Goal: Task Accomplishment & Management: Manage account settings

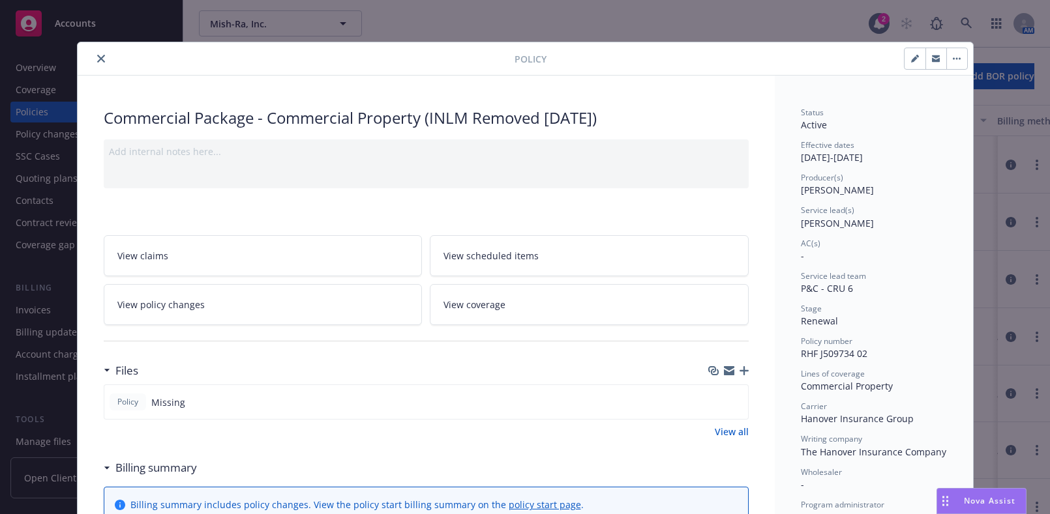
click at [87, 62] on div at bounding box center [299, 59] width 432 height 16
click at [83, 65] on div at bounding box center [299, 59] width 432 height 16
click at [92, 67] on div "Policy" at bounding box center [525, 58] width 895 height 33
click at [93, 65] on button "close" at bounding box center [101, 59] width 16 height 16
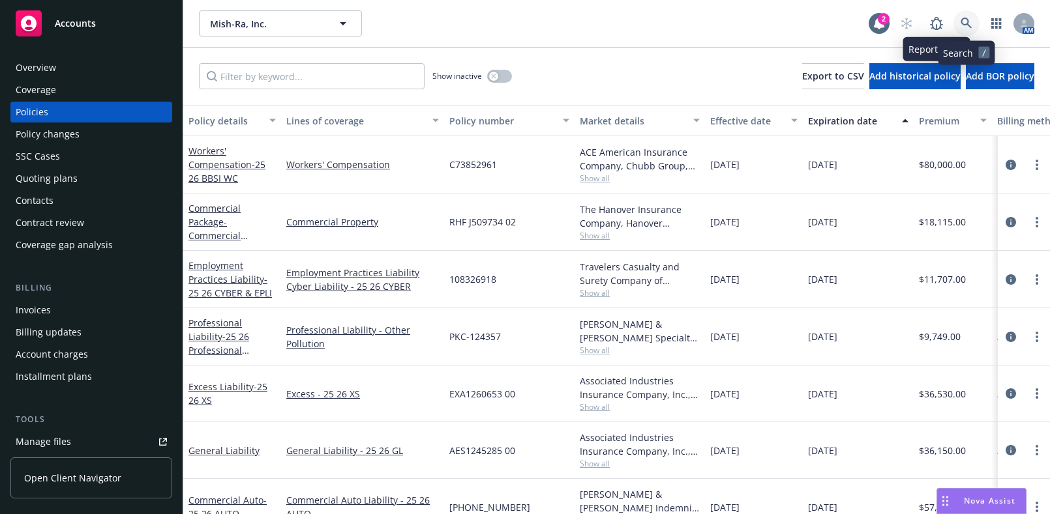
click at [971, 20] on icon at bounding box center [966, 24] width 12 height 12
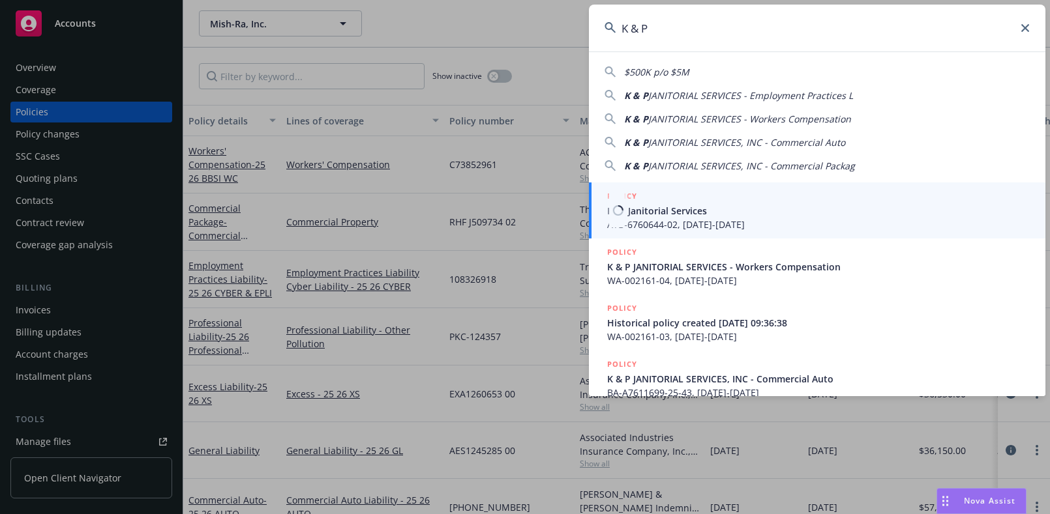
type input "K & P"
click at [730, 221] on span "ATB-6760644-02, 05/27/2023-05/27/2024" at bounding box center [818, 225] width 422 height 14
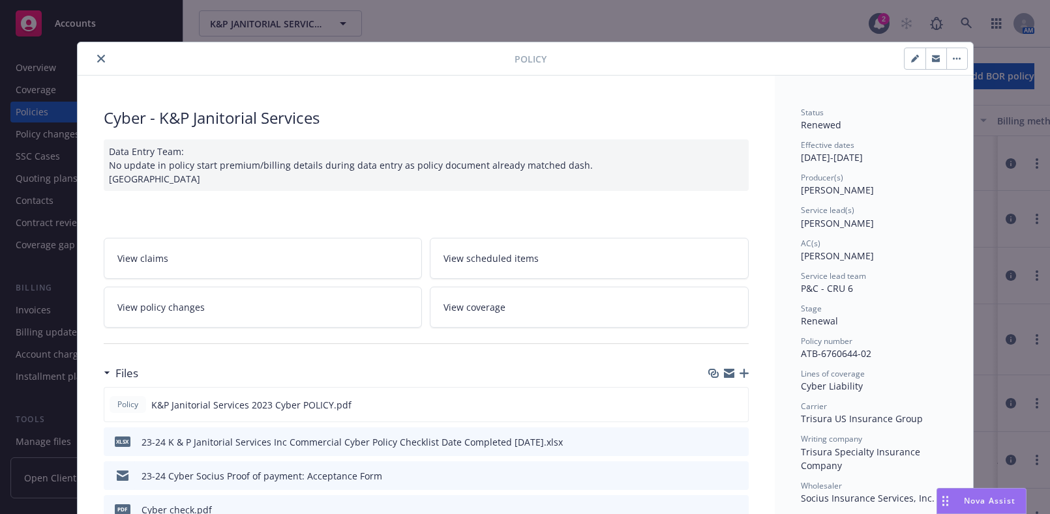
drag, startPoint x: 97, startPoint y: 51, endPoint x: 96, endPoint y: 63, distance: 11.1
click at [100, 52] on button "close" at bounding box center [101, 59] width 16 height 16
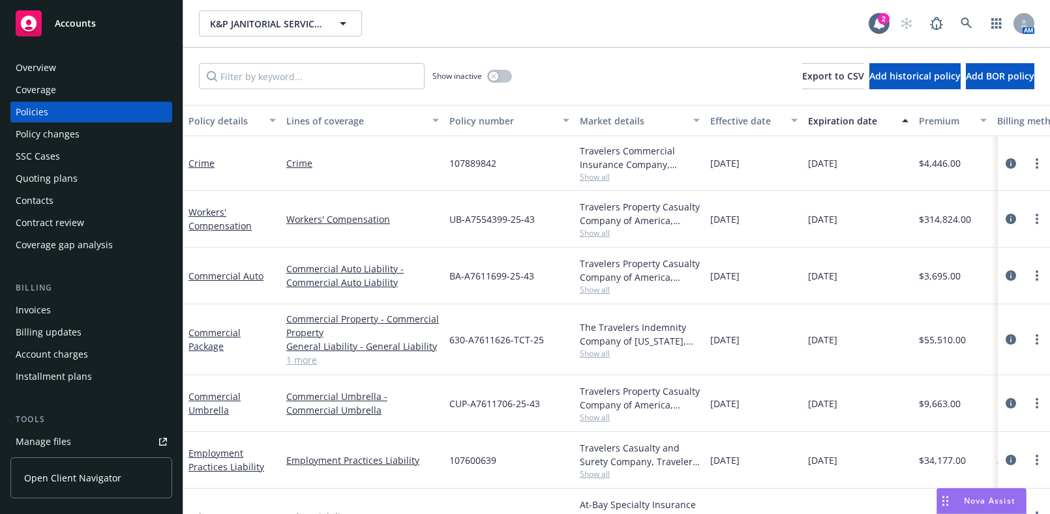
click at [81, 86] on div "Coverage" at bounding box center [91, 90] width 151 height 21
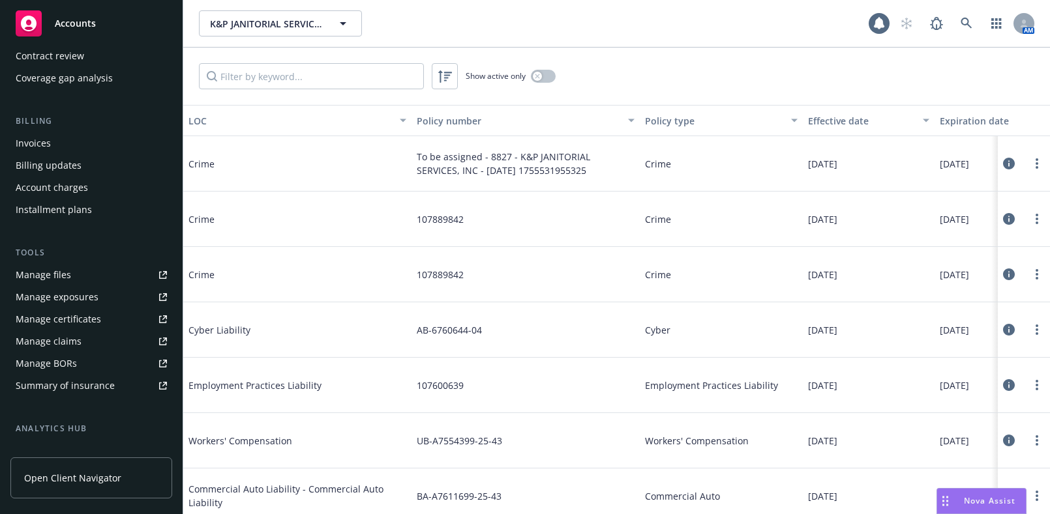
scroll to position [334, 0]
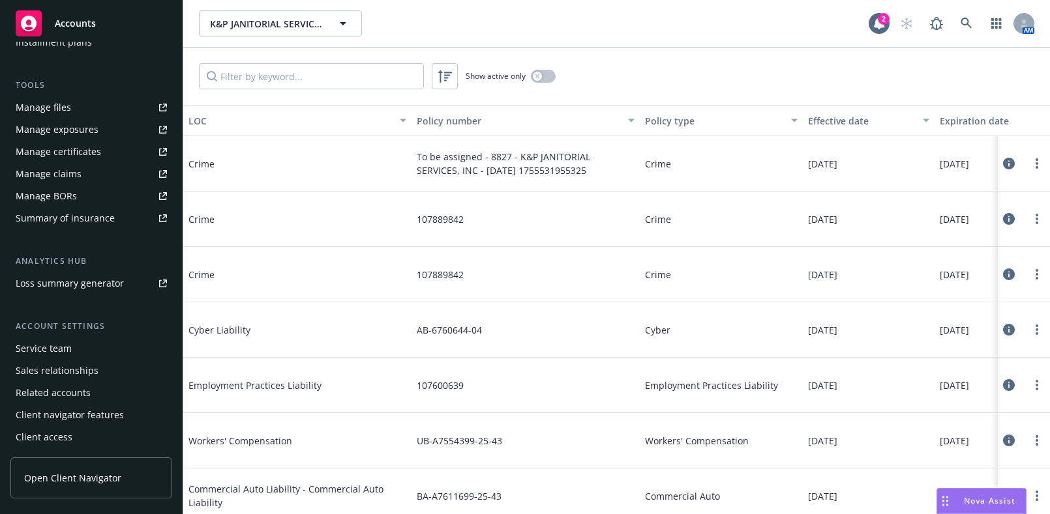
click at [113, 156] on link "Manage certificates" at bounding box center [91, 151] width 162 height 21
click at [964, 33] on link at bounding box center [966, 23] width 26 height 26
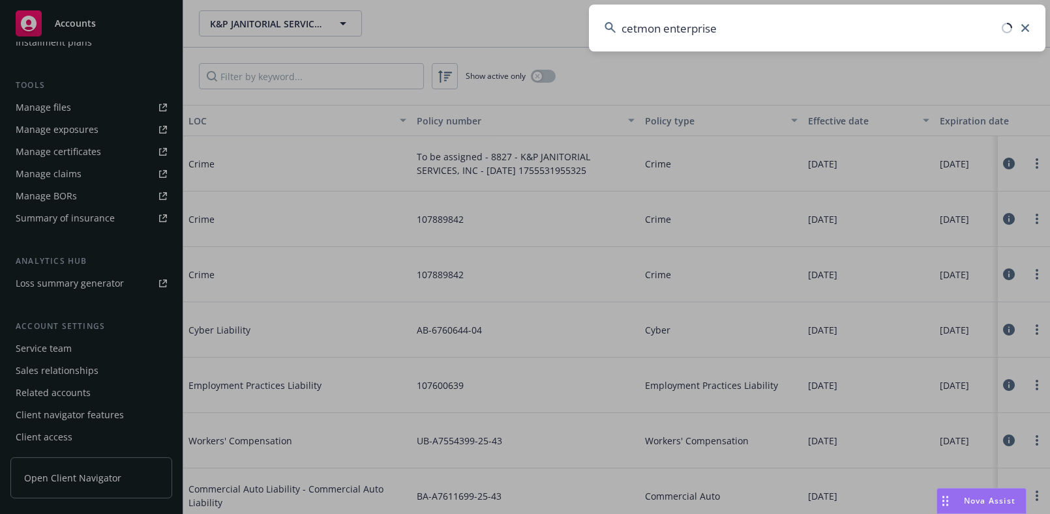
type input "cetmon enterprises"
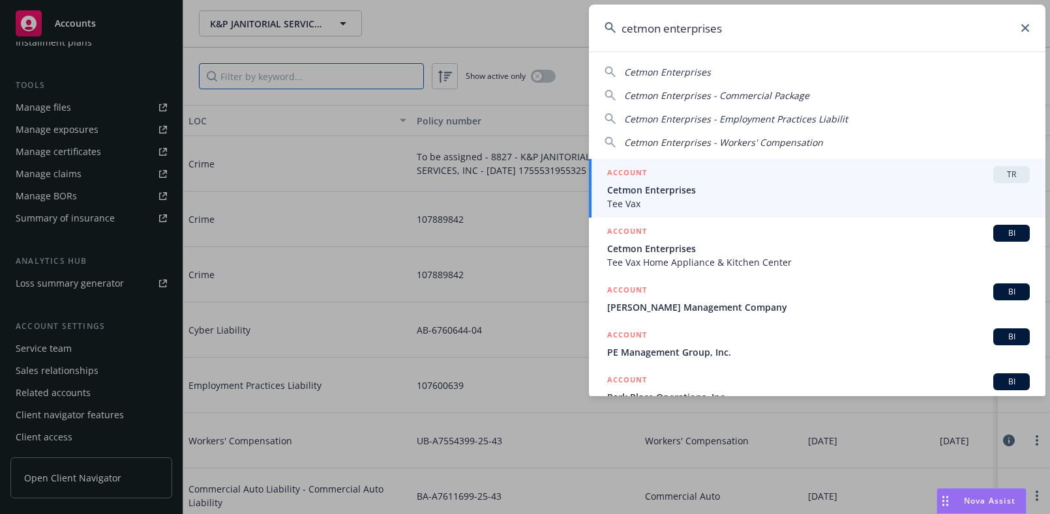
drag, startPoint x: 818, startPoint y: 245, endPoint x: 907, endPoint y: 246, distance: 88.7
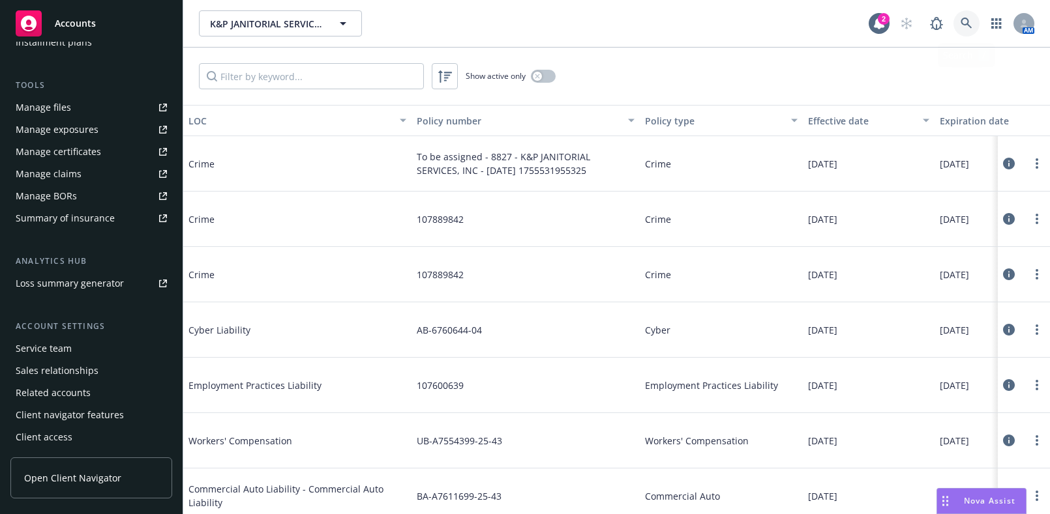
drag, startPoint x: 955, startPoint y: 22, endPoint x: 950, endPoint y: 33, distance: 12.2
click at [950, 33] on div "AM" at bounding box center [963, 23] width 141 height 26
click at [987, 20] on div "AM" at bounding box center [963, 23] width 141 height 26
click at [958, 16] on link at bounding box center [966, 23] width 26 height 26
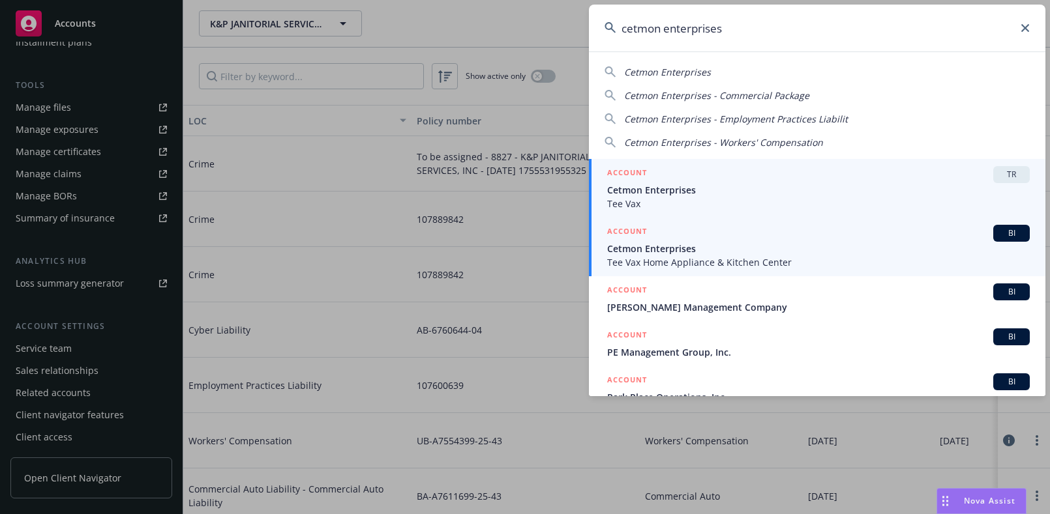
type input "cetmon enterprises"
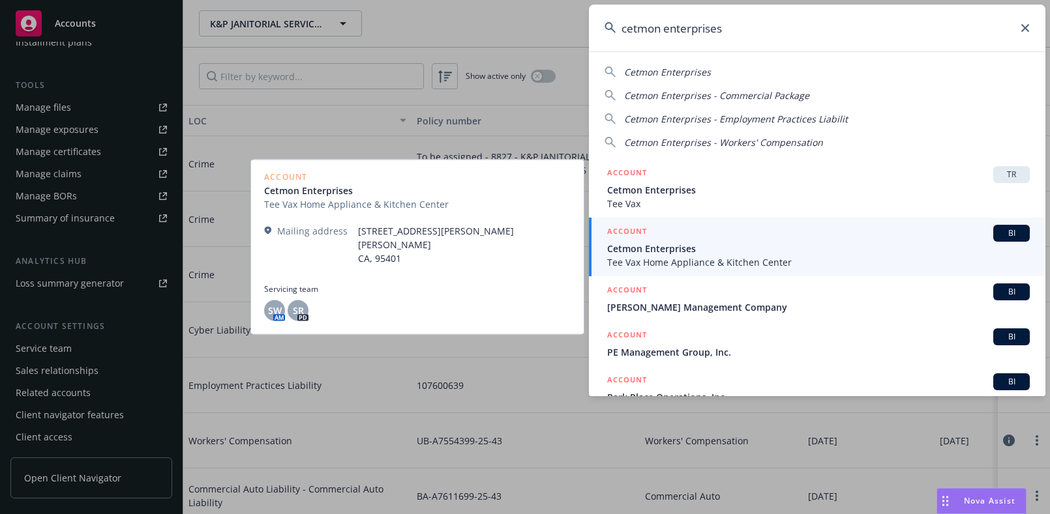
click at [679, 248] on span "Cetmon Enterprises" at bounding box center [818, 249] width 422 height 14
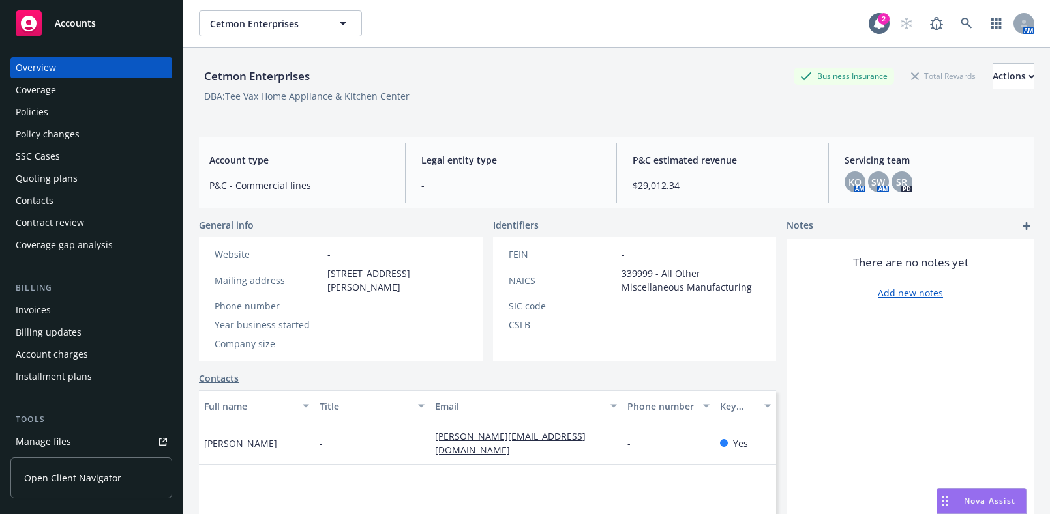
click at [85, 86] on div "Coverage" at bounding box center [91, 90] width 151 height 21
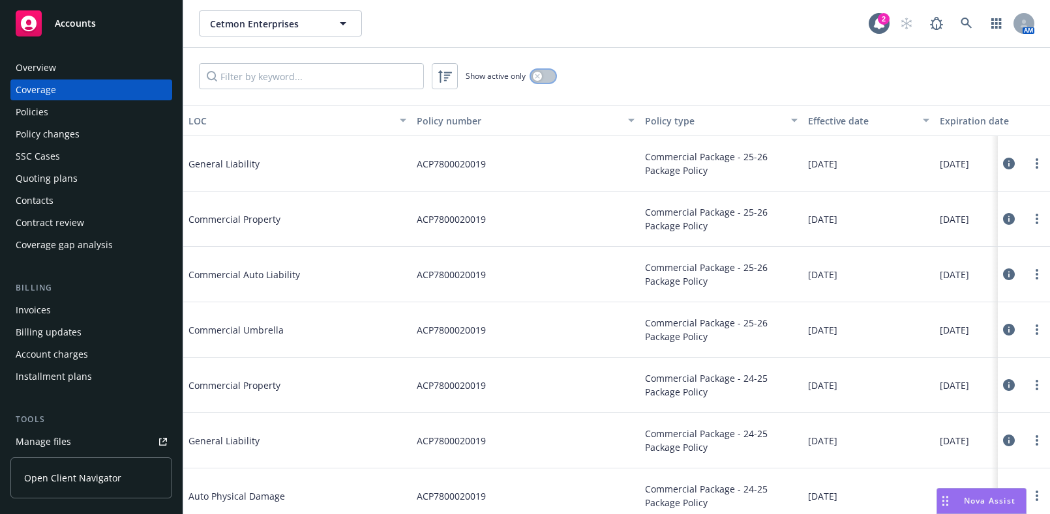
click at [540, 72] on div "button" at bounding box center [537, 76] width 9 height 9
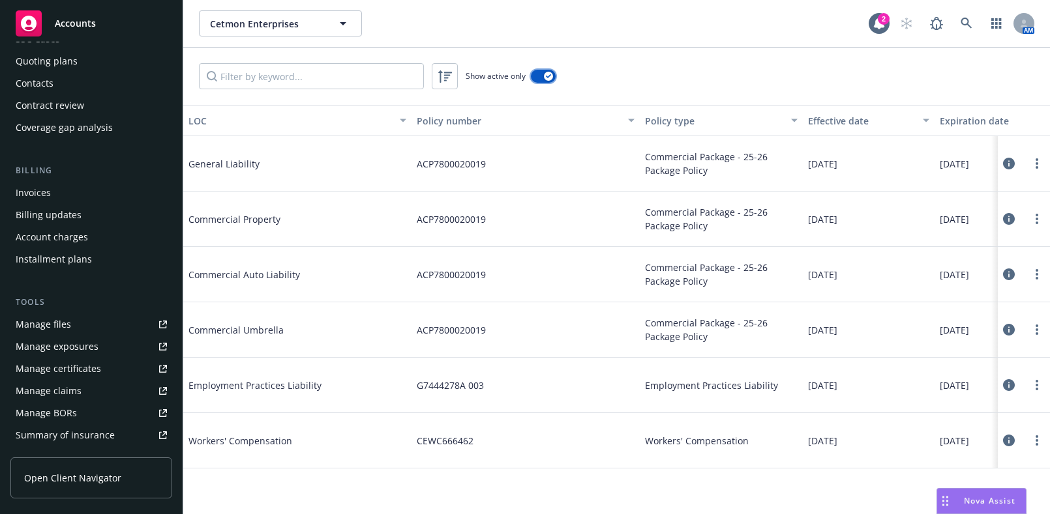
scroll to position [334, 0]
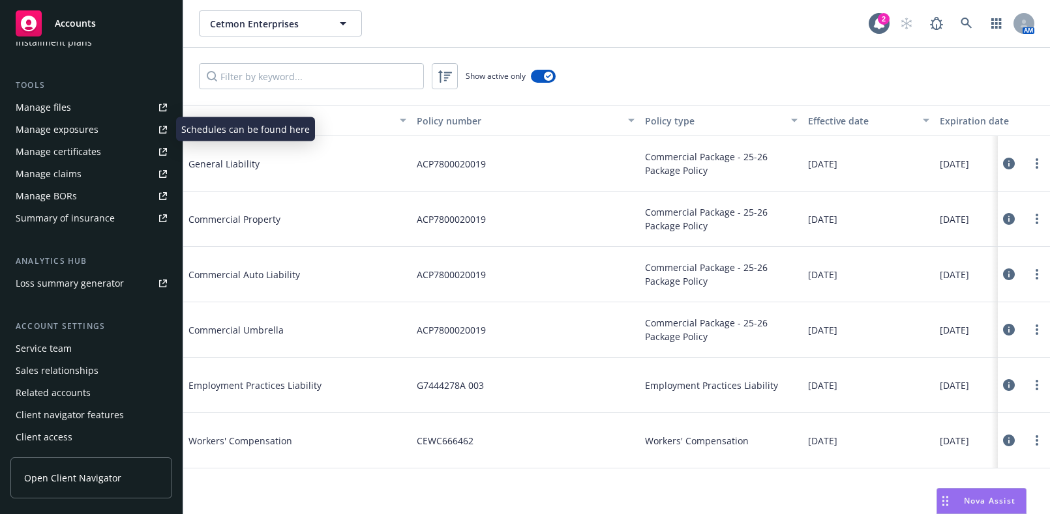
click at [136, 153] on link "Manage certificates" at bounding box center [91, 151] width 162 height 21
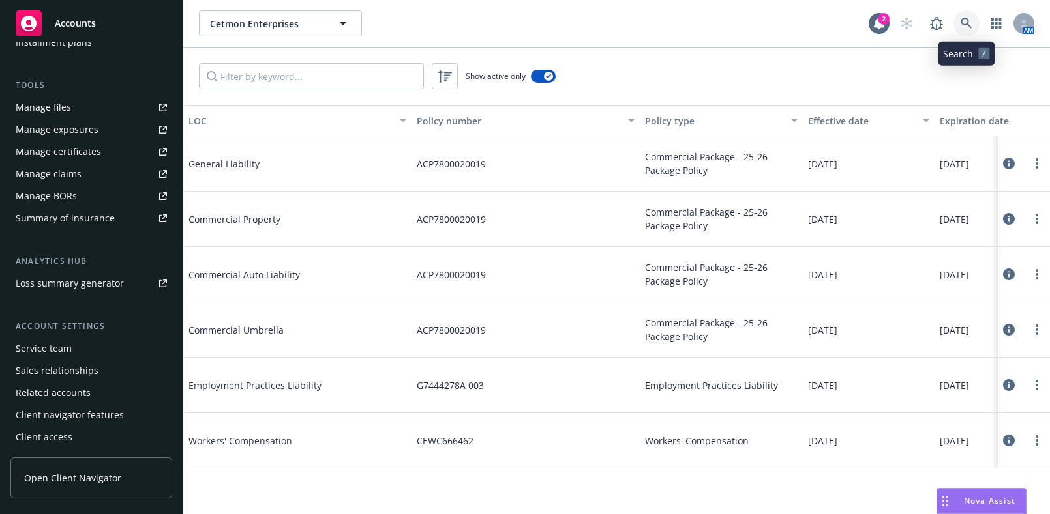
click at [965, 16] on link at bounding box center [966, 23] width 26 height 26
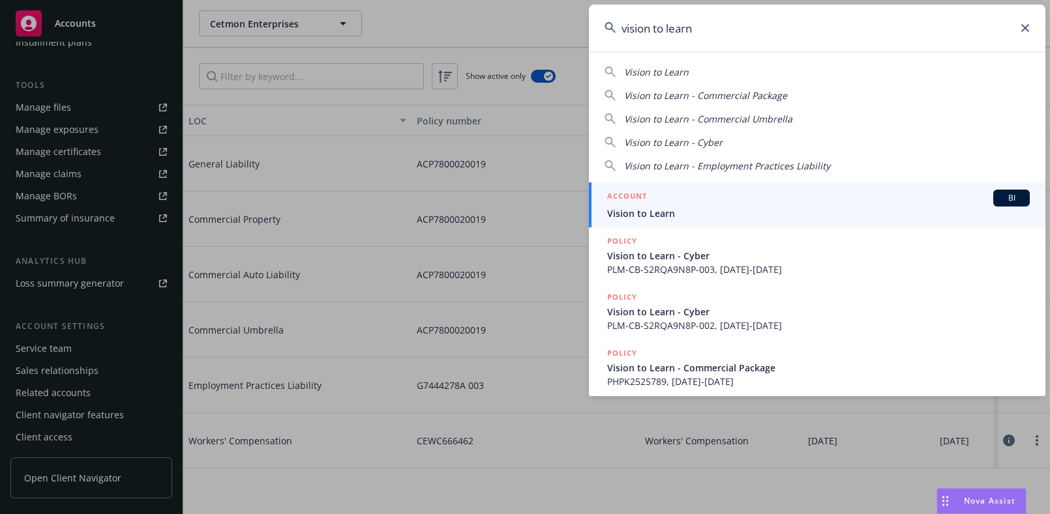
type input "vision to learn"
click at [668, 213] on span "Vision to Learn" at bounding box center [818, 214] width 422 height 14
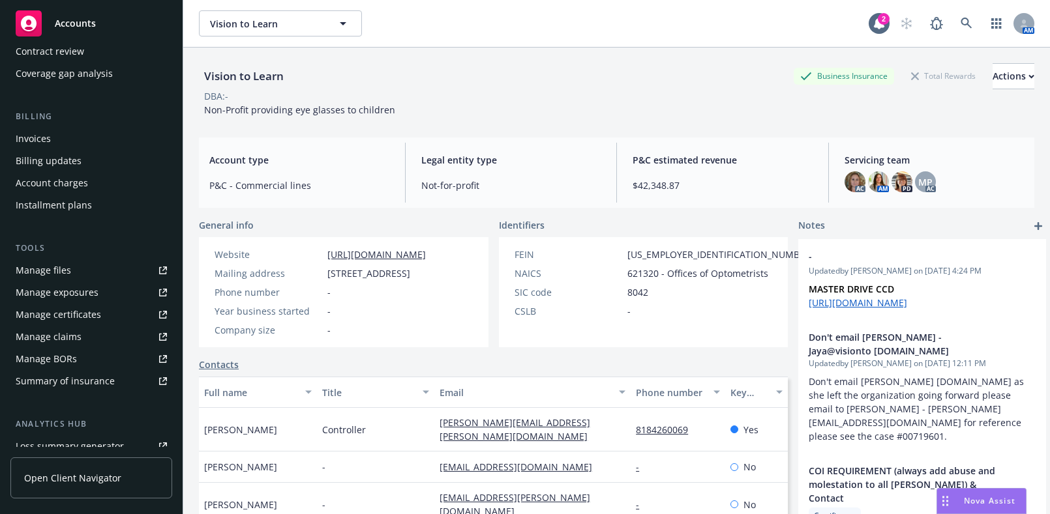
scroll to position [296, 0]
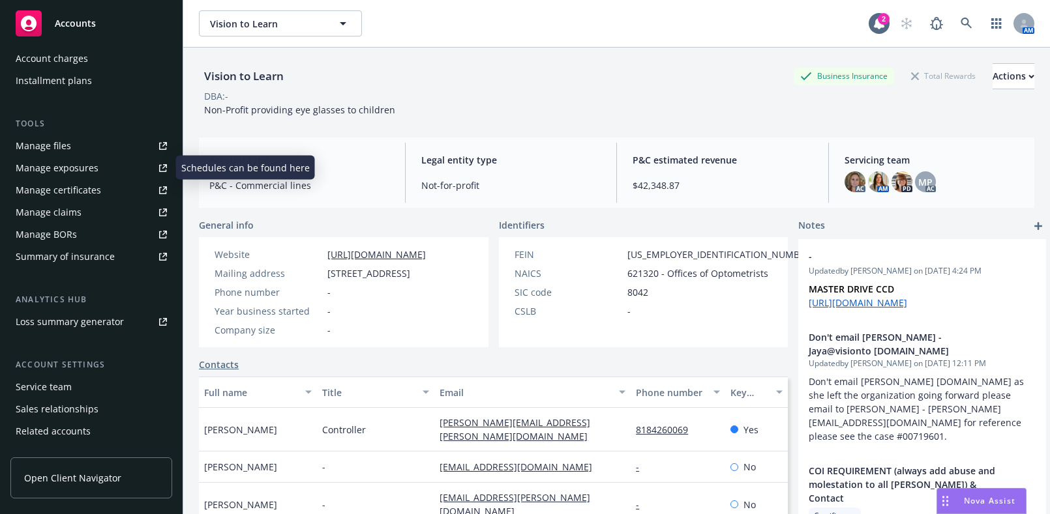
click at [85, 200] on div "Manage certificates" at bounding box center [58, 190] width 85 height 21
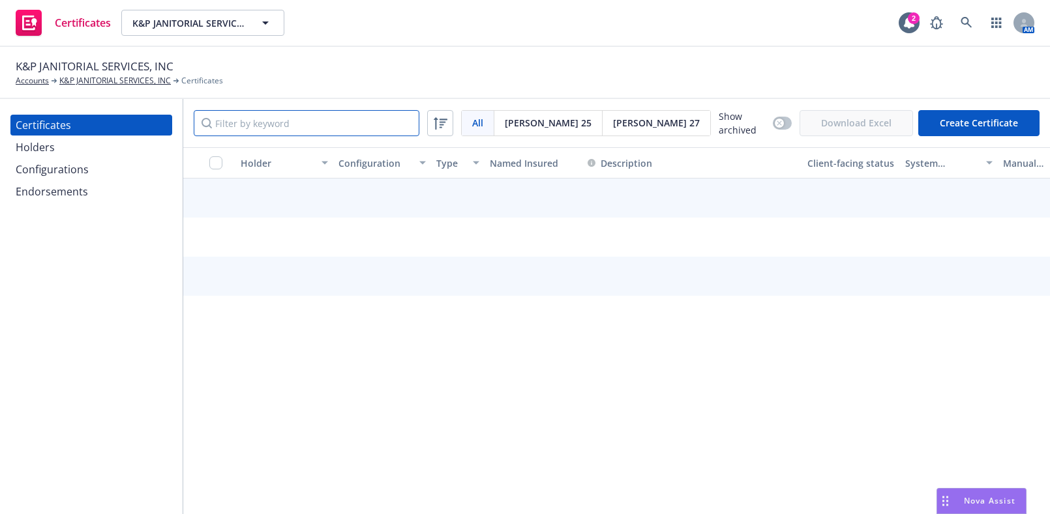
click at [261, 121] on input "Filter by keyword" at bounding box center [307, 123] width 226 height 26
type input "cbre"
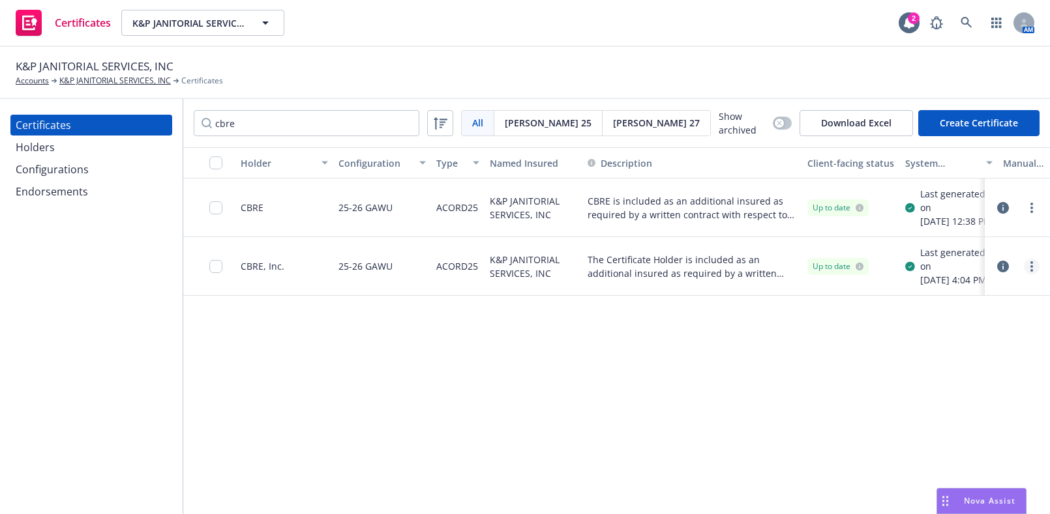
click at [1030, 272] on icon "more" at bounding box center [1031, 266] width 3 height 10
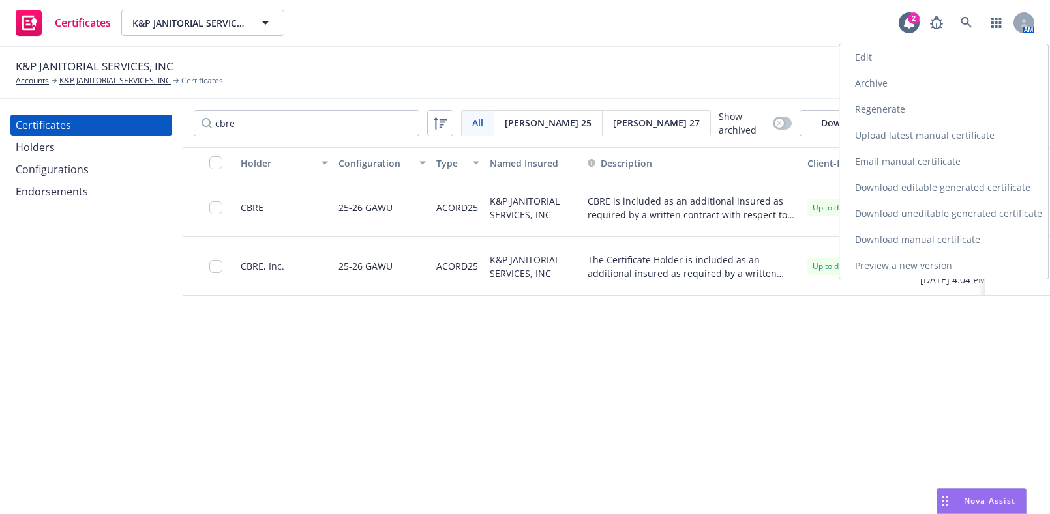
click at [937, 85] on link "Archive" at bounding box center [943, 83] width 209 height 26
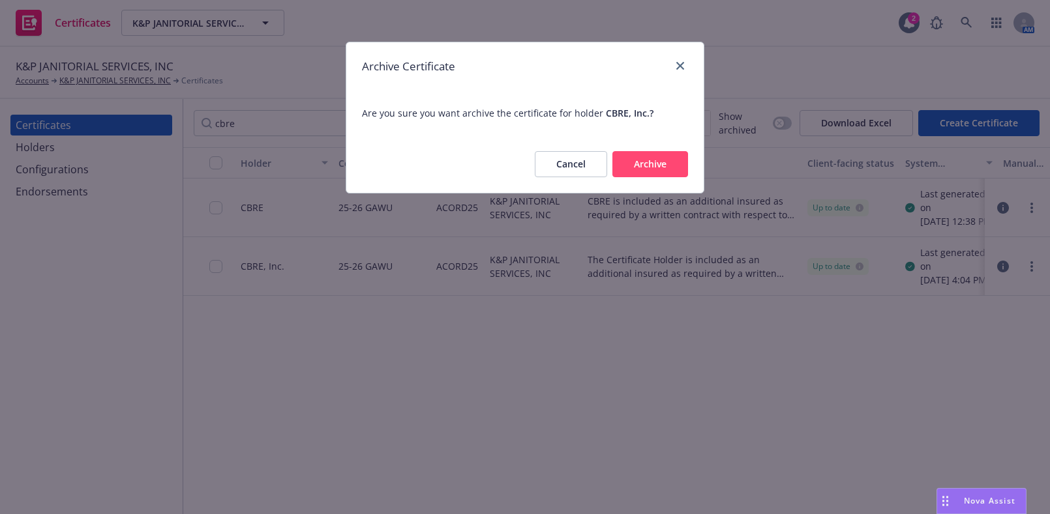
click at [679, 160] on button "Archive" at bounding box center [650, 164] width 76 height 26
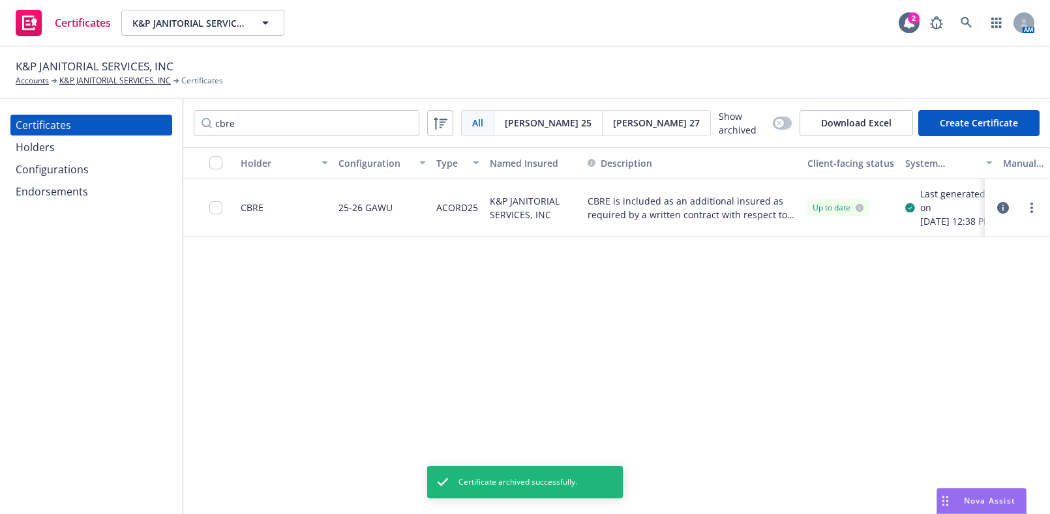
click at [1031, 221] on div at bounding box center [1017, 208] width 55 height 26
click at [1031, 209] on circle "more" at bounding box center [1031, 208] width 3 height 3
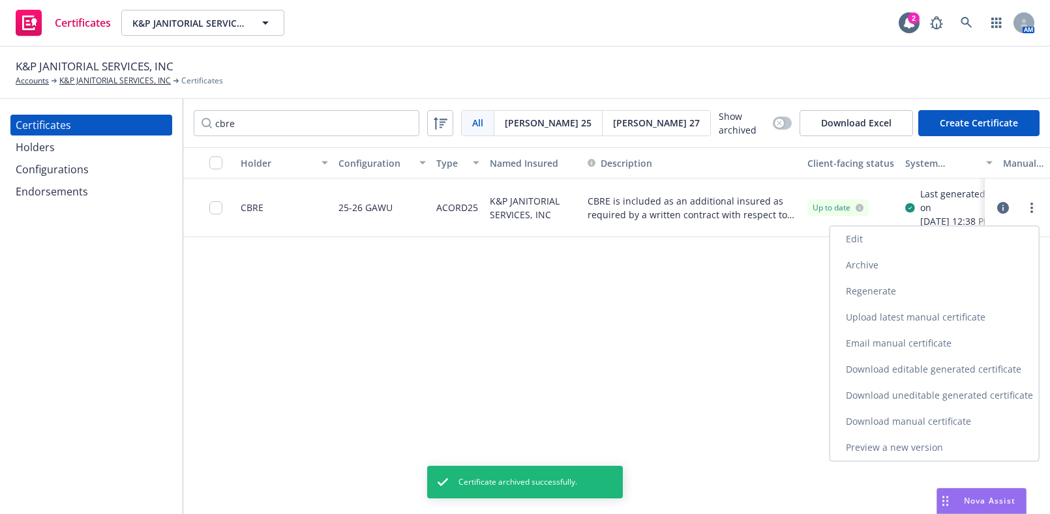
click at [900, 404] on link "Download uneditable generated certificate" at bounding box center [934, 396] width 209 height 26
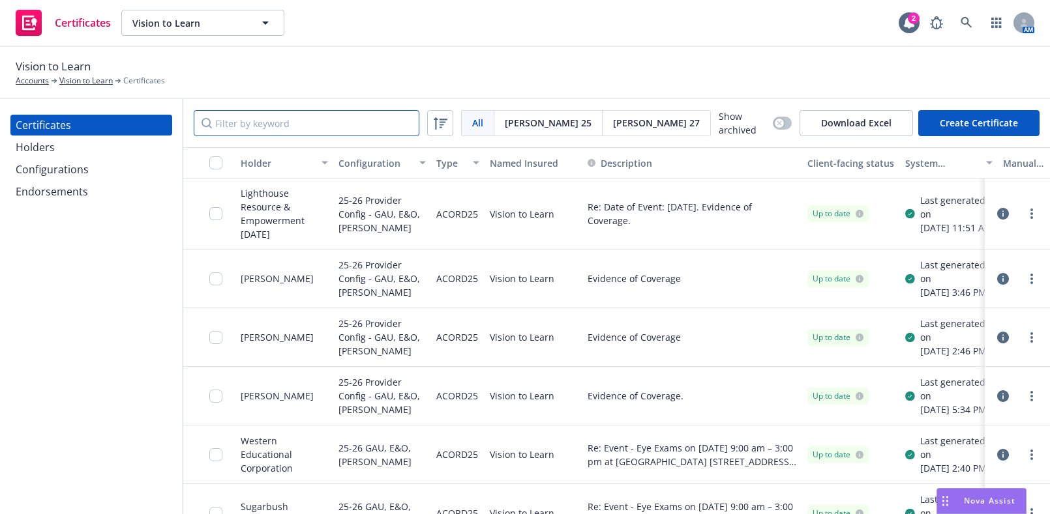
click at [345, 115] on input "Filter by keyword" at bounding box center [307, 123] width 226 height 26
paste input "McGann"
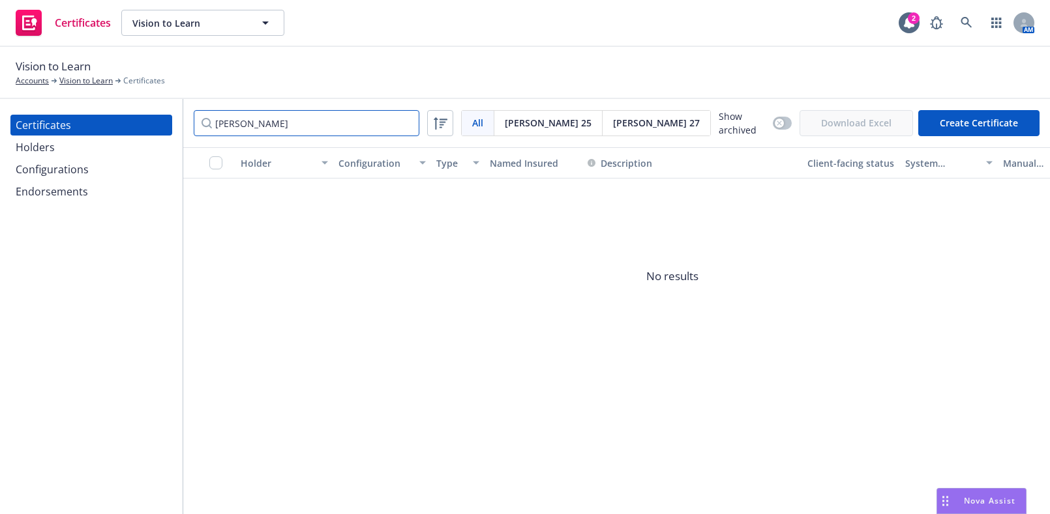
type input "McGann"
drag, startPoint x: 42, startPoint y: 143, endPoint x: 61, endPoint y: 132, distance: 21.9
click at [43, 143] on div "Holders" at bounding box center [35, 147] width 39 height 21
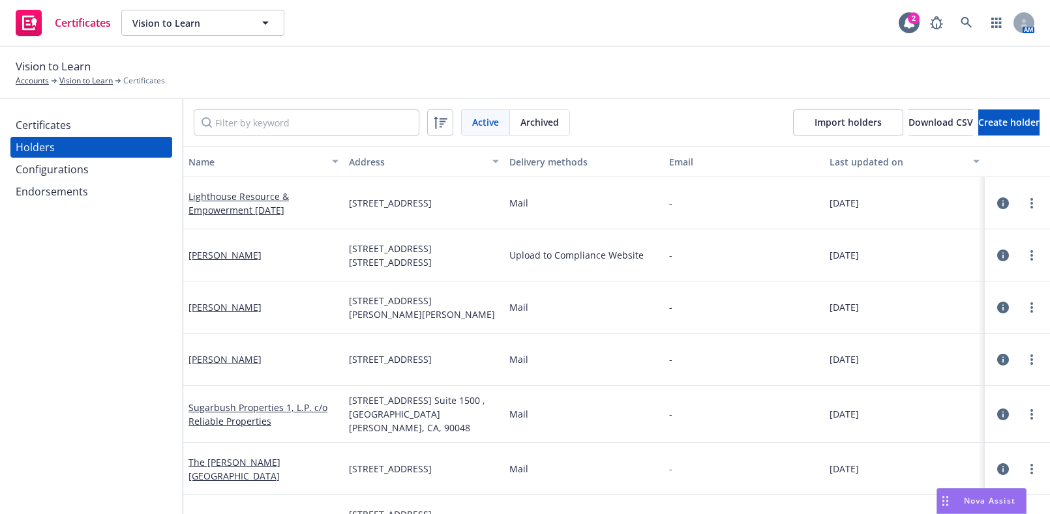
click at [263, 115] on input "Filter by keyword" at bounding box center [307, 123] width 226 height 26
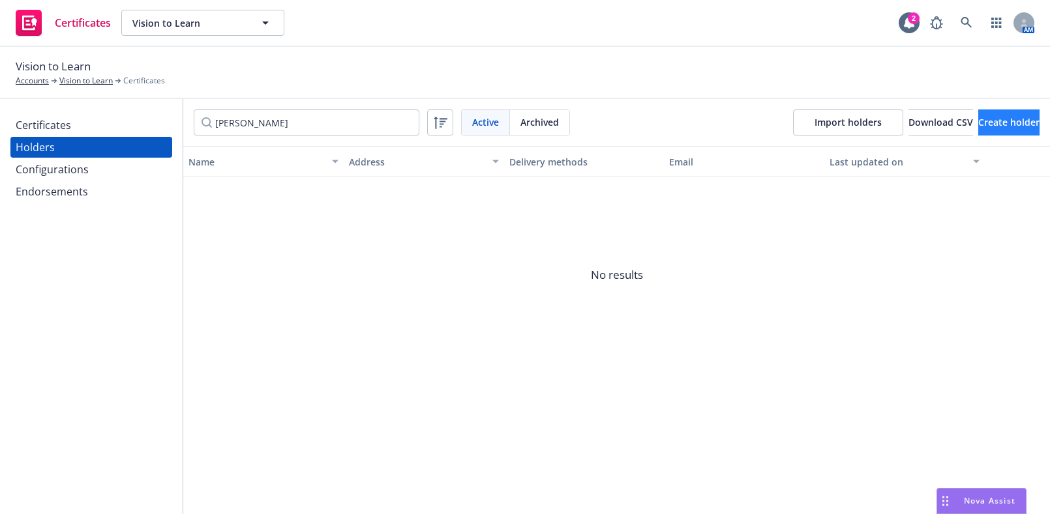
type input "McGann"
click at [978, 117] on span "Create holder" at bounding box center [1008, 122] width 61 height 12
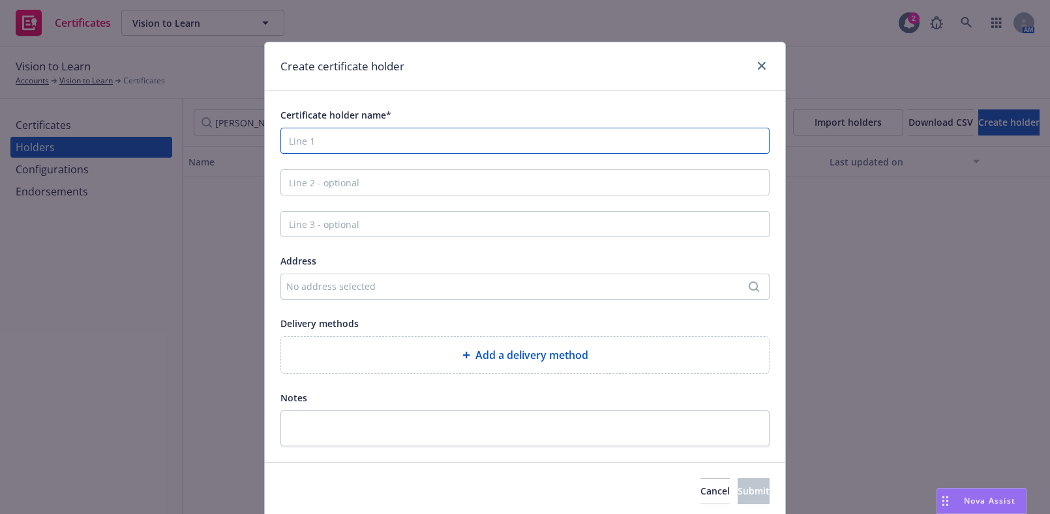
click at [333, 144] on input "Certificate holder name*" at bounding box center [524, 141] width 489 height 26
paste input "William McGann"
type input "William McGann"
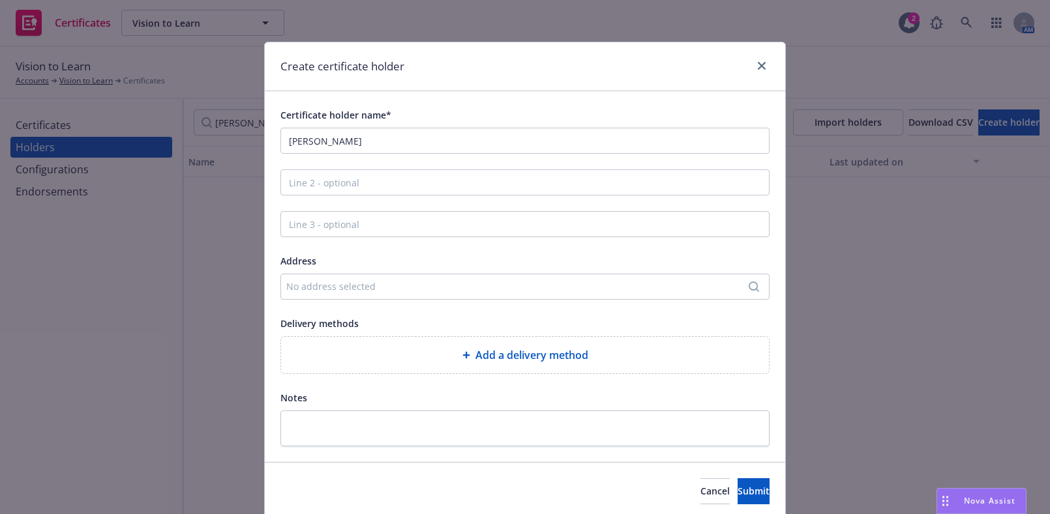
click at [304, 296] on div "No address selected" at bounding box center [524, 287] width 489 height 26
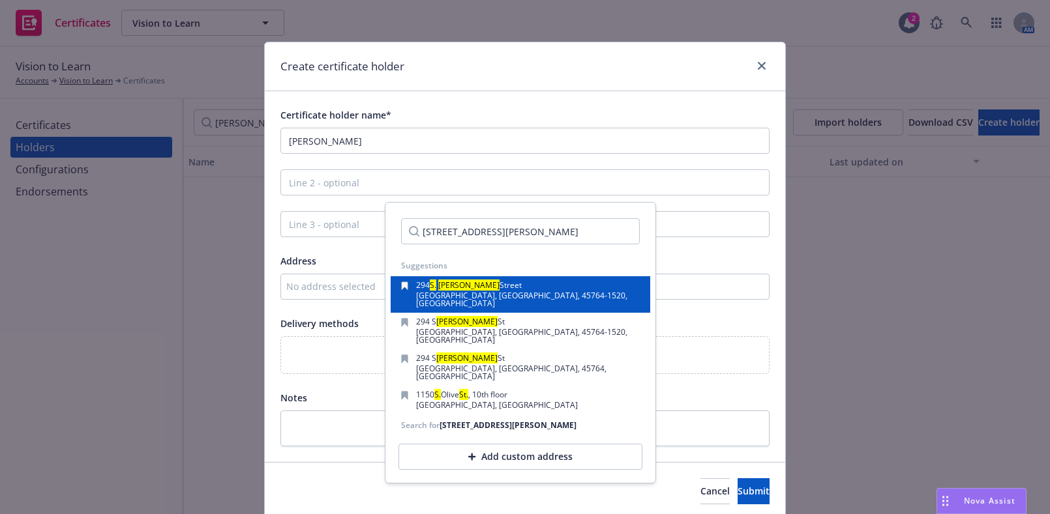
type input "296 S. Harper St. #81"
click at [467, 291] on span "Nelsonville, OH, 45764-1520, USA" at bounding box center [521, 299] width 211 height 19
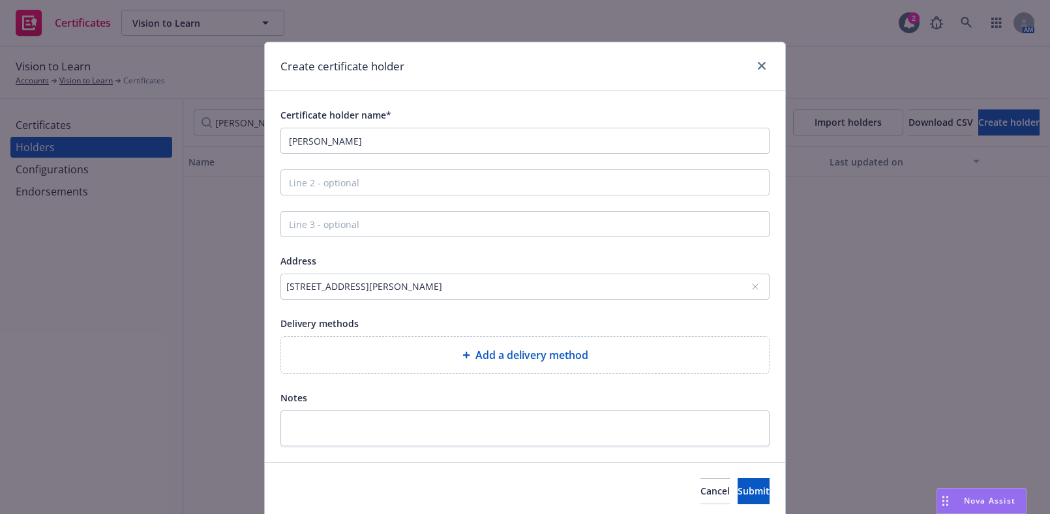
click at [480, 294] on div "294 S. Harper Street, Nelsonville, OH, 45764-1520, USA" at bounding box center [524, 287] width 489 height 26
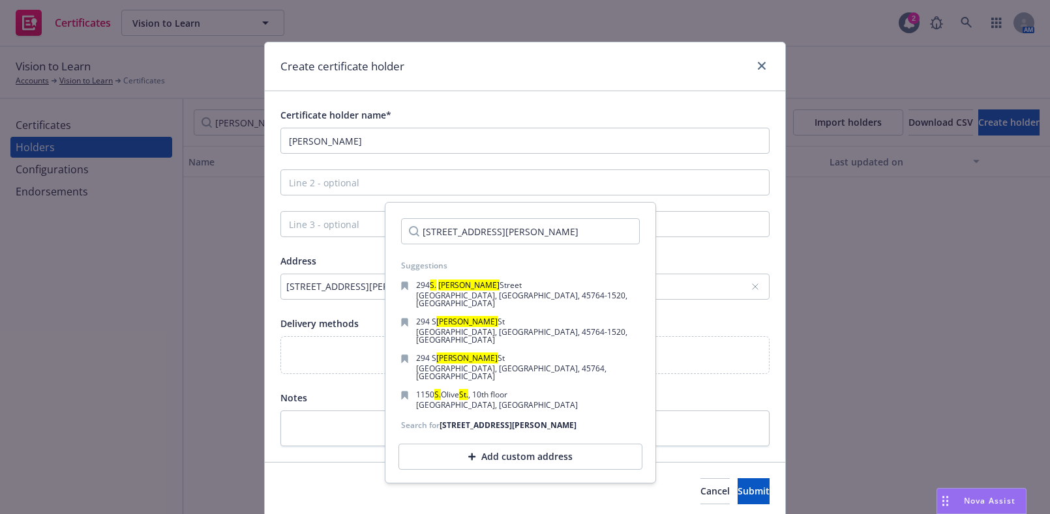
click at [426, 231] on input "296 S. Harper St. #81" at bounding box center [520, 231] width 239 height 26
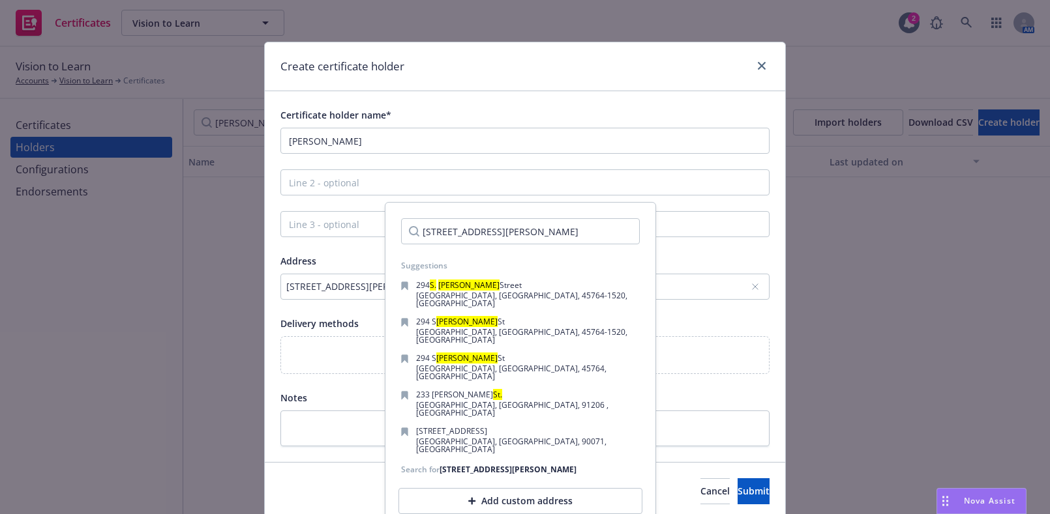
click at [529, 235] on input "296 S. Harper St. #81" at bounding box center [520, 231] width 239 height 26
type input "296 S. Harper St. #81"
click at [566, 488] on div "Add custom address" at bounding box center [520, 501] width 244 height 26
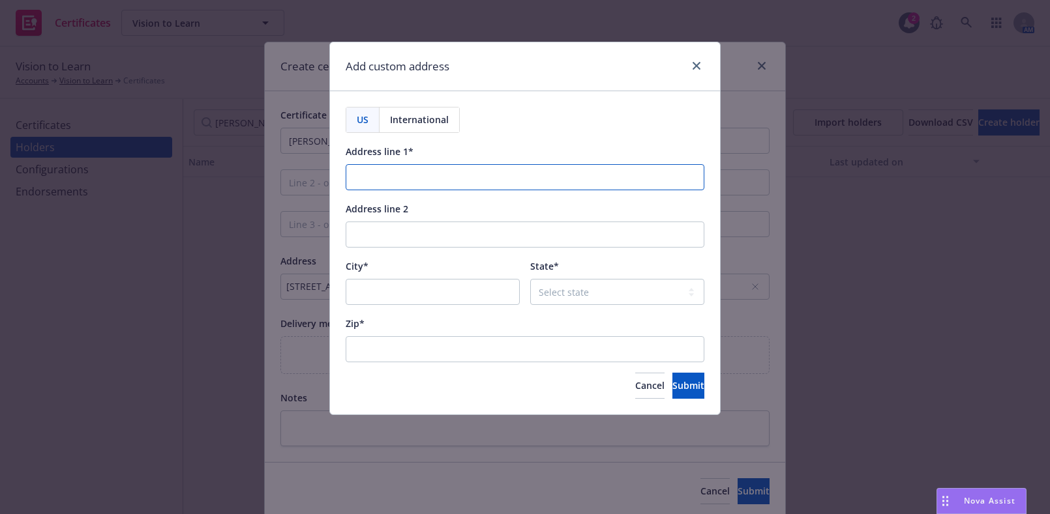
click at [448, 175] on input "Address line 1*" at bounding box center [524, 177] width 359 height 26
paste input "296 S. Harper St. #81"
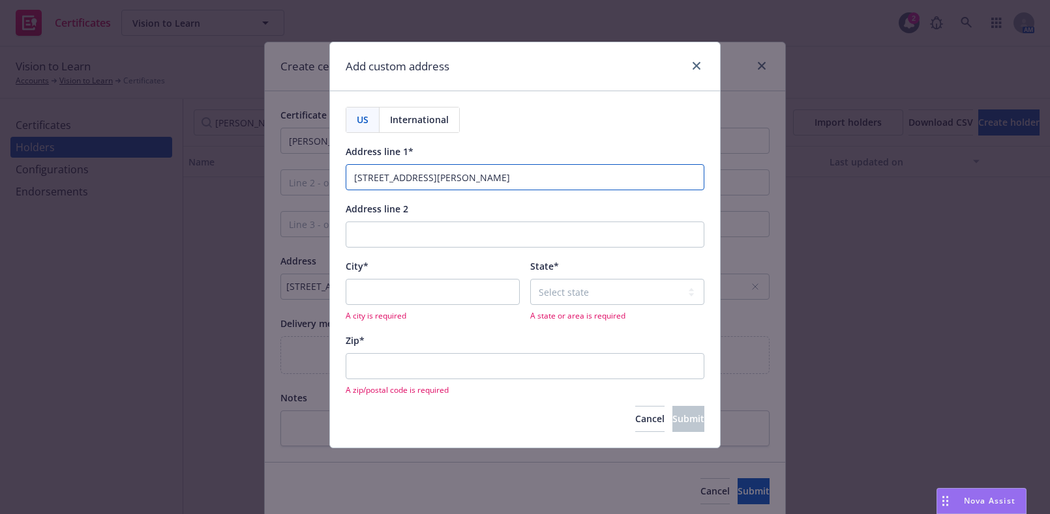
click at [352, 188] on input "296 S. Harper St. #81" at bounding box center [524, 177] width 359 height 26
click at [362, 184] on input "296 S. Harper St. #81" at bounding box center [524, 177] width 359 height 26
click at [351, 178] on input "296 S. Harper St. #81" at bounding box center [524, 177] width 359 height 26
click at [339, 181] on div "US International Address line 1* 296 S. Harper St. #81 Address line 2 City* A c…" at bounding box center [525, 269] width 390 height 356
click at [362, 181] on input "296 S. Harper St. #81" at bounding box center [524, 177] width 359 height 26
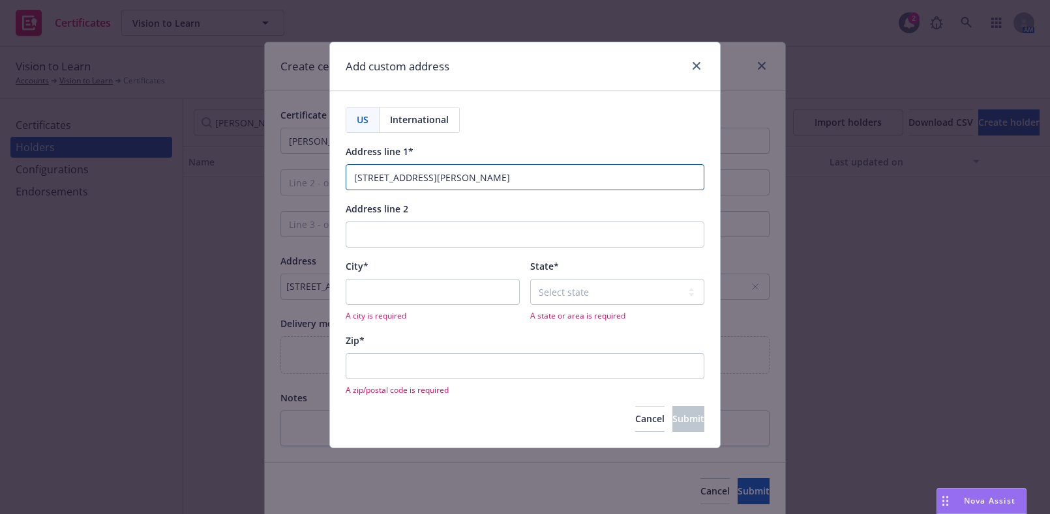
click at [355, 180] on input "296 S. Harper St. #81" at bounding box center [524, 177] width 359 height 26
click at [475, 183] on input "296 S. Harper St. #81" at bounding box center [524, 177] width 359 height 26
type input "296 S. Harper St. #81"
click at [392, 283] on input "City*" at bounding box center [432, 292] width 174 height 26
paste input "Nelsonvill"
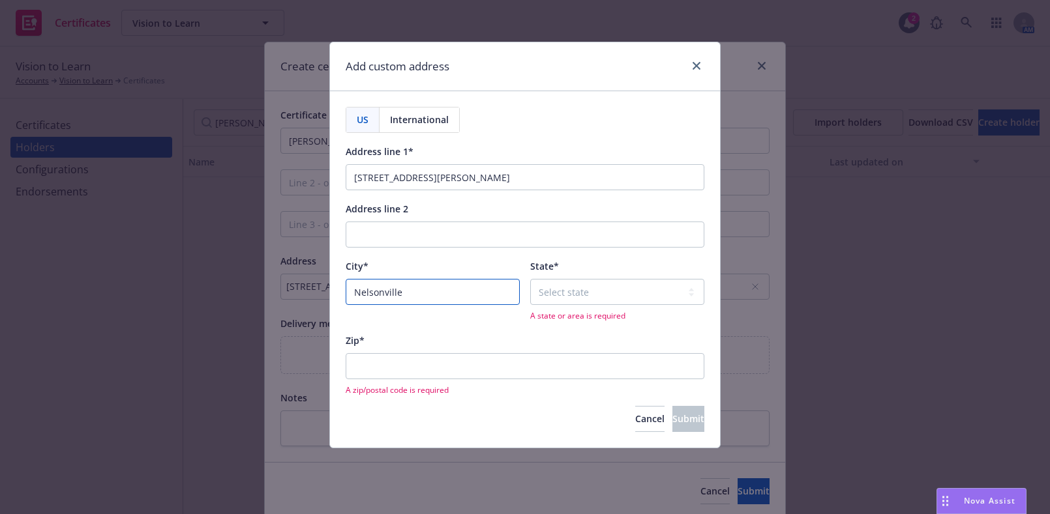
type input "Nelsonville"
select select "OH"
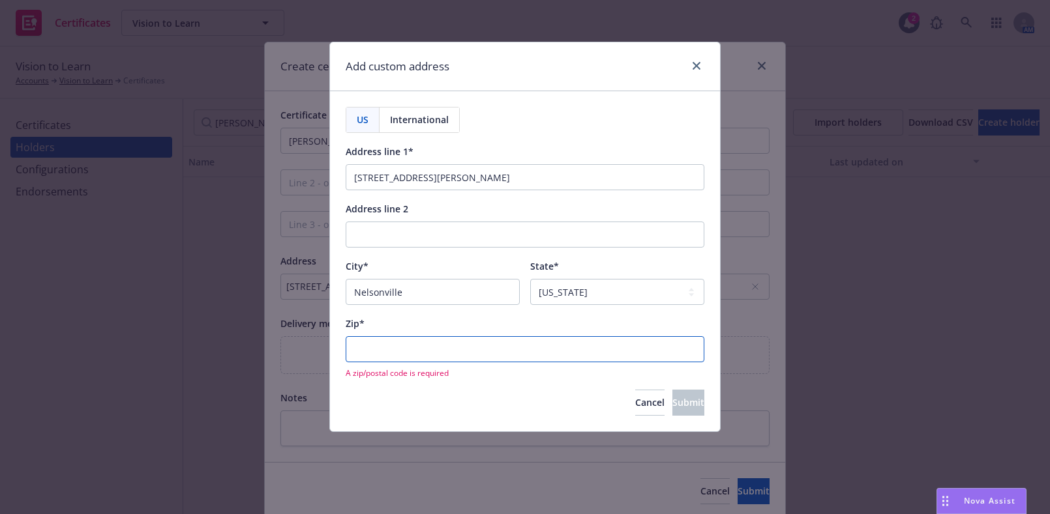
paste input "45764-1601."
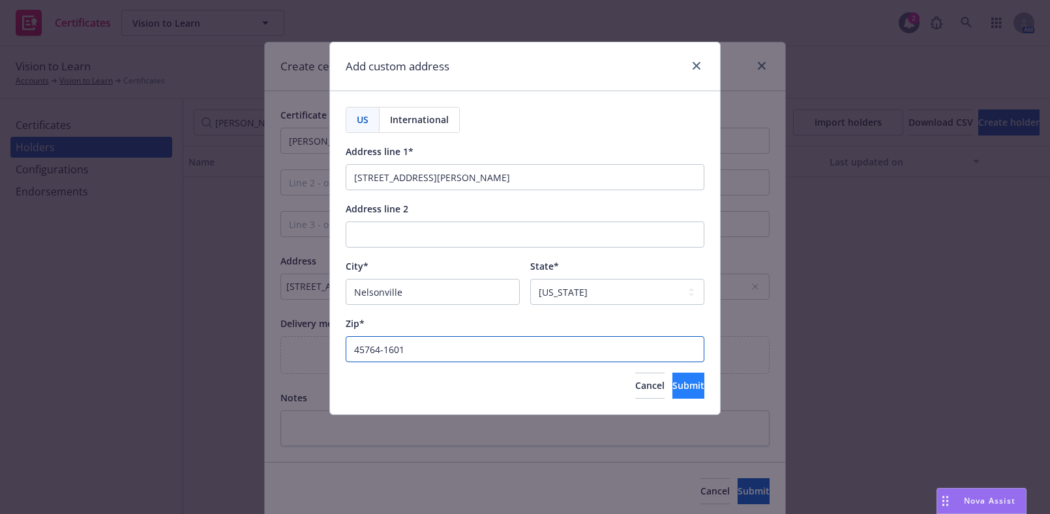
type input "45764-1601"
click at [676, 378] on button "Submit" at bounding box center [688, 386] width 32 height 26
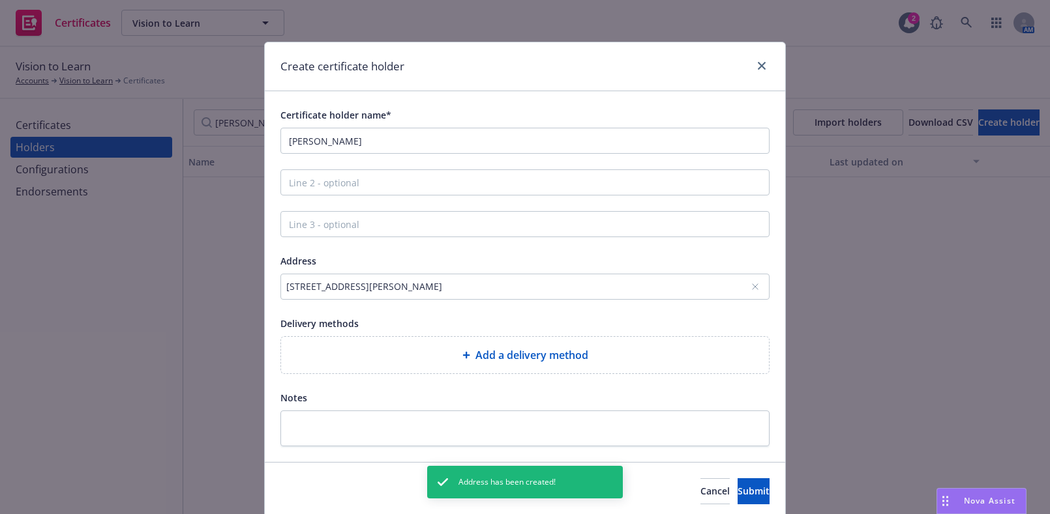
click at [453, 362] on div "Add a delivery method" at bounding box center [524, 355] width 467 height 16
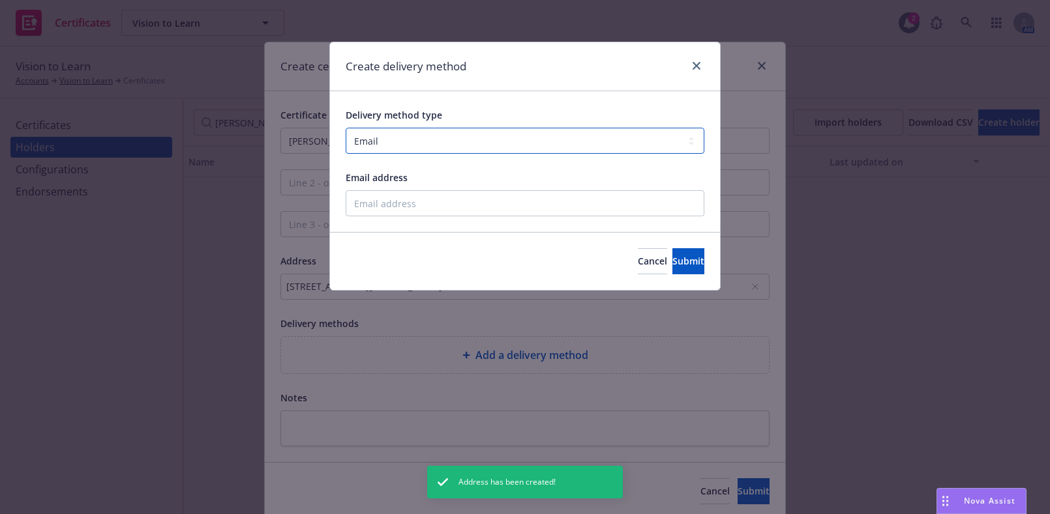
drag, startPoint x: 417, startPoint y: 143, endPoint x: 410, endPoint y: 153, distance: 12.7
click at [417, 143] on select "Select delivery method type Email Mail Fax Upload to Compliance Website" at bounding box center [524, 141] width 359 height 26
select select "UPLOAD_TO_COMPLIANCE_WEBSITE"
click at [345, 128] on select "Select delivery method type Email Mail Fax Upload to Compliance Website" at bounding box center [524, 141] width 359 height 26
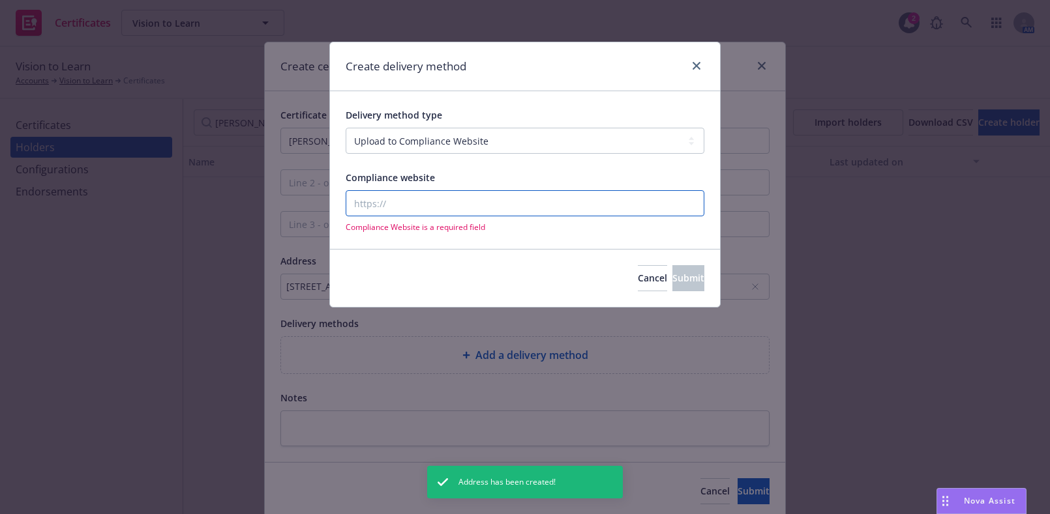
click at [404, 192] on input "Compliance website" at bounding box center [524, 203] width 359 height 26
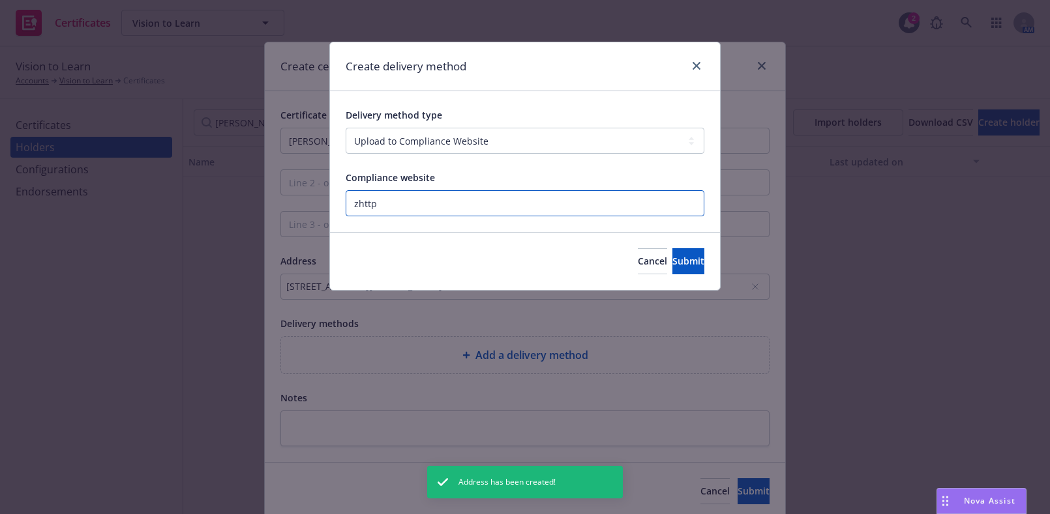
paste input "https://www.newfront.com"
type input "https://www.newfront.com"
click at [702, 259] on button "Submit" at bounding box center [688, 261] width 32 height 26
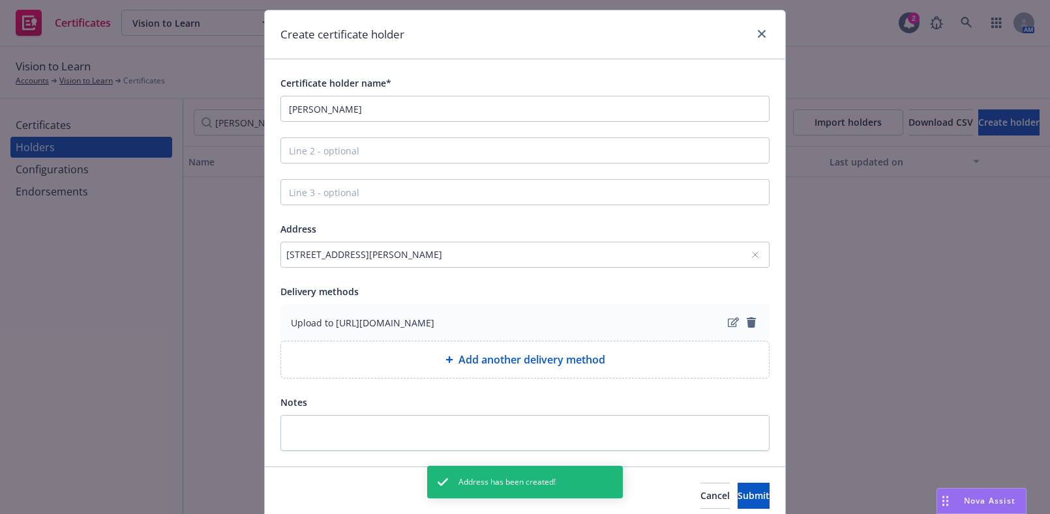
scroll to position [84, 0]
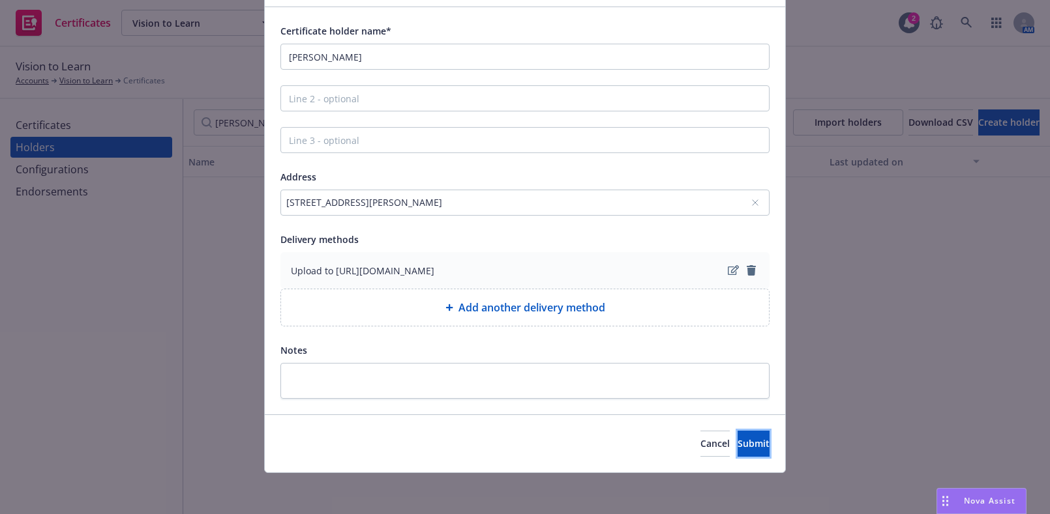
drag, startPoint x: 731, startPoint y: 437, endPoint x: 763, endPoint y: 385, distance: 61.5
click at [737, 439] on span "Submit" at bounding box center [753, 443] width 32 height 12
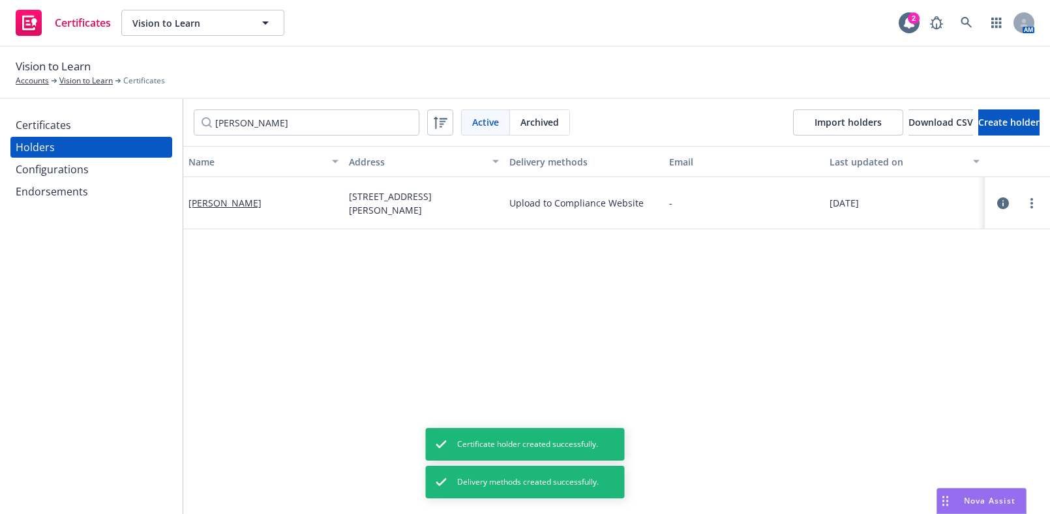
click at [115, 109] on div "Certificates Holders Configurations Endorsements" at bounding box center [91, 306] width 183 height 415
click at [130, 124] on div "Certificates" at bounding box center [91, 125] width 151 height 21
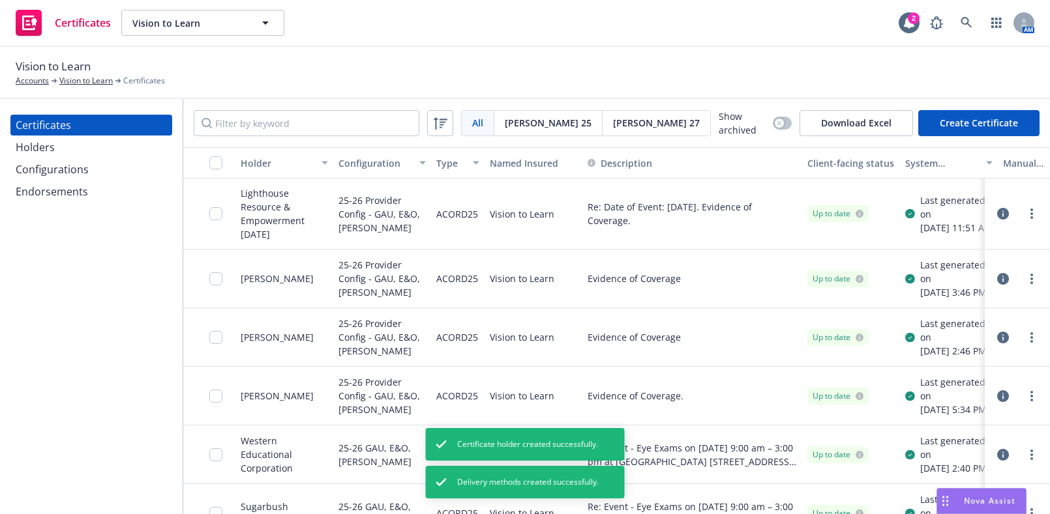
click at [956, 136] on div "All All Acord 25 Acord 27 Show archived Download Excel Create Certificate" at bounding box center [616, 123] width 866 height 48
click at [971, 108] on div "All All Acord 25 Acord 27 Show archived Download Excel Create Certificate" at bounding box center [616, 123] width 866 height 48
click at [965, 116] on button "Create Certificate" at bounding box center [978, 123] width 121 height 26
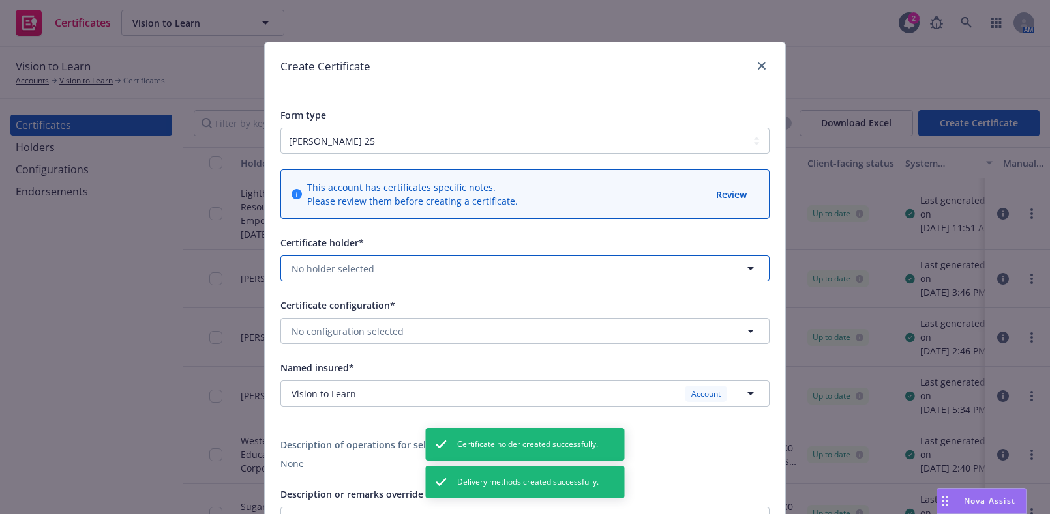
click at [359, 256] on button "No holder selected" at bounding box center [524, 269] width 489 height 26
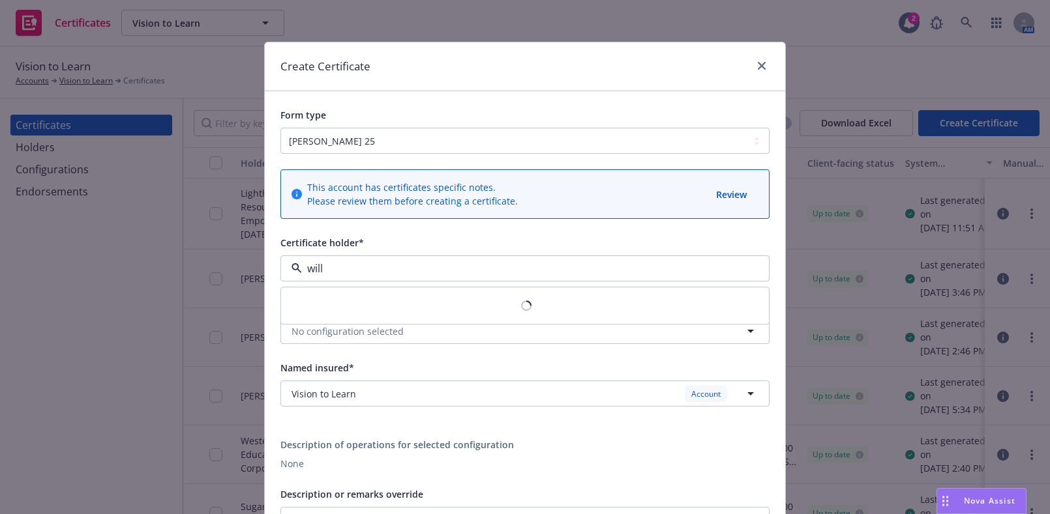
type input "willi"
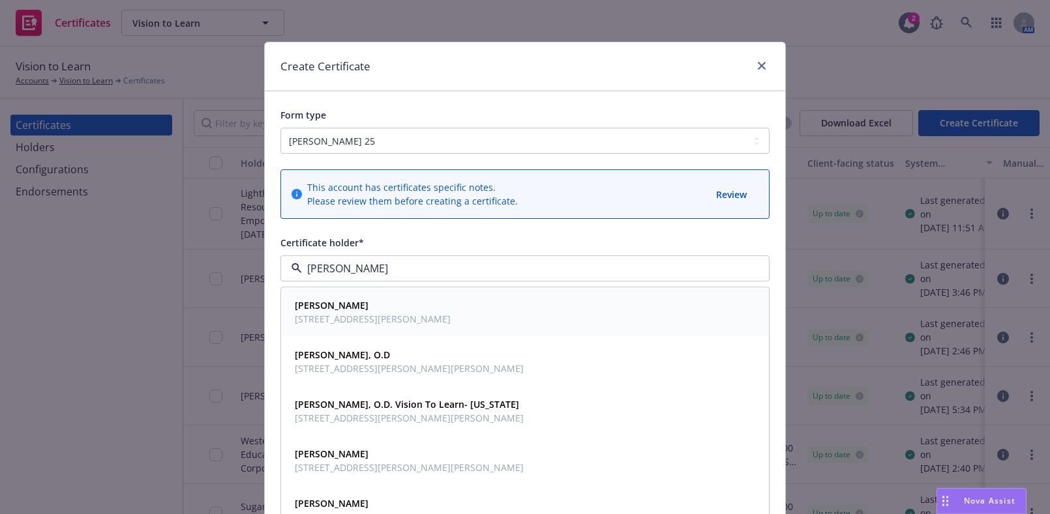
drag, startPoint x: 372, startPoint y: 316, endPoint x: 349, endPoint y: 309, distance: 23.3
click at [370, 320] on span "296 S. Harper St. #81, Nelsonville, OH, 45764-1601, USA" at bounding box center [373, 320] width 156 height 14
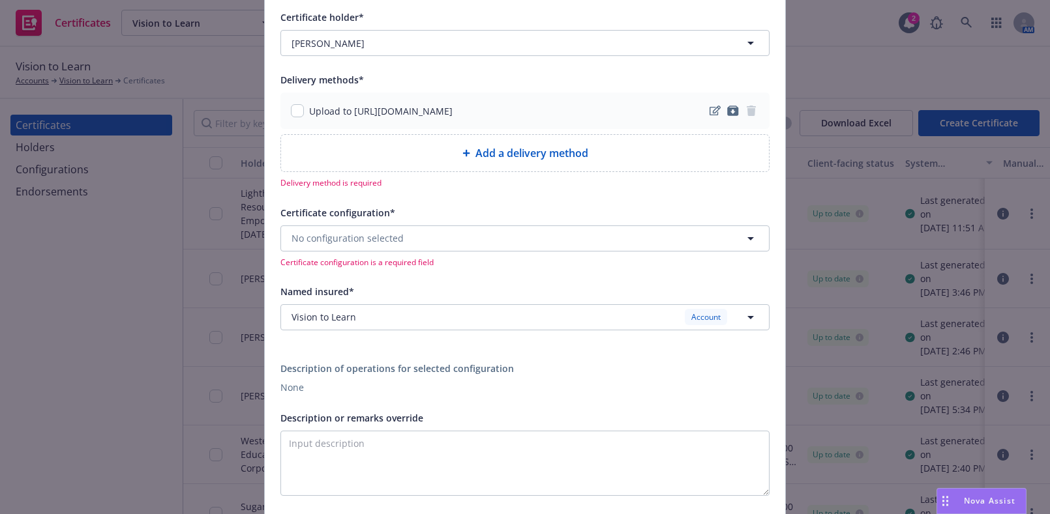
scroll to position [237, 0]
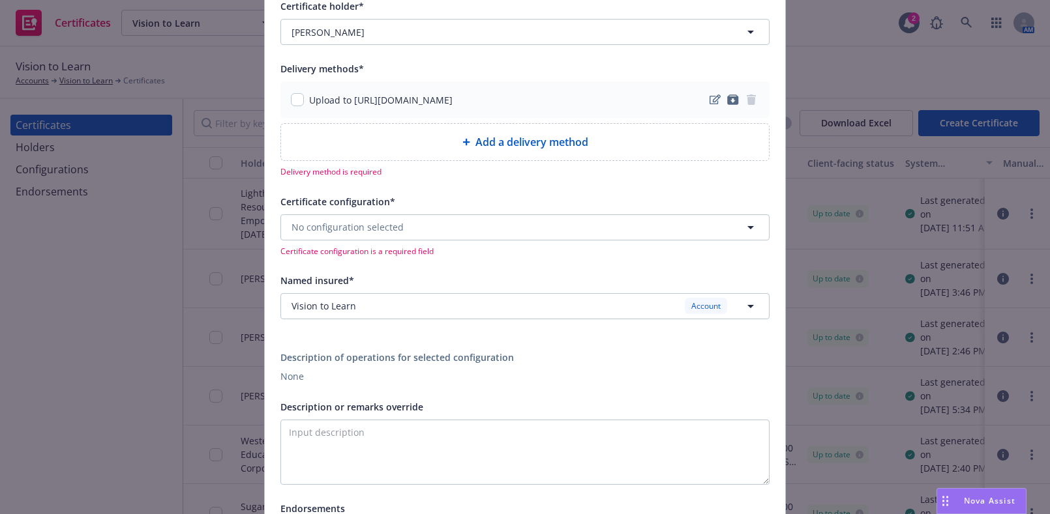
click at [299, 93] on div "Upload to https://www.newfront.com" at bounding box center [372, 100] width 162 height 14
click at [293, 101] on input "checkbox" at bounding box center [297, 99] width 13 height 13
checkbox input "true"
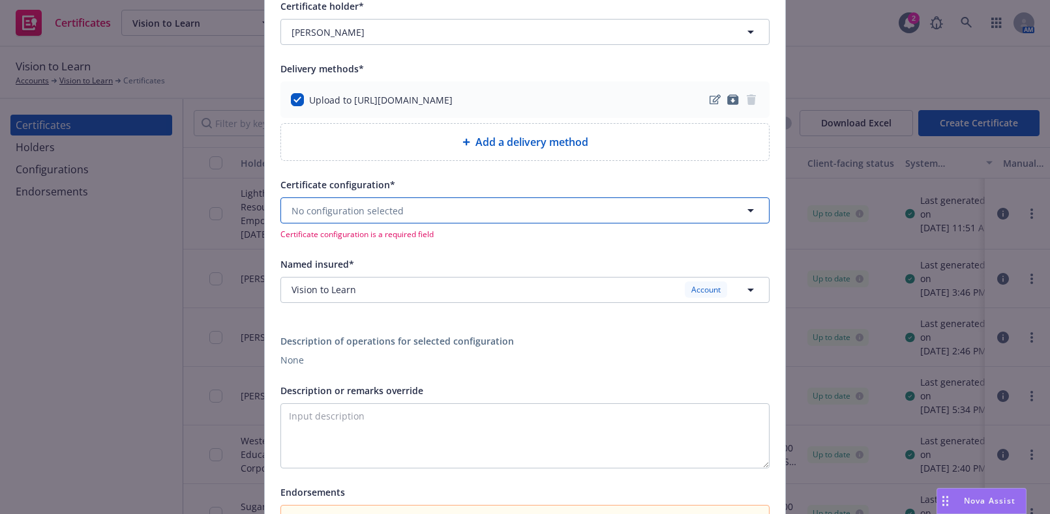
click at [347, 220] on button "No configuration selected" at bounding box center [524, 211] width 489 height 26
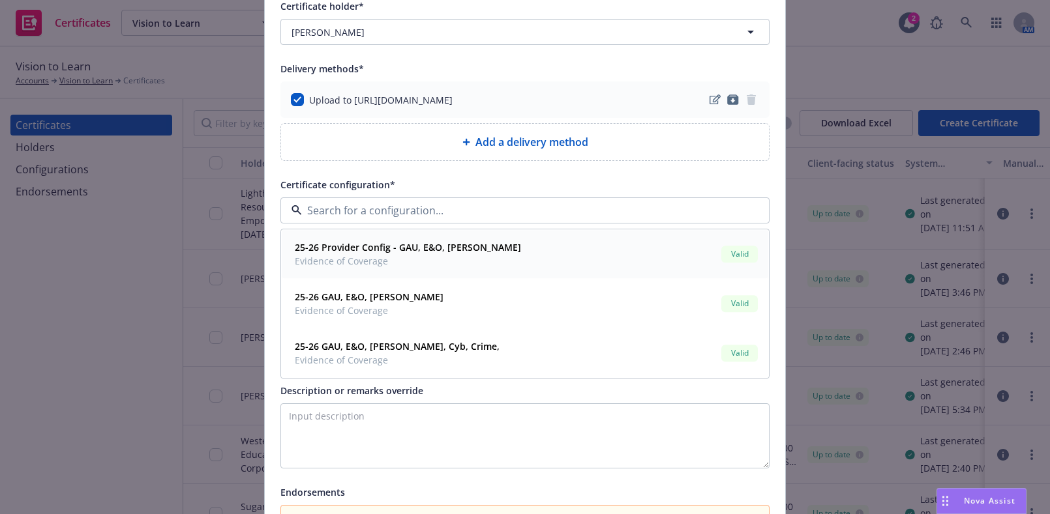
drag, startPoint x: 390, startPoint y: 267, endPoint x: 391, endPoint y: 261, distance: 6.6
click at [390, 265] on span "Evidence of Coverage" at bounding box center [408, 262] width 226 height 14
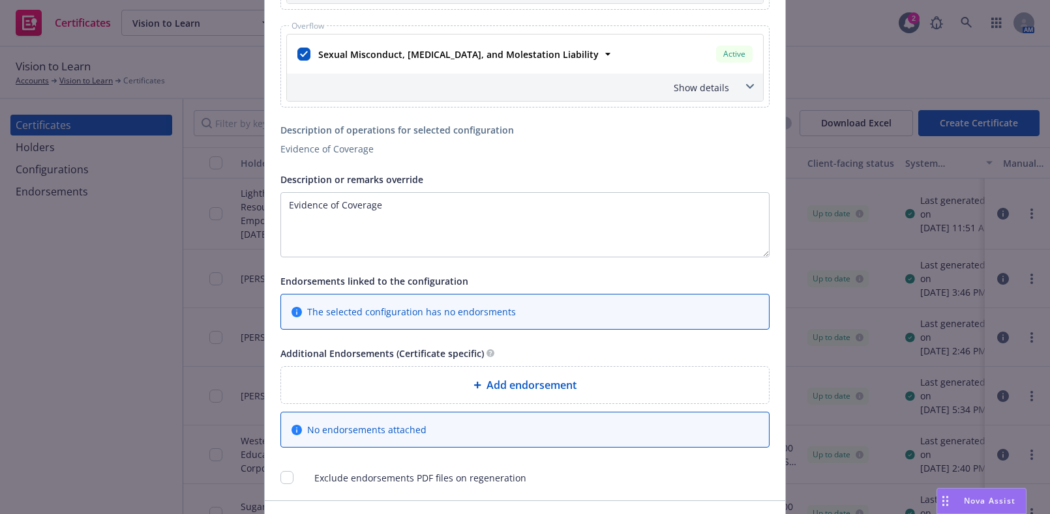
scroll to position [1021, 0]
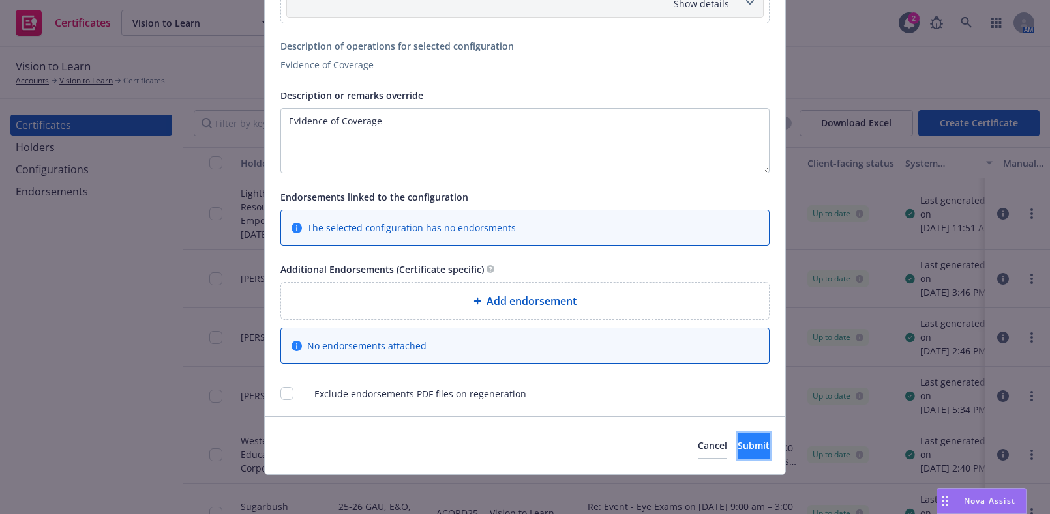
click at [737, 433] on button "Submit" at bounding box center [753, 446] width 32 height 26
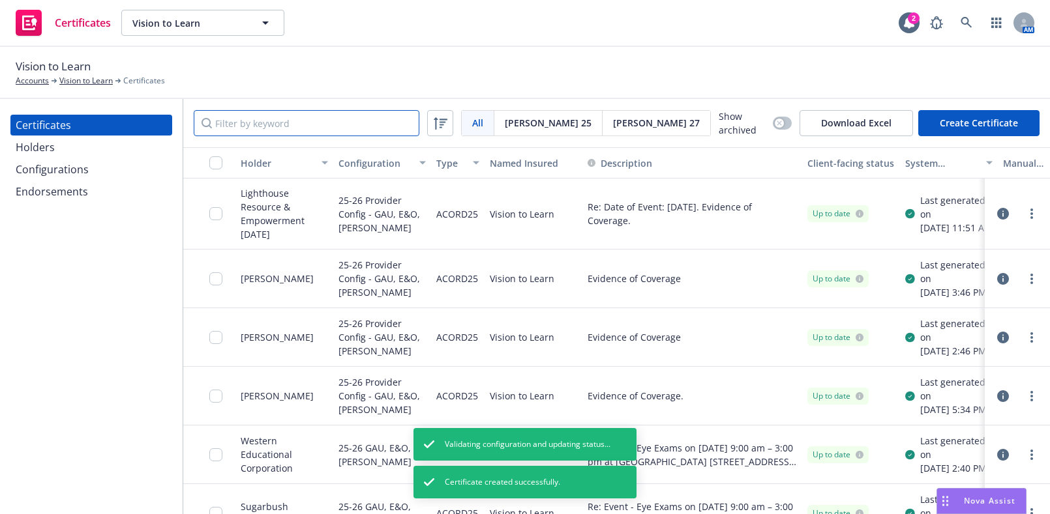
click at [329, 114] on input "Filter by keyword" at bounding box center [307, 123] width 226 height 26
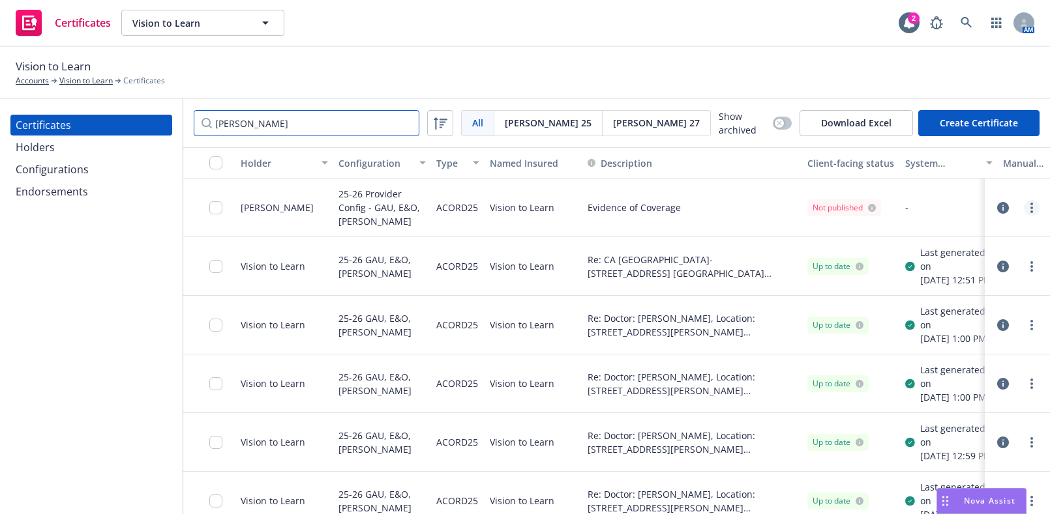
type input "william"
drag, startPoint x: 1027, startPoint y: 209, endPoint x: 1018, endPoint y: 211, distance: 8.9
click at [1026, 209] on link "more" at bounding box center [1031, 208] width 16 height 16
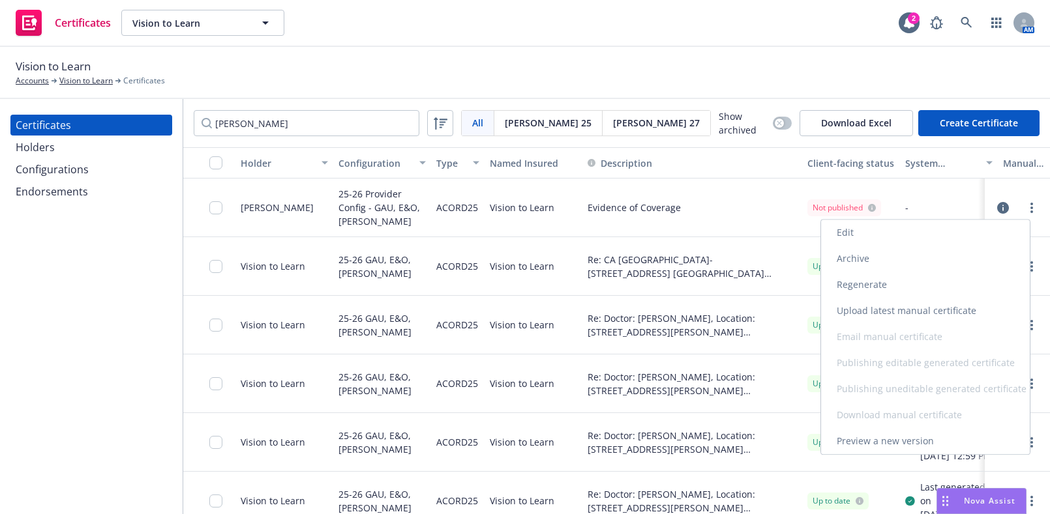
click at [904, 282] on link "Regenerate" at bounding box center [925, 285] width 209 height 26
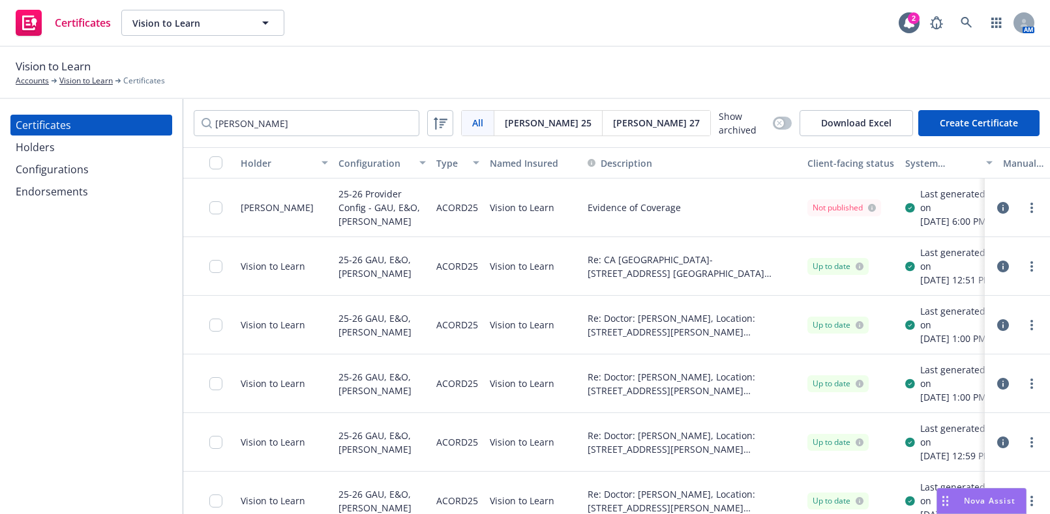
click at [209, 156] on div "button" at bounding box center [219, 162] width 21 height 13
click at [216, 160] on input "checkbox" at bounding box center [215, 162] width 13 height 13
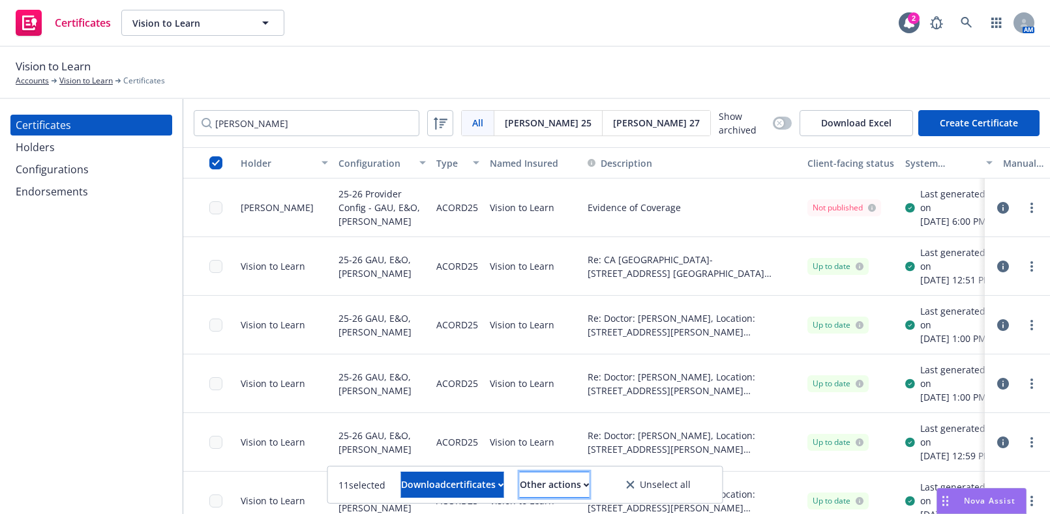
drag, startPoint x: 564, startPoint y: 482, endPoint x: 560, endPoint y: 473, distance: 9.9
click at [564, 482] on div "Other actions" at bounding box center [555, 485] width 70 height 25
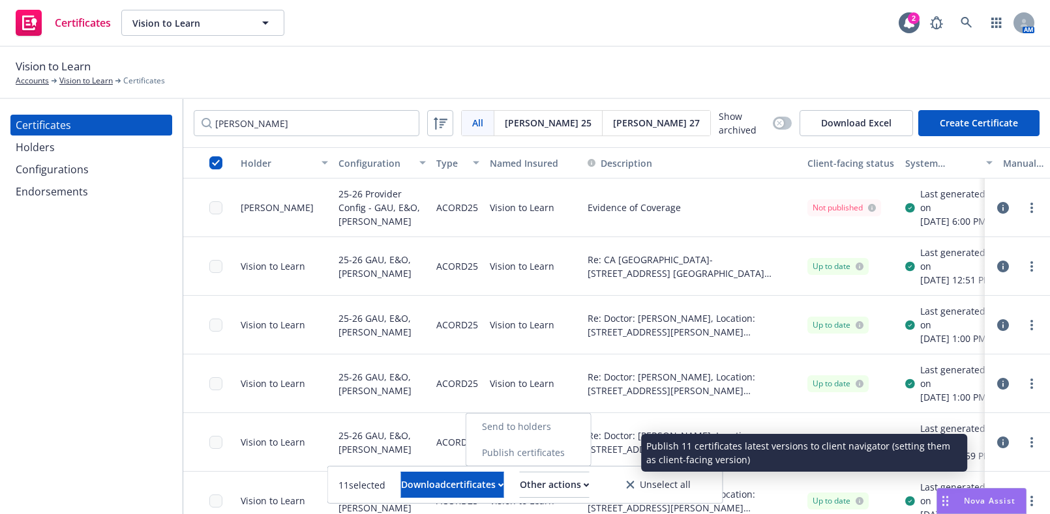
click at [546, 448] on link "Publish certificates" at bounding box center [528, 453] width 125 height 26
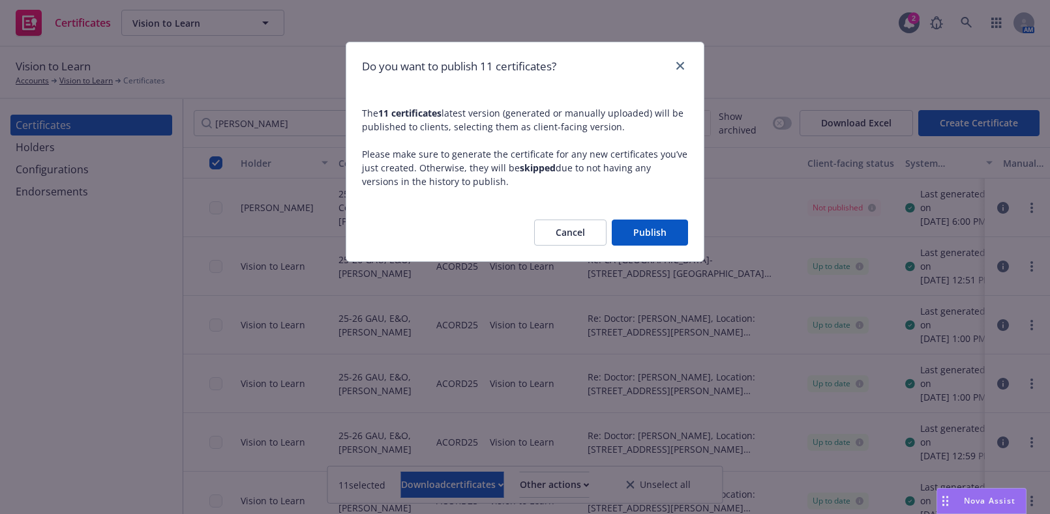
drag, startPoint x: 640, startPoint y: 229, endPoint x: 654, endPoint y: 226, distance: 14.2
click at [640, 229] on button "Publish" at bounding box center [649, 233] width 76 height 26
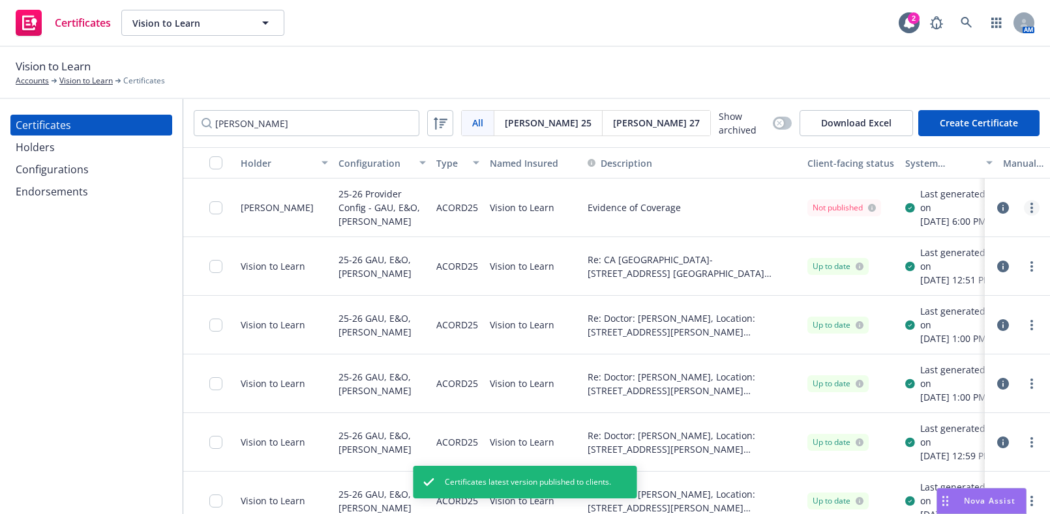
click at [1026, 213] on link "more" at bounding box center [1031, 208] width 16 height 16
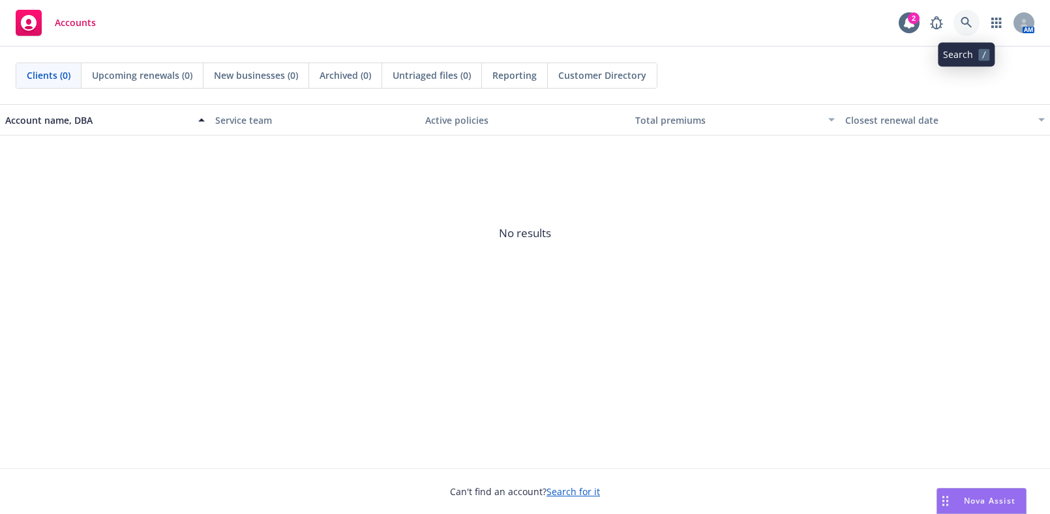
click at [957, 16] on link at bounding box center [966, 23] width 26 height 26
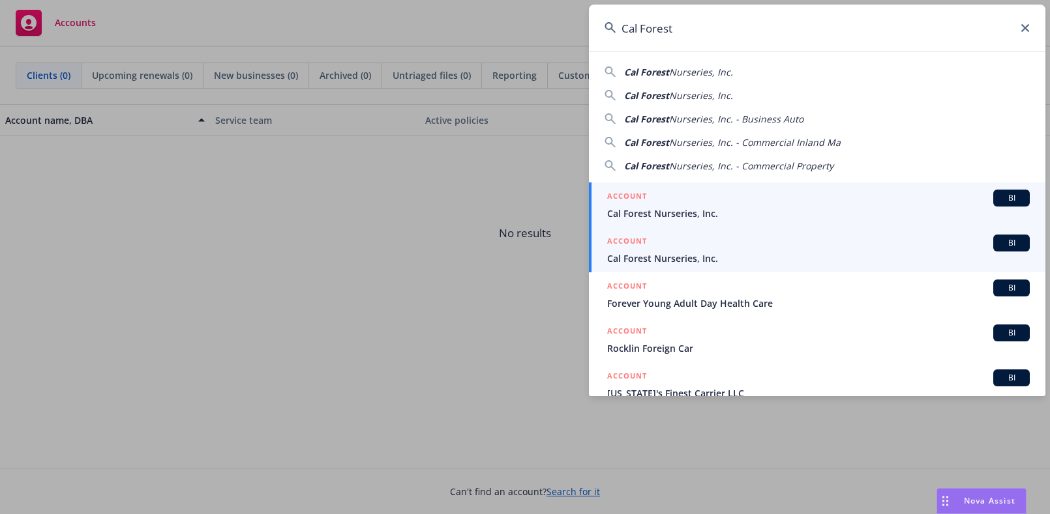
type input "Cal Forest"
click at [669, 214] on span "Cal Forest Nurseries, Inc." at bounding box center [818, 214] width 422 height 14
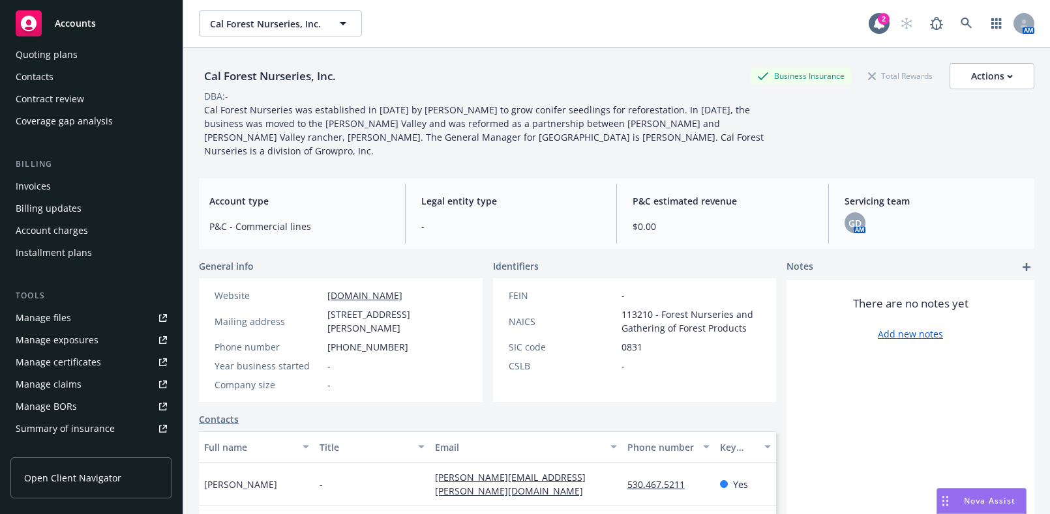
scroll to position [177, 0]
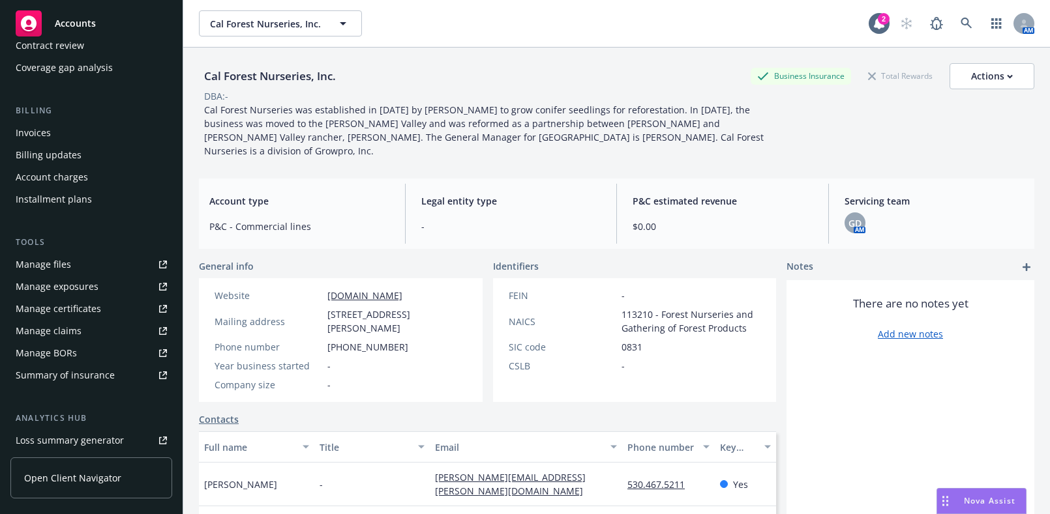
click at [104, 315] on link "Manage certificates" at bounding box center [91, 309] width 162 height 21
drag, startPoint x: 946, startPoint y: 8, endPoint x: 948, endPoint y: 20, distance: 11.9
click at [946, 8] on div "Cal Forest Nurseries, Inc. Cal Forest Nurseries, Inc. 2 AM" at bounding box center [616, 23] width 866 height 47
click at [955, 36] on link at bounding box center [966, 23] width 26 height 26
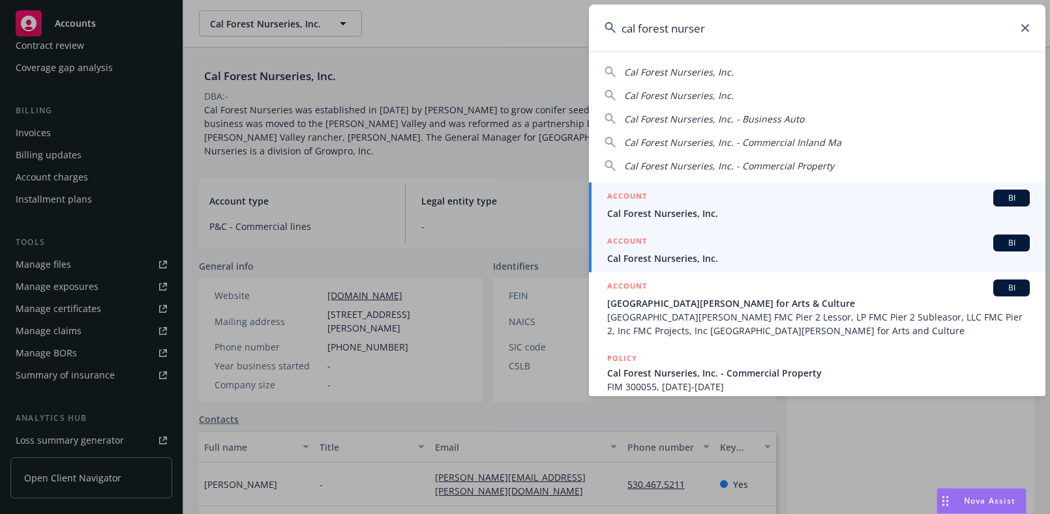
type input "cal forest nurser"
click at [729, 264] on span "Cal Forest Nurseries, Inc." at bounding box center [818, 259] width 422 height 14
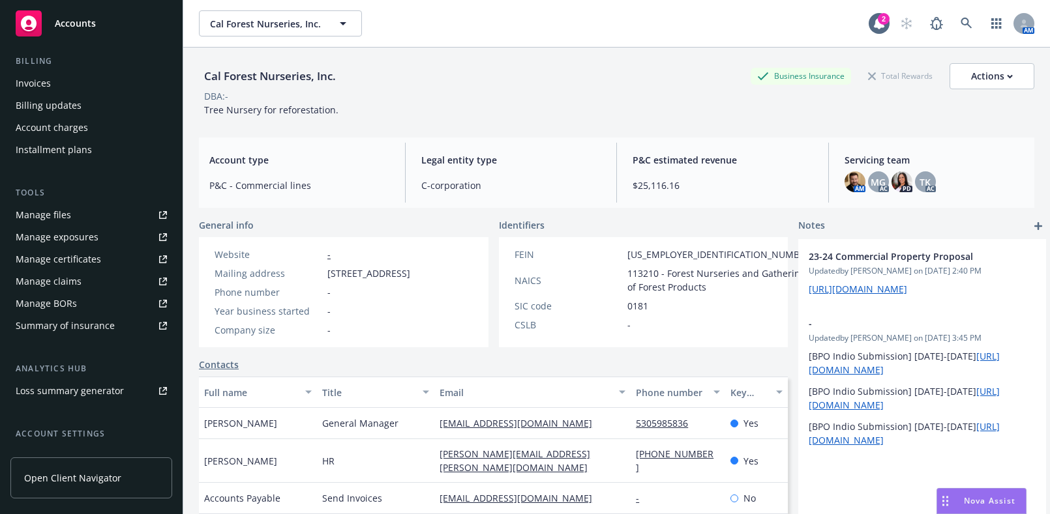
scroll to position [334, 0]
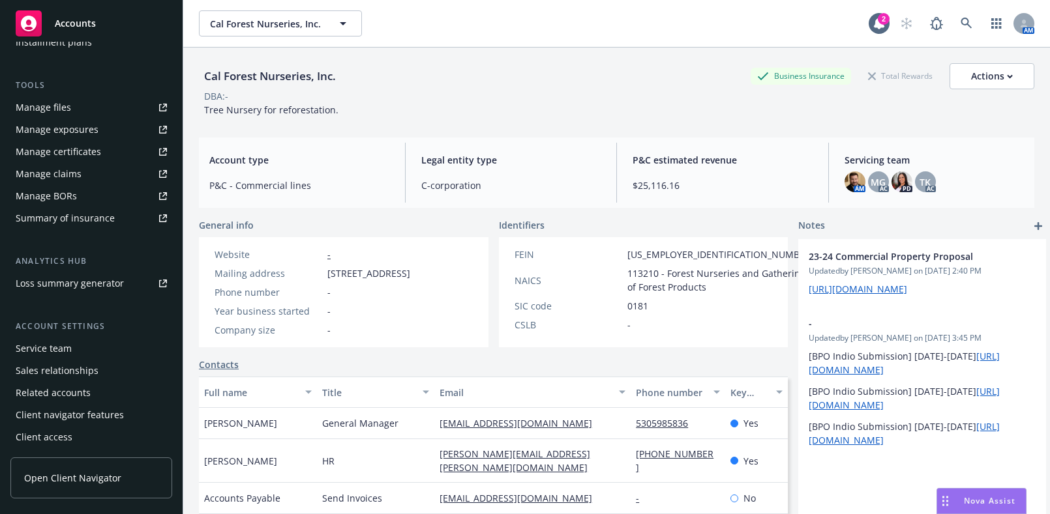
click at [98, 161] on link "Manage certificates" at bounding box center [91, 151] width 162 height 21
click at [960, 26] on icon at bounding box center [966, 24] width 12 height 12
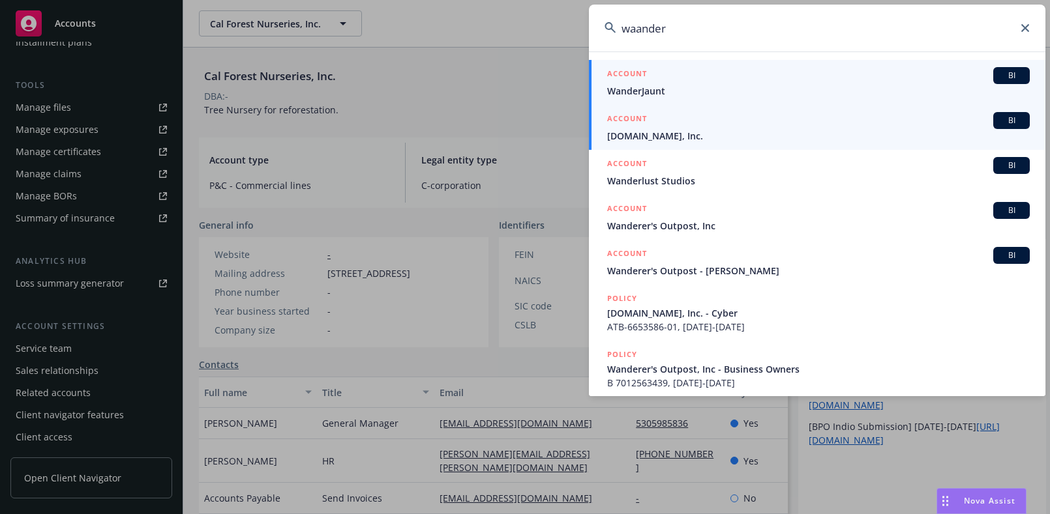
type input "waander"
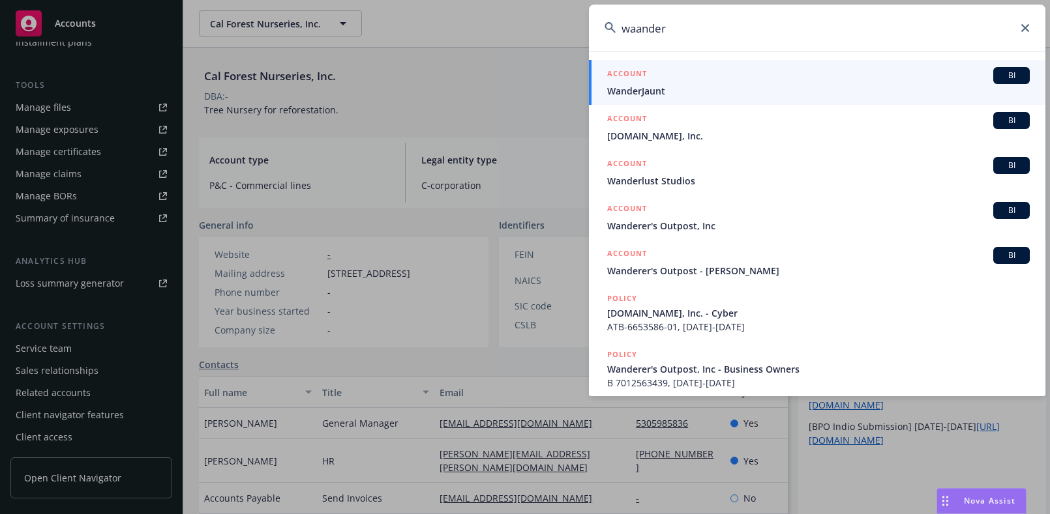
drag, startPoint x: 645, startPoint y: 124, endPoint x: 630, endPoint y: 130, distance: 15.8
click at [645, 125] on h5 "ACCOUNT" at bounding box center [627, 120] width 40 height 16
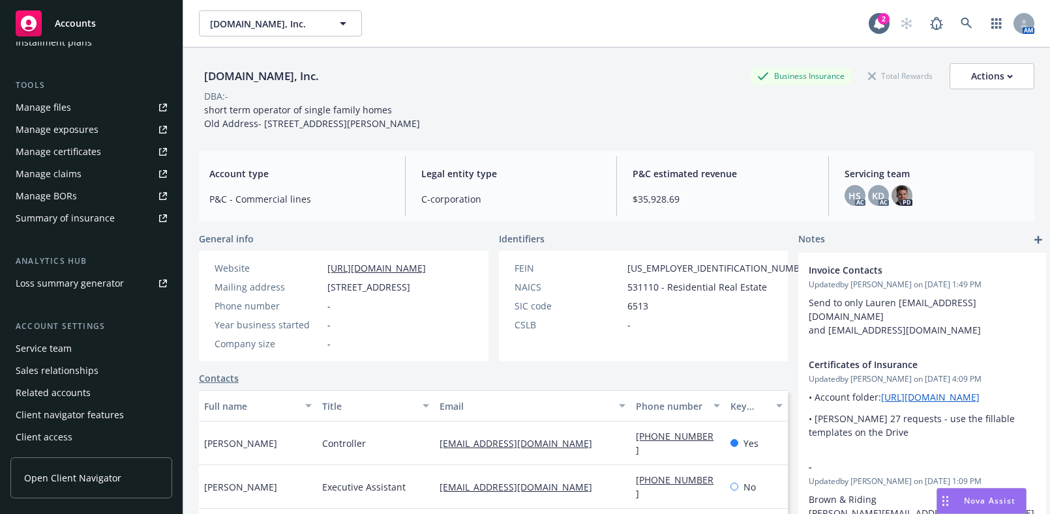
click at [131, 151] on link "Manage certificates" at bounding box center [91, 151] width 162 height 21
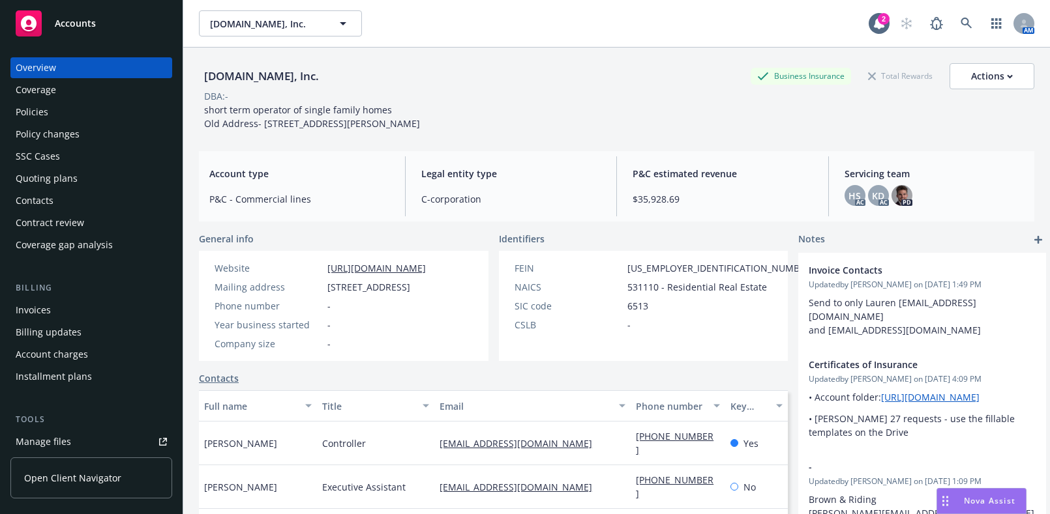
click at [91, 90] on div "Coverage" at bounding box center [91, 90] width 151 height 21
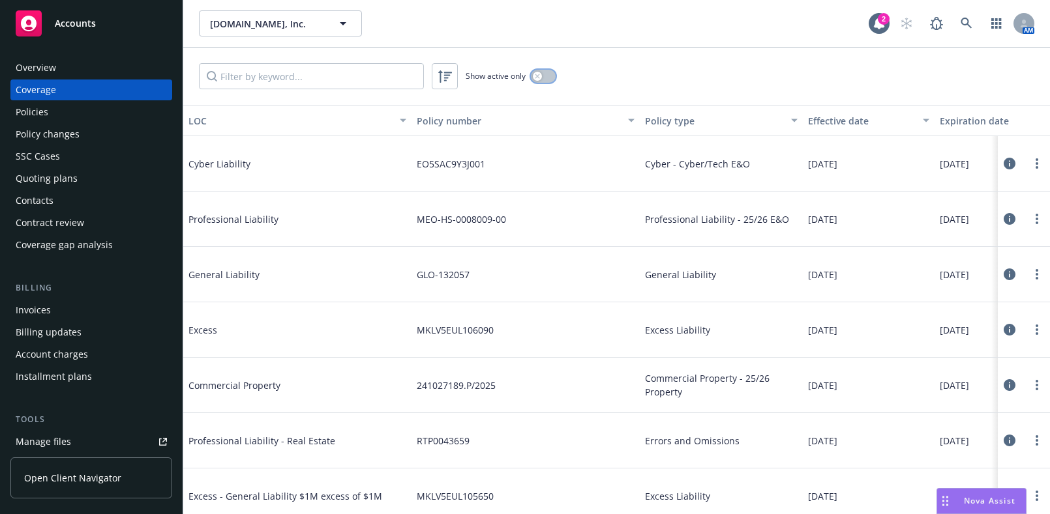
click at [543, 79] on button "button" at bounding box center [543, 76] width 25 height 13
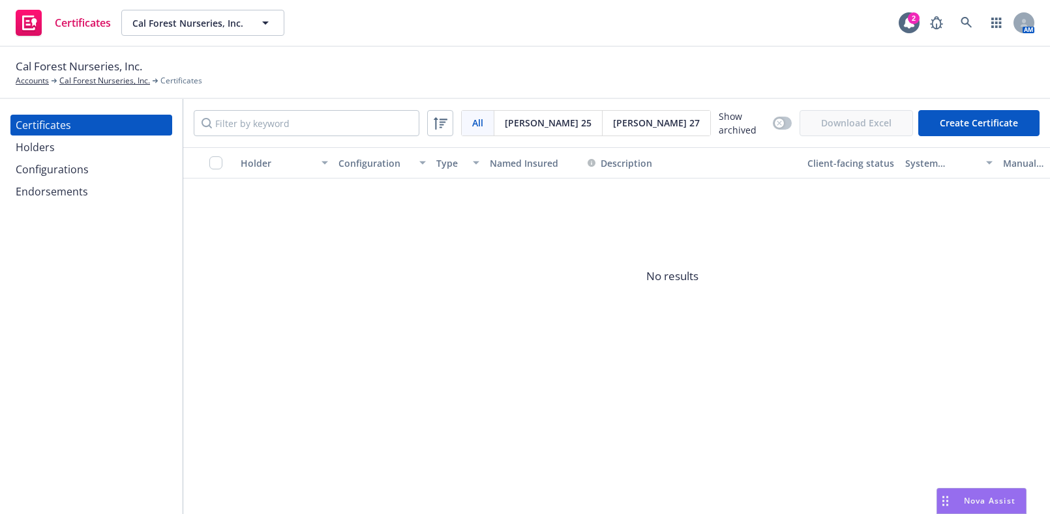
click at [68, 175] on div "Configurations" at bounding box center [52, 169] width 73 height 21
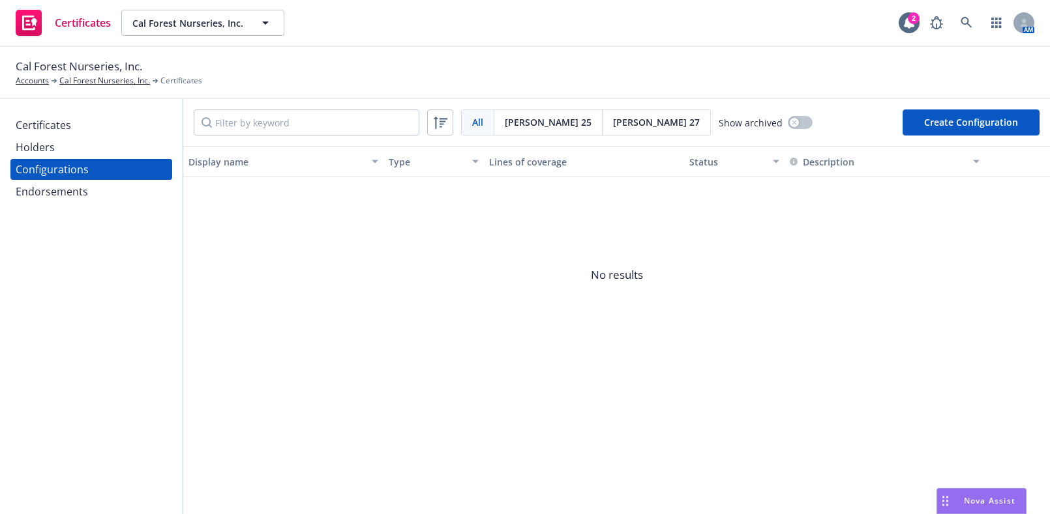
click at [145, 125] on div "Certificates" at bounding box center [91, 125] width 151 height 21
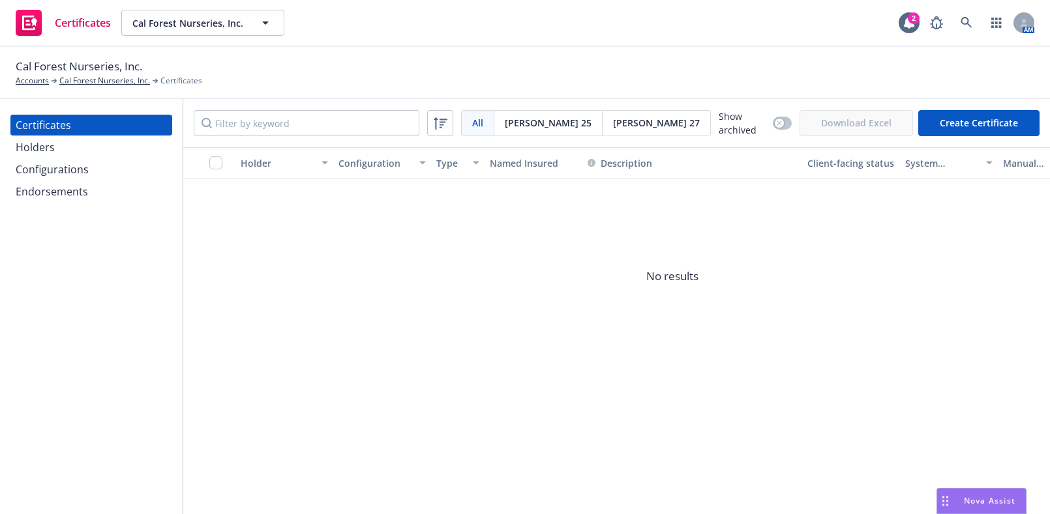
click at [947, 124] on button "Create Certificate" at bounding box center [978, 123] width 121 height 26
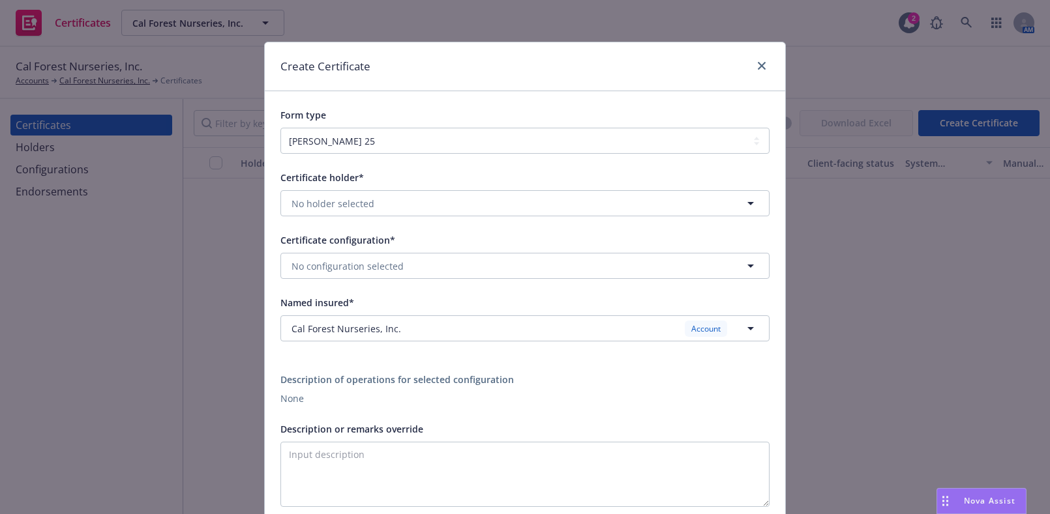
drag, startPoint x: 748, startPoint y: 47, endPoint x: 769, endPoint y: 65, distance: 28.2
click at [761, 62] on div "Create Certificate" at bounding box center [525, 66] width 520 height 49
drag, startPoint x: 769, startPoint y: 65, endPoint x: 752, endPoint y: 65, distance: 17.0
click at [766, 65] on div "Create Certificate" at bounding box center [525, 66] width 520 height 49
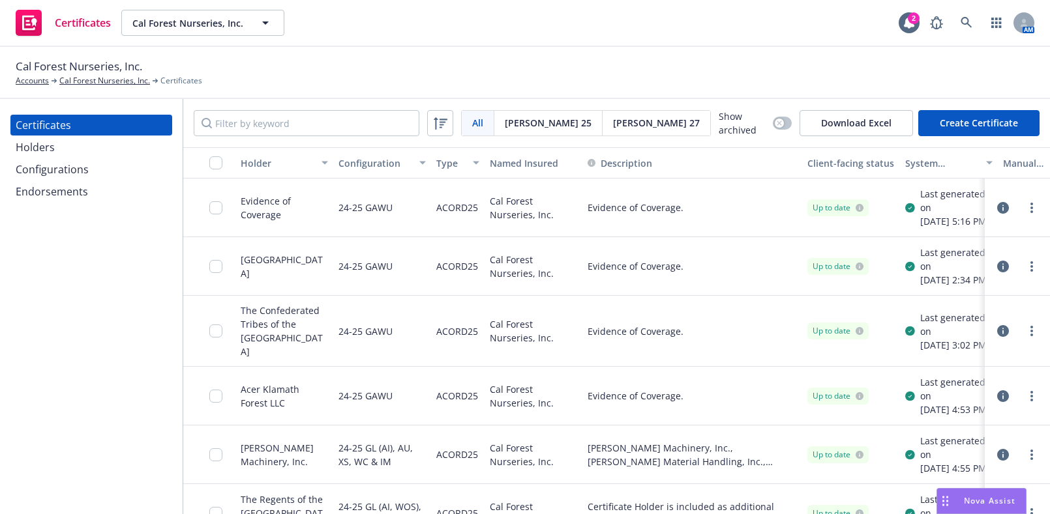
click at [95, 179] on div "Configurations" at bounding box center [91, 169] width 151 height 21
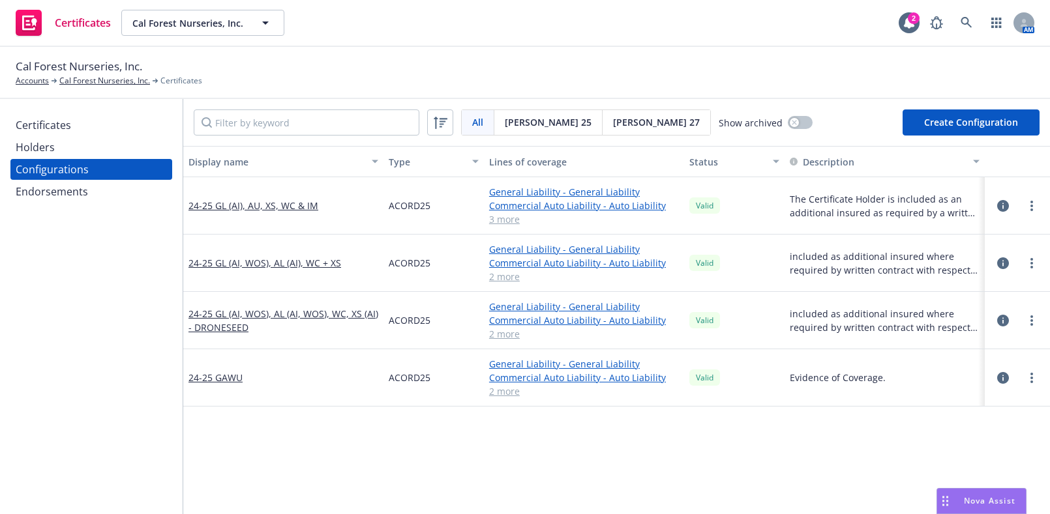
click at [100, 154] on div "Holders" at bounding box center [91, 147] width 151 height 21
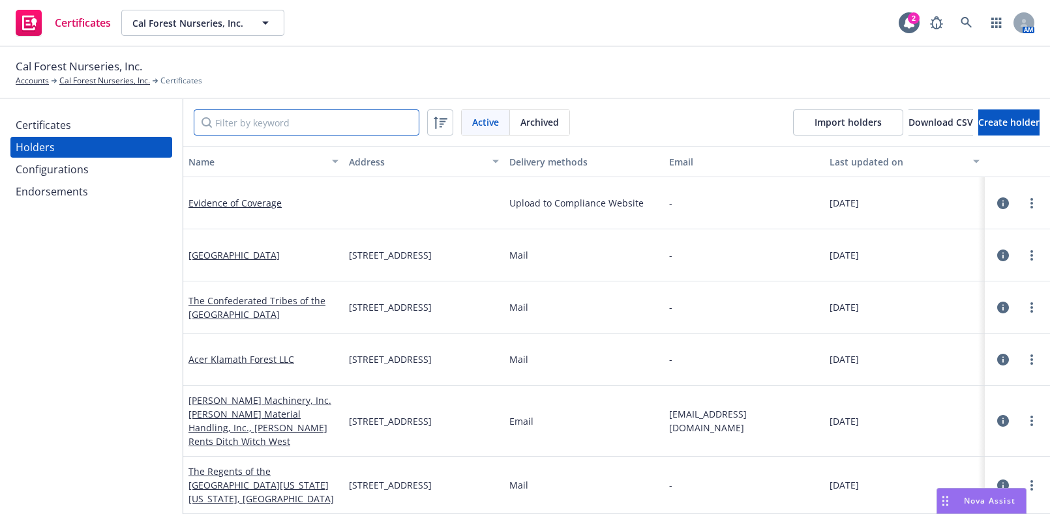
click at [268, 128] on input "Filter by keyword" at bounding box center [307, 123] width 226 height 26
paste input "Hearst Forests, LLC"
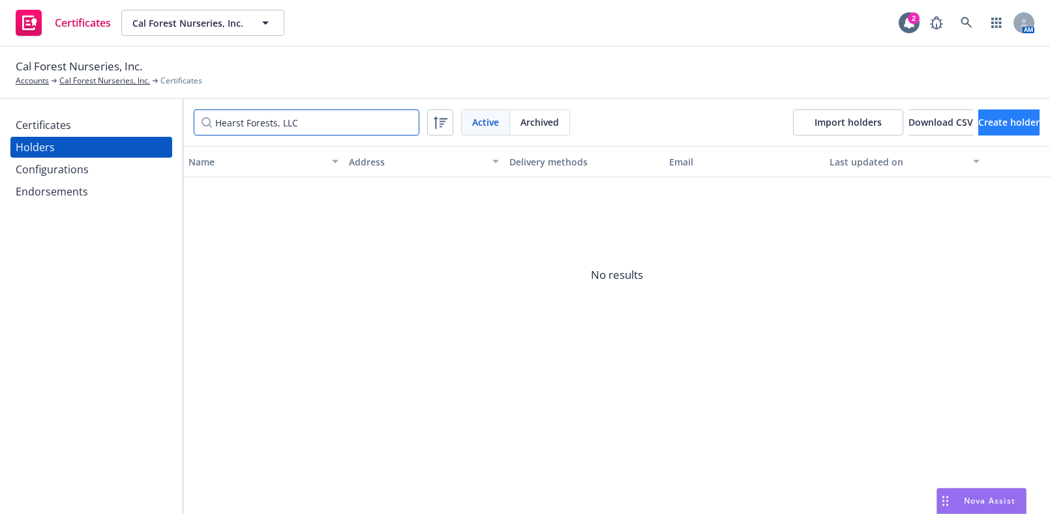
type input "Hearst Forests, LLC"
click at [990, 121] on span "Create holder" at bounding box center [1008, 122] width 61 height 12
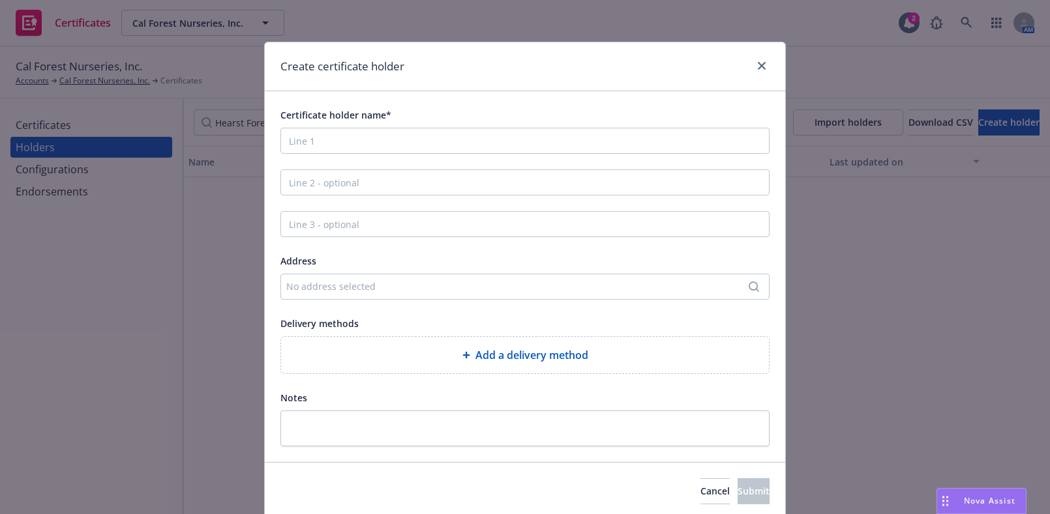
click at [387, 126] on div "Certificate holder name*" at bounding box center [524, 130] width 489 height 47
click at [395, 139] on input "Certificate holder name*" at bounding box center [524, 141] width 489 height 26
paste input "Hearst Forests, LLC"
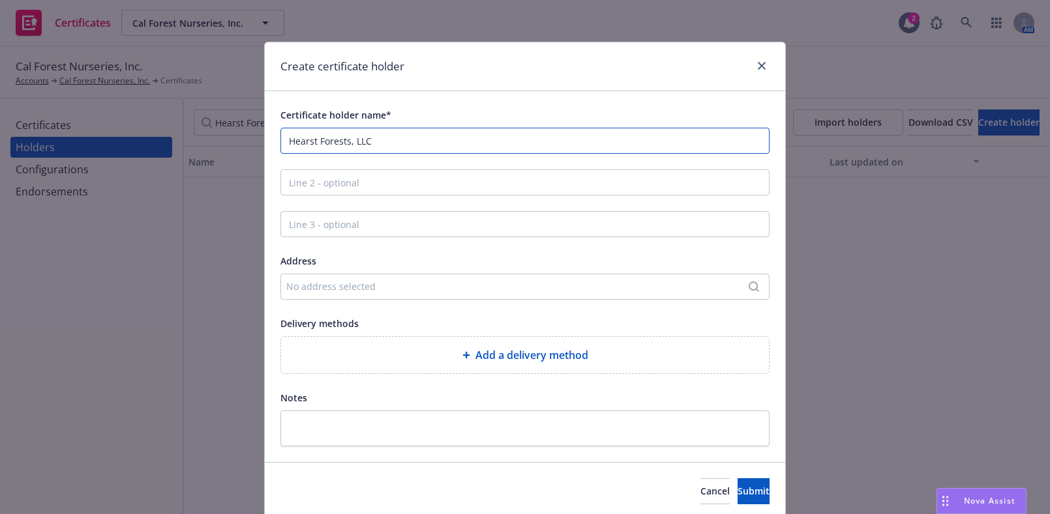
type input "Hearst Forests, LLC"
drag, startPoint x: 332, startPoint y: 287, endPoint x: 336, endPoint y: 280, distance: 8.0
click at [332, 287] on div "No address selected" at bounding box center [518, 287] width 464 height 14
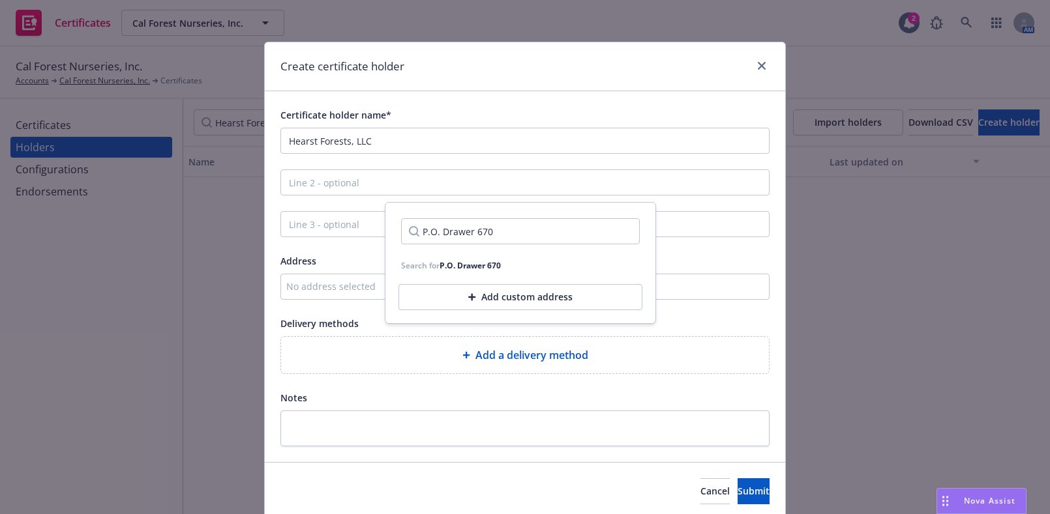
type input "P.O. Drawer 670"
click at [478, 286] on div "Add custom address" at bounding box center [520, 297] width 244 height 26
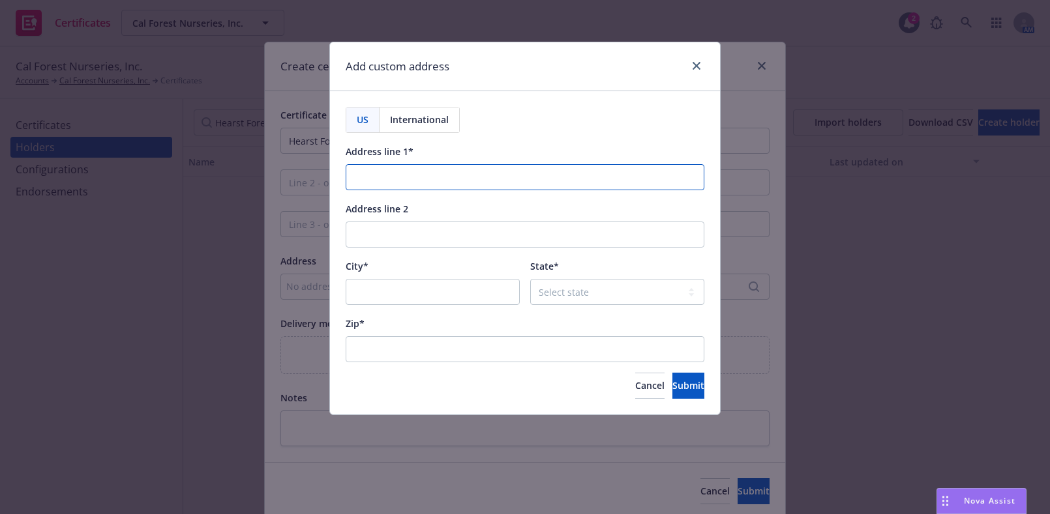
click at [445, 181] on input "Address line 1*" at bounding box center [524, 177] width 359 height 26
paste input "P.O. Drawer 670"
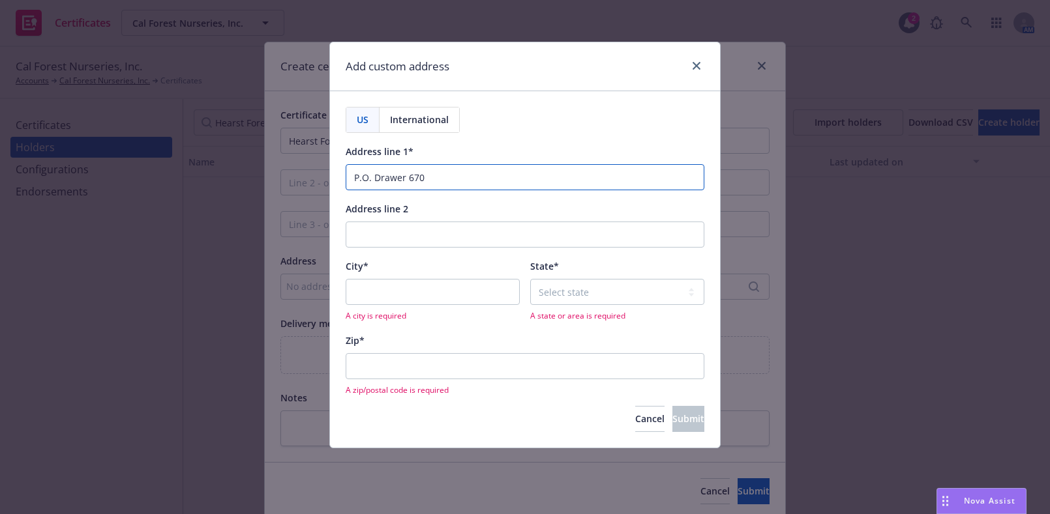
type input "P.O. Drawer 670"
click at [407, 291] on input "City*" at bounding box center [432, 292] width 174 height 26
paste input "McCloud,"
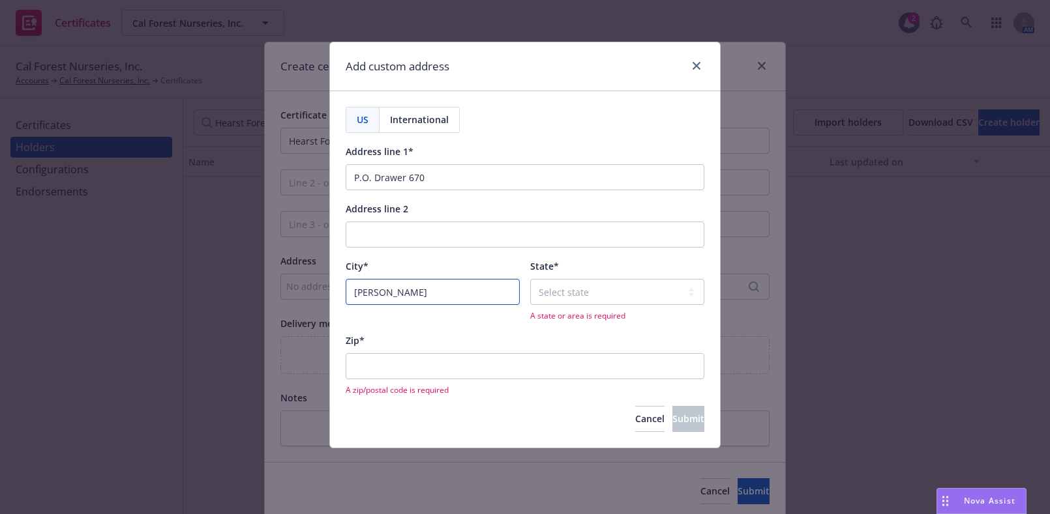
type input "McCloud"
select select "CA"
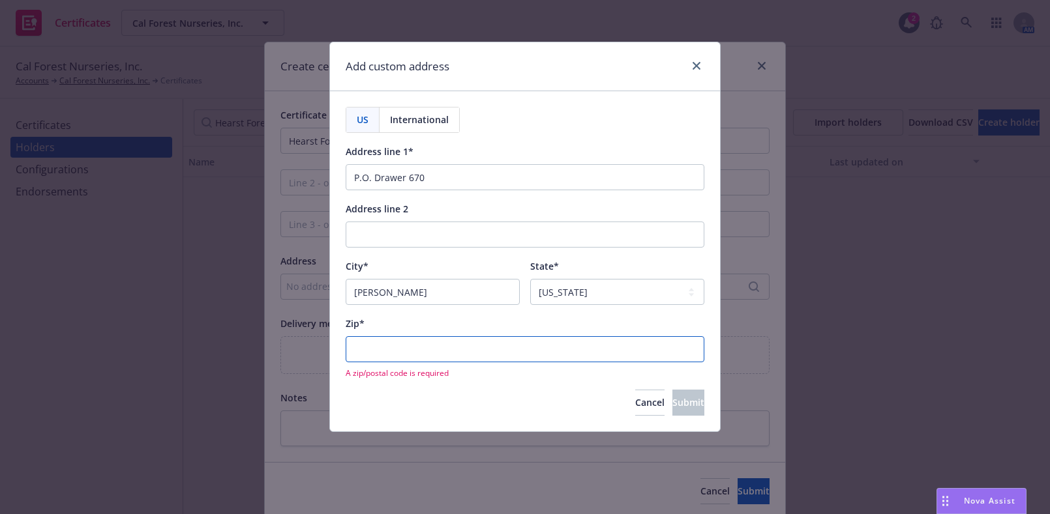
drag, startPoint x: 464, startPoint y: 355, endPoint x: 353, endPoint y: 270, distance: 140.4
click at [464, 356] on input "Zip*" at bounding box center [524, 349] width 359 height 26
paste input "96057"
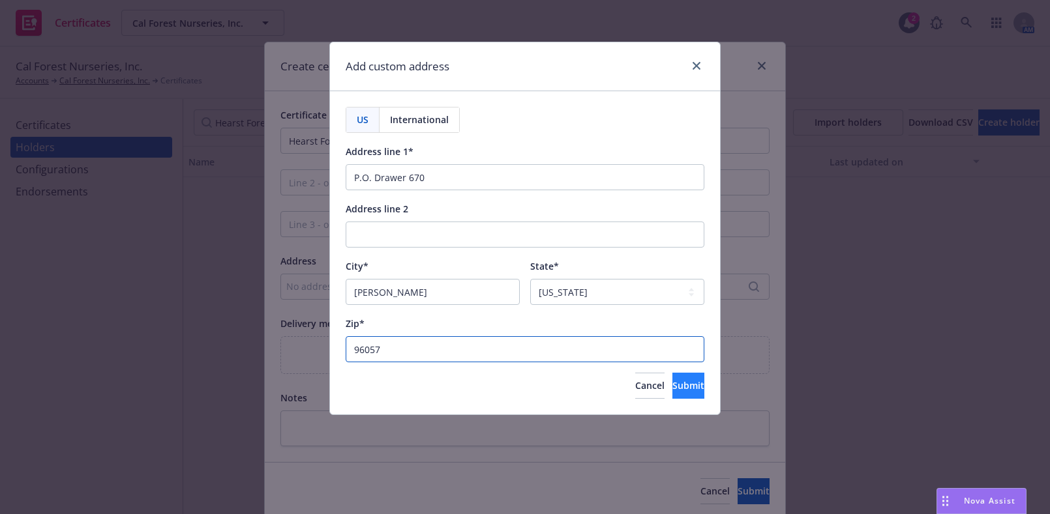
type input "96057"
click at [672, 389] on span "Submit" at bounding box center [688, 385] width 32 height 12
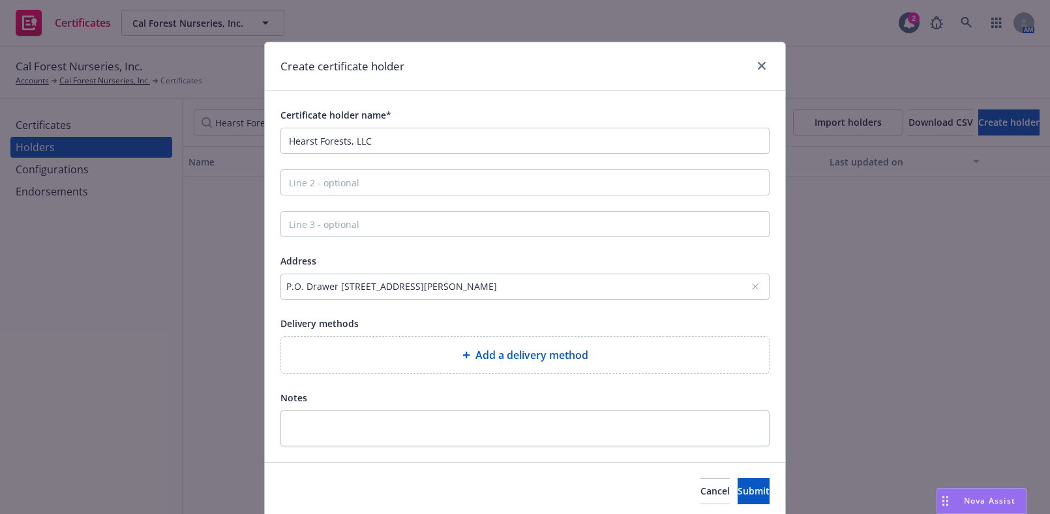
click at [457, 339] on div "Add a delivery method" at bounding box center [525, 355] width 488 height 37
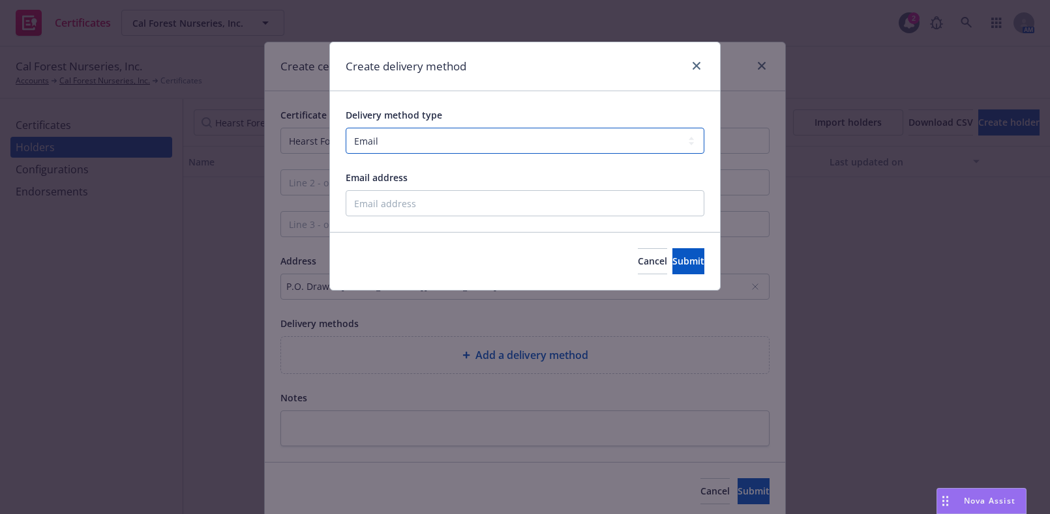
drag, startPoint x: 417, startPoint y: 147, endPoint x: 409, endPoint y: 143, distance: 8.2
click at [417, 147] on select "Select delivery method type Email Mail Fax Upload to Compliance Website" at bounding box center [524, 141] width 359 height 26
select select "UPLOAD_TO_COMPLIANCE_WEBSITE"
click at [345, 128] on select "Select delivery method type Email Mail Fax Upload to Compliance Website" at bounding box center [524, 141] width 359 height 26
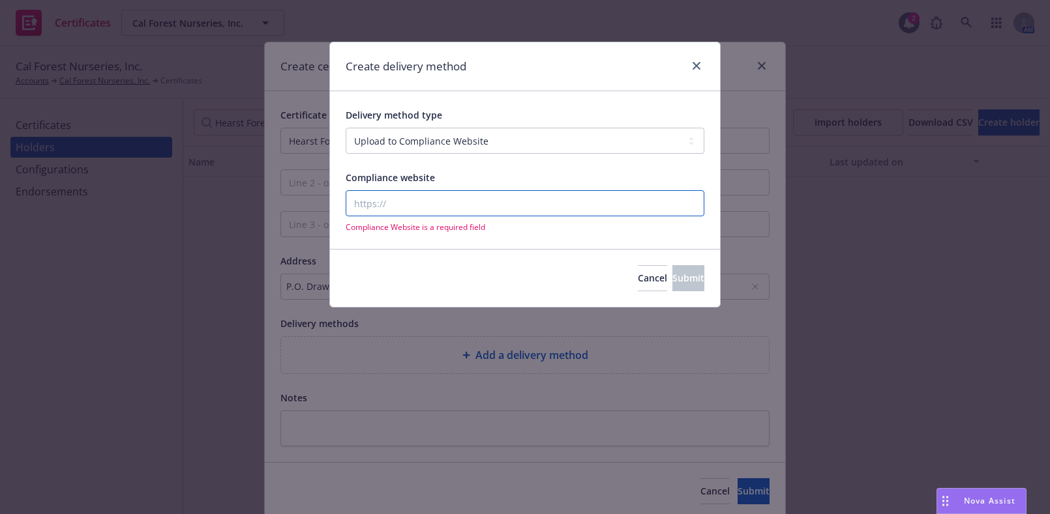
click at [409, 202] on input "Compliance website" at bounding box center [524, 203] width 359 height 26
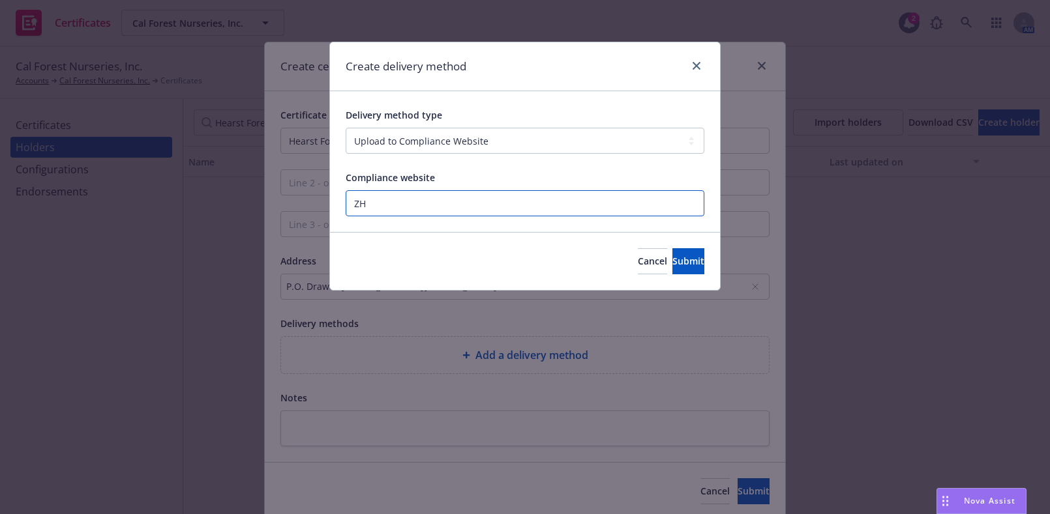
type input "Z"
paste input "https://www.newfront.com"
type input "https://www.newfront.com"
drag, startPoint x: 681, startPoint y: 257, endPoint x: 674, endPoint y: 255, distance: 7.0
click at [683, 257] on button "Submit" at bounding box center [688, 261] width 32 height 26
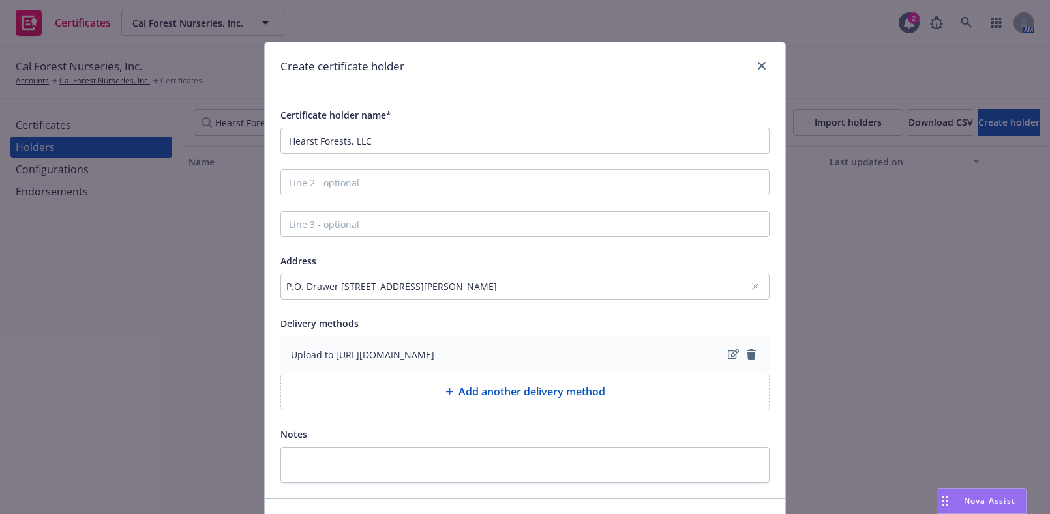
scroll to position [84, 0]
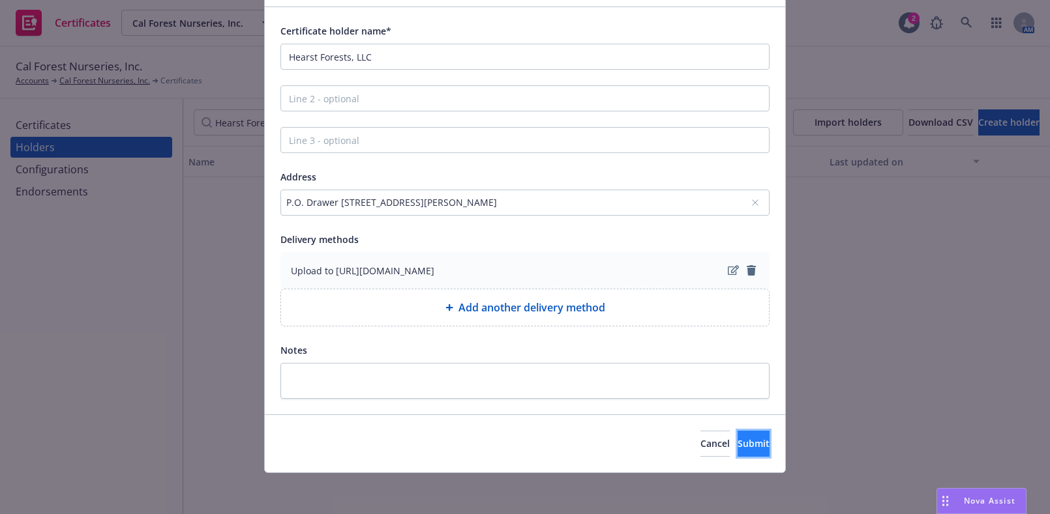
drag, startPoint x: 735, startPoint y: 450, endPoint x: 752, endPoint y: 437, distance: 21.3
click at [740, 451] on button "Submit" at bounding box center [753, 444] width 32 height 26
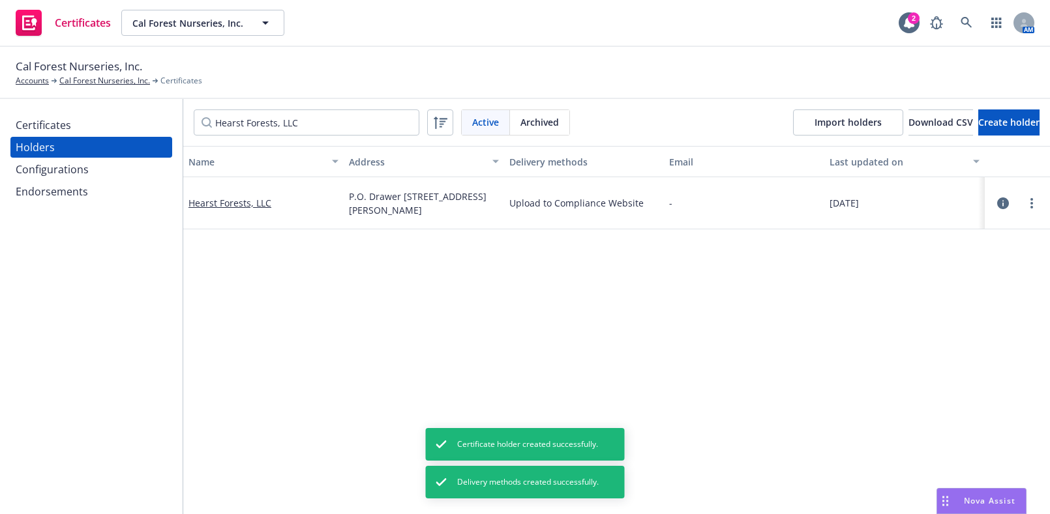
click at [33, 131] on div "Certificates" at bounding box center [43, 125] width 55 height 21
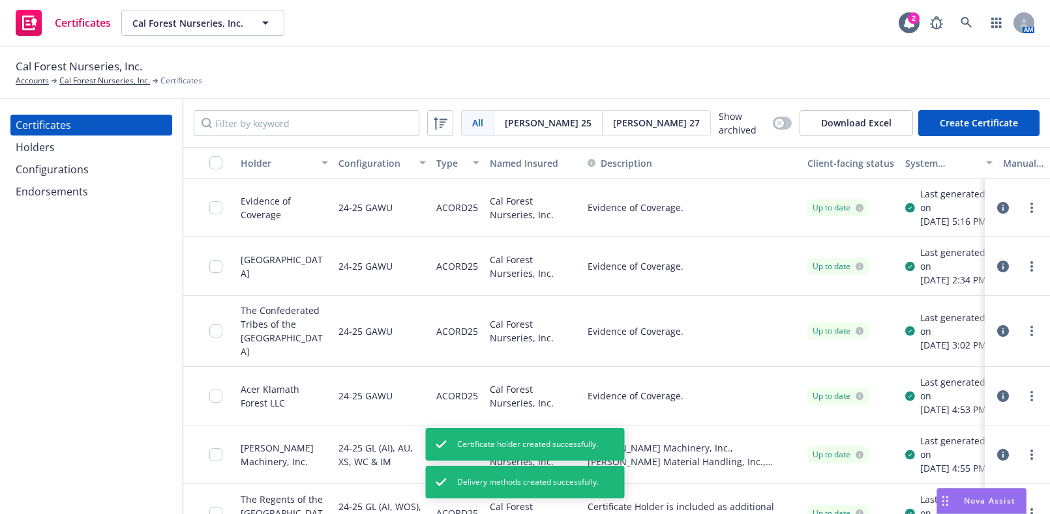
click at [945, 119] on button "Create Certificate" at bounding box center [978, 123] width 121 height 26
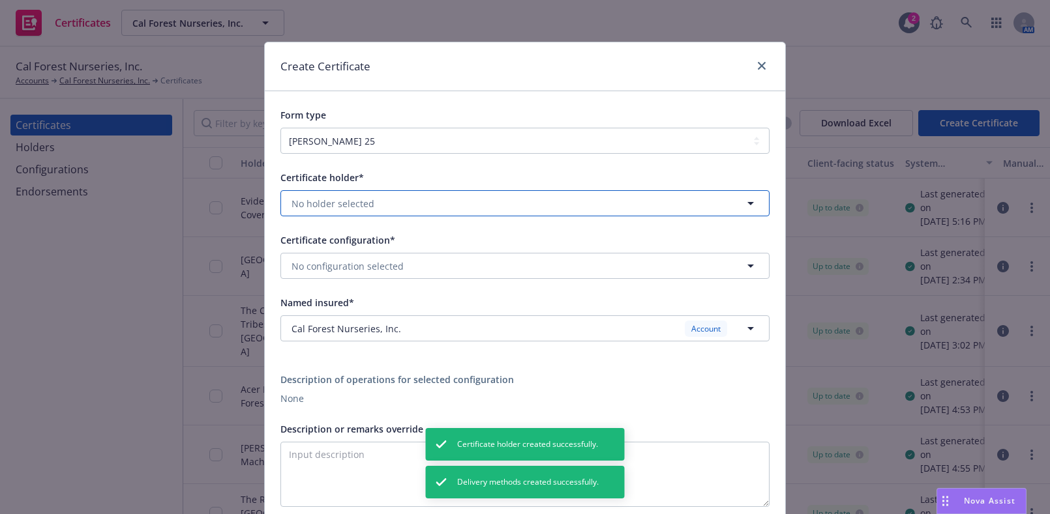
drag, startPoint x: 282, startPoint y: 211, endPoint x: 269, endPoint y: 210, distance: 13.1
click at [282, 212] on button "No holder selected" at bounding box center [524, 203] width 489 height 26
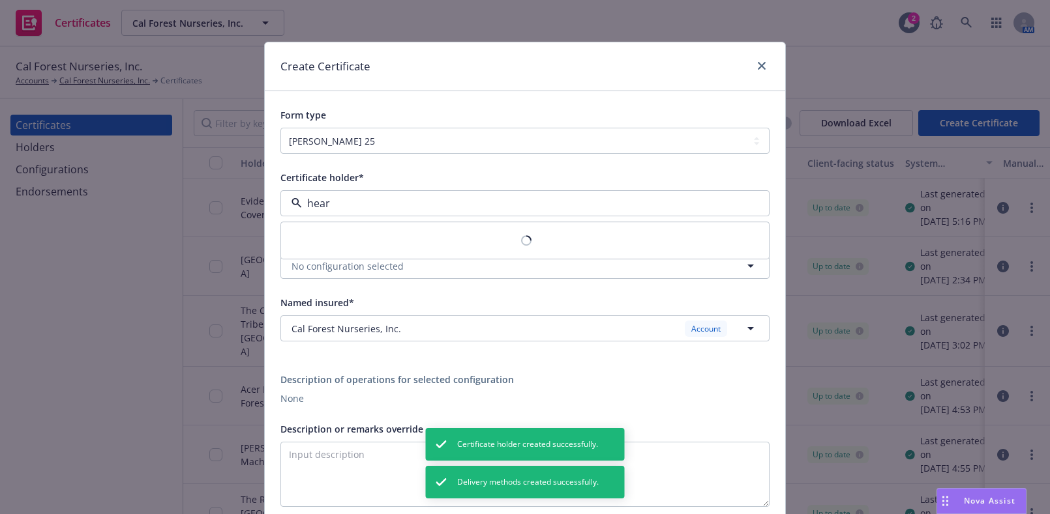
type input "hears"
click at [341, 252] on span "P.O. Drawer 670, McCloud, CA, 96057, USA" at bounding box center [400, 255] width 211 height 14
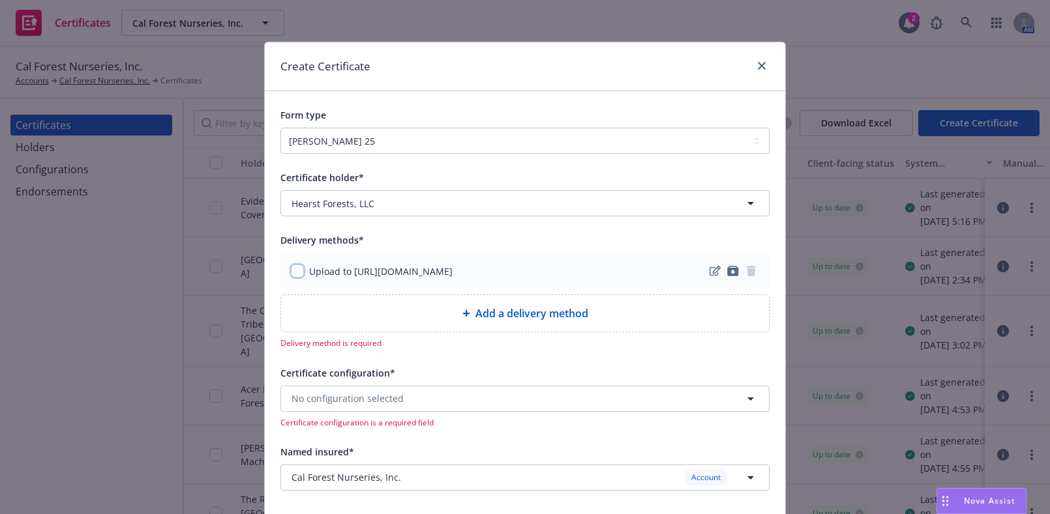
click at [293, 272] on input "checkbox" at bounding box center [297, 271] width 13 height 13
checkbox input "true"
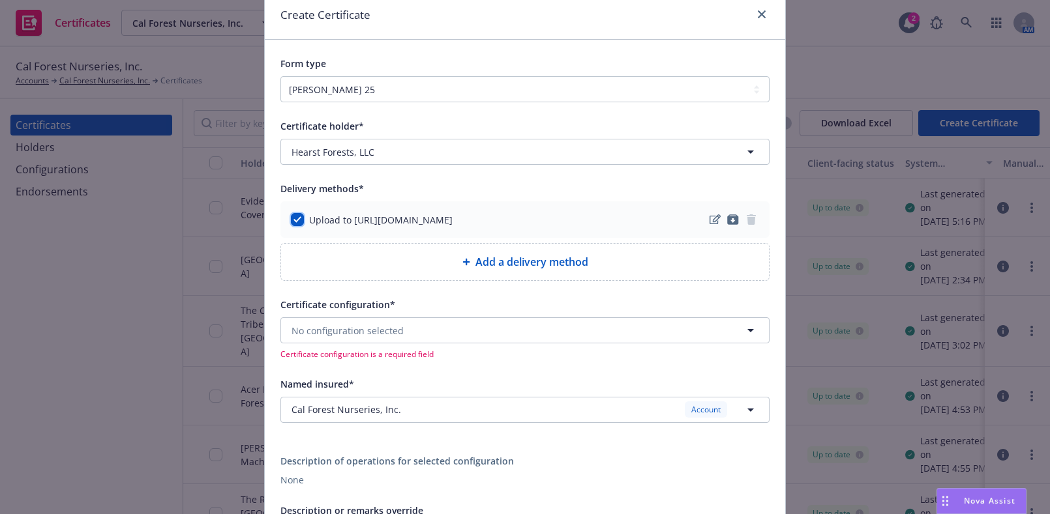
scroll to position [177, 0]
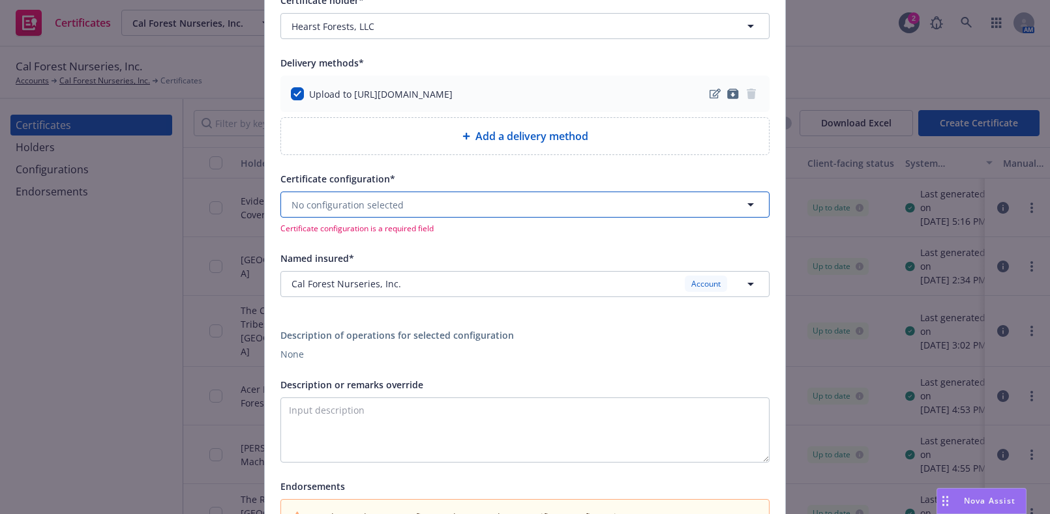
click at [334, 205] on span "No configuration selected" at bounding box center [347, 205] width 112 height 14
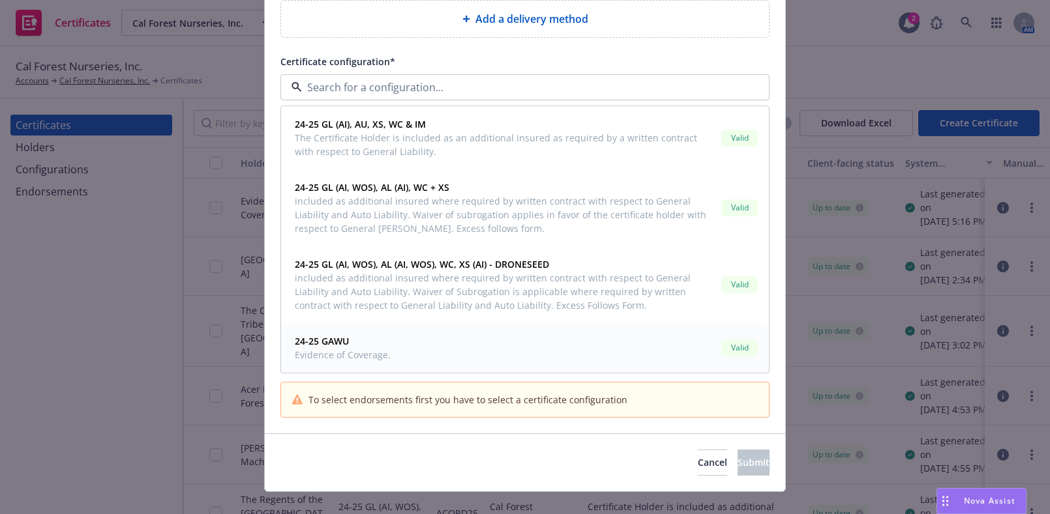
scroll to position [296, 0]
click at [344, 352] on span "Evidence of Coverage." at bounding box center [343, 354] width 96 height 14
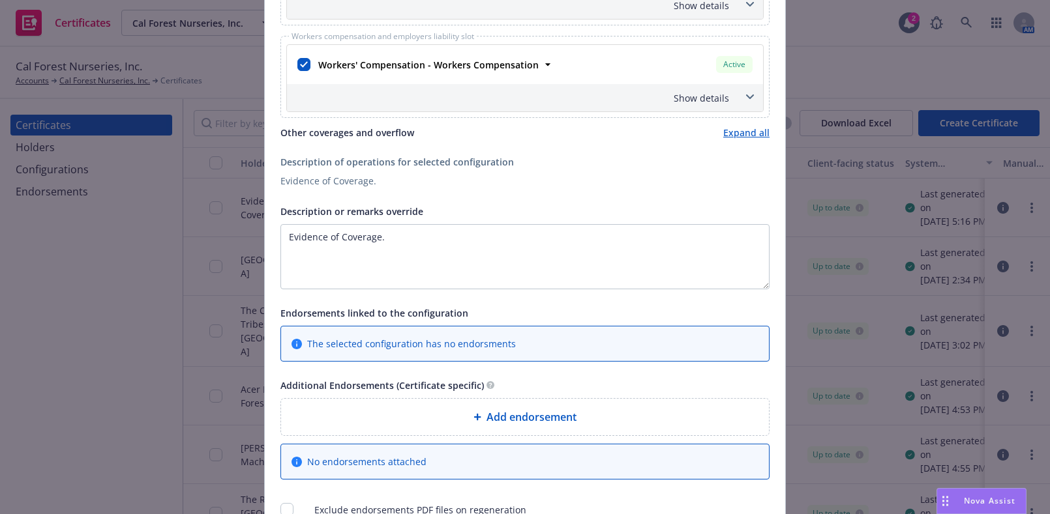
scroll to position [853, 0]
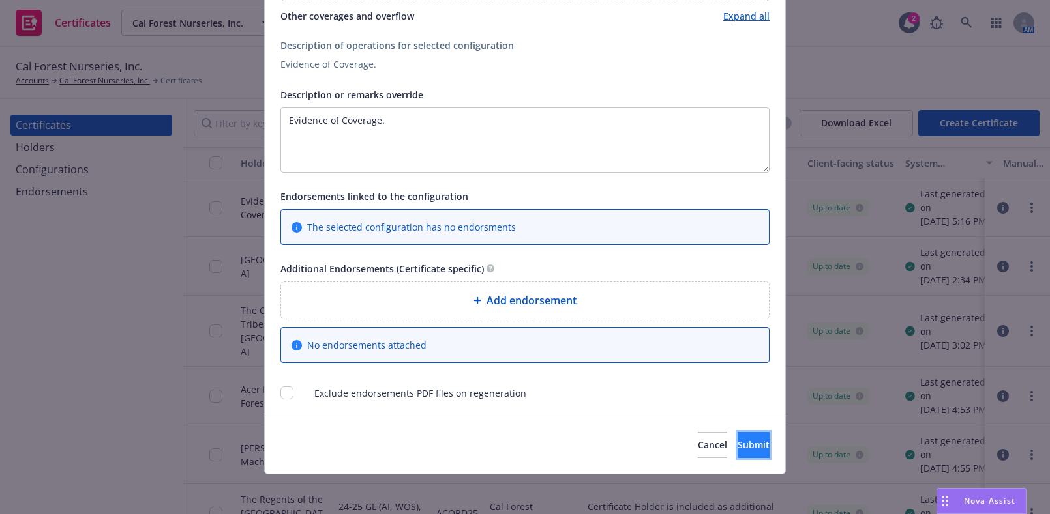
click at [743, 440] on span "Submit" at bounding box center [753, 445] width 32 height 12
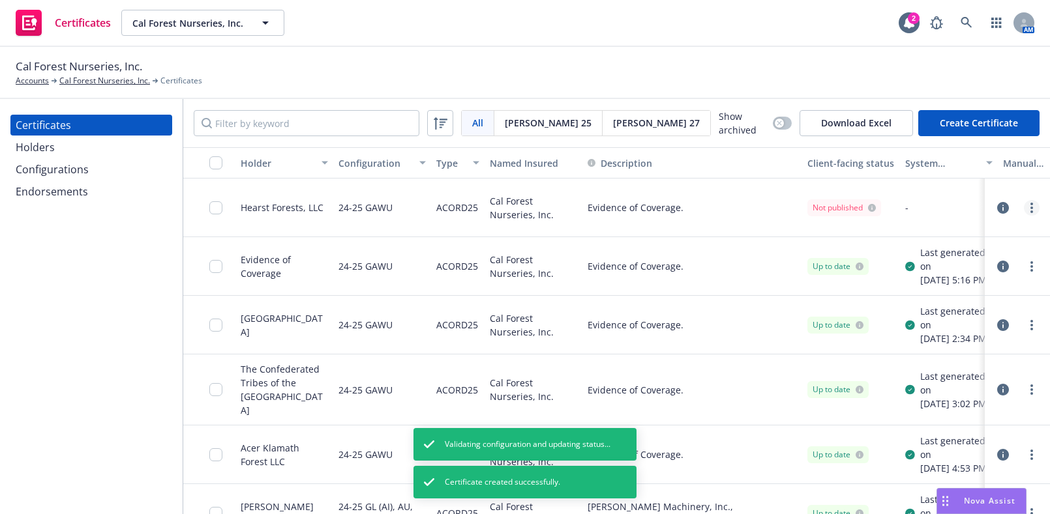
click at [1023, 202] on link "more" at bounding box center [1031, 208] width 16 height 16
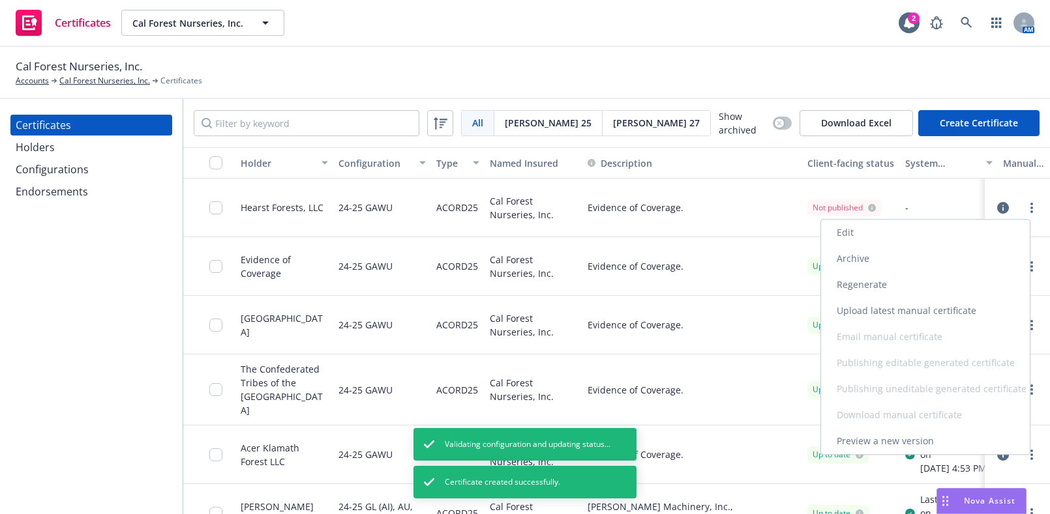
click at [890, 293] on link "Regenerate" at bounding box center [925, 285] width 209 height 26
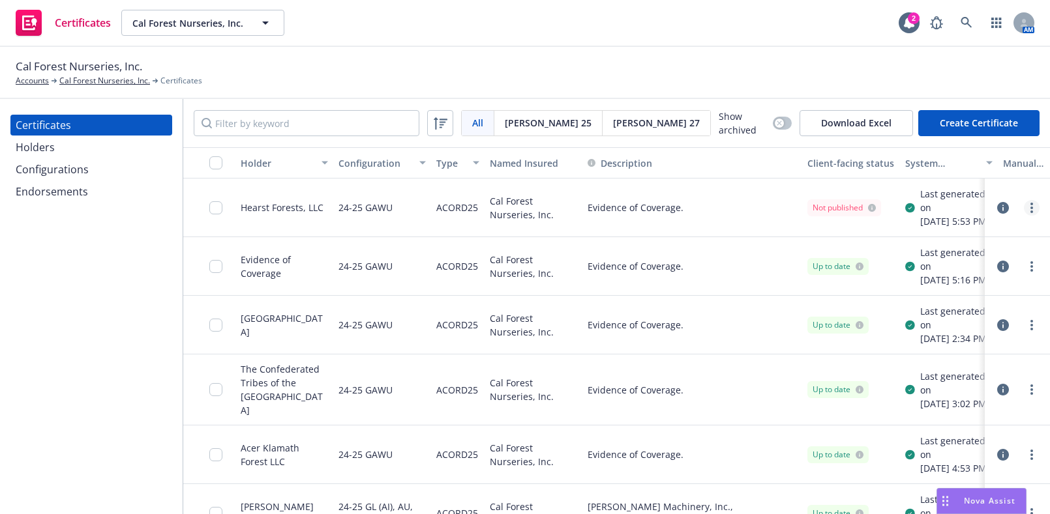
click at [1023, 205] on link "more" at bounding box center [1031, 208] width 16 height 16
click at [217, 208] on input "checkbox" at bounding box center [215, 207] width 13 height 13
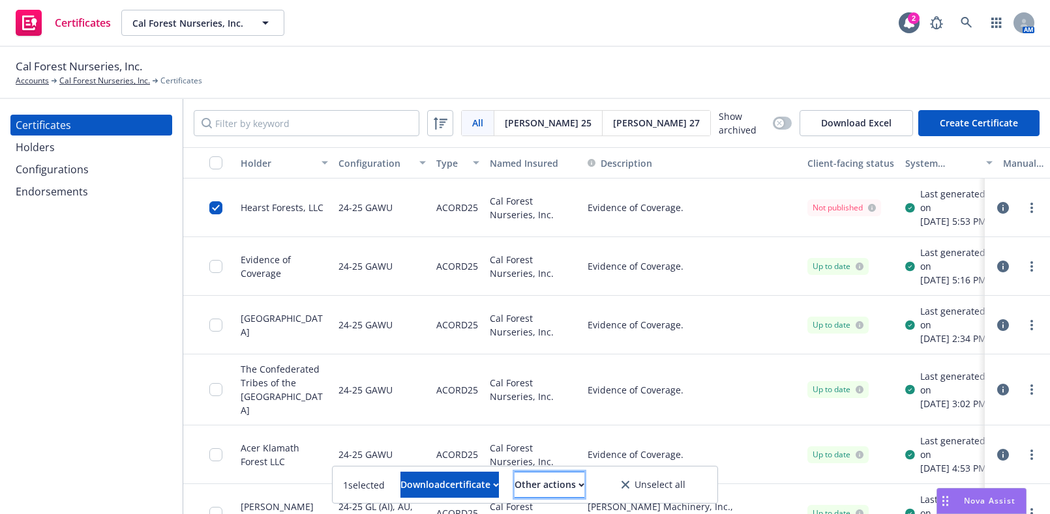
click at [559, 481] on div "Other actions" at bounding box center [549, 485] width 70 height 25
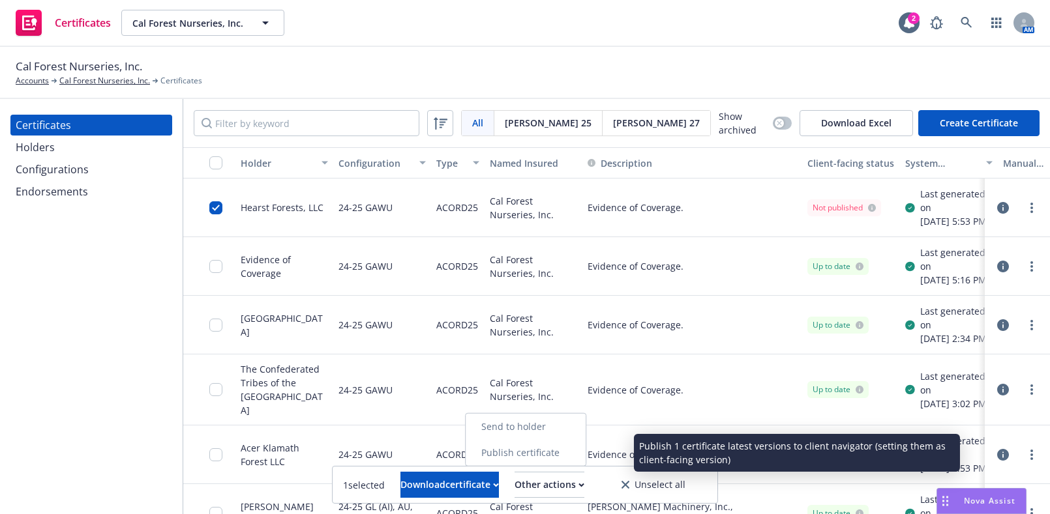
click at [585, 448] on link "Publish certificate" at bounding box center [525, 453] width 120 height 26
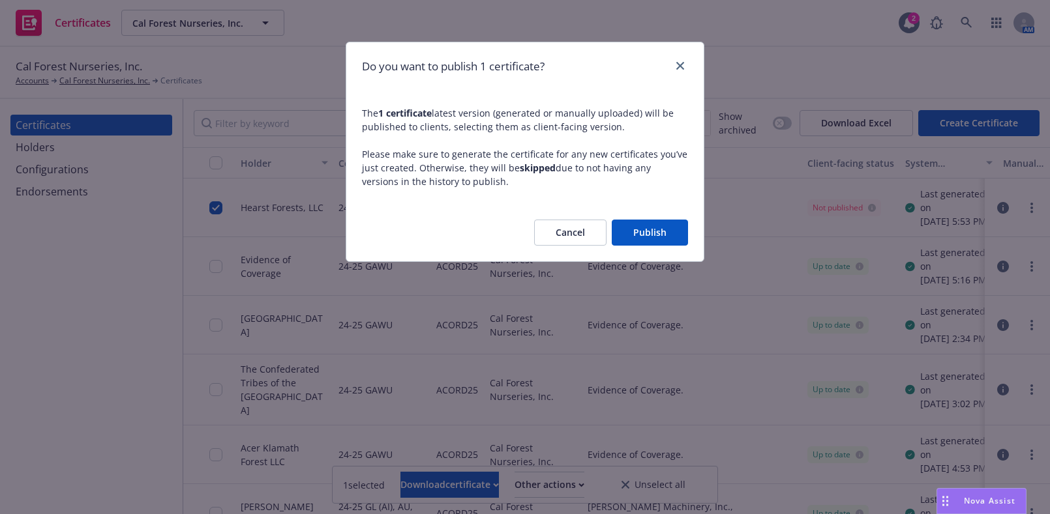
click at [654, 235] on button "Publish" at bounding box center [649, 233] width 76 height 26
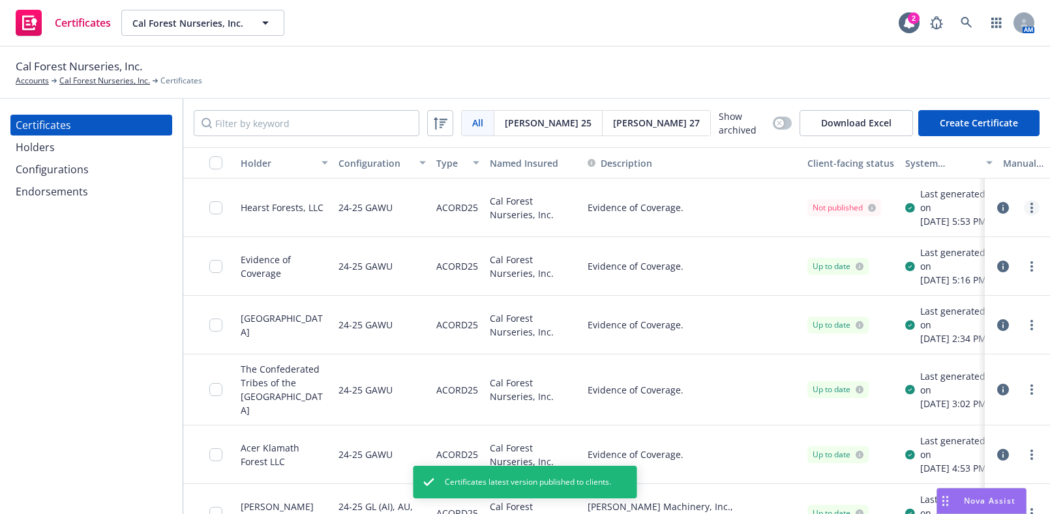
click at [1026, 207] on link "more" at bounding box center [1031, 208] width 16 height 16
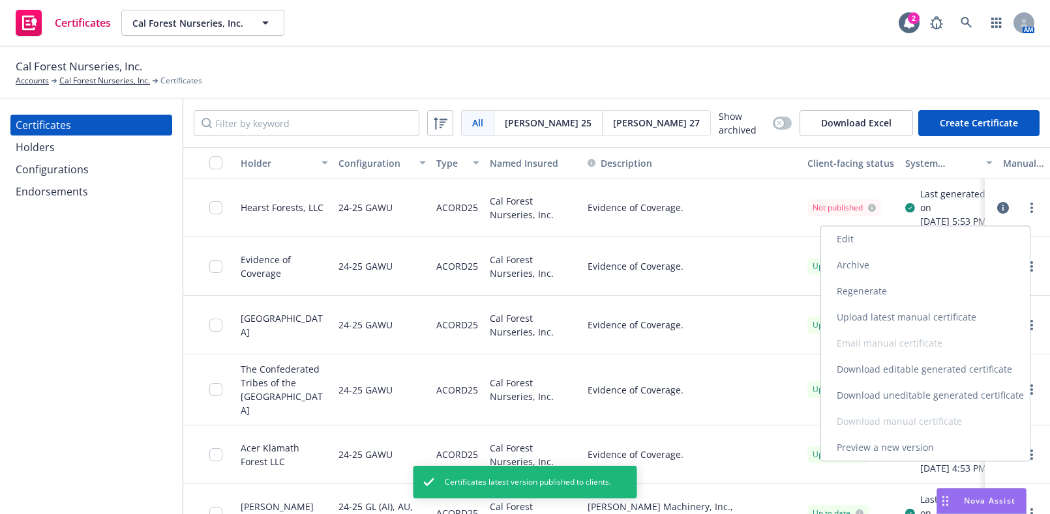
click at [941, 391] on link "Download uneditable generated certificate" at bounding box center [925, 396] width 209 height 26
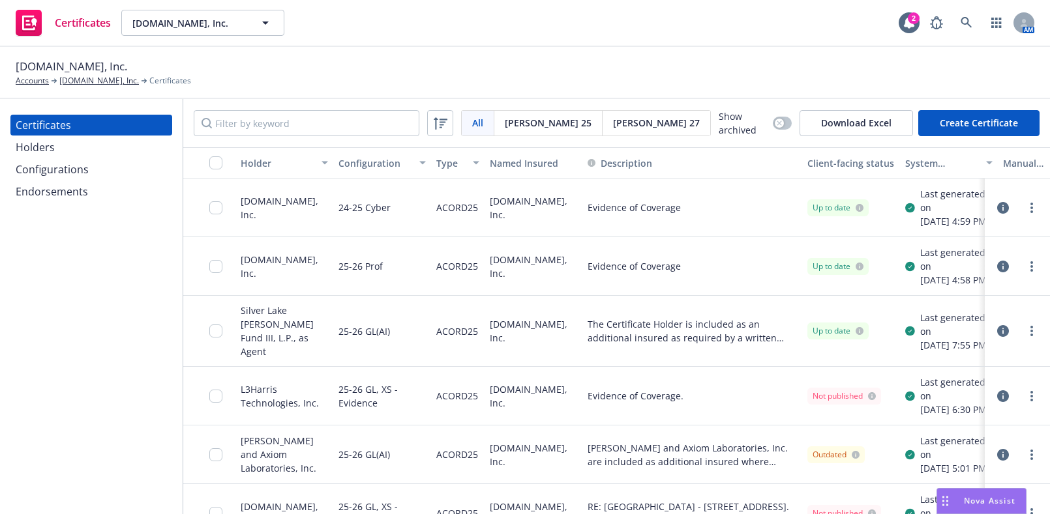
click at [288, 181] on div "[DOMAIN_NAME], Inc." at bounding box center [284, 208] width 98 height 59
click at [291, 169] on button "Holder" at bounding box center [284, 162] width 98 height 31
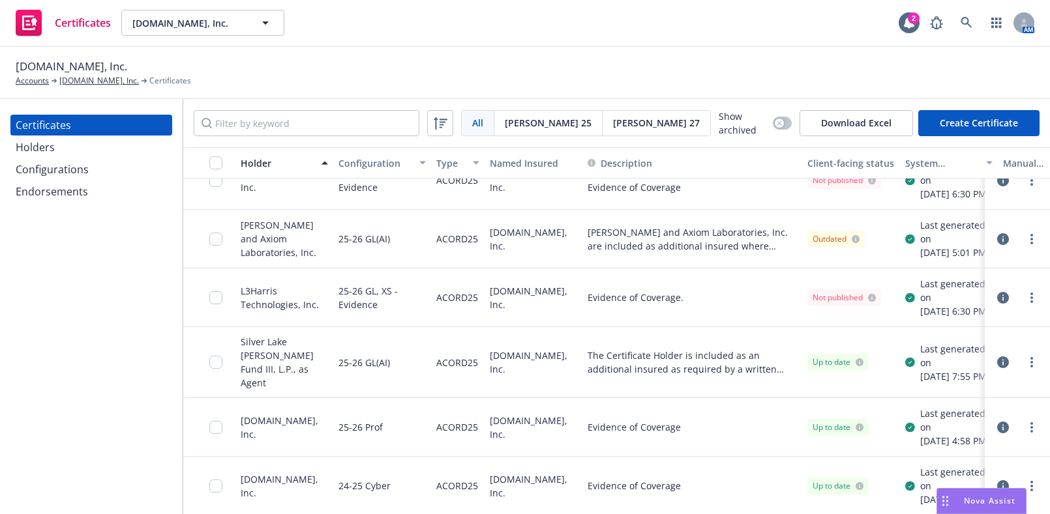
scroll to position [240, 0]
click at [330, 140] on div "All All [PERSON_NAME] 25 [PERSON_NAME] 27 Show archived Download Excel Create C…" at bounding box center [616, 123] width 866 height 48
drag, startPoint x: 319, startPoint y: 120, endPoint x: 328, endPoint y: 137, distance: 18.9
click at [319, 127] on input "Filter by keyword" at bounding box center [307, 123] width 226 height 26
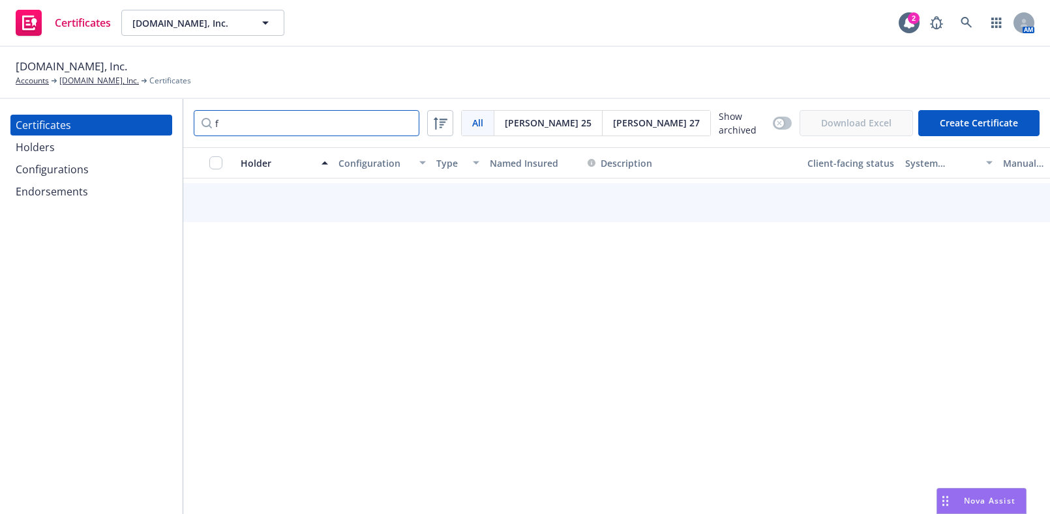
scroll to position [190, 0]
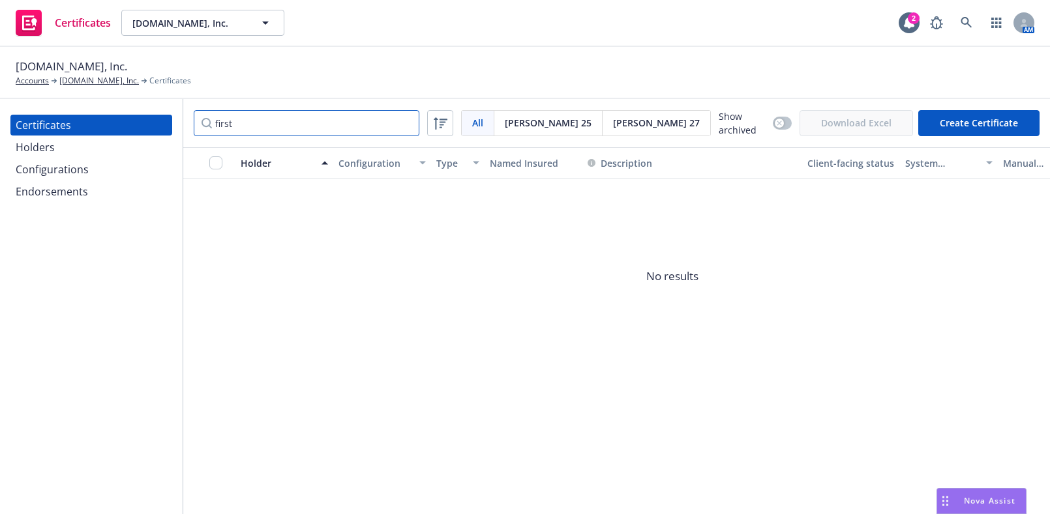
type input "first"
click at [91, 165] on div "Configurations" at bounding box center [91, 169] width 151 height 21
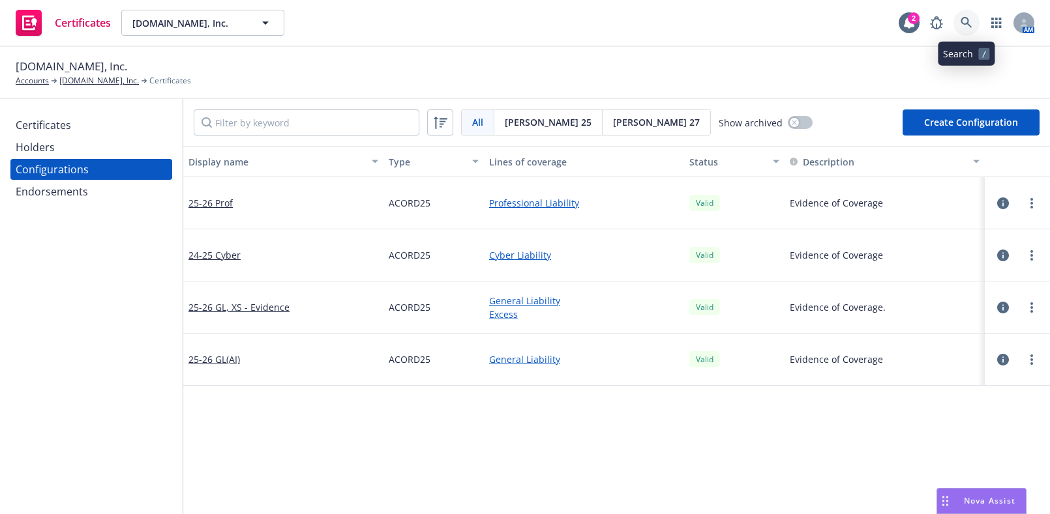
click at [970, 22] on icon at bounding box center [966, 23] width 12 height 12
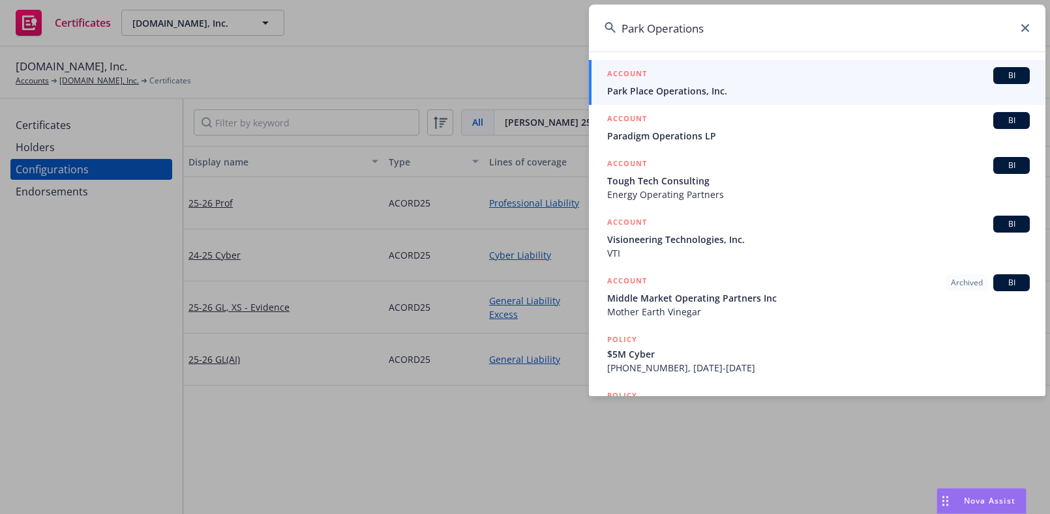
type input "Park Operations"
click at [636, 89] on span "Park Place Operations, Inc." at bounding box center [818, 91] width 422 height 14
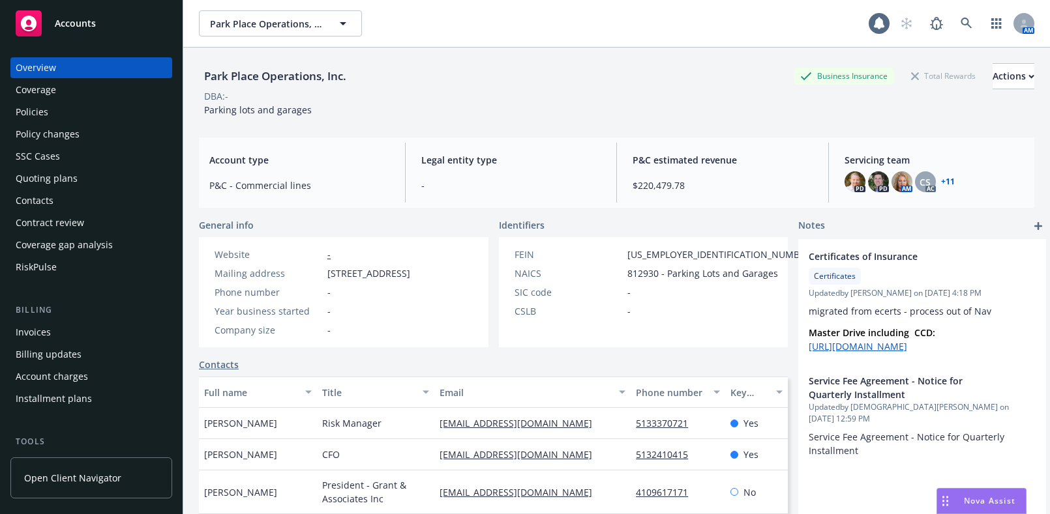
scroll to position [237, 0]
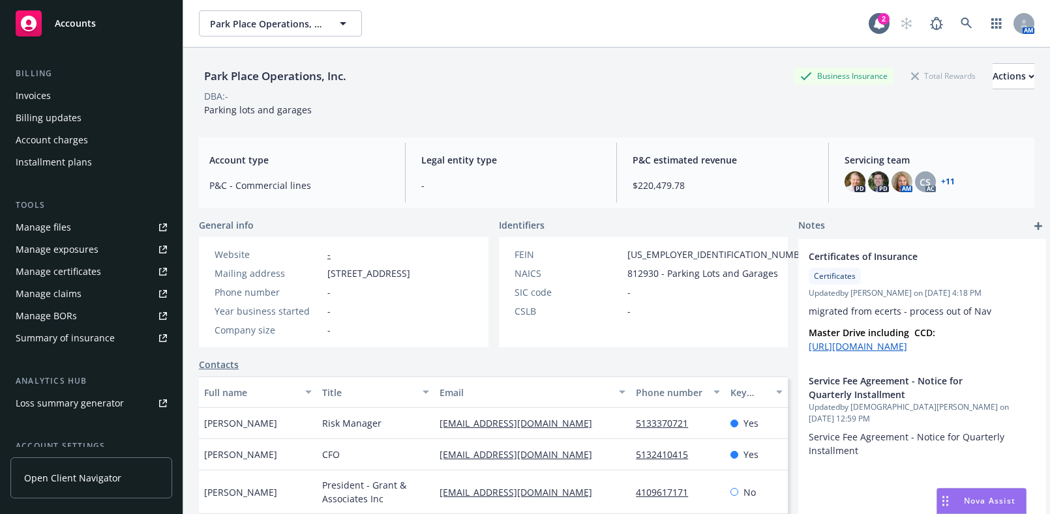
click at [101, 277] on link "Manage certificates" at bounding box center [91, 271] width 162 height 21
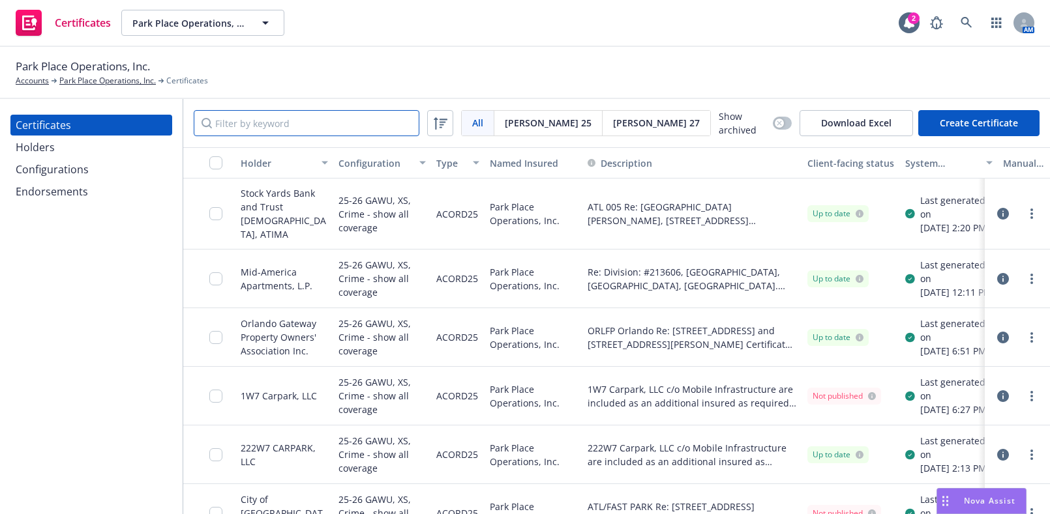
click at [328, 113] on input "Filter by keyword" at bounding box center [307, 123] width 226 height 26
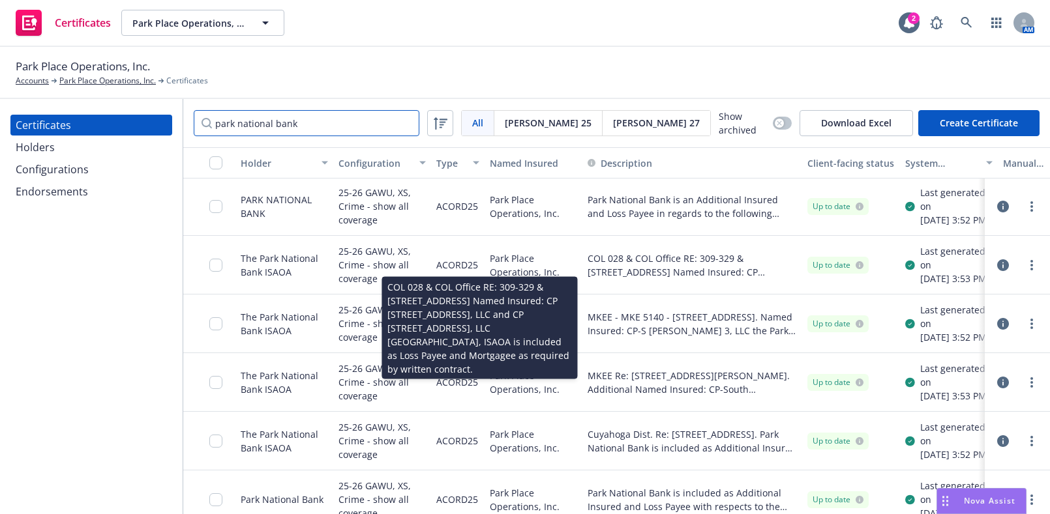
scroll to position [118, 0]
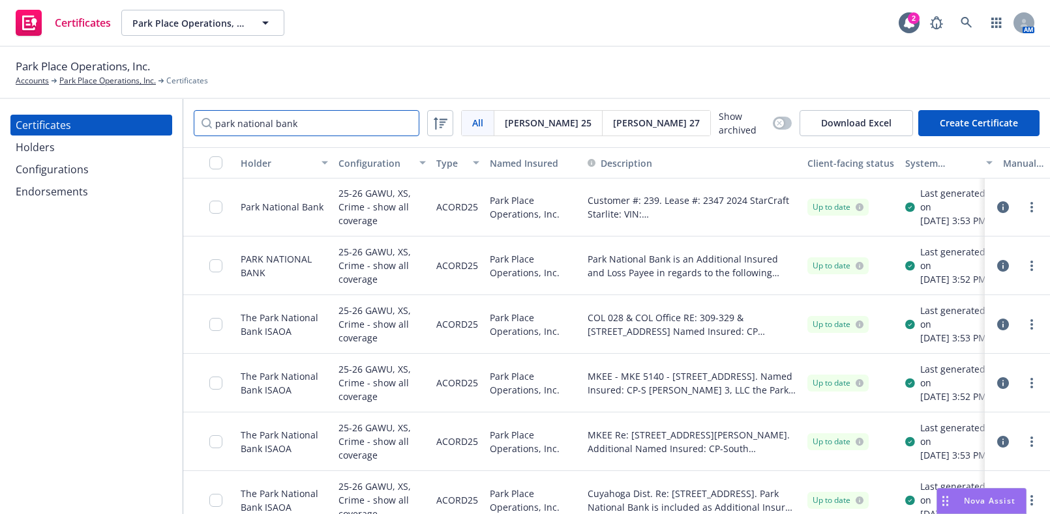
type input "park national bank"
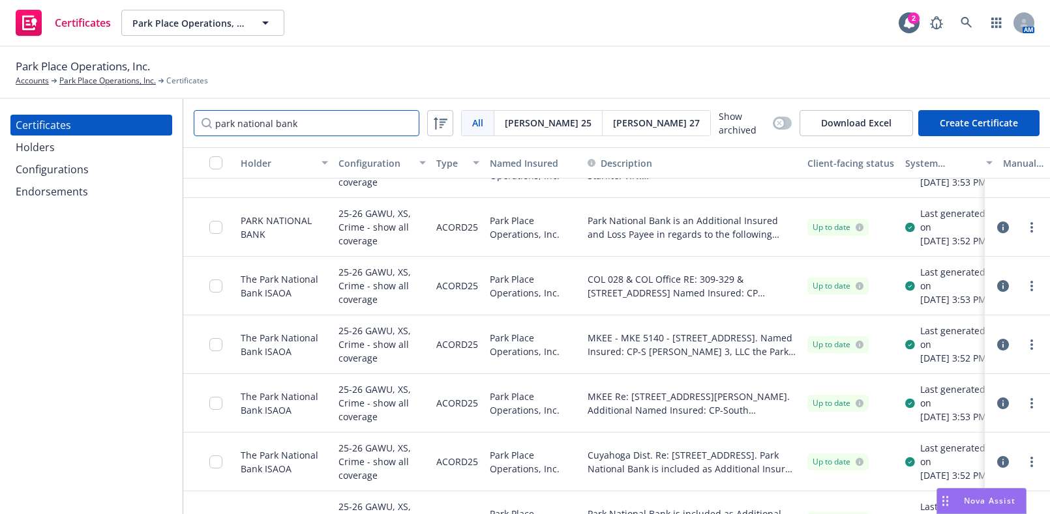
scroll to position [177, 0]
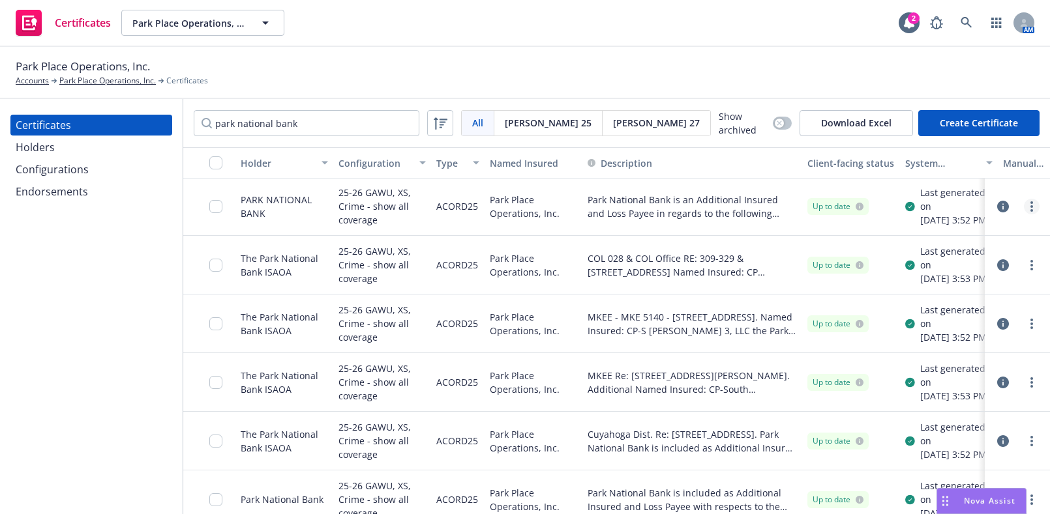
click at [1023, 214] on link "more" at bounding box center [1031, 207] width 16 height 16
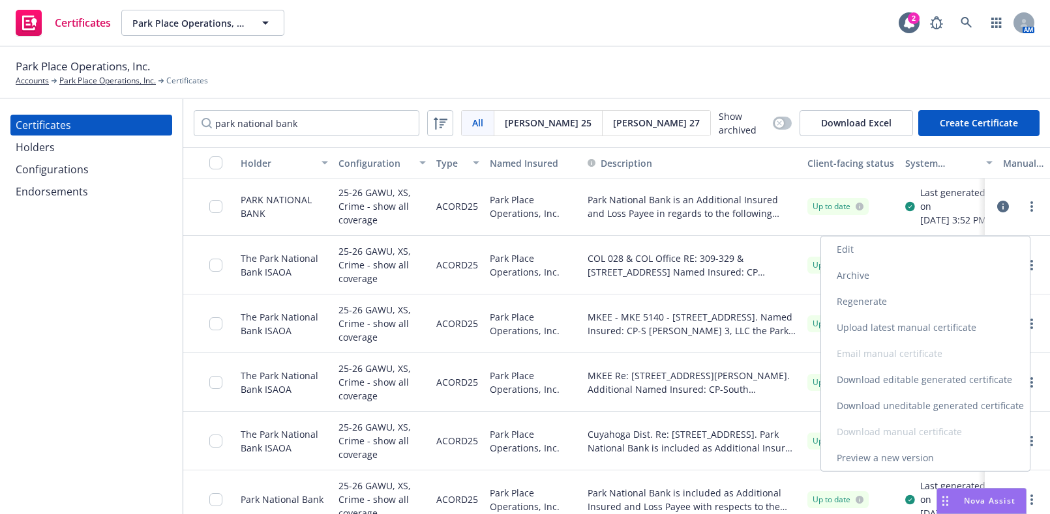
click at [888, 398] on link "Download uneditable generated certificate" at bounding box center [925, 406] width 209 height 26
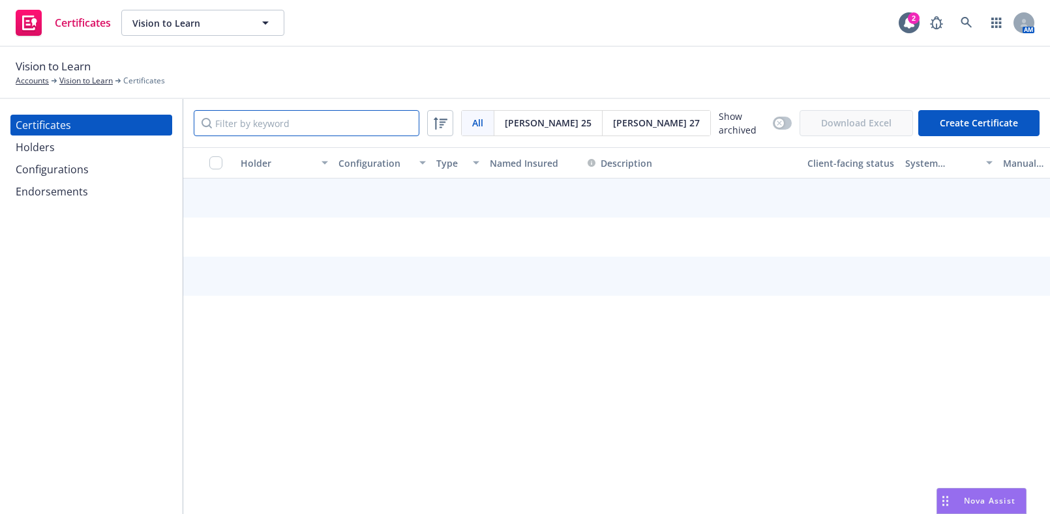
click at [265, 119] on input "Filter by keyword" at bounding box center [307, 123] width 226 height 26
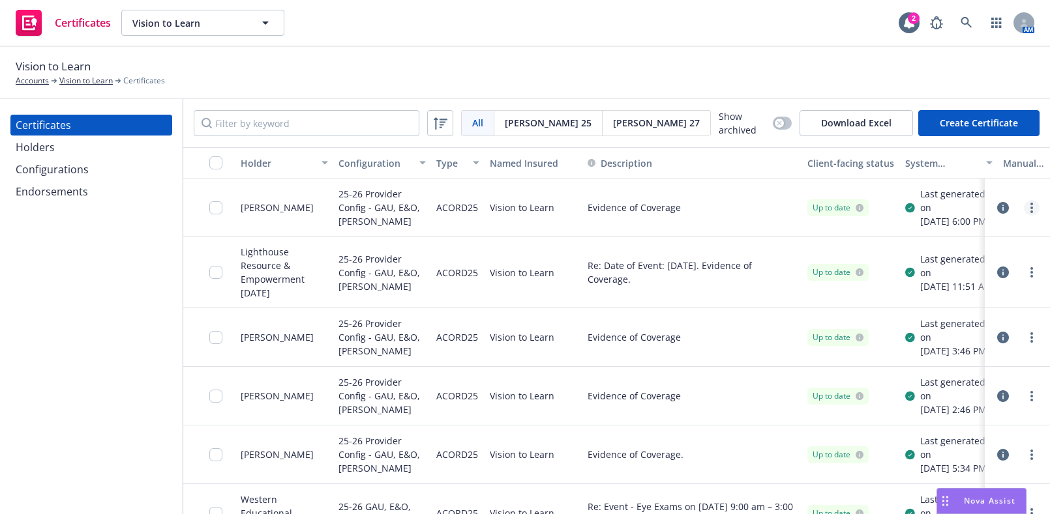
click at [1024, 215] on link "more" at bounding box center [1031, 208] width 16 height 16
click at [926, 392] on link "Download uneditable generated certificate" at bounding box center [925, 396] width 209 height 26
drag, startPoint x: 965, startPoint y: 8, endPoint x: 960, endPoint y: 19, distance: 12.2
click at [964, 12] on div "Certificates Vision to Learn Vision to Learn 2 AM" at bounding box center [525, 23] width 1050 height 47
click at [958, 29] on link at bounding box center [966, 23] width 26 height 26
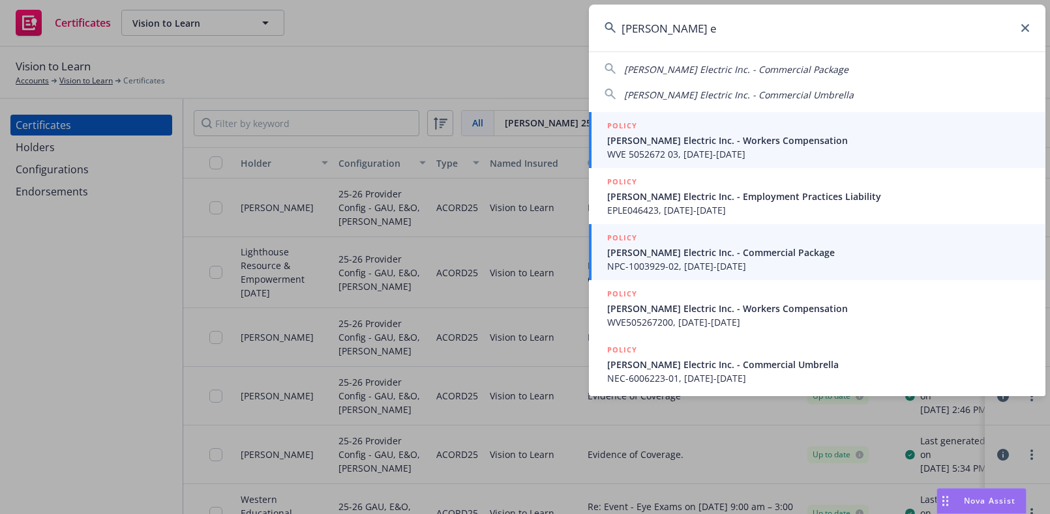
scroll to position [83, 0]
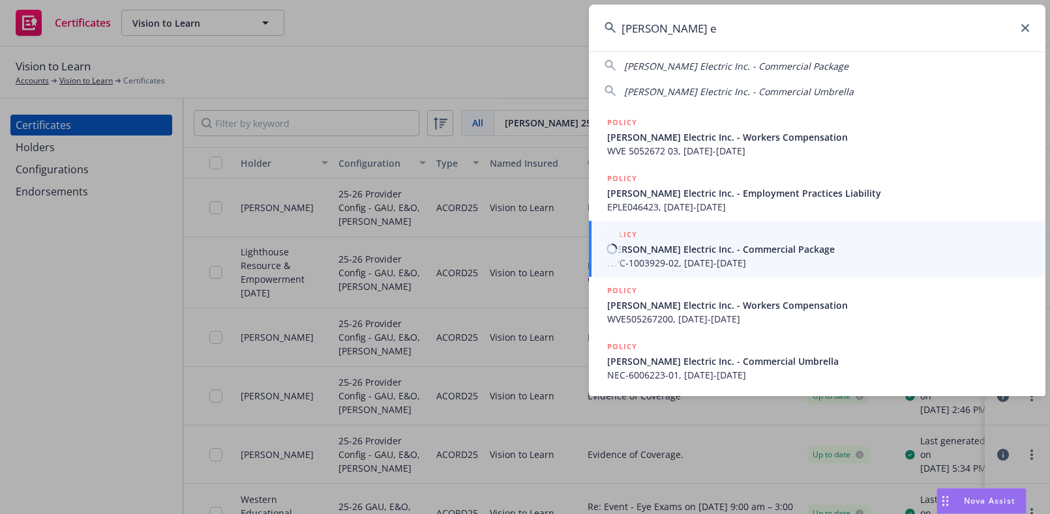
type input "[PERSON_NAME] e"
click at [679, 248] on span "[PERSON_NAME] Electric Inc. - Commercial Package" at bounding box center [818, 249] width 422 height 14
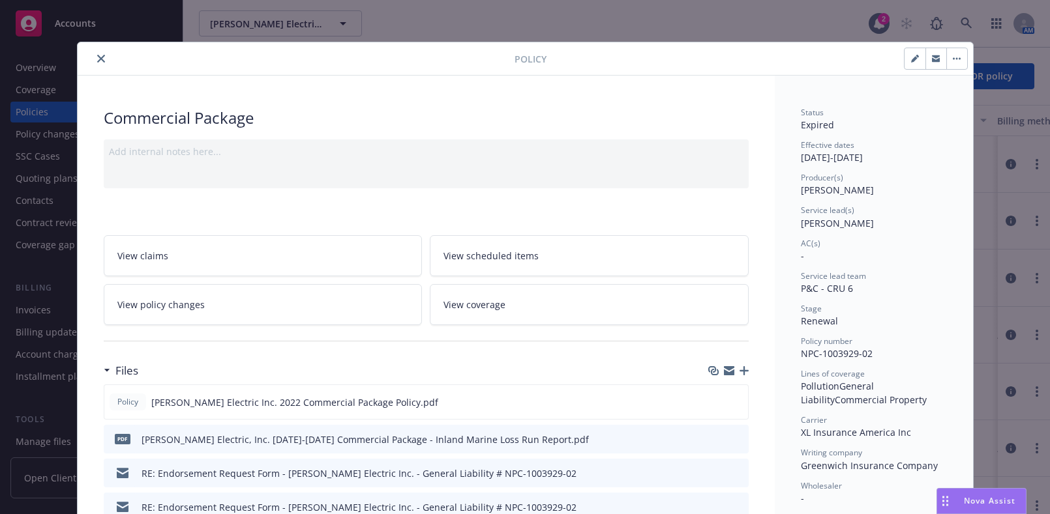
click at [95, 63] on button "close" at bounding box center [101, 59] width 16 height 16
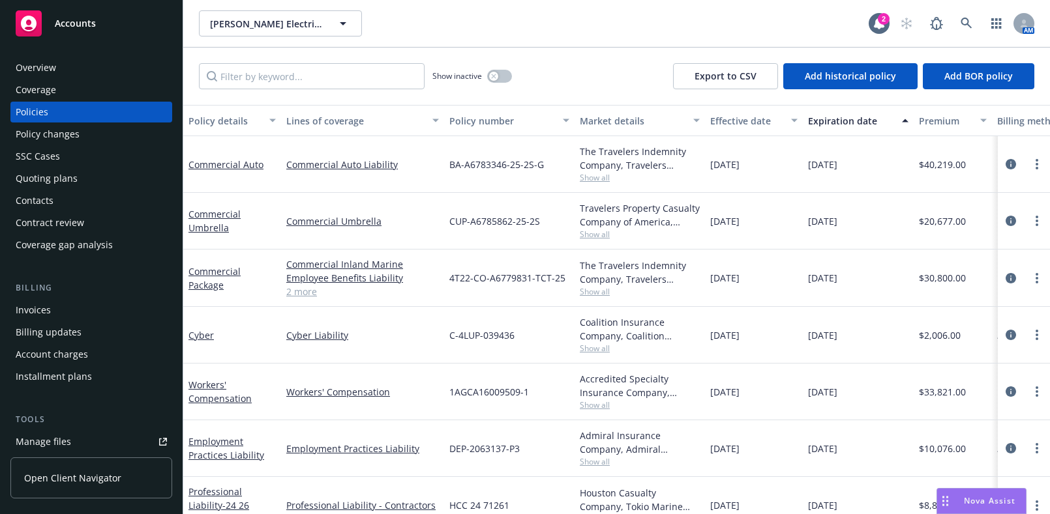
click at [95, 71] on div "Overview" at bounding box center [91, 67] width 151 height 21
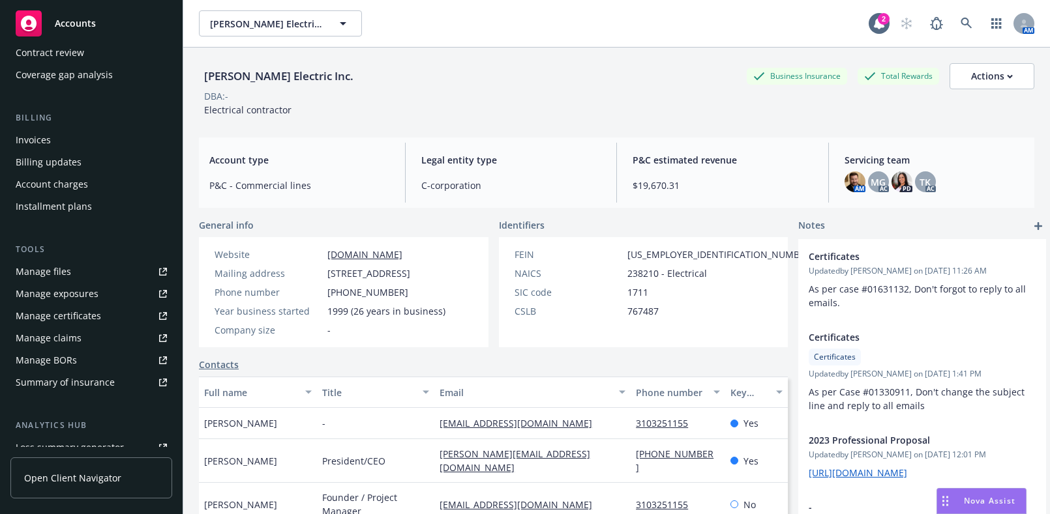
scroll to position [296, 0]
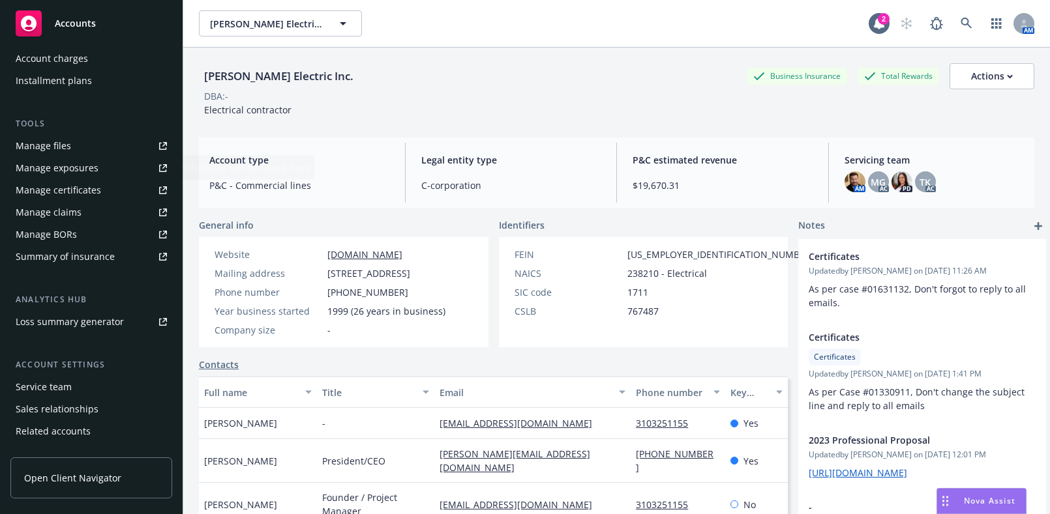
click at [82, 195] on div "Manage certificates" at bounding box center [58, 190] width 85 height 21
click at [953, 30] on link at bounding box center [966, 23] width 26 height 26
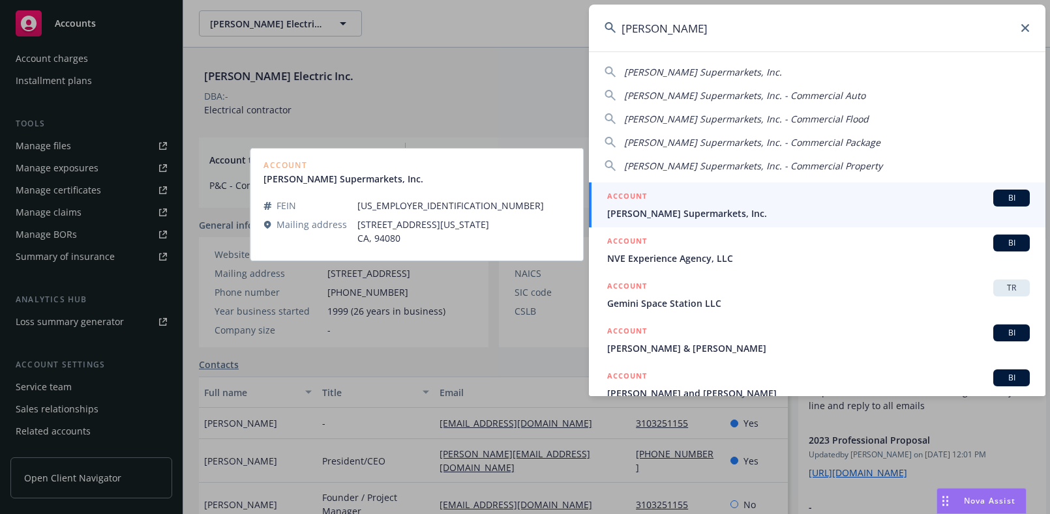
type input "draeger"
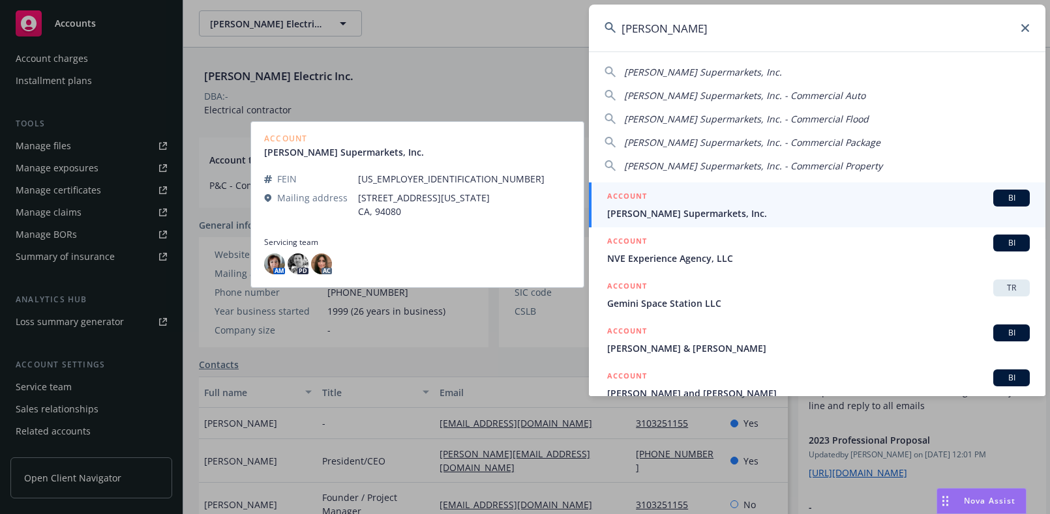
click at [670, 213] on span "[PERSON_NAME] Supermarkets, Inc." at bounding box center [818, 214] width 422 height 14
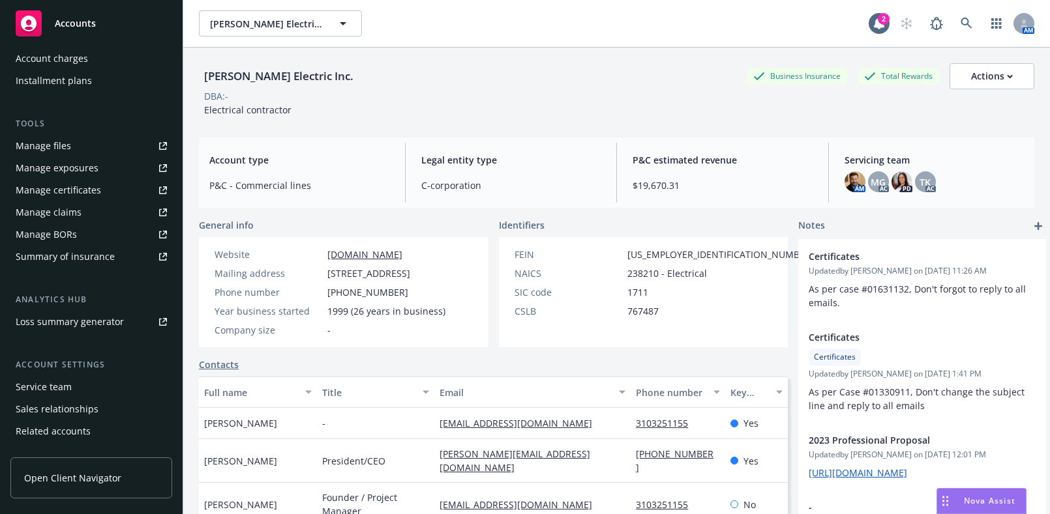
scroll to position [334, 0]
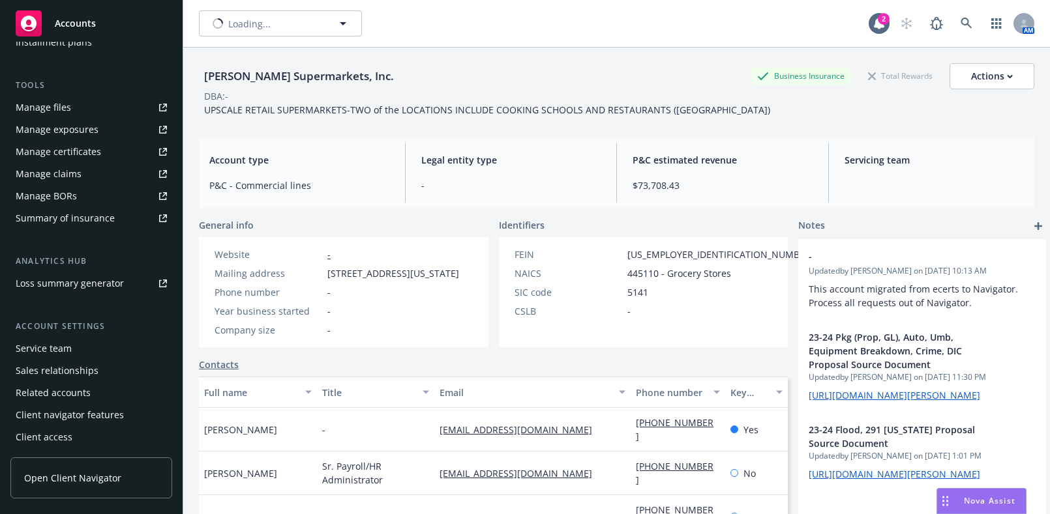
click at [114, 150] on link "Manage certificates" at bounding box center [91, 151] width 162 height 21
click at [961, 28] on icon at bounding box center [966, 24] width 12 height 12
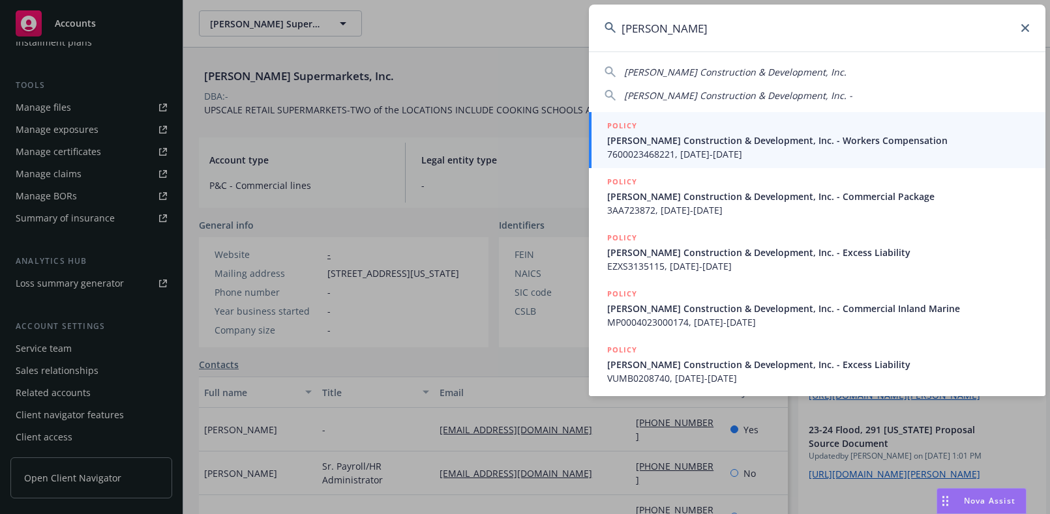
type input "richard j hieb"
click at [681, 141] on span "Richard J Hieb Construction & Development, Inc. - Workers Compensation" at bounding box center [818, 141] width 422 height 14
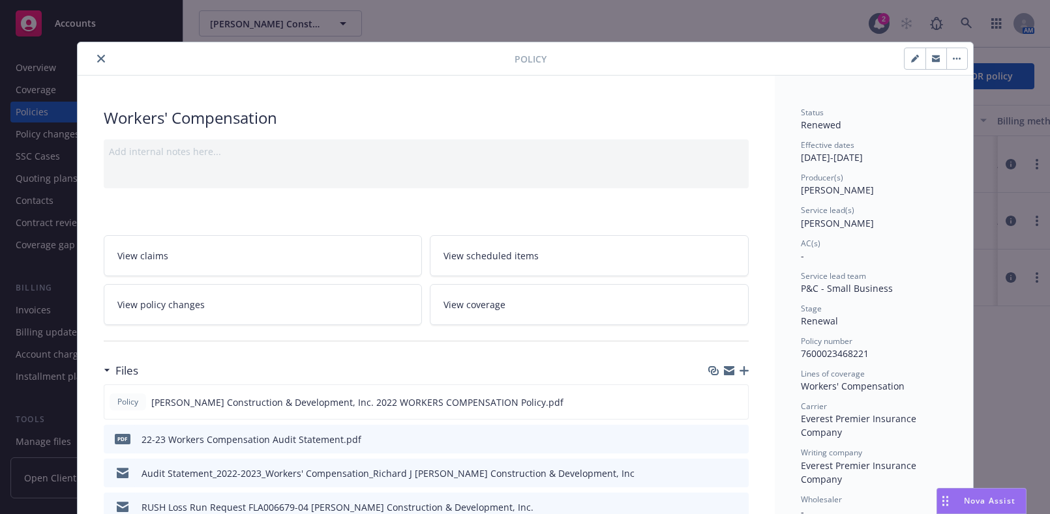
click at [96, 65] on button "close" at bounding box center [101, 59] width 16 height 16
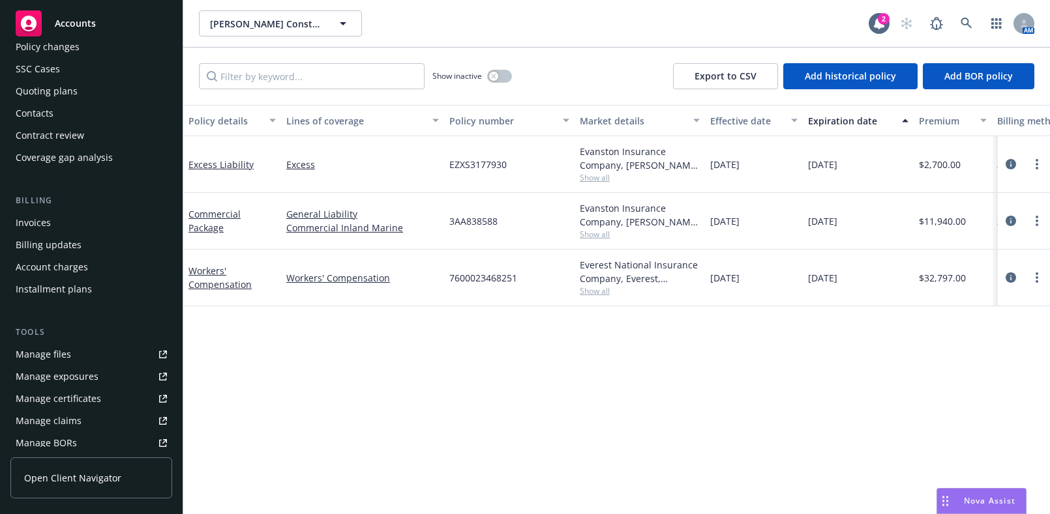
scroll to position [177, 0]
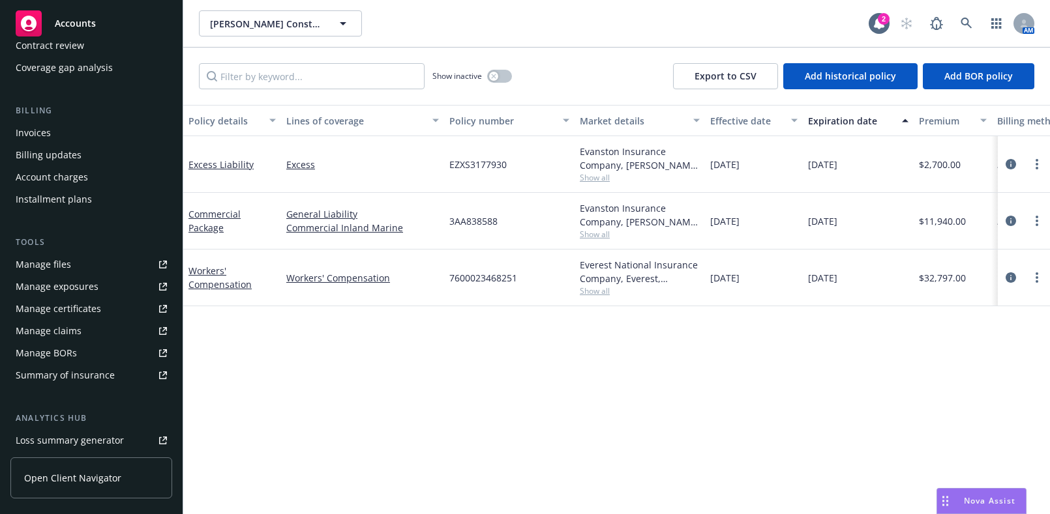
click at [93, 300] on div "Manage certificates" at bounding box center [58, 309] width 85 height 21
click at [966, 22] on icon at bounding box center [966, 24] width 12 height 12
drag, startPoint x: 345, startPoint y: 69, endPoint x: 439, endPoint y: 49, distance: 95.4
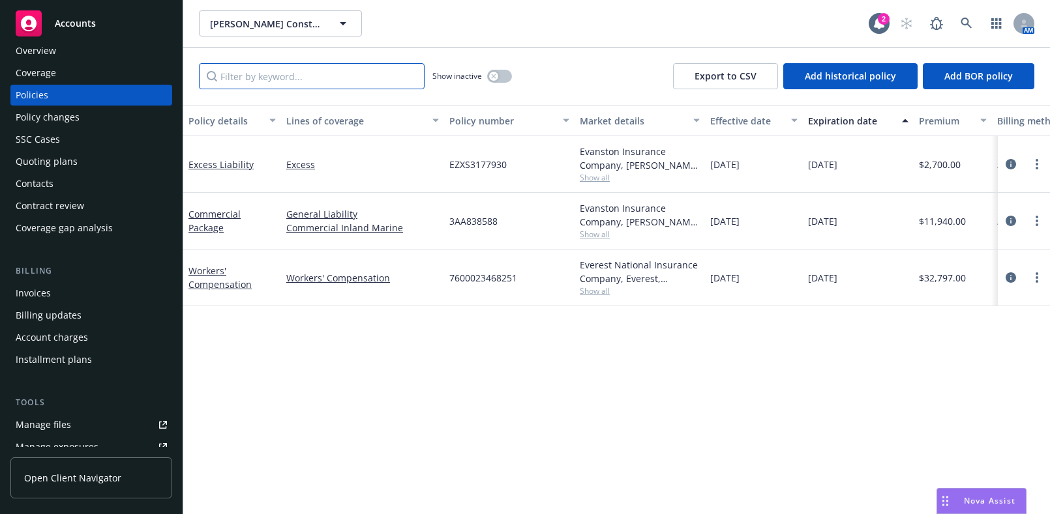
scroll to position [0, 0]
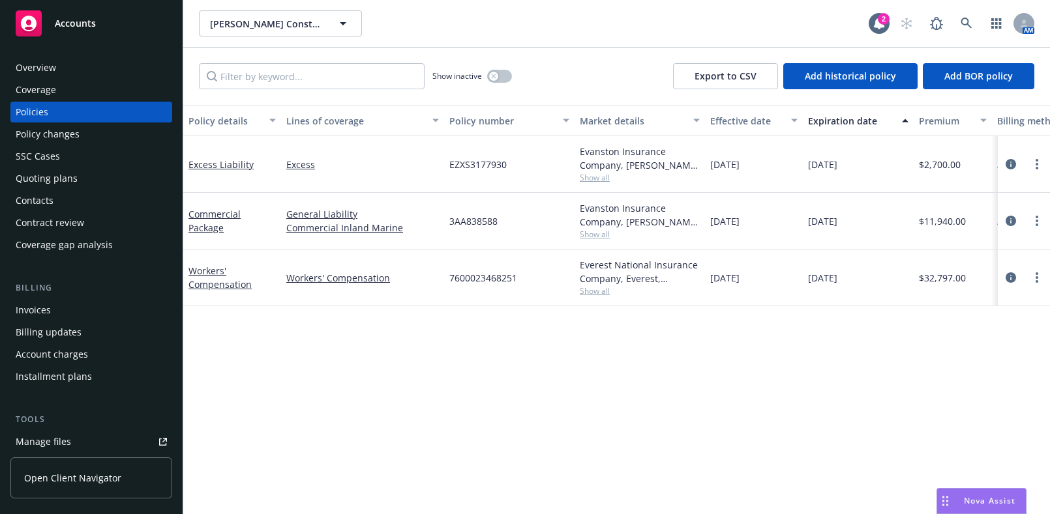
click at [68, 66] on div "Overview" at bounding box center [91, 67] width 151 height 21
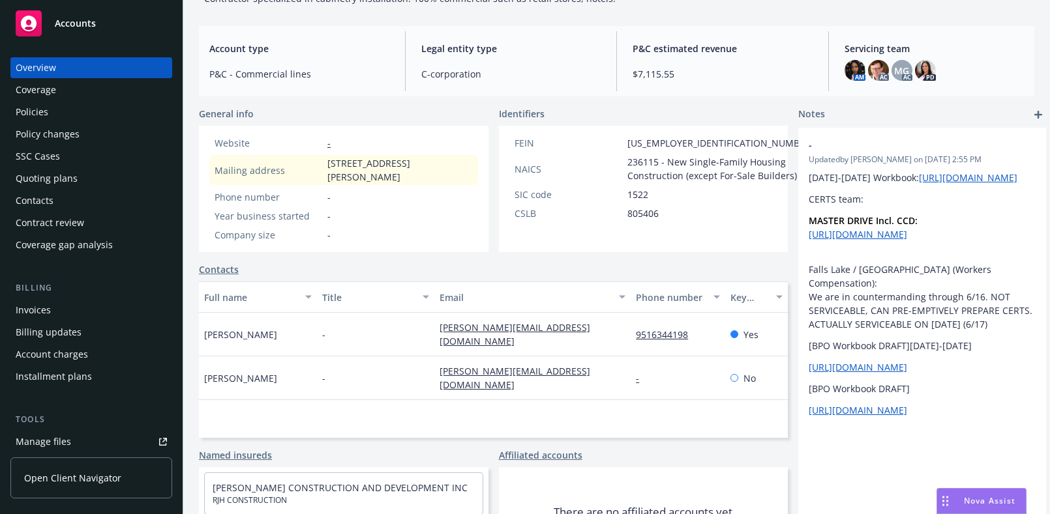
scroll to position [59, 0]
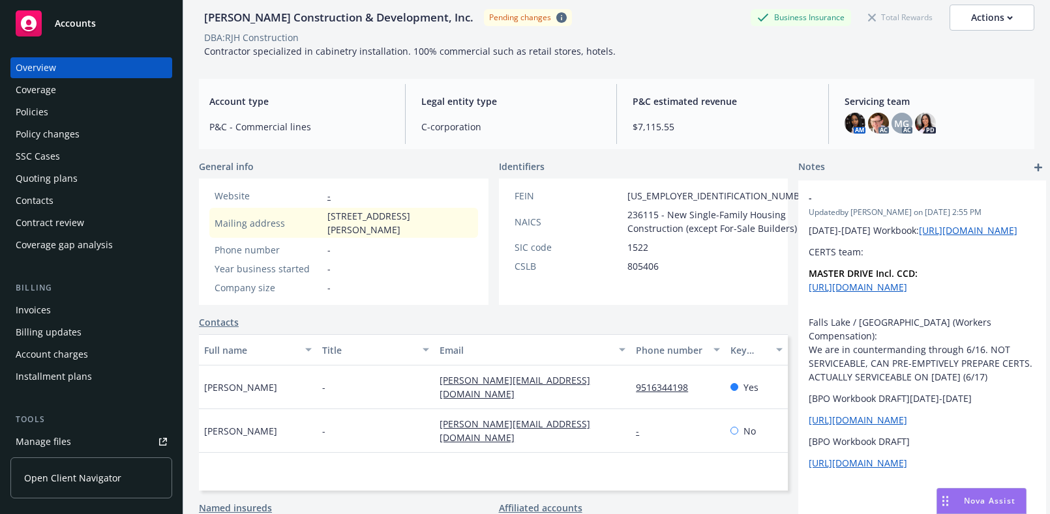
click at [66, 87] on div "Coverage" at bounding box center [91, 90] width 151 height 21
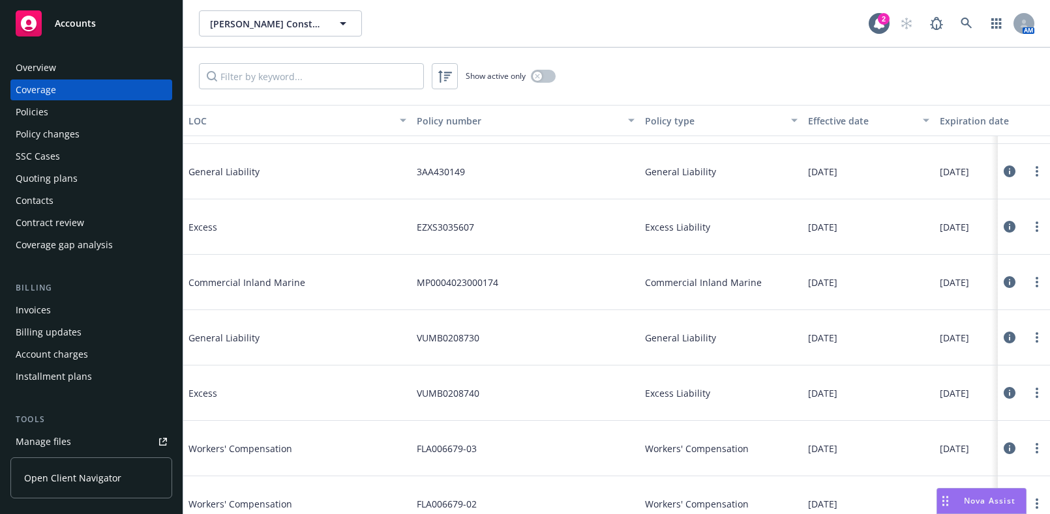
scroll to position [960, 0]
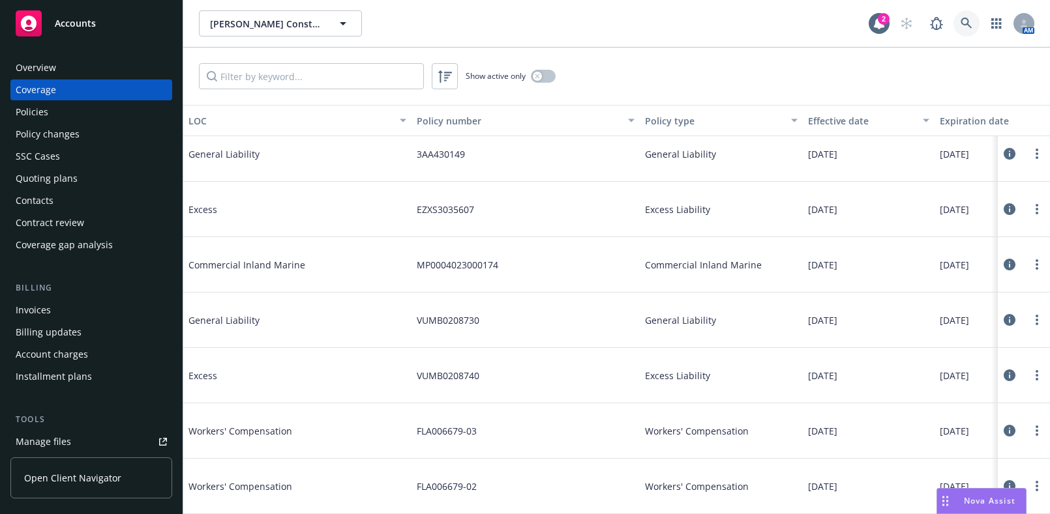
click at [963, 19] on icon at bounding box center [966, 24] width 12 height 12
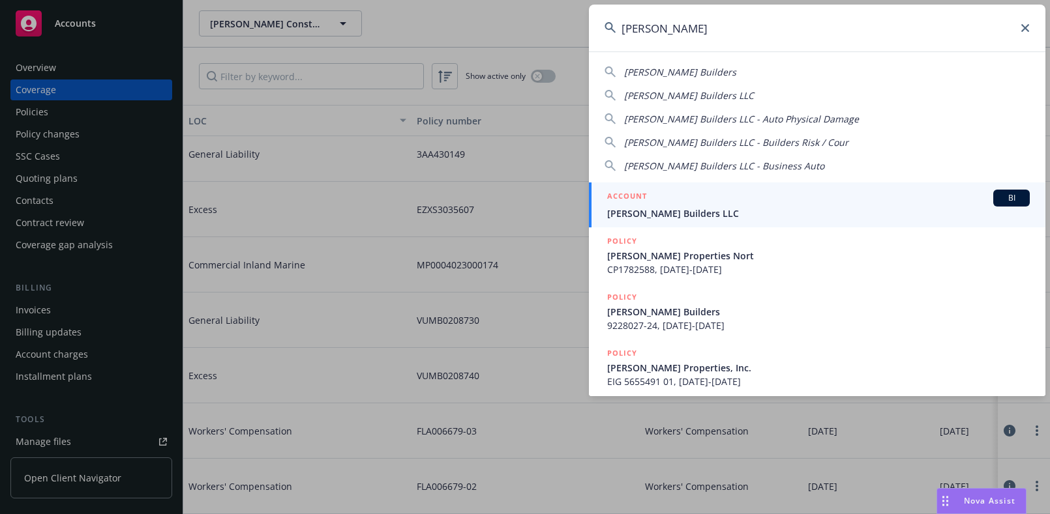
type input "christopherson"
click at [758, 196] on div "ACCOUNT BI" at bounding box center [818, 198] width 422 height 17
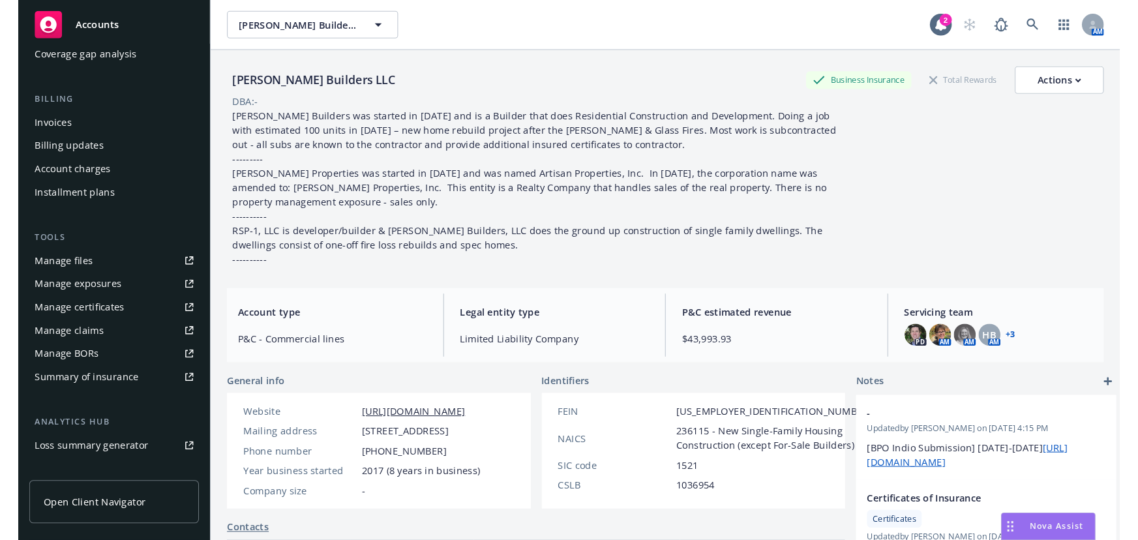
scroll to position [334, 0]
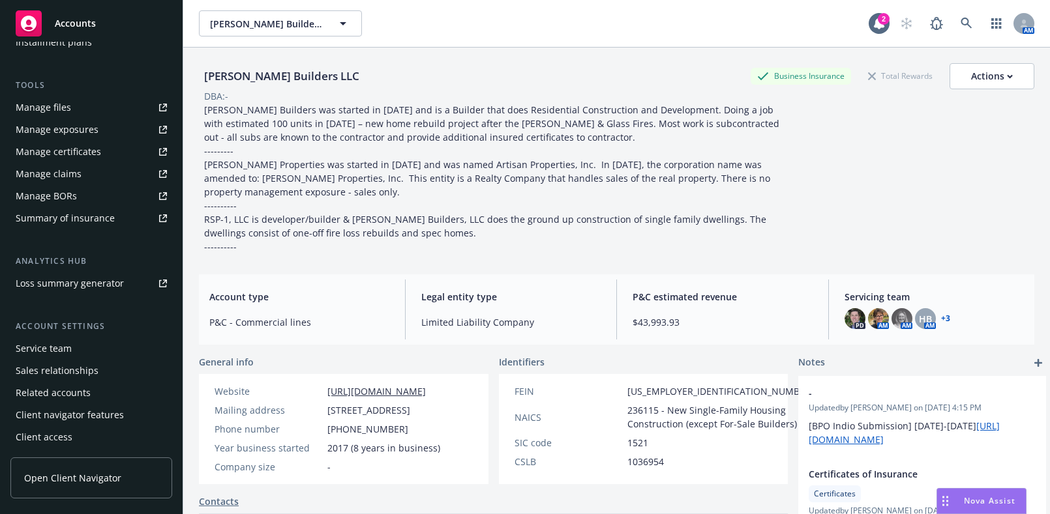
click at [75, 153] on div "Manage certificates" at bounding box center [58, 151] width 85 height 21
click at [956, 30] on link at bounding box center [966, 23] width 26 height 26
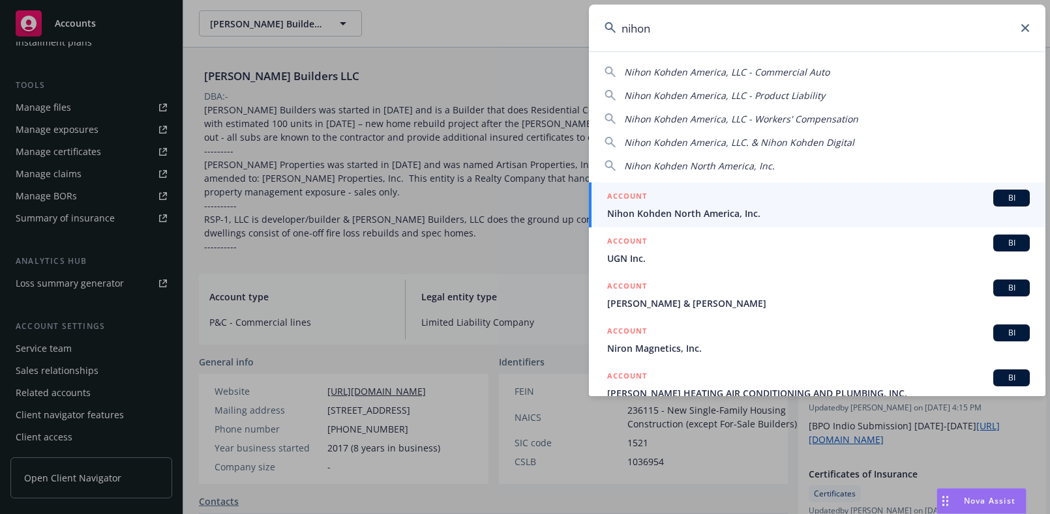
type input "nihon"
click at [694, 203] on div "ACCOUNT BI" at bounding box center [818, 198] width 422 height 17
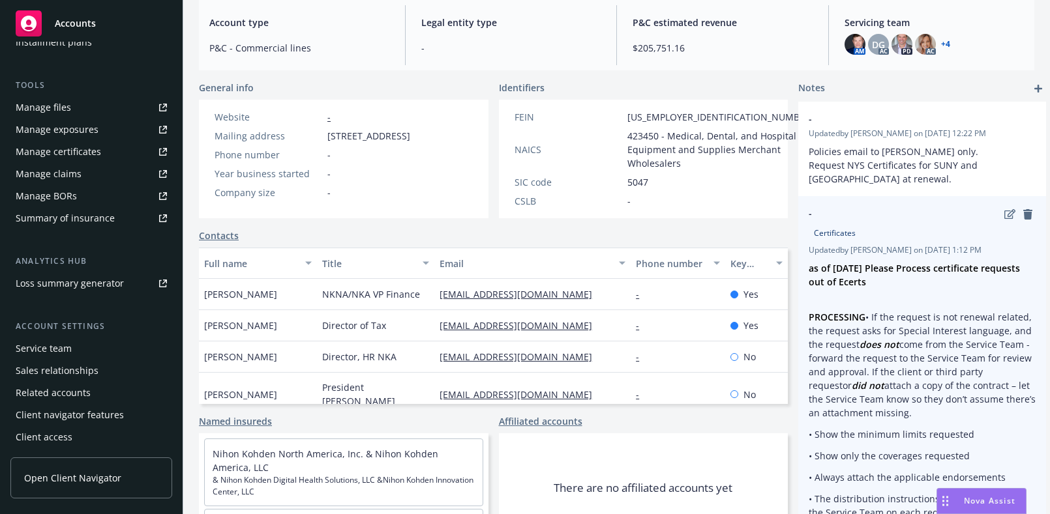
scroll to position [177, 0]
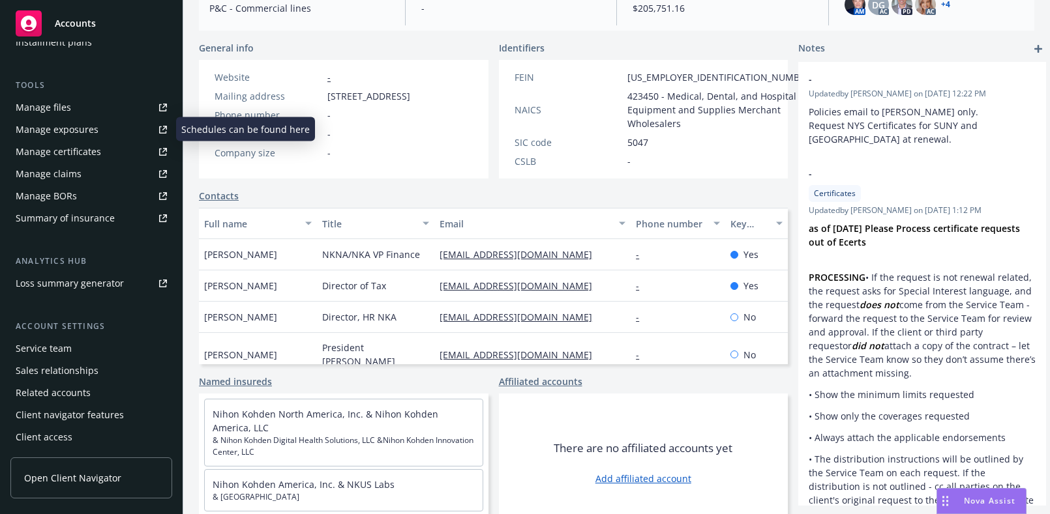
click at [65, 155] on div "Manage certificates" at bounding box center [58, 151] width 85 height 21
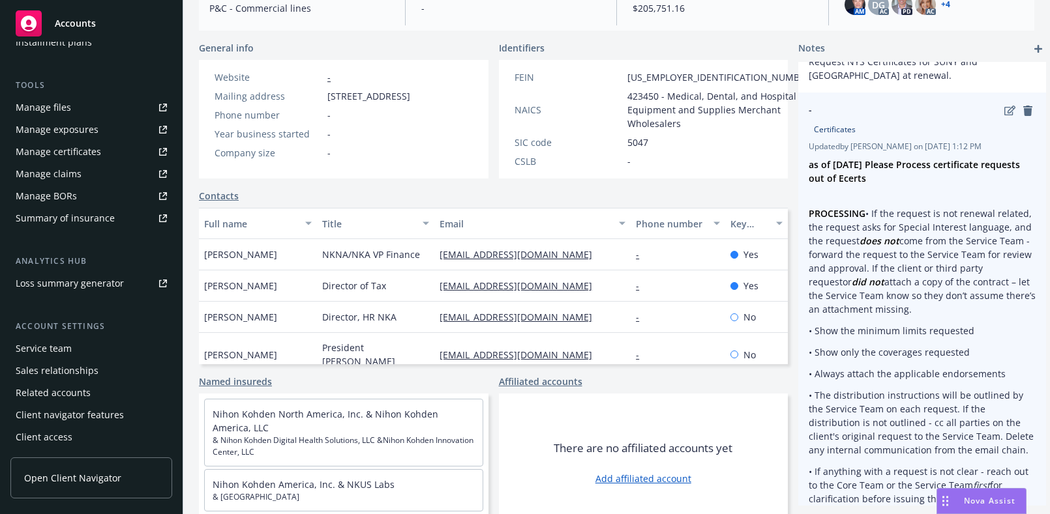
scroll to position [0, 0]
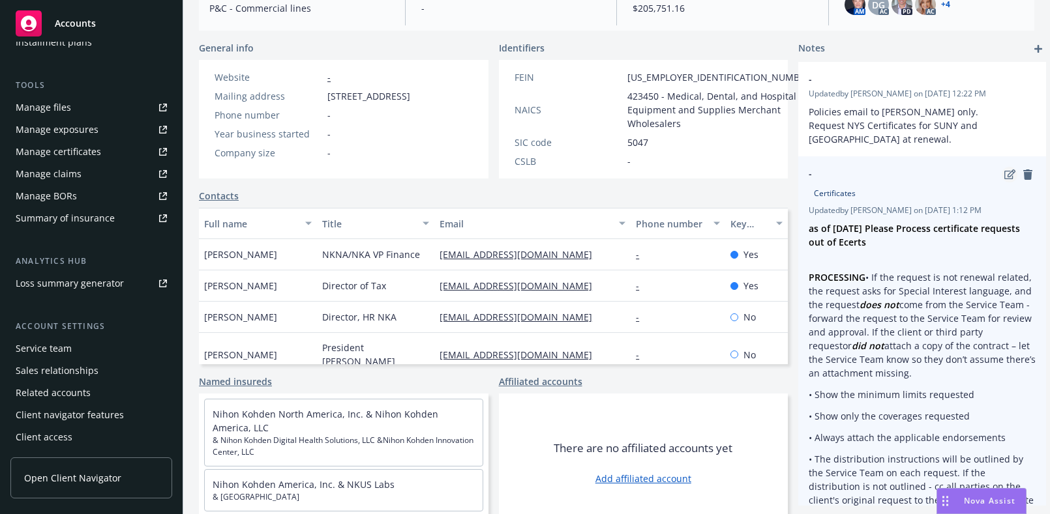
click at [1004, 172] on icon "edit" at bounding box center [1009, 174] width 11 height 10
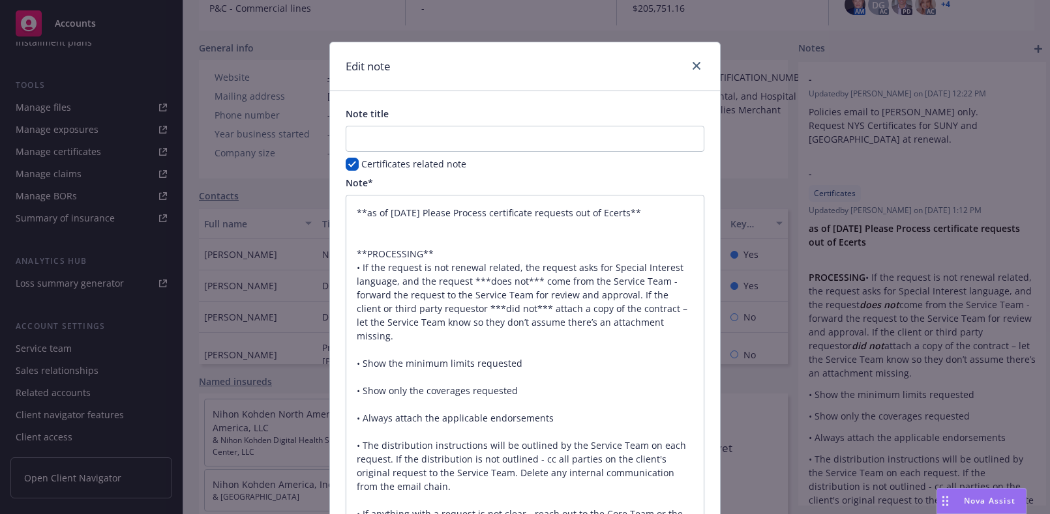
drag, startPoint x: 295, startPoint y: 267, endPoint x: 301, endPoint y: 243, distance: 24.8
click at [295, 266] on div "Edit note Note title Certificates related note Note* Cancel Create" at bounding box center [525, 257] width 1050 height 514
drag, startPoint x: 559, startPoint y: 230, endPoint x: 145, endPoint y: 179, distance: 417.8
click at [145, 179] on div "Edit note Note title Certificates related note Note* Cancel Create" at bounding box center [525, 257] width 1050 height 514
type textarea "**PROCESSING** • If the request is not renewal related, the request asks for Sp…"
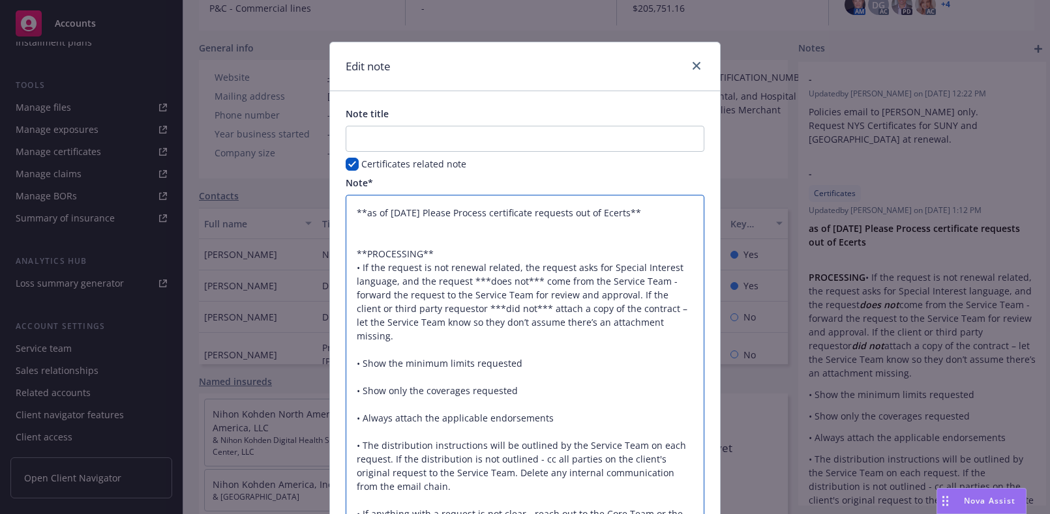
type textarea "x"
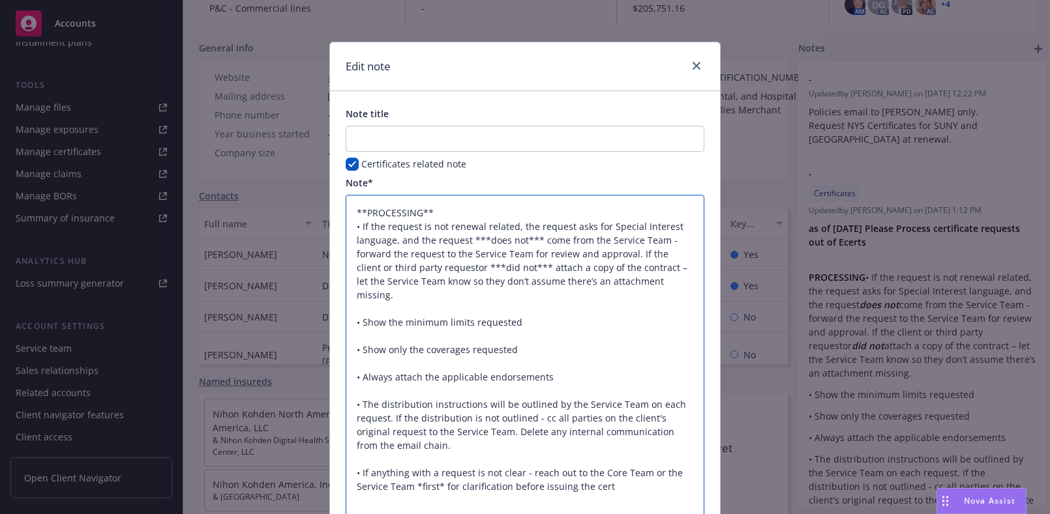
type textarea "**PROCESSING** • If the request is not renewal related, the request asks for Sp…"
type textarea "x"
type textarea "**PROCESSING** • If the request is not renewal related, the request asks for Sp…"
type textarea "x"
type textarea "**PROCESSING** • If the request is not renewal related, the request asks for Sp…"
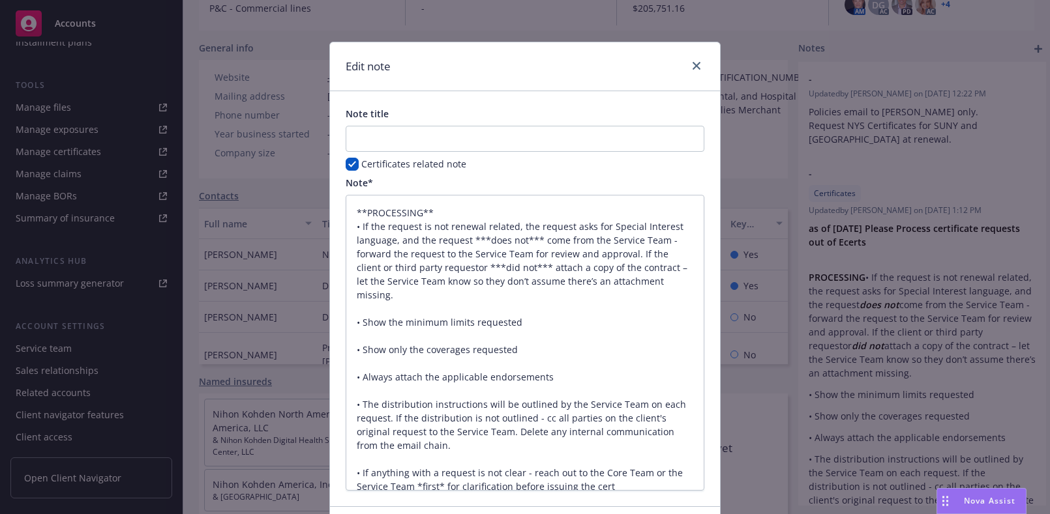
scroll to position [8, 0]
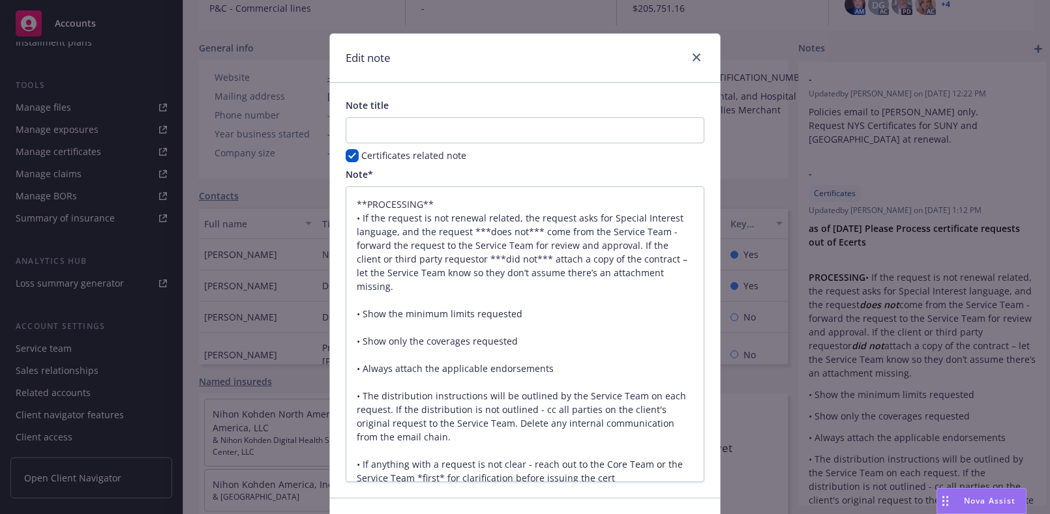
drag, startPoint x: 482, startPoint y: 163, endPoint x: 576, endPoint y: 72, distance: 130.5
click at [578, 74] on div "Edit note" at bounding box center [525, 58] width 390 height 49
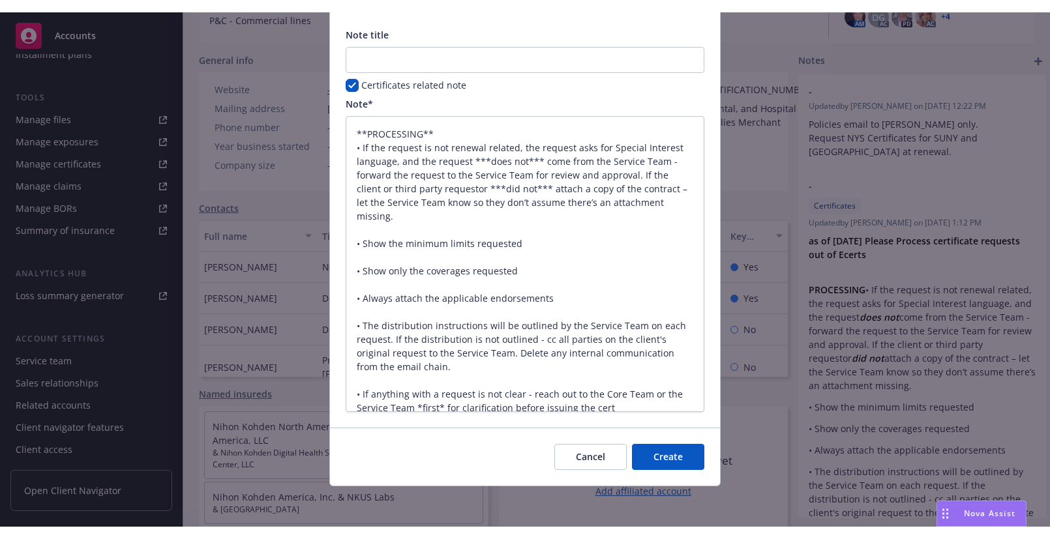
scroll to position [92, 0]
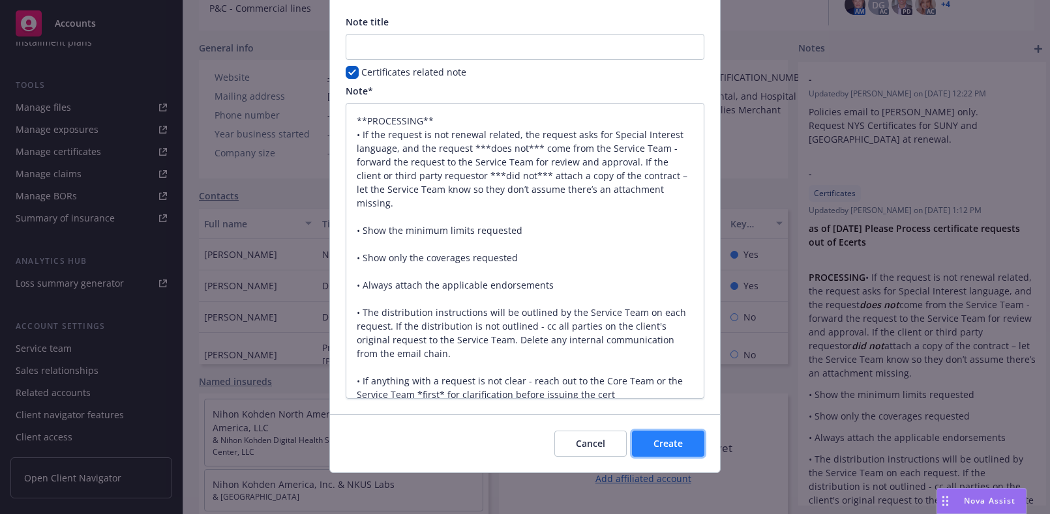
click at [653, 443] on span "Create" at bounding box center [667, 443] width 29 height 12
type textarea "x"
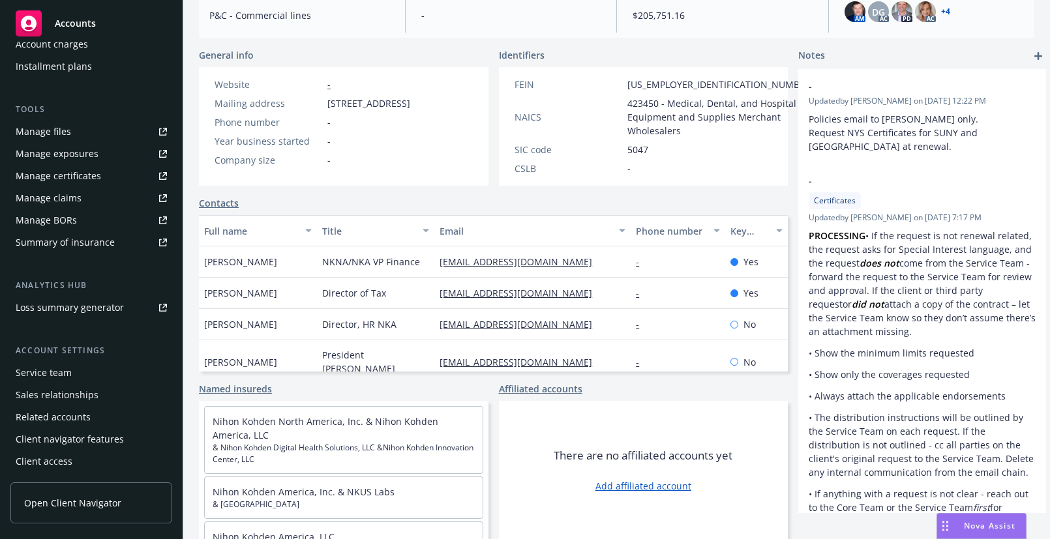
scroll to position [175, 0]
click at [91, 179] on div "Manage certificates" at bounding box center [58, 176] width 85 height 21
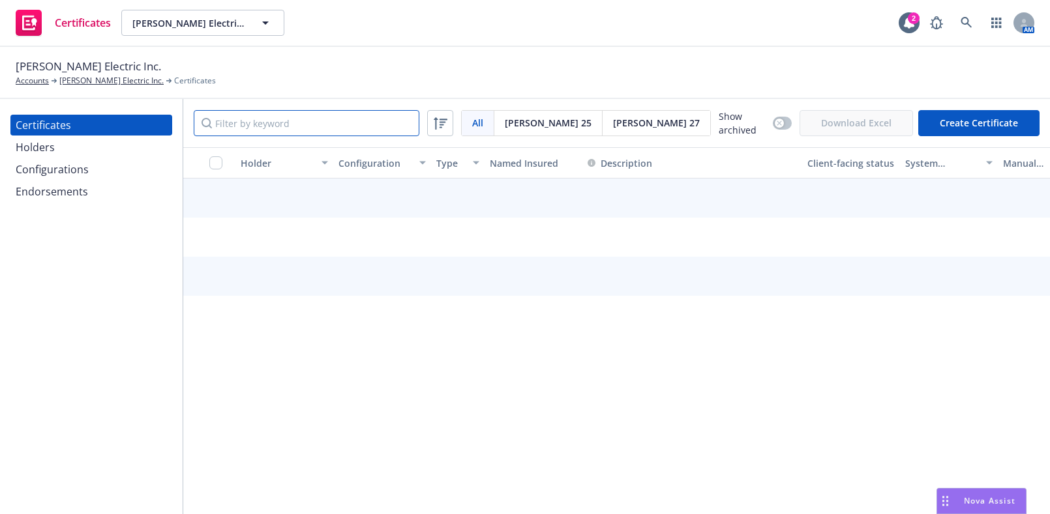
drag, startPoint x: 314, startPoint y: 121, endPoint x: 333, endPoint y: 114, distance: 20.6
click at [319, 120] on input "Filter by keyword" at bounding box center [307, 123] width 226 height 26
type input "25-254"
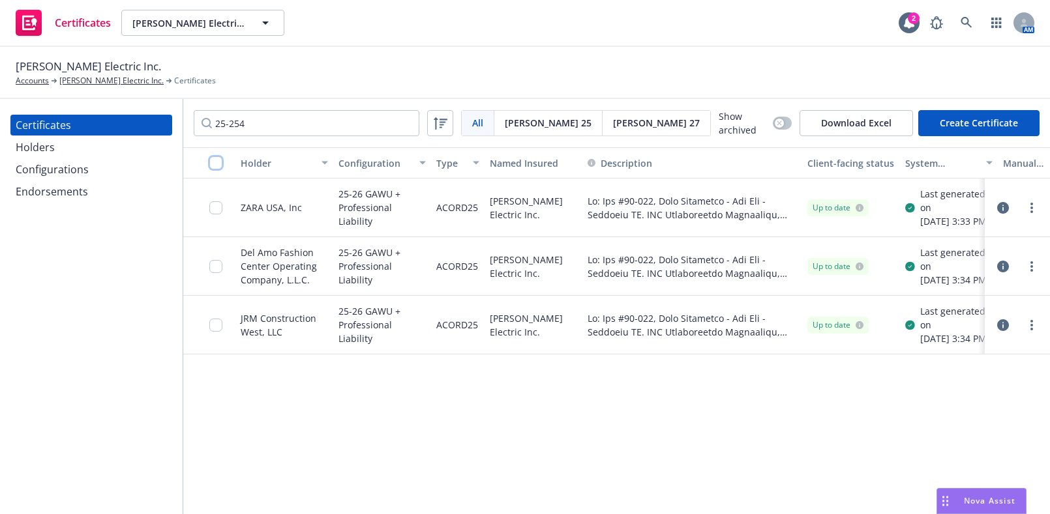
click at [219, 158] on input "checkbox" at bounding box center [215, 162] width 13 height 13
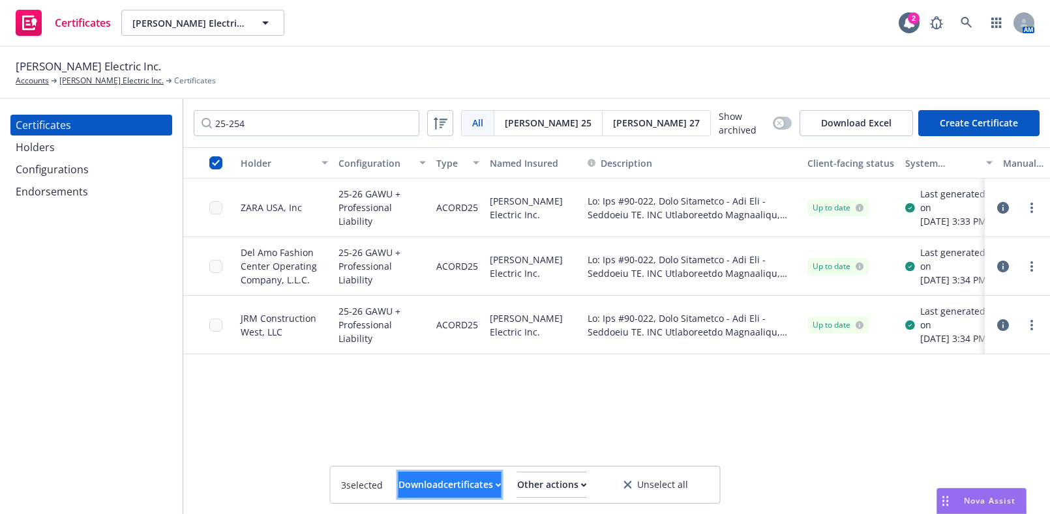
click at [426, 476] on div "Download certificates" at bounding box center [449, 485] width 103 height 25
drag, startPoint x: 427, startPoint y: 462, endPoint x: 433, endPoint y: 441, distance: 21.7
click at [437, 448] on link "Download uneditable files" at bounding box center [383, 454] width 156 height 26
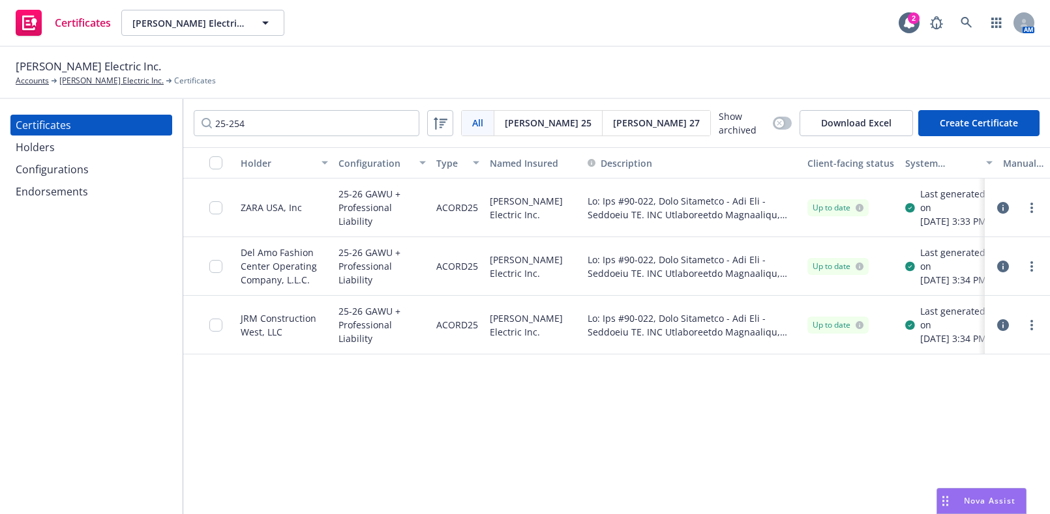
click at [286, 404] on div "Holder Configuration Type Named Insured Description Client-facing status System…" at bounding box center [616, 331] width 866 height 368
click at [1035, 216] on link "more" at bounding box center [1031, 208] width 16 height 16
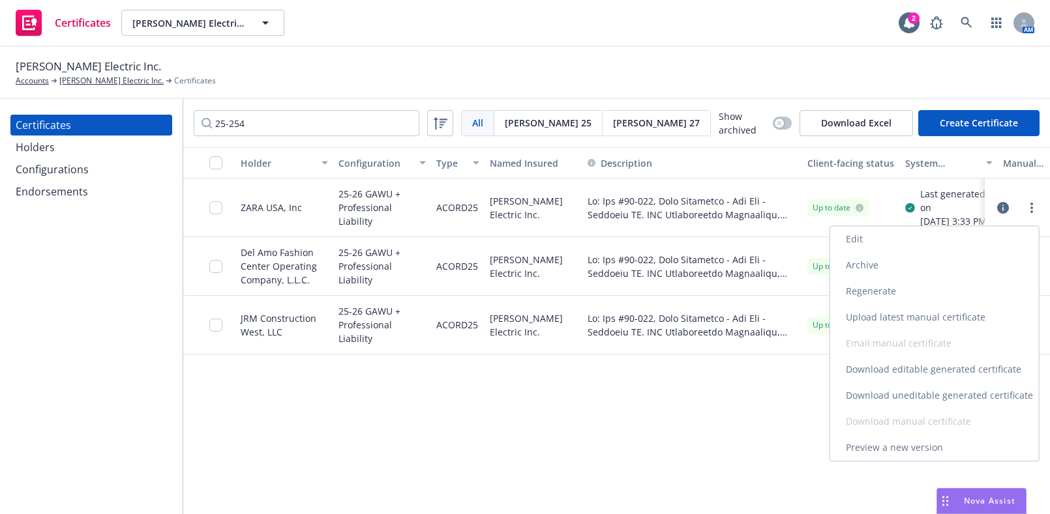
click at [926, 241] on link "Edit" at bounding box center [934, 239] width 209 height 26
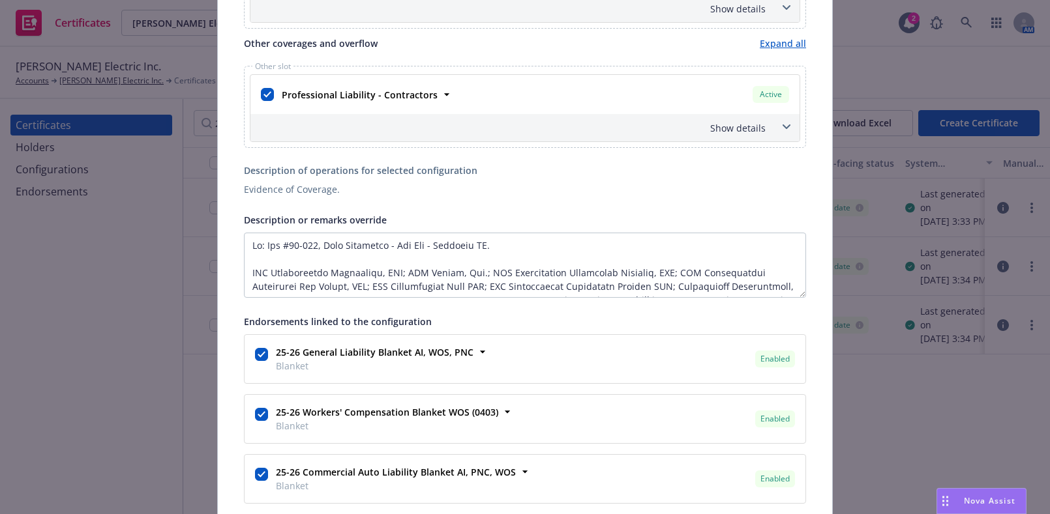
scroll to position [652, 0]
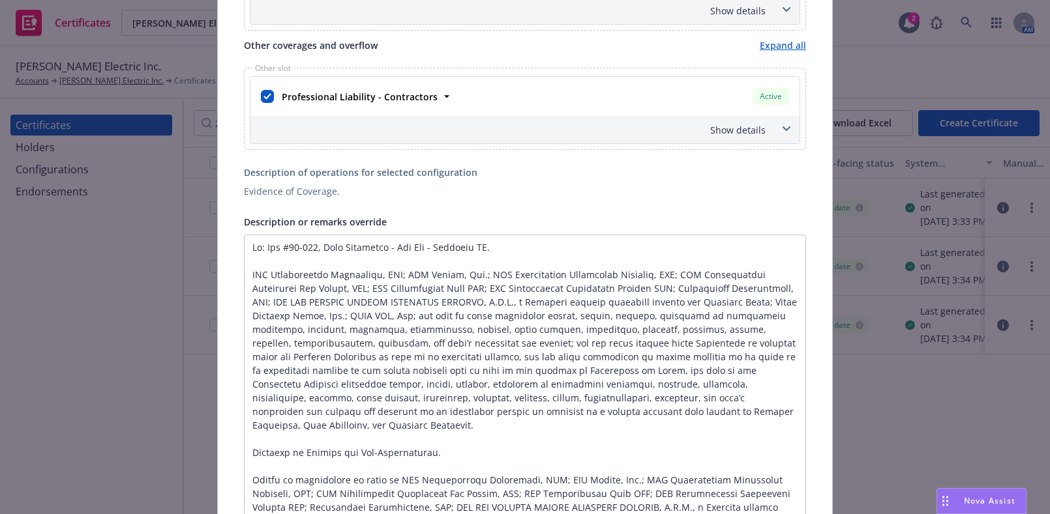
drag, startPoint x: 798, startPoint y: 293, endPoint x: 694, endPoint y: 528, distance: 257.4
click at [694, 514] on html "Certificates [PERSON_NAME] Electric Inc. [PERSON_NAME] Electric Inc. 2 AM [PERS…" at bounding box center [525, 257] width 1050 height 514
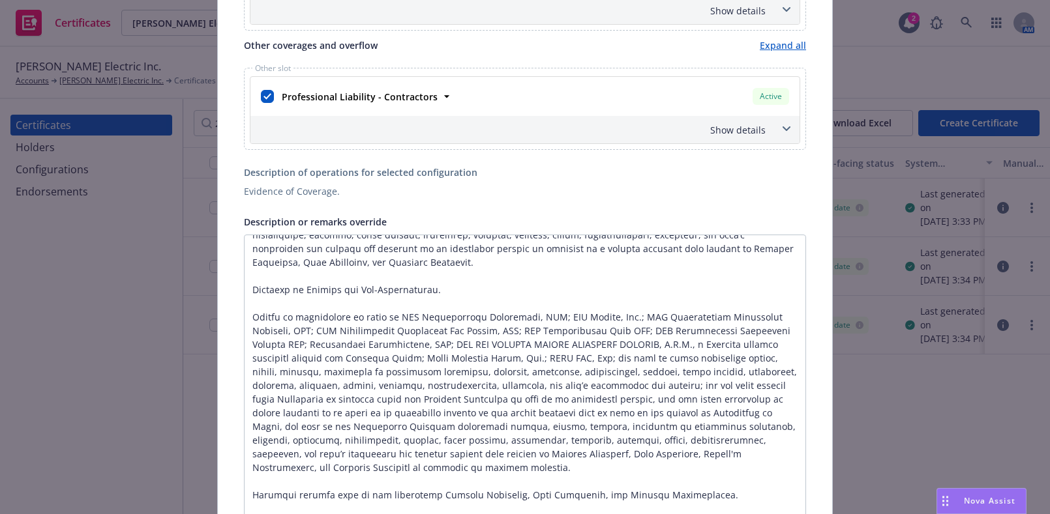
scroll to position [888, 0]
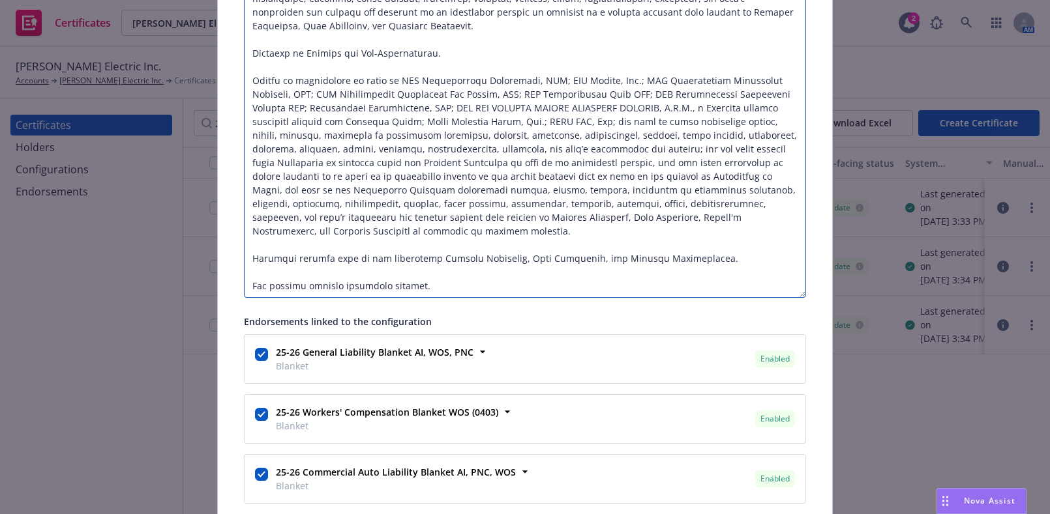
drag, startPoint x: 413, startPoint y: 267, endPoint x: 400, endPoint y: 245, distance: 25.7
click at [412, 258] on textarea "Description or remarks override" at bounding box center [525, 148] width 562 height 300
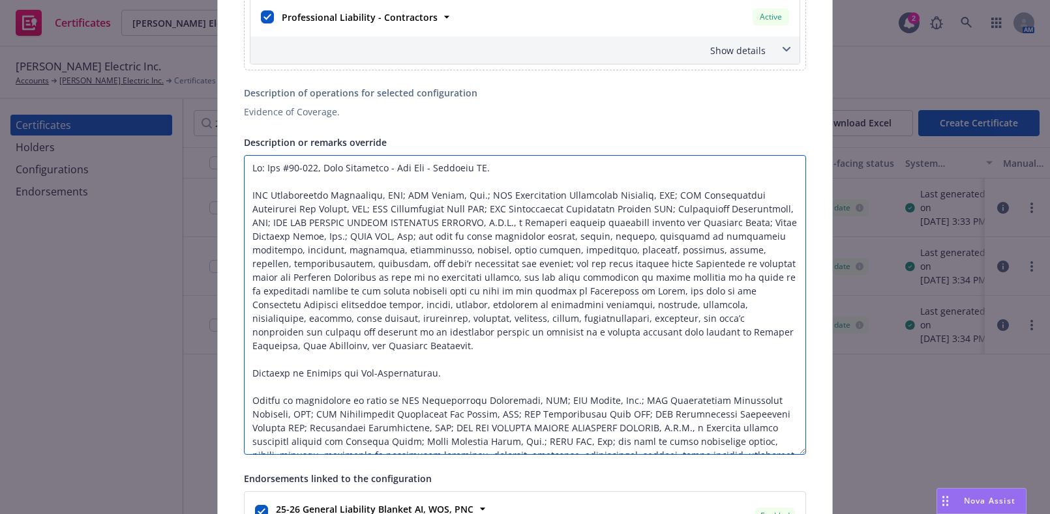
scroll to position [716, 0]
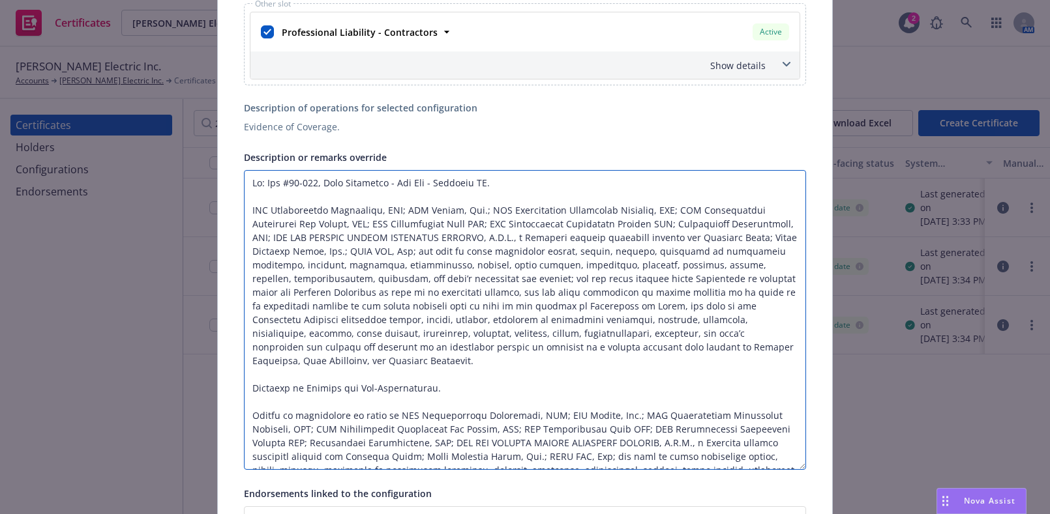
drag, startPoint x: 422, startPoint y: 280, endPoint x: 247, endPoint y: 182, distance: 201.1
click at [247, 182] on textarea "Description or remarks override" at bounding box center [525, 320] width 562 height 300
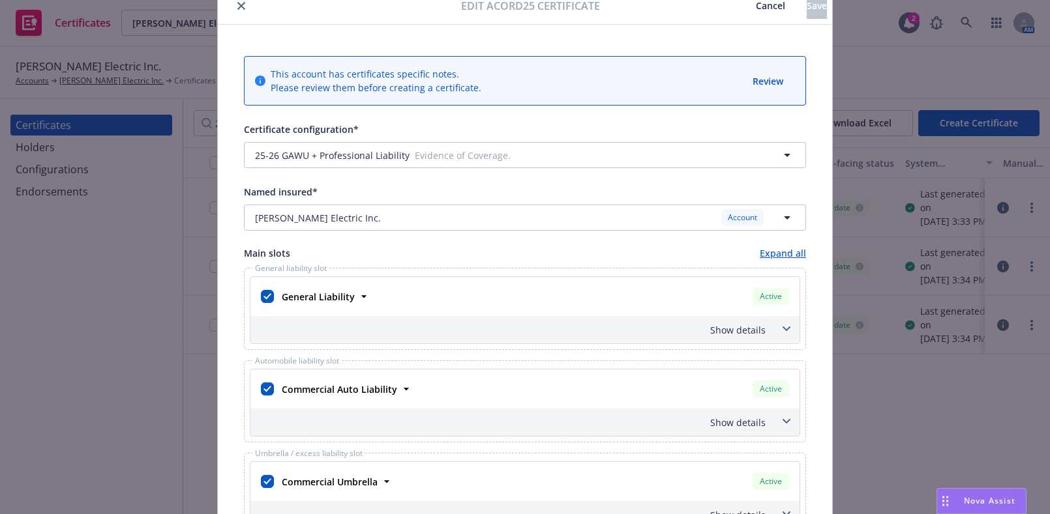
scroll to position [0, 0]
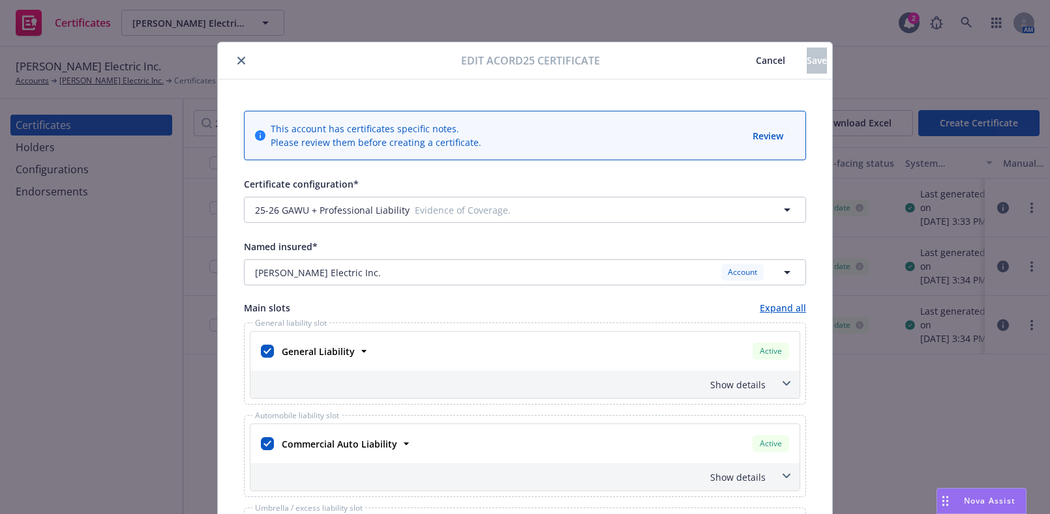
click at [239, 53] on button "close" at bounding box center [241, 61] width 16 height 16
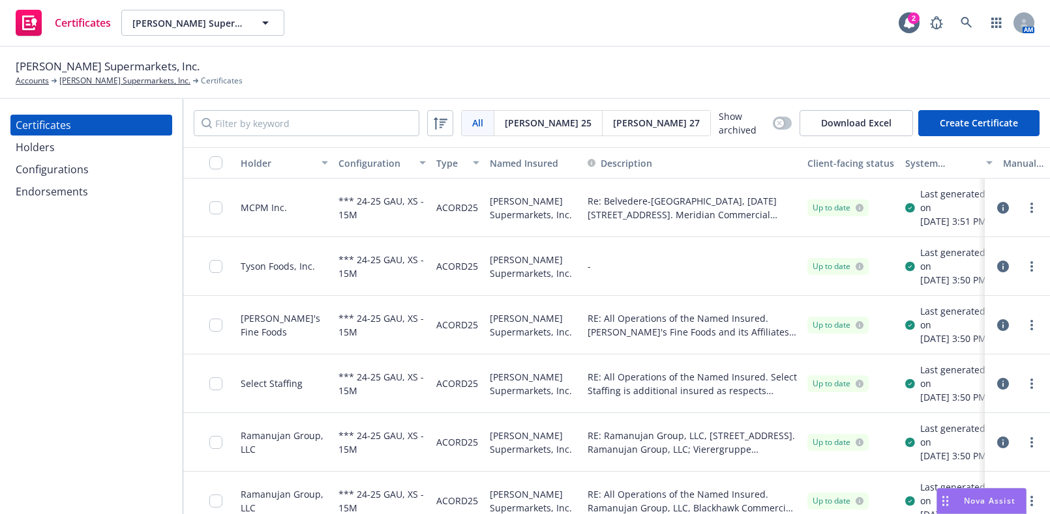
drag, startPoint x: 19, startPoint y: 370, endPoint x: 42, endPoint y: 347, distance: 33.2
click at [25, 366] on div "Certificates Holders Configurations Endorsements" at bounding box center [91, 306] width 183 height 415
click at [340, 125] on input "Filter by keyword" at bounding box center [307, 123] width 226 height 26
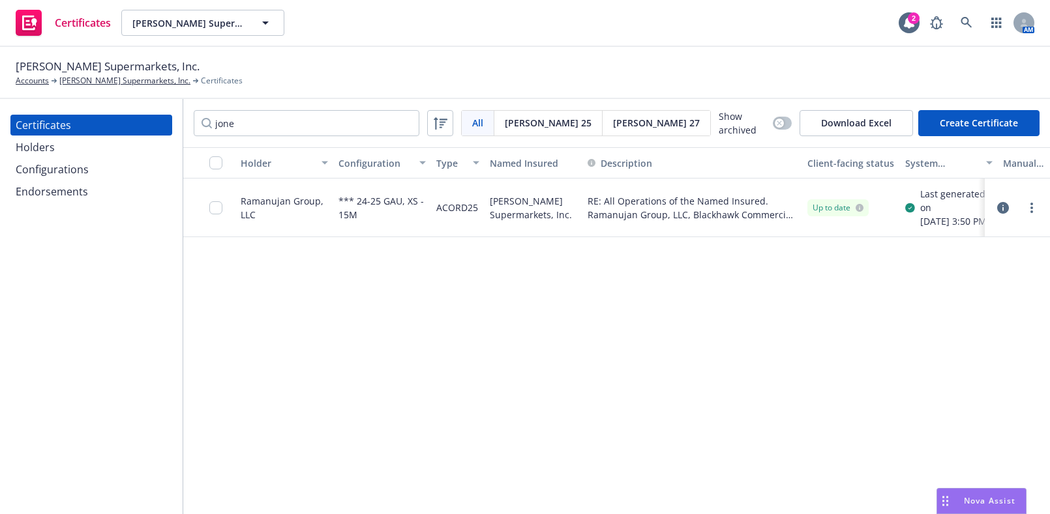
click at [948, 359] on div "Holder Configuration Type Named Insured Description Client-facing status System…" at bounding box center [616, 331] width 866 height 368
drag, startPoint x: 319, startPoint y: 123, endPoint x: 78, endPoint y: 48, distance: 252.6
click at [77, 67] on div "[PERSON_NAME] Supermarkets, Inc. Accounts [PERSON_NAME] Supermarkets, Inc. Cert…" at bounding box center [525, 280] width 1050 height 467
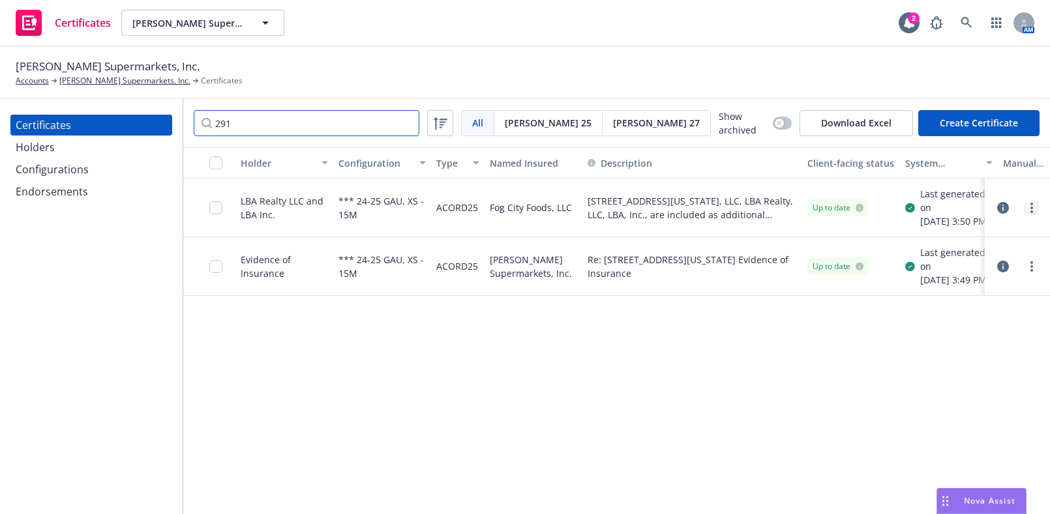
type input "291"
click at [1033, 206] on link "more" at bounding box center [1031, 208] width 16 height 16
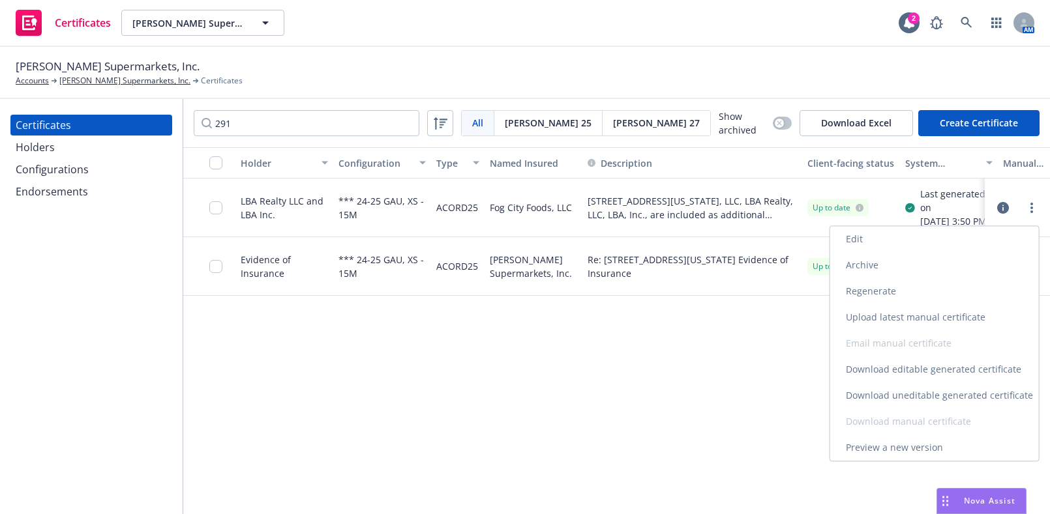
click at [893, 382] on div "Edit Archive Regenerate Upload latest manual certificate Email manual certifica…" at bounding box center [934, 343] width 209 height 235
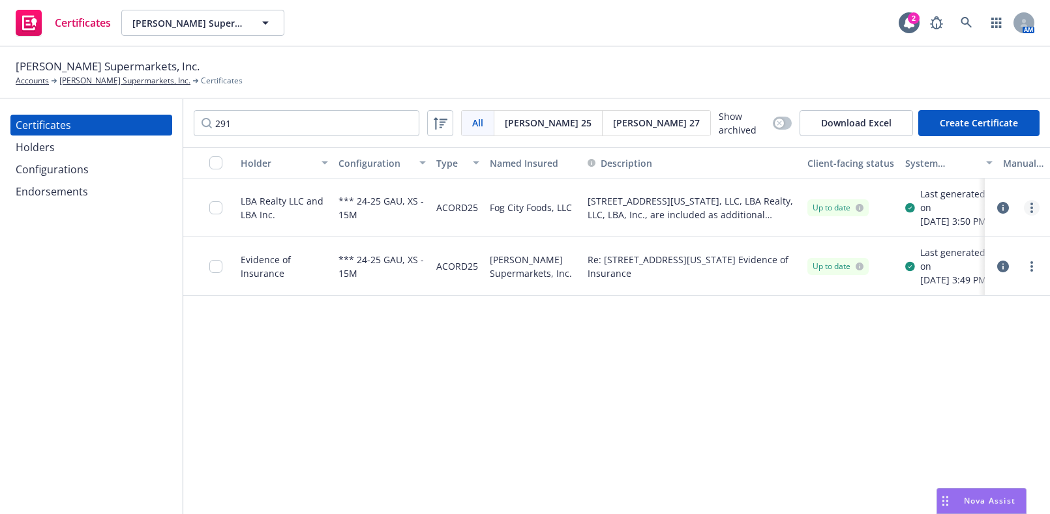
click at [1033, 211] on link "more" at bounding box center [1031, 208] width 16 height 16
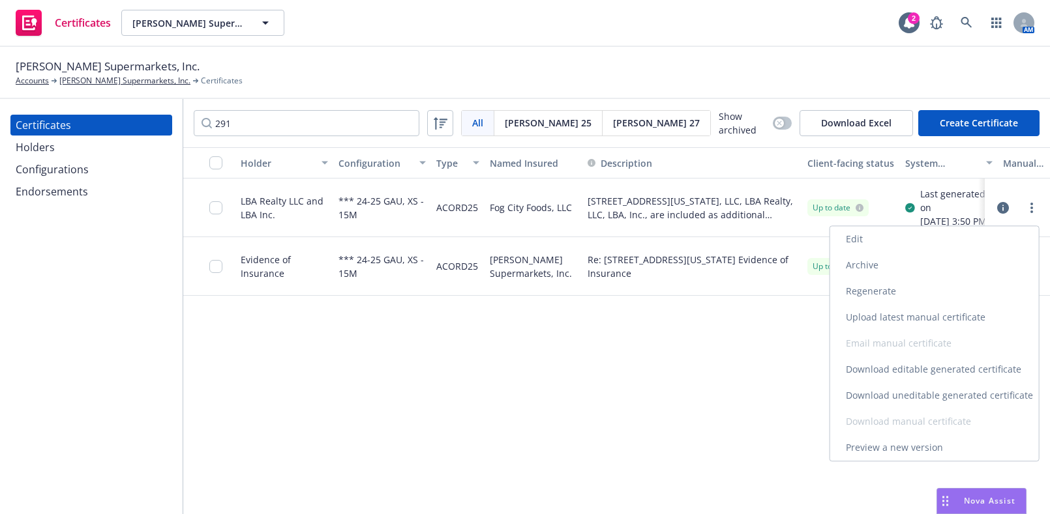
click at [898, 394] on link "Download uneditable generated certificate" at bounding box center [934, 396] width 209 height 26
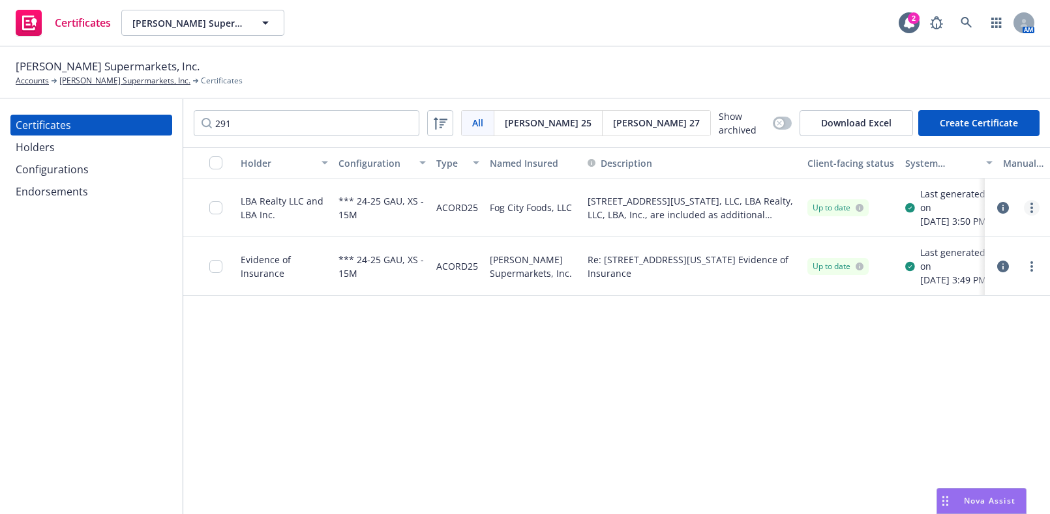
click at [1034, 206] on link "more" at bounding box center [1031, 208] width 16 height 16
click at [864, 286] on link "Regenerate" at bounding box center [934, 291] width 209 height 26
click at [1036, 216] on link "more" at bounding box center [1031, 208] width 16 height 16
click at [731, 385] on div "Holder Configuration Type Named Insured Description Client-facing status System…" at bounding box center [616, 331] width 866 height 368
drag, startPoint x: 310, startPoint y: 130, endPoint x: 183, endPoint y: 117, distance: 128.4
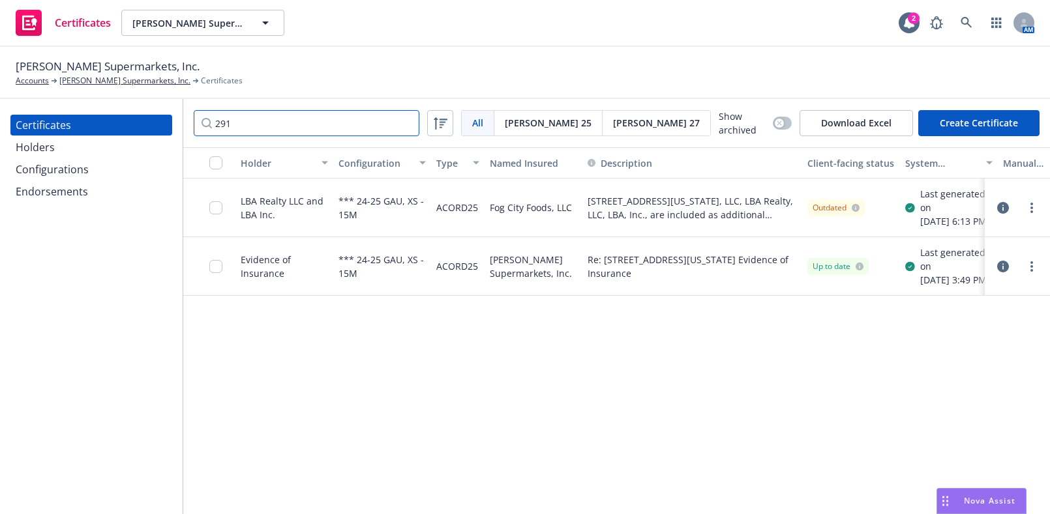
click at [192, 121] on div "291 All All [PERSON_NAME] 25 [PERSON_NAME] 27 Show archived Download Excel Crea…" at bounding box center [616, 123] width 866 height 48
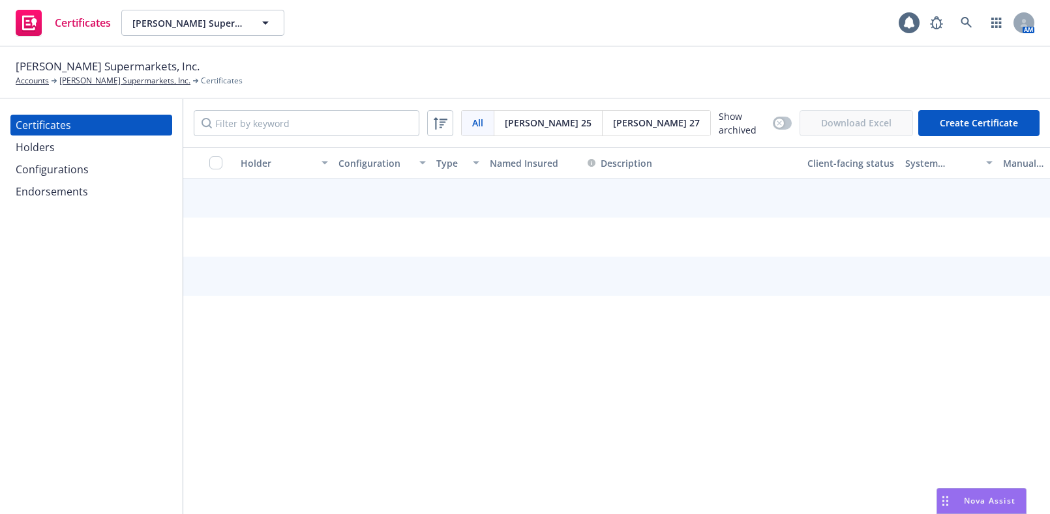
click at [263, 108] on div "All All [PERSON_NAME] 25 [PERSON_NAME] 27 Show archived Download Excel Create C…" at bounding box center [616, 123] width 866 height 48
drag, startPoint x: 268, startPoint y: 116, endPoint x: 276, endPoint y: 98, distance: 20.1
click at [269, 116] on input "Filter by keyword" at bounding box center [307, 123] width 226 height 26
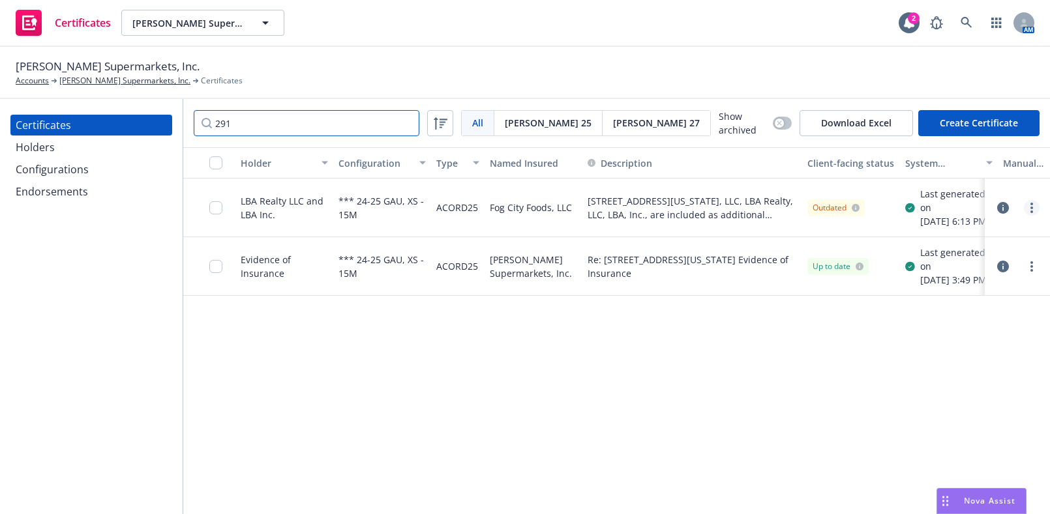
type input "291"
click at [1031, 216] on link "more" at bounding box center [1031, 208] width 16 height 16
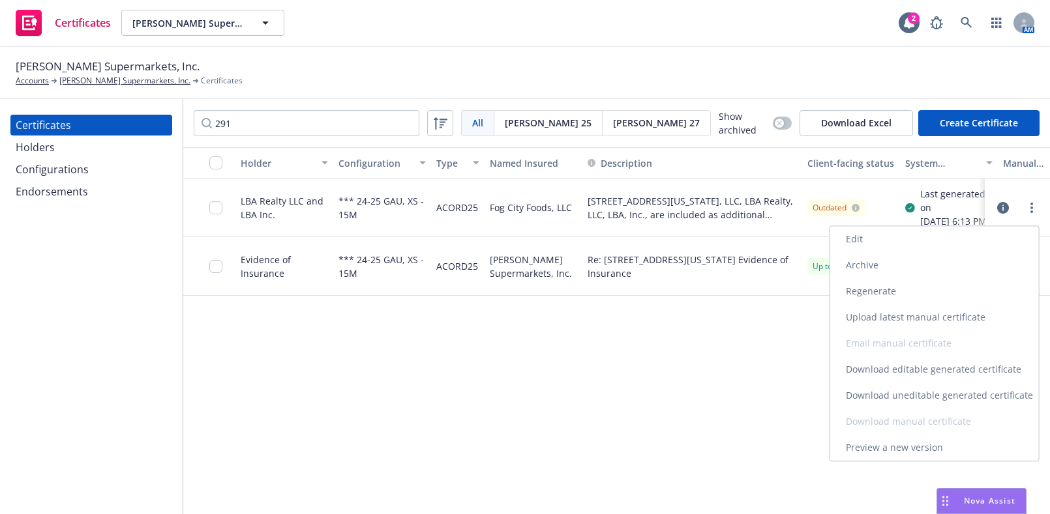
click at [894, 386] on link "Download uneditable generated certificate" at bounding box center [934, 396] width 209 height 26
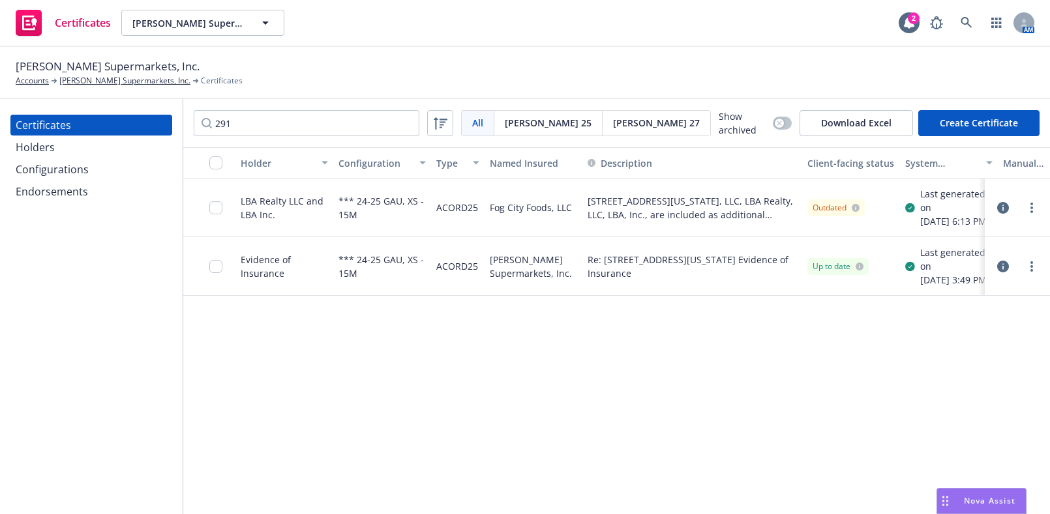
click at [213, 219] on div at bounding box center [219, 207] width 21 height 42
click at [215, 214] on input "checkbox" at bounding box center [215, 207] width 13 height 13
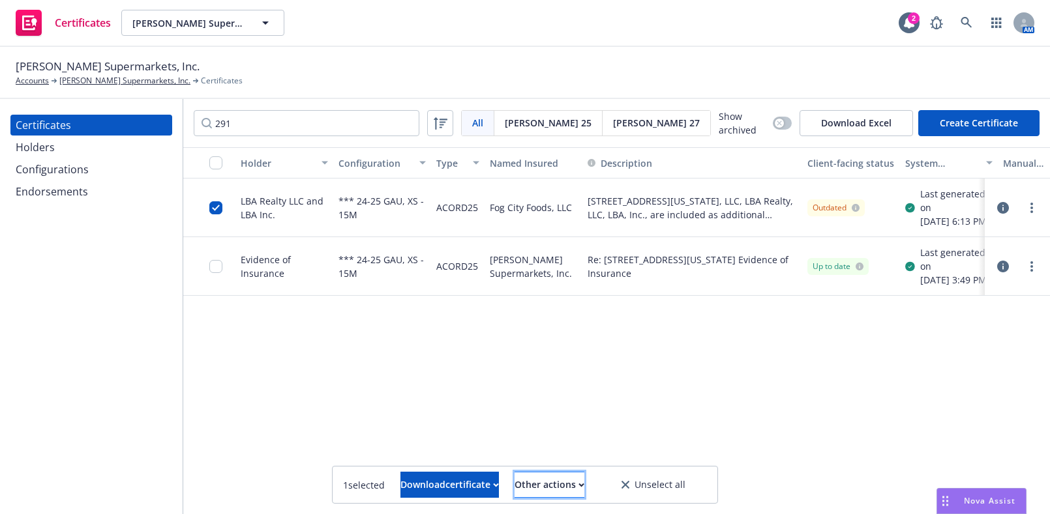
click at [584, 486] on icon "button" at bounding box center [581, 485] width 6 height 5
click at [585, 458] on link "Publish certificate" at bounding box center [525, 453] width 120 height 26
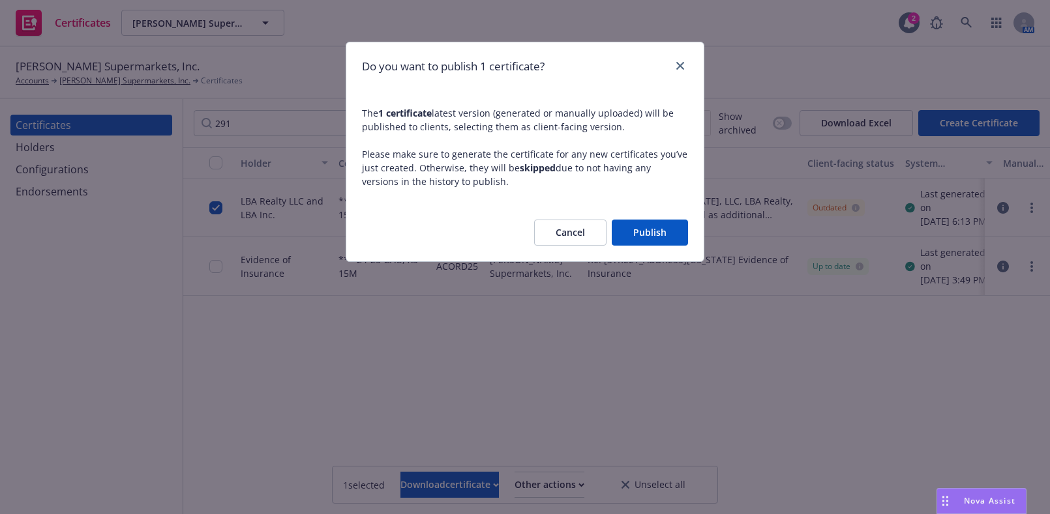
click at [659, 239] on button "Publish" at bounding box center [649, 233] width 76 height 26
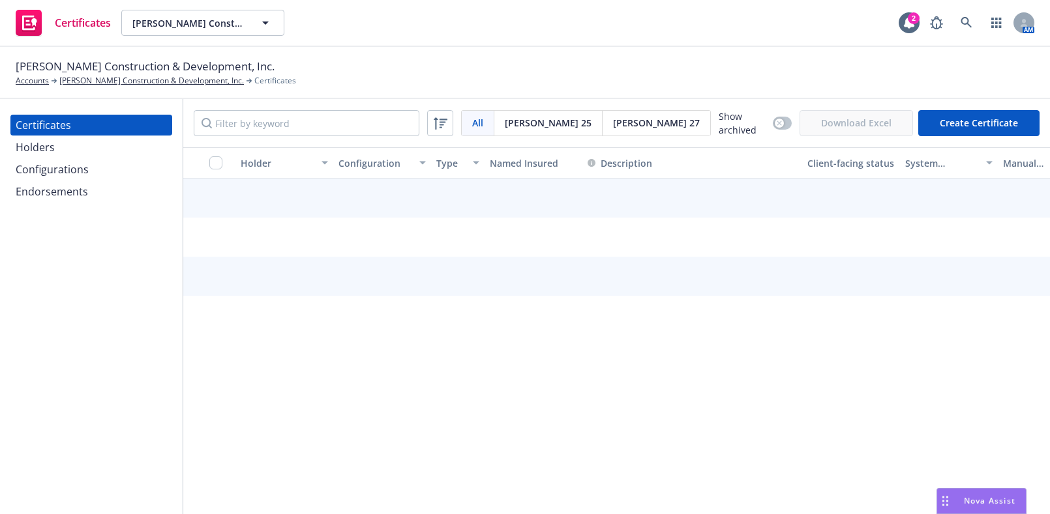
click at [12, 321] on div "Certificates Holders Configurations Endorsements" at bounding box center [91, 306] width 183 height 415
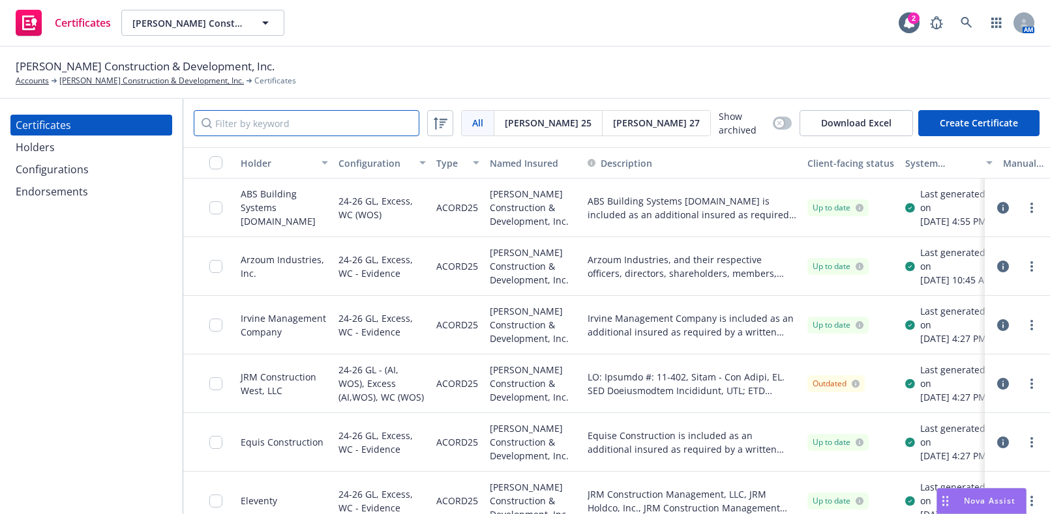
click at [284, 132] on input "Filter by keyword" at bounding box center [307, 123] width 226 height 26
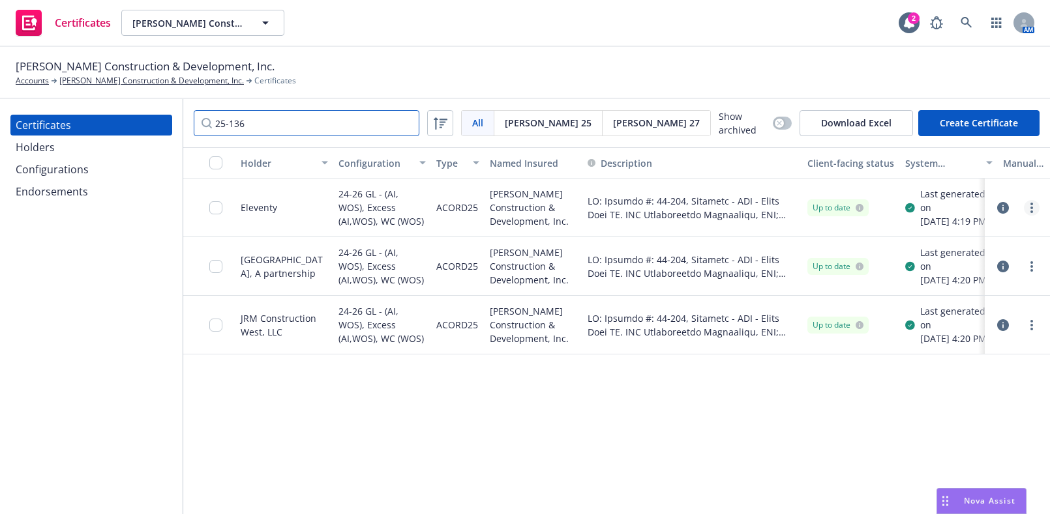
type input "25-136"
click at [1036, 206] on link "more" at bounding box center [1031, 208] width 16 height 16
click at [859, 231] on link "Edit" at bounding box center [934, 239] width 209 height 26
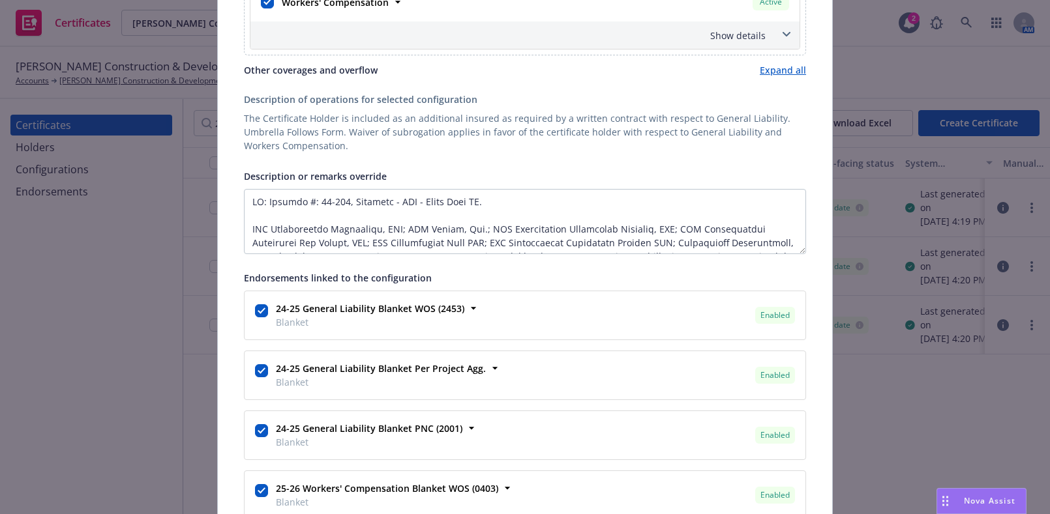
scroll to position [469, 0]
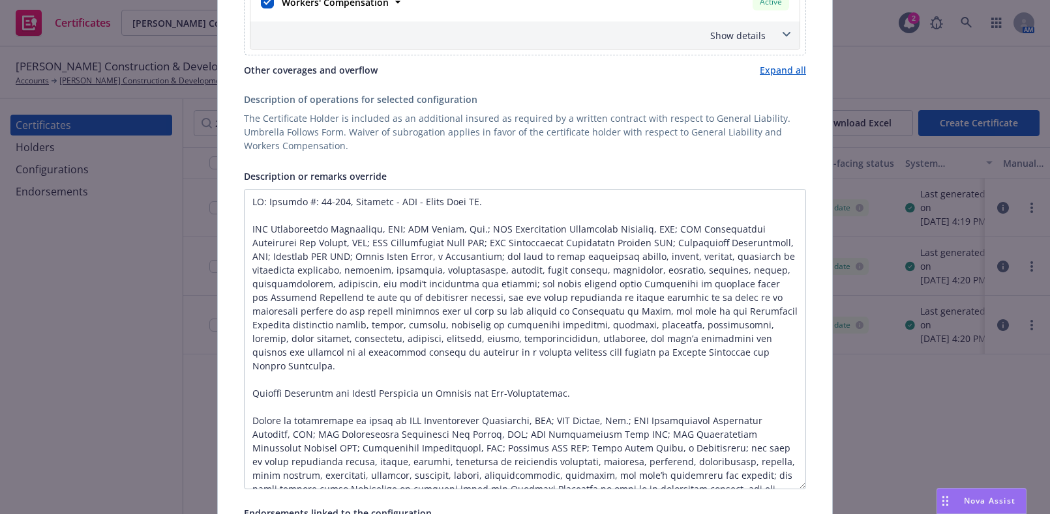
drag, startPoint x: 795, startPoint y: 250, endPoint x: 810, endPoint y: 486, distance: 236.5
click at [810, 486] on div "Certificate configuration* [object Object] 24-26 GL - (AI, WOS), Excess (AI,WOS…" at bounding box center [525, 296] width 614 height 1372
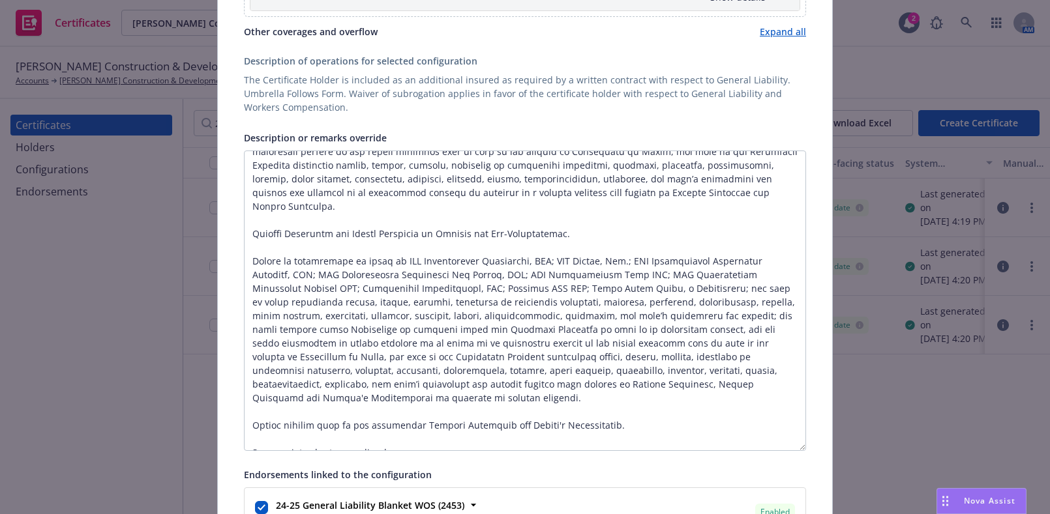
scroll to position [528, 0]
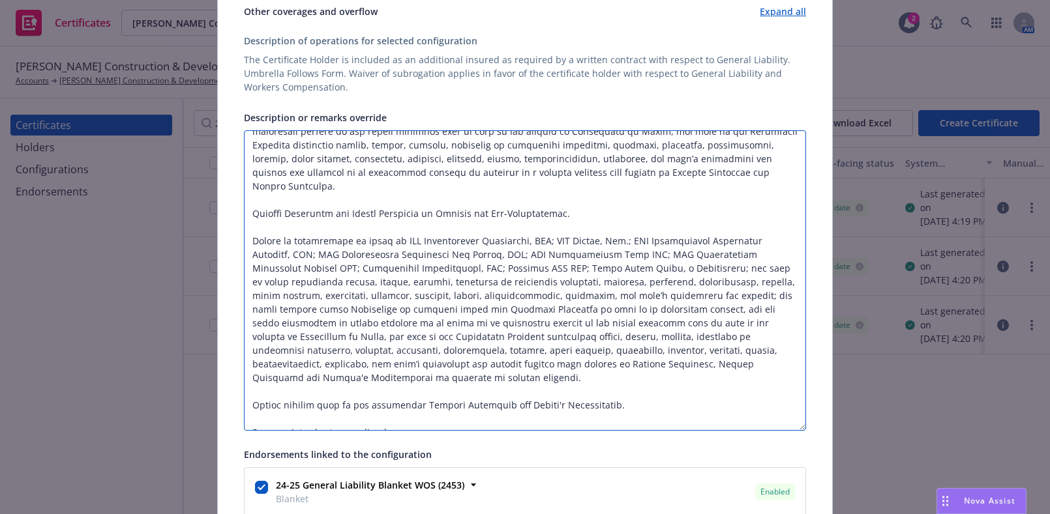
click at [750, 362] on textarea "Description or remarks override" at bounding box center [525, 280] width 562 height 301
drag, startPoint x: 596, startPoint y: 394, endPoint x: 235, endPoint y: 382, distance: 362.0
click at [235, 382] on div "Certificate configuration* [object Object] 24-26 GL - (AI, WOS), Excess (AI,WOS…" at bounding box center [525, 238] width 614 height 1372
click at [254, 392] on textarea "Description or remarks override" at bounding box center [525, 280] width 562 height 301
drag, startPoint x: 618, startPoint y: 387, endPoint x: 212, endPoint y: 390, distance: 406.1
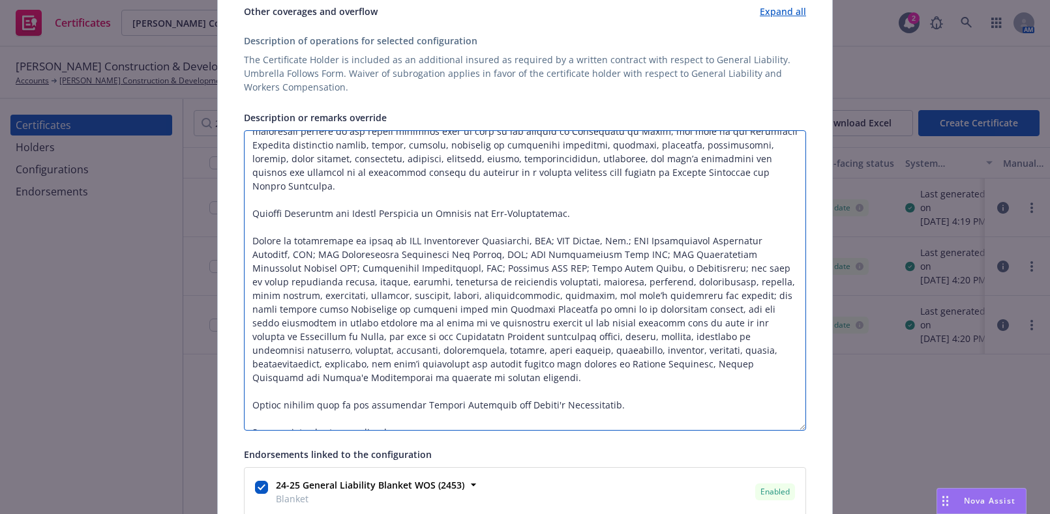
click at [217, 390] on div "Edit Acord25 certificate Cancel Save Certificate configuration* [object Object]…" at bounding box center [524, 219] width 615 height 1410
drag, startPoint x: 385, startPoint y: 355, endPoint x: 238, endPoint y: 228, distance: 194.1
click at [229, 228] on div "Certificate configuration* [object Object] 24-26 GL - (AI, WOS), Excess (AI,WOS…" at bounding box center [525, 238] width 614 height 1372
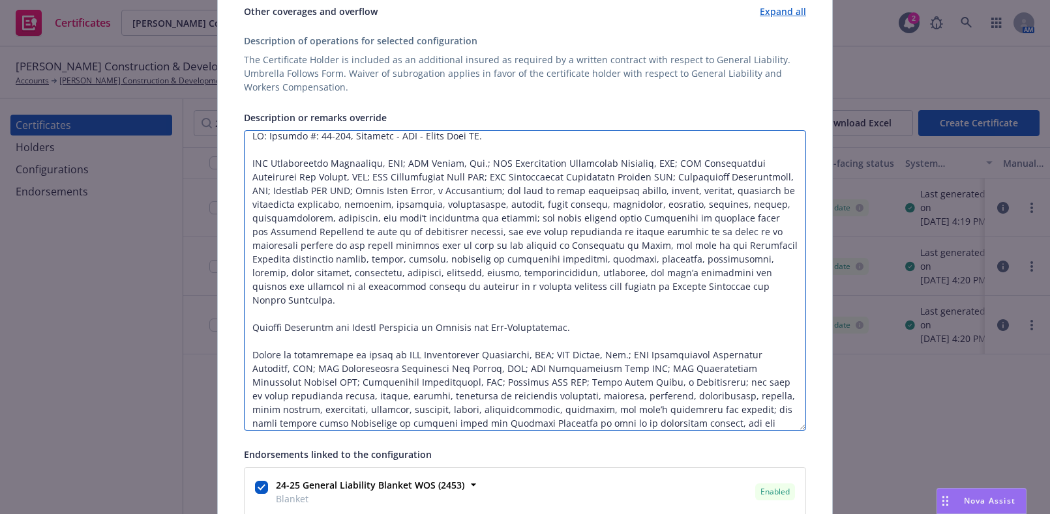
scroll to position [0, 0]
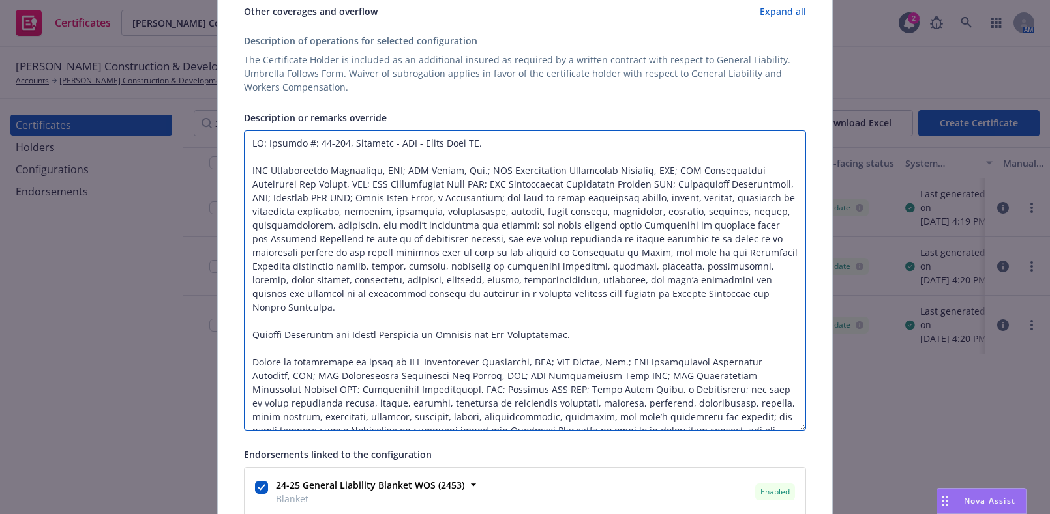
click at [664, 232] on textarea "Description or remarks override" at bounding box center [525, 280] width 562 height 301
click at [767, 310] on textarea "Description or remarks override" at bounding box center [525, 280] width 562 height 301
drag, startPoint x: 676, startPoint y: 286, endPoint x: 192, endPoint y: 169, distance: 498.2
click at [192, 169] on div "Edit Acord25 certificate Cancel Save Certificate configuration* [object Object]…" at bounding box center [525, 257] width 1050 height 514
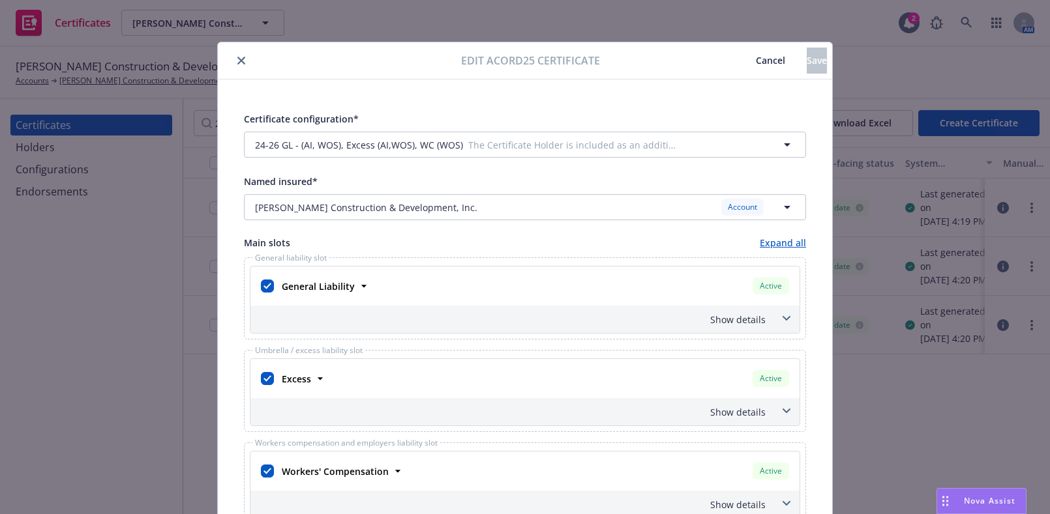
click at [237, 63] on icon "close" at bounding box center [241, 61] width 8 height 8
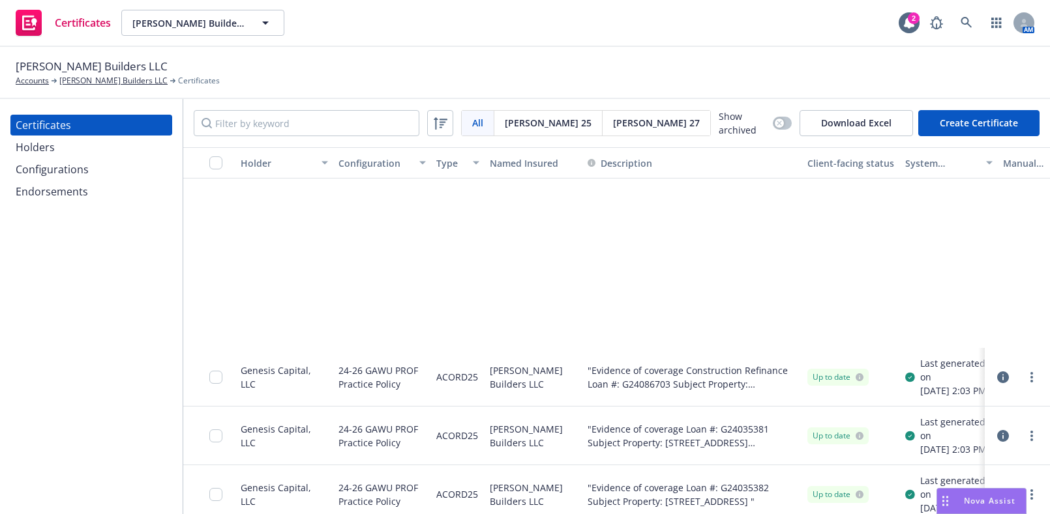
scroll to position [1066, 0]
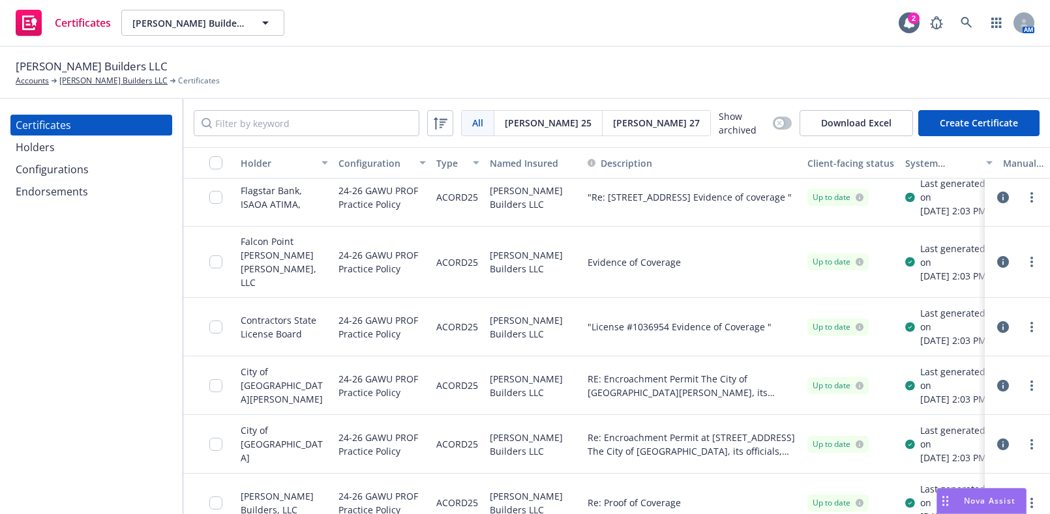
click at [40, 170] on div "Configurations" at bounding box center [52, 169] width 73 height 21
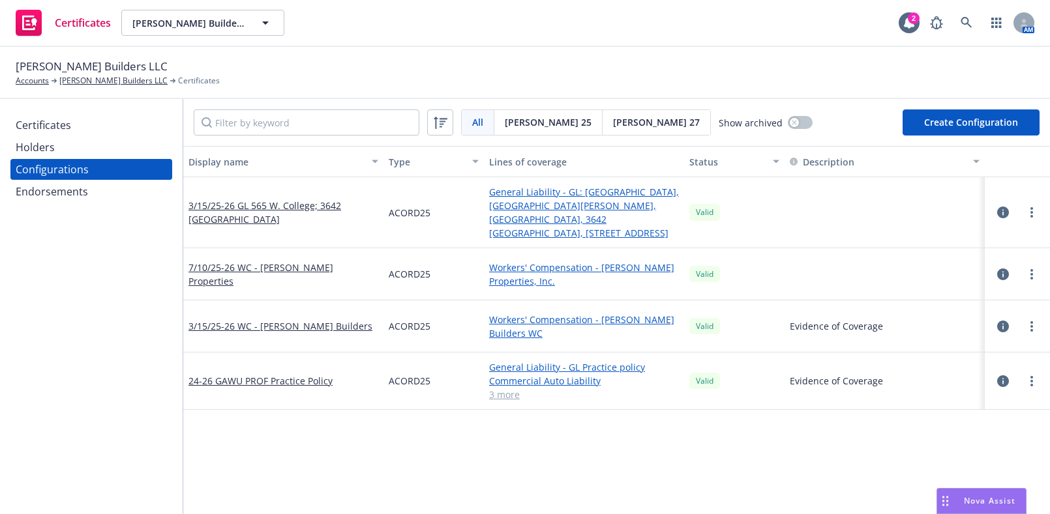
scroll to position [59, 0]
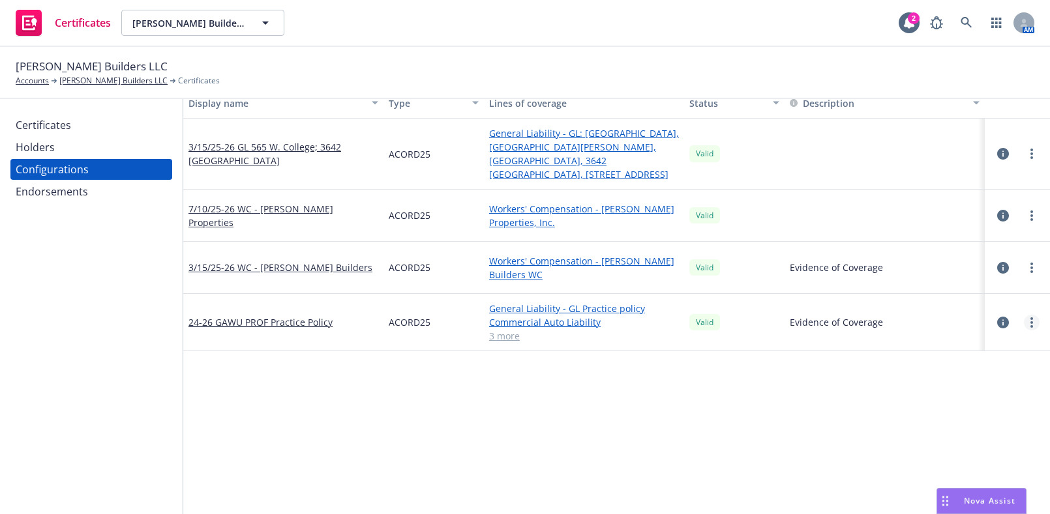
click at [1030, 317] on circle "more" at bounding box center [1031, 318] width 3 height 3
click at [922, 336] on link "Edit" at bounding box center [957, 335] width 143 height 26
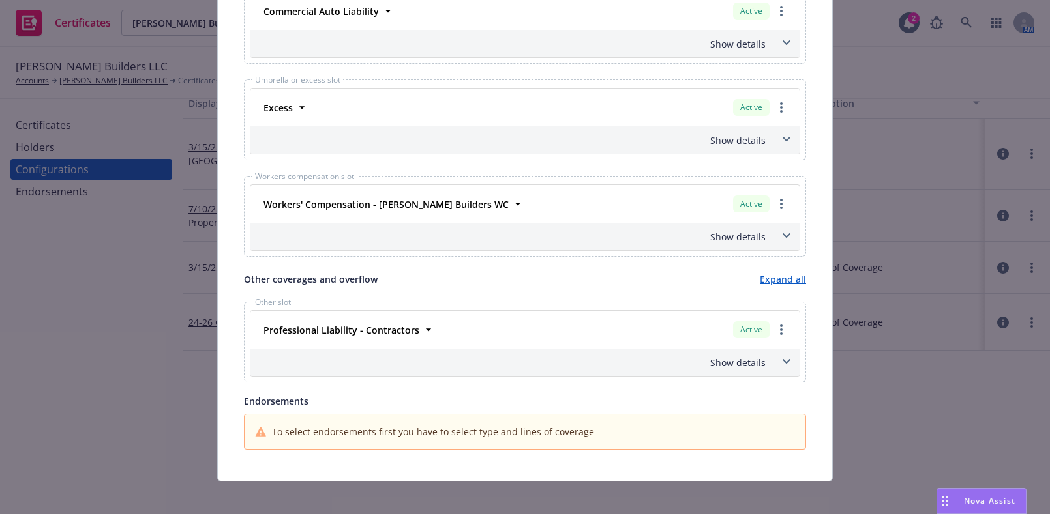
scroll to position [724, 0]
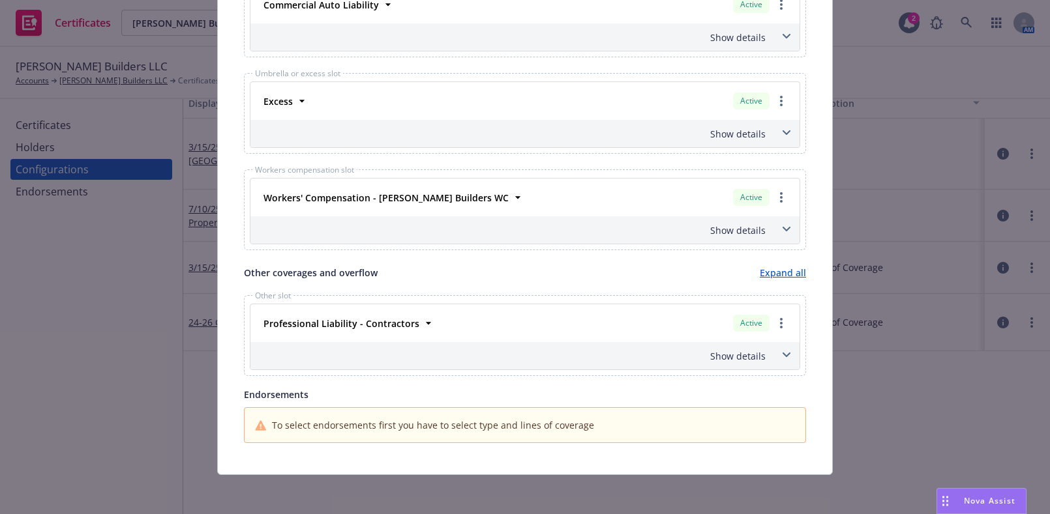
drag, startPoint x: 395, startPoint y: 325, endPoint x: 465, endPoint y: 323, distance: 69.8
click at [396, 325] on strong "Professional Liability - Contractors" at bounding box center [341, 323] width 156 height 12
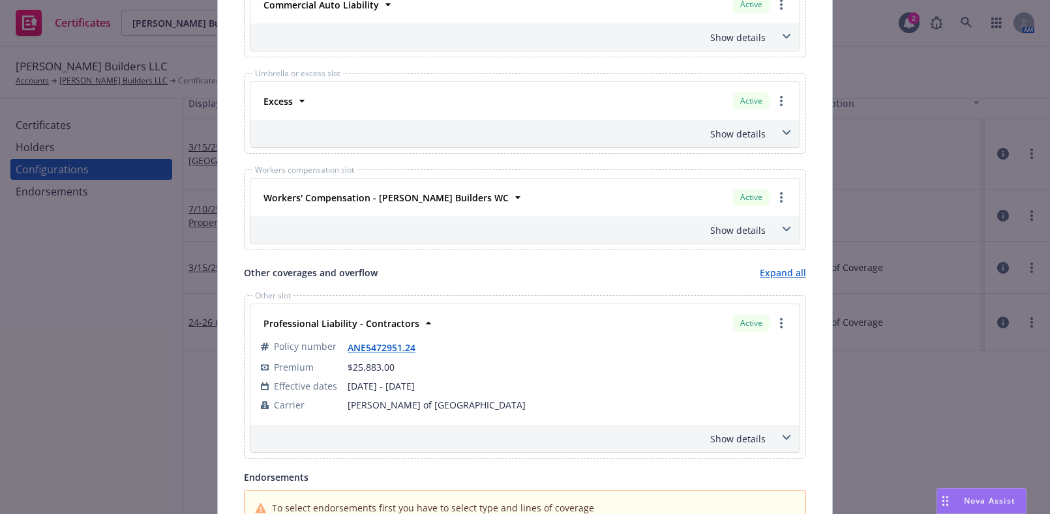
scroll to position [784, 0]
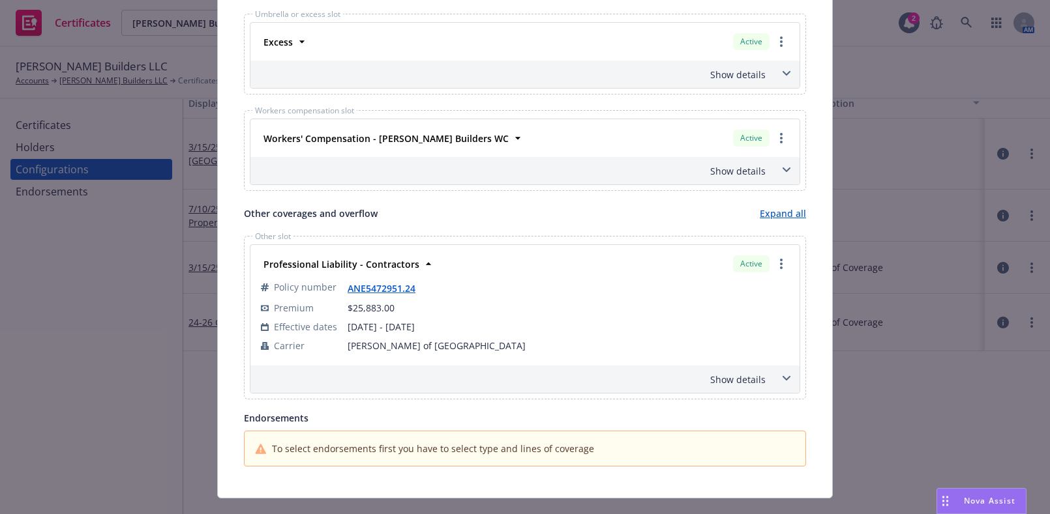
click at [697, 373] on div "Show details" at bounding box center [509, 380] width 512 height 14
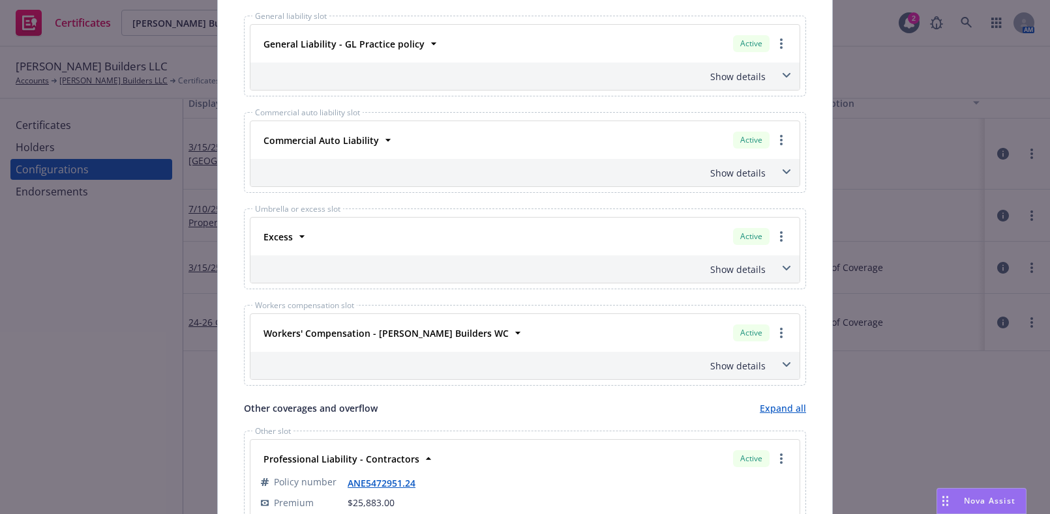
scroll to position [0, 0]
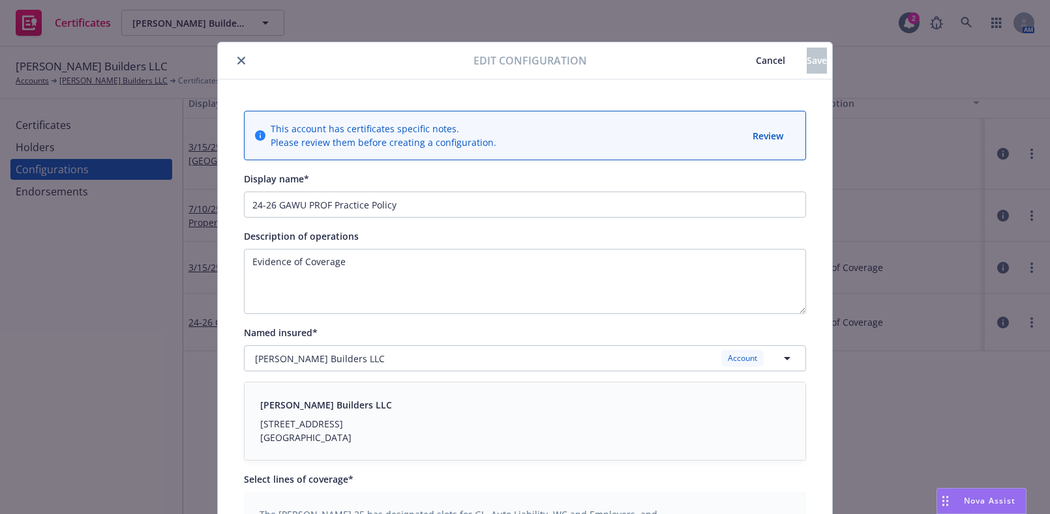
drag, startPoint x: 523, startPoint y: 323, endPoint x: 324, endPoint y: 78, distance: 316.5
click at [241, 60] on button "close" at bounding box center [241, 61] width 16 height 16
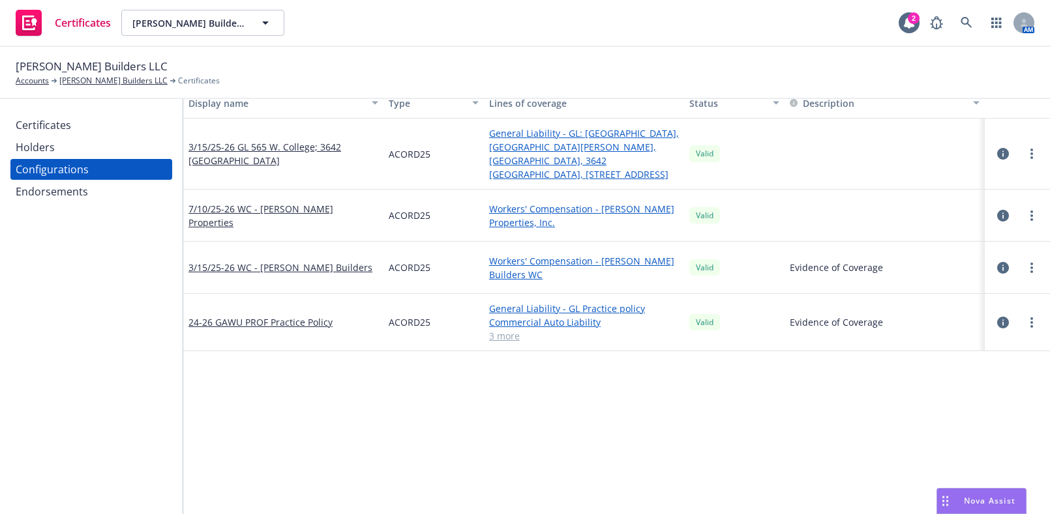
click at [64, 123] on div "Certificates" at bounding box center [43, 125] width 55 height 21
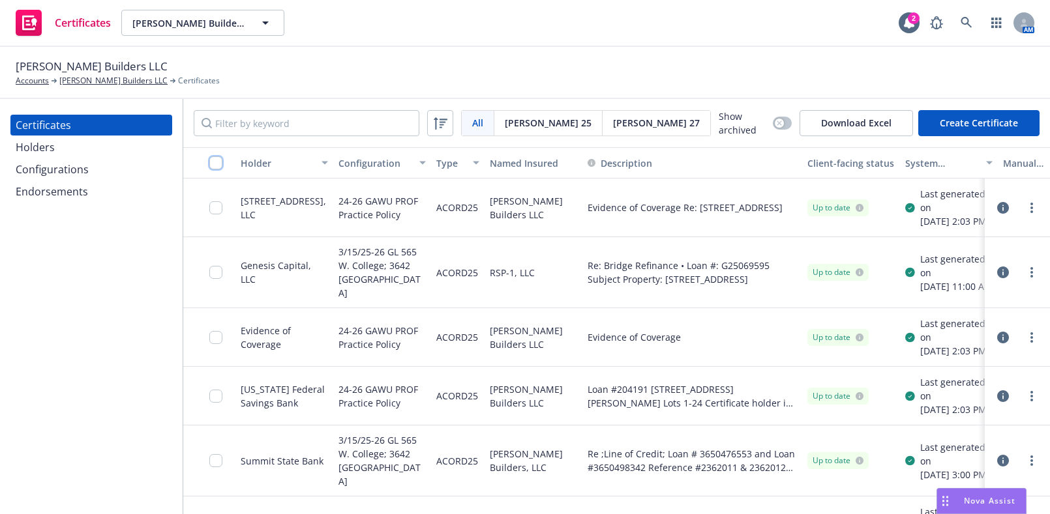
click at [218, 159] on input "checkbox" at bounding box center [215, 162] width 13 height 13
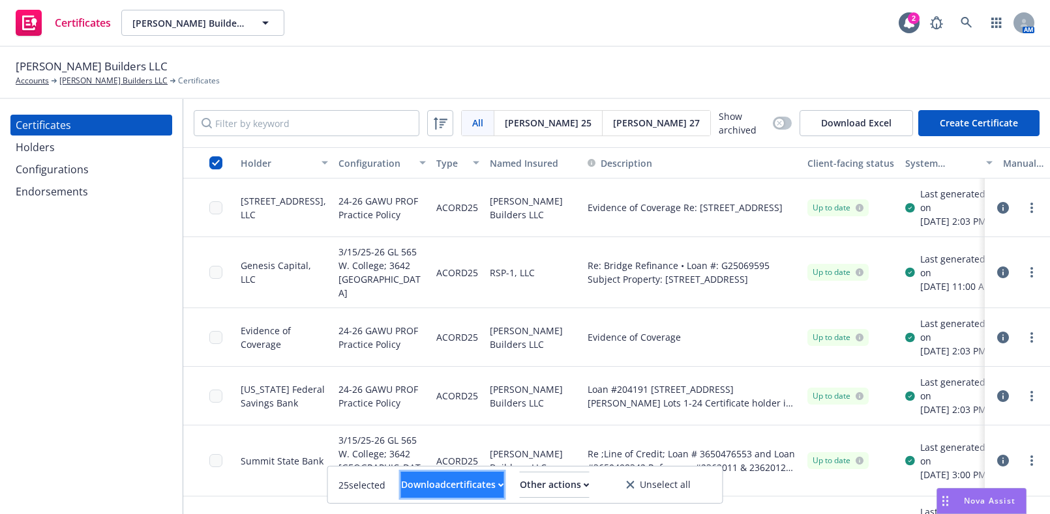
click at [461, 475] on div "Download certificates" at bounding box center [452, 485] width 103 height 25
click at [463, 446] on link "Download uneditable files" at bounding box center [386, 453] width 156 height 26
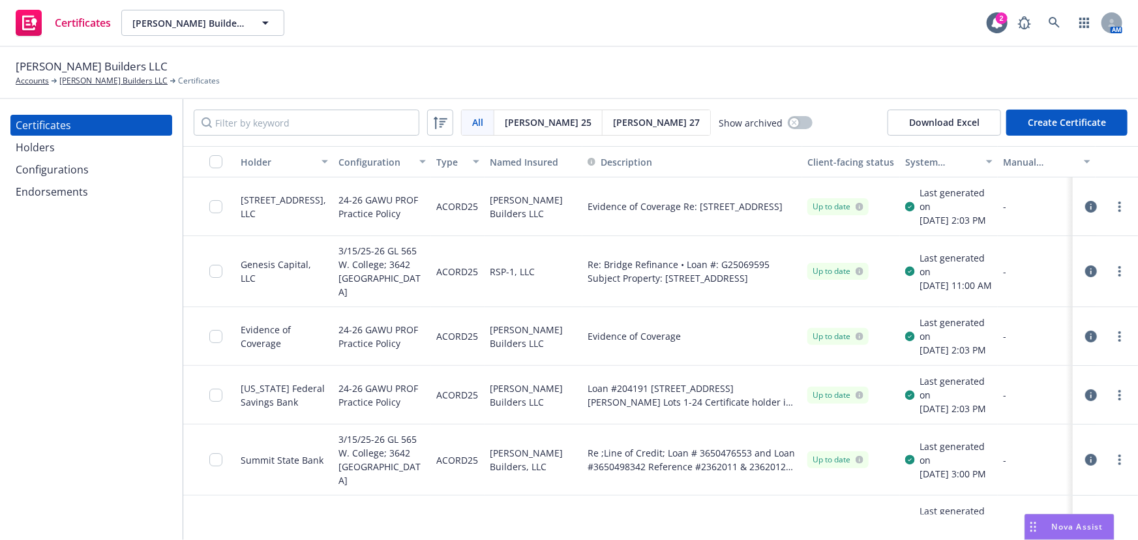
click at [140, 165] on div "Configurations" at bounding box center [91, 169] width 151 height 21
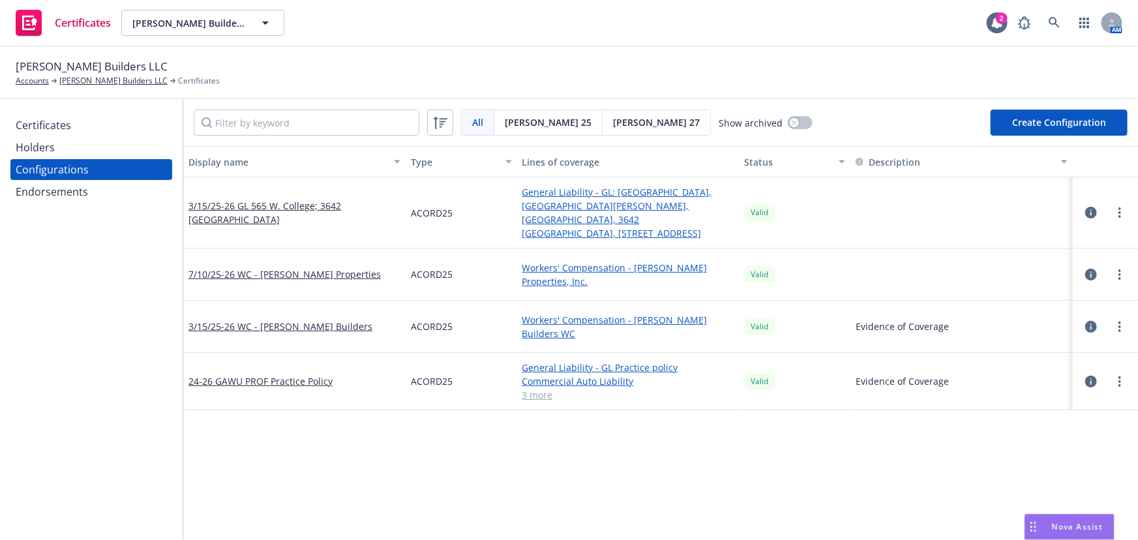
click at [1049, 374] on div at bounding box center [1105, 382] width 44 height 16
click at [1049, 374] on link "more" at bounding box center [1119, 382] width 16 height 16
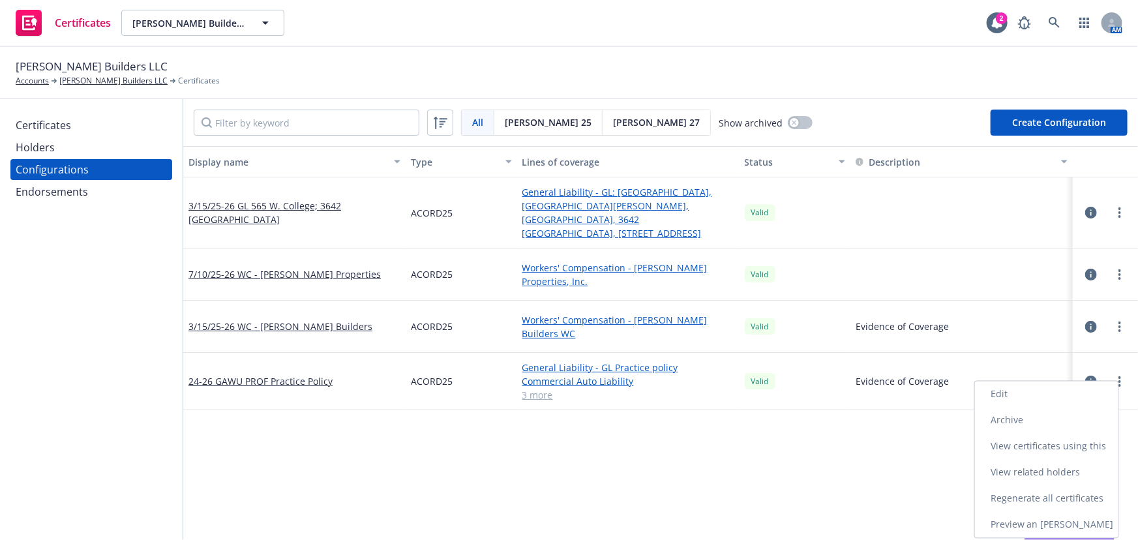
click at [991, 396] on link "Edit" at bounding box center [1046, 394] width 143 height 26
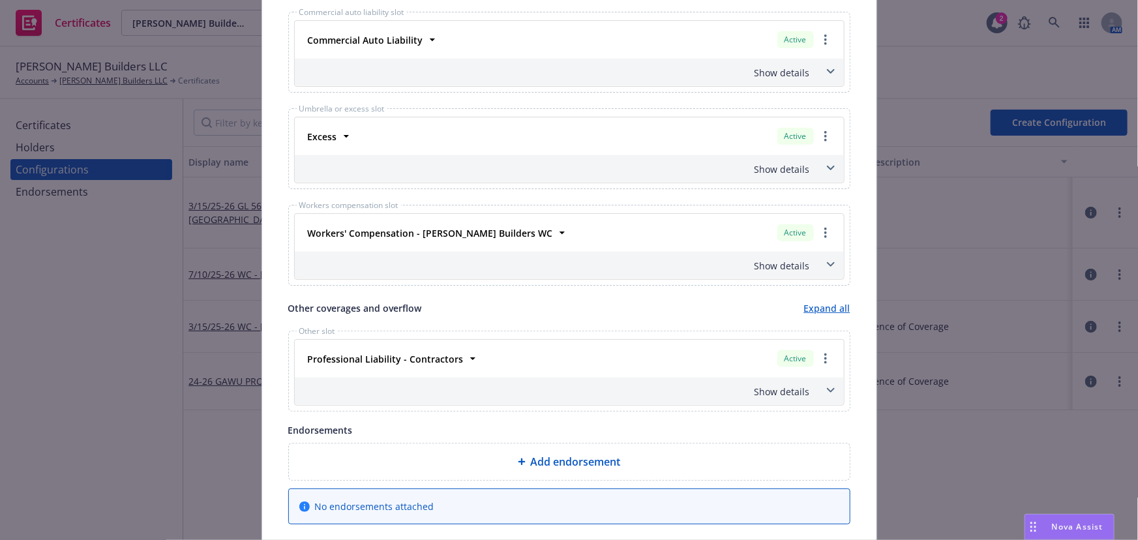
scroll to position [770, 0]
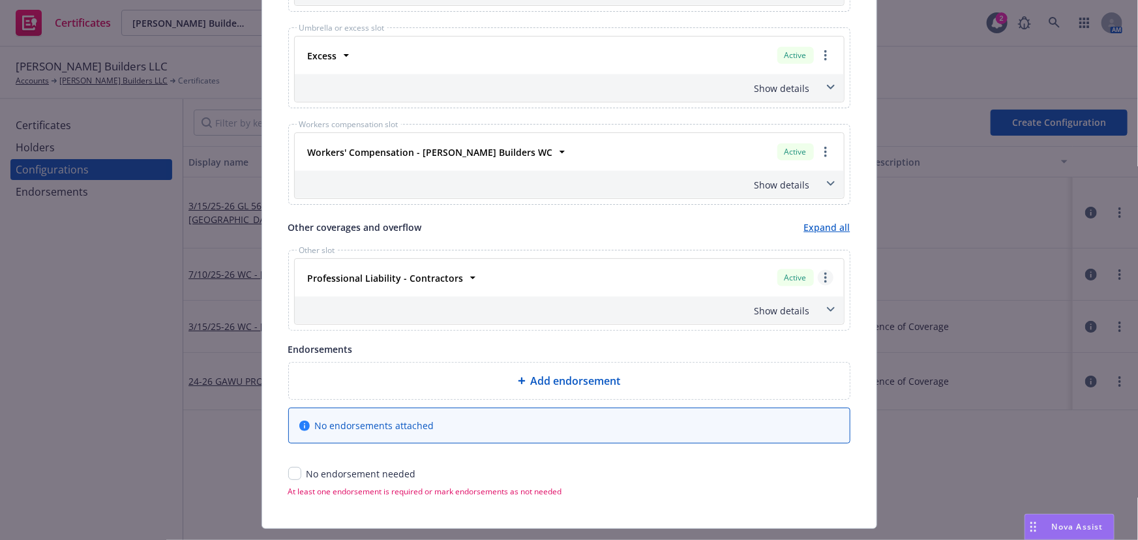
click at [821, 280] on link "more" at bounding box center [825, 278] width 16 height 16
click at [745, 299] on link "Remove this LOC" at bounding box center [762, 304] width 141 height 26
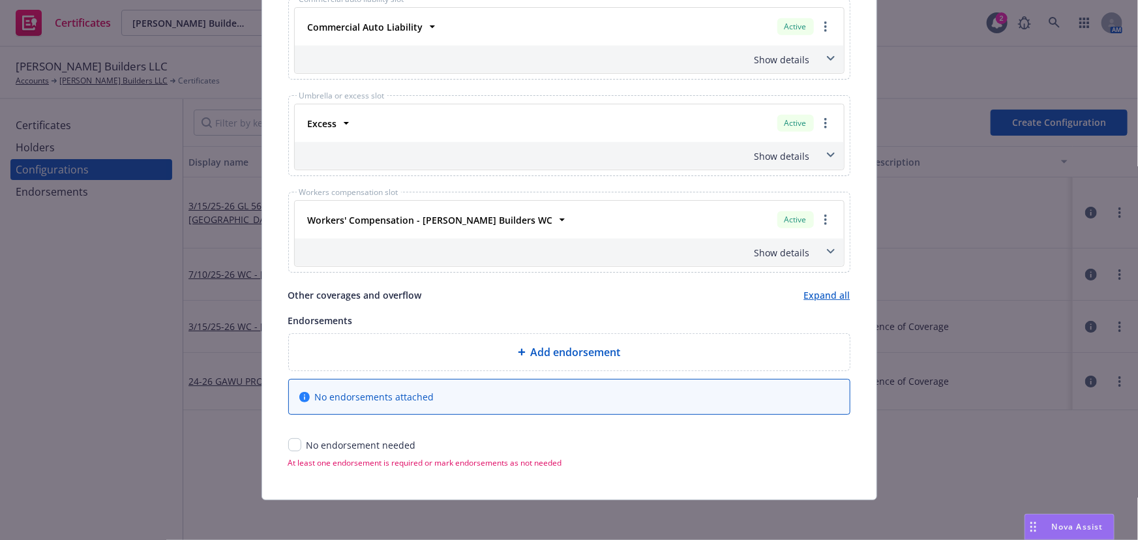
scroll to position [259, 0]
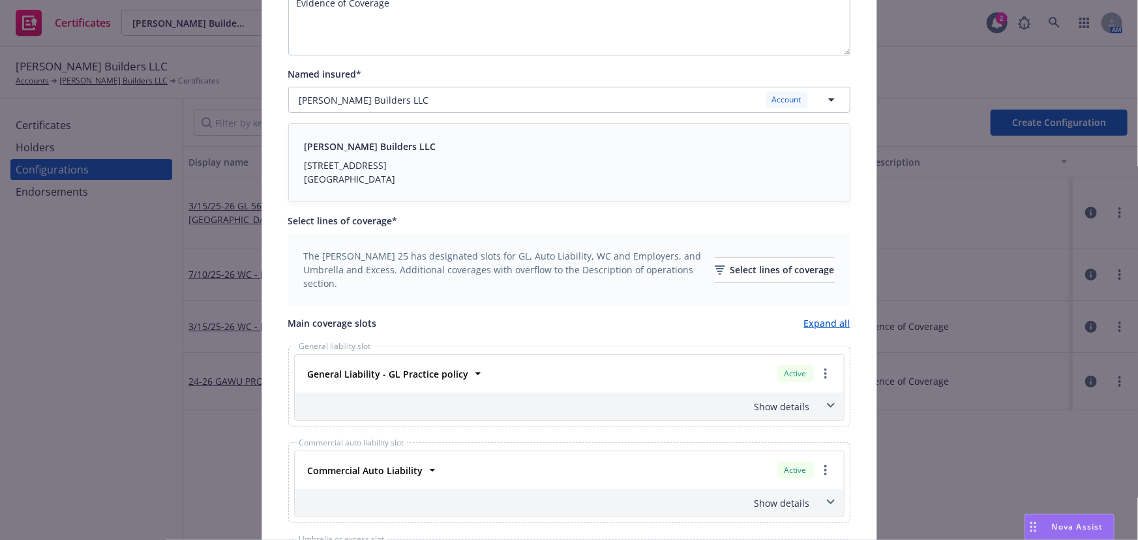
drag, startPoint x: 800, startPoint y: 312, endPoint x: 847, endPoint y: 26, distance: 290.0
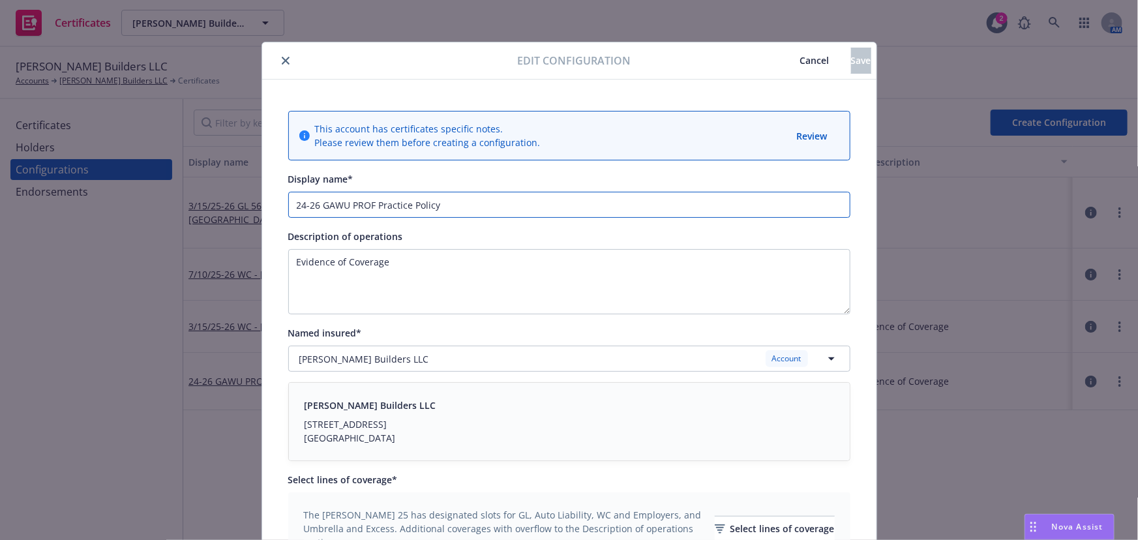
drag, startPoint x: 346, startPoint y: 205, endPoint x: 698, endPoint y: 206, distance: 352.0
click at [698, 206] on input "24-26 GAWU PROF Practice Policy" at bounding box center [569, 205] width 562 height 26
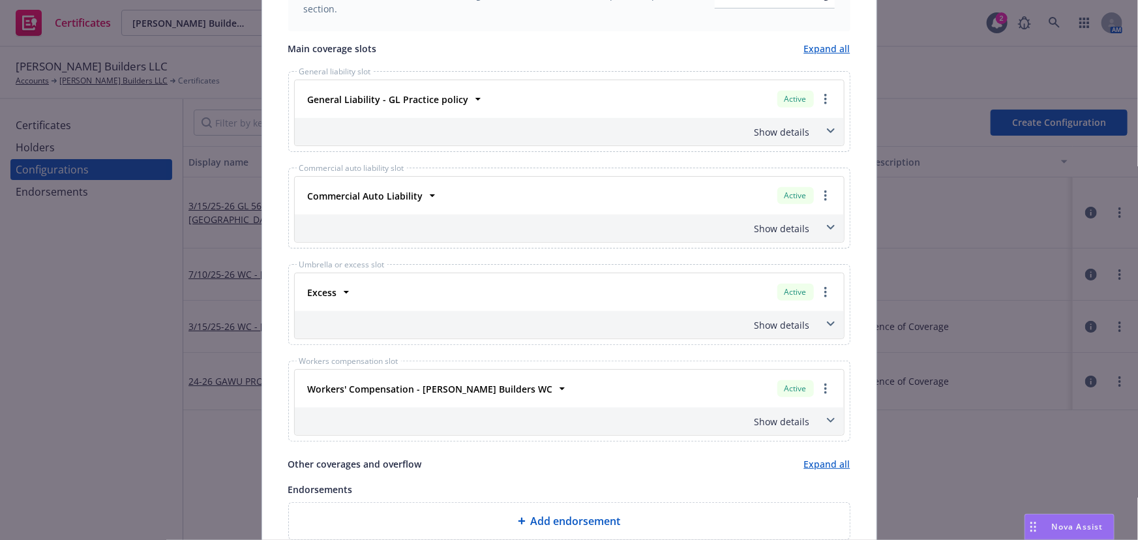
scroll to position [702, 0]
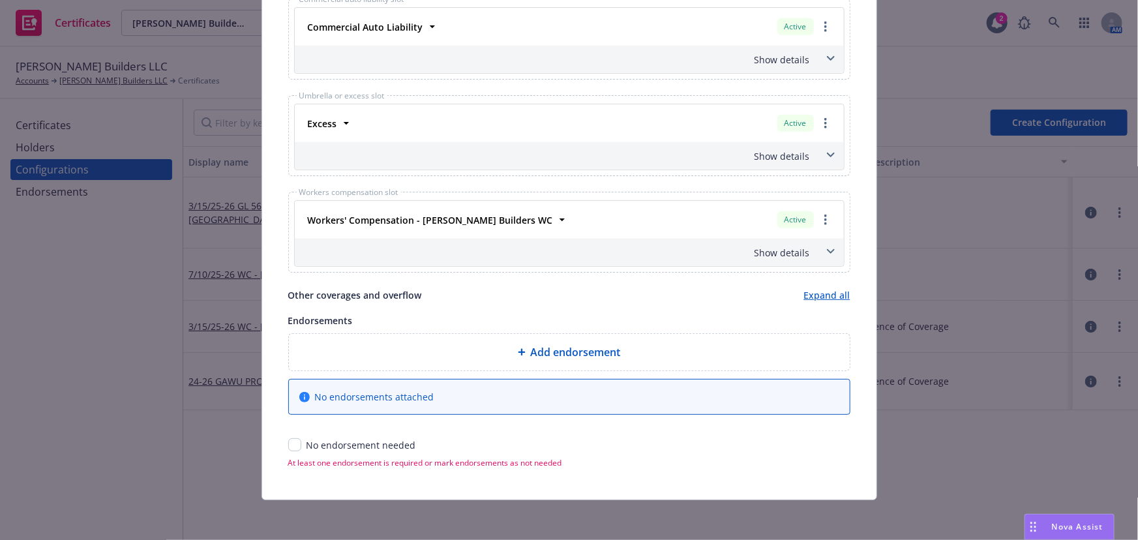
type input "24-26 GAWU"
click at [288, 442] on input "checkbox" at bounding box center [294, 444] width 13 height 13
checkbox input "true"
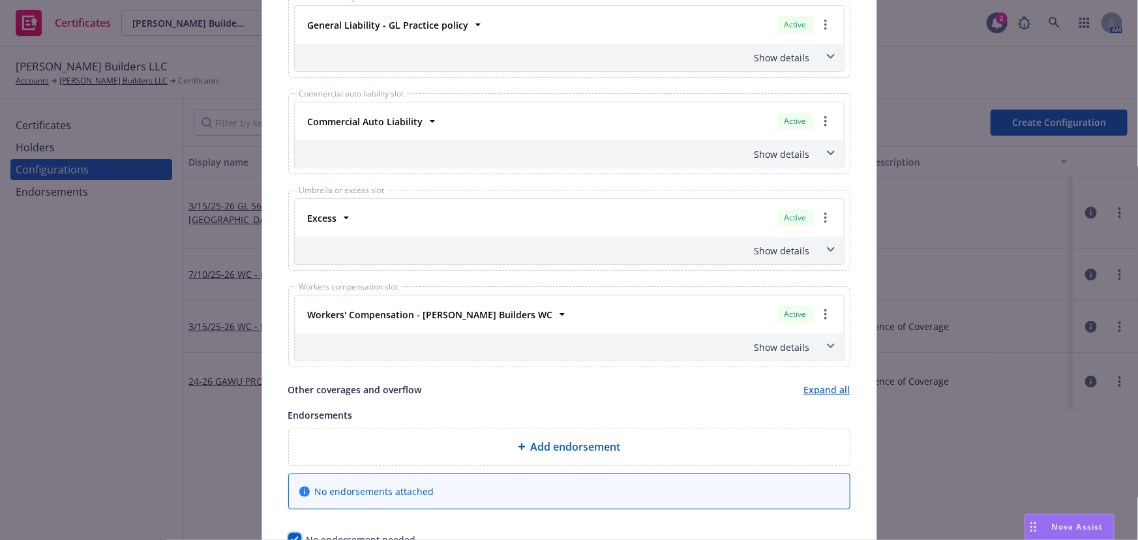
scroll to position [508, 0]
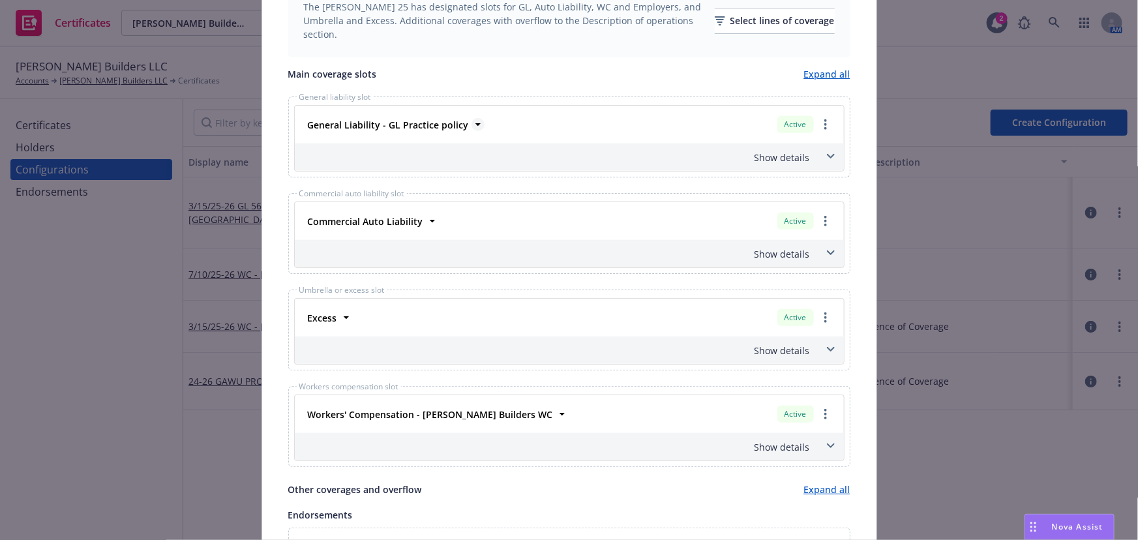
click at [325, 129] on strong "General Liability - GL Practice policy" at bounding box center [388, 125] width 161 height 12
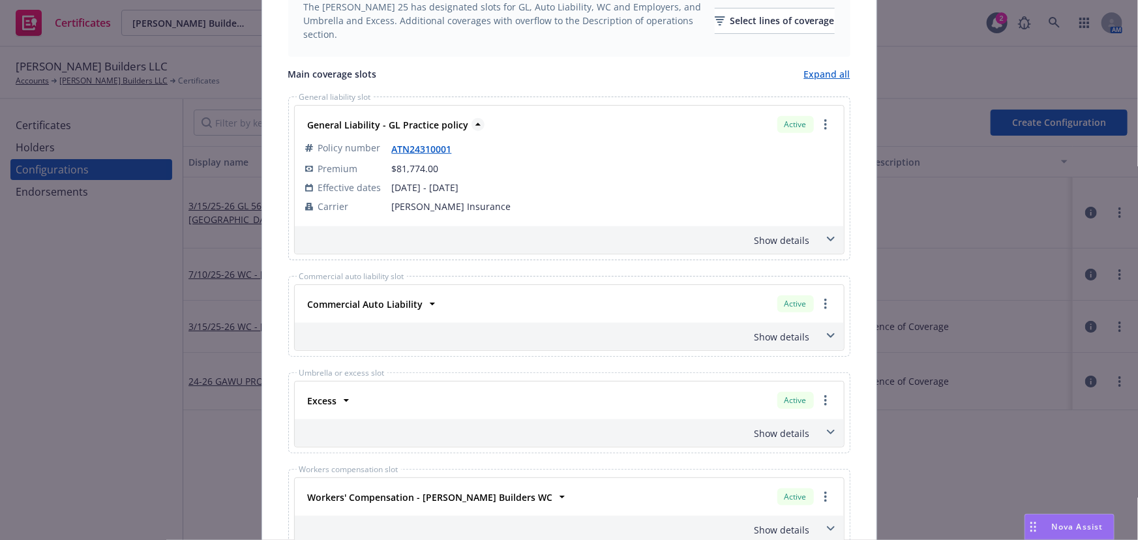
click at [338, 124] on strong "General Liability - GL Practice policy" at bounding box center [388, 125] width 161 height 12
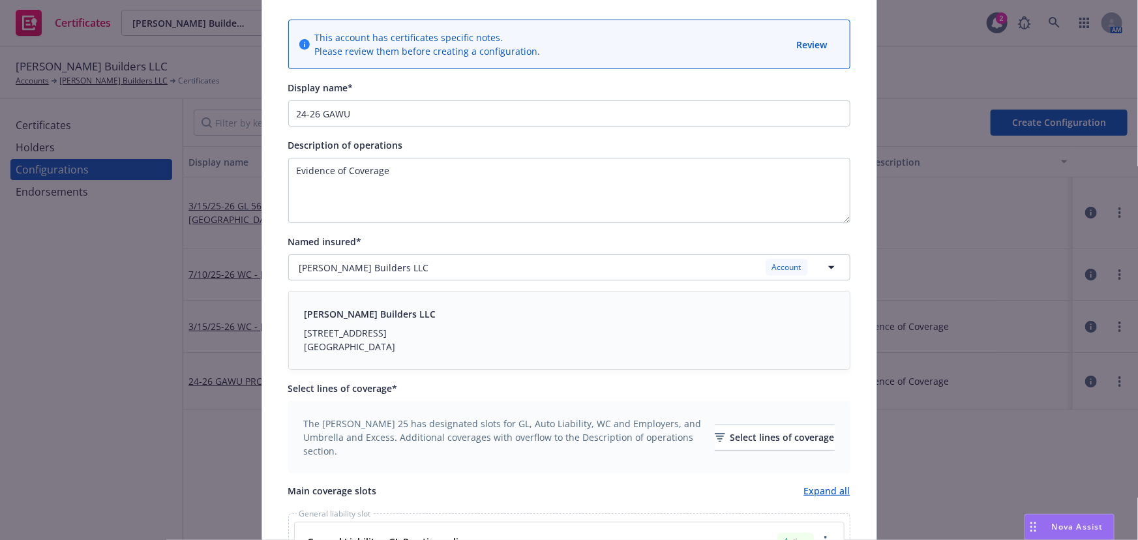
scroll to position [0, 0]
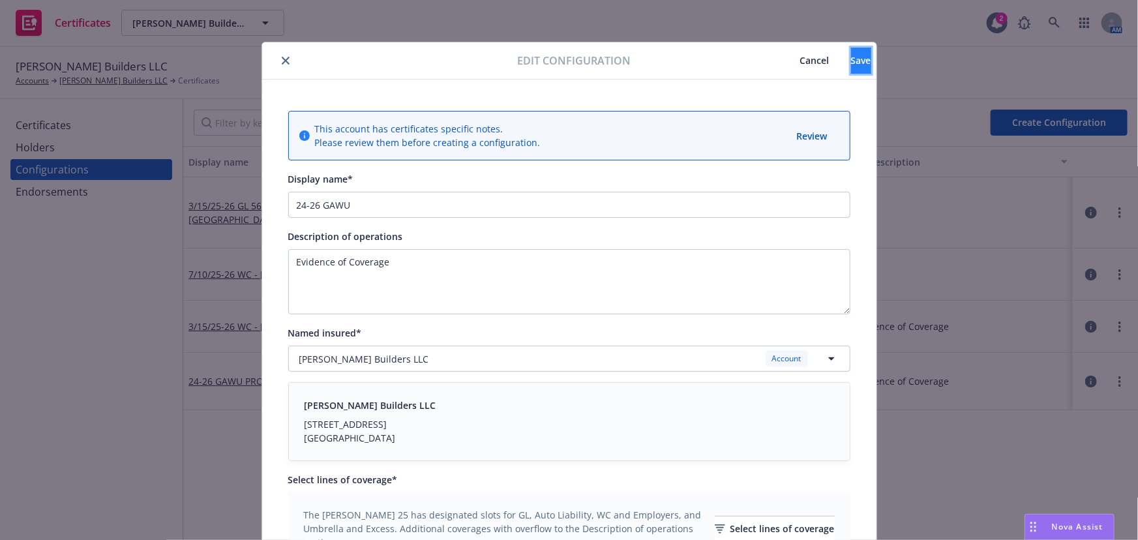
click at [851, 57] on span "Save" at bounding box center [861, 60] width 20 height 12
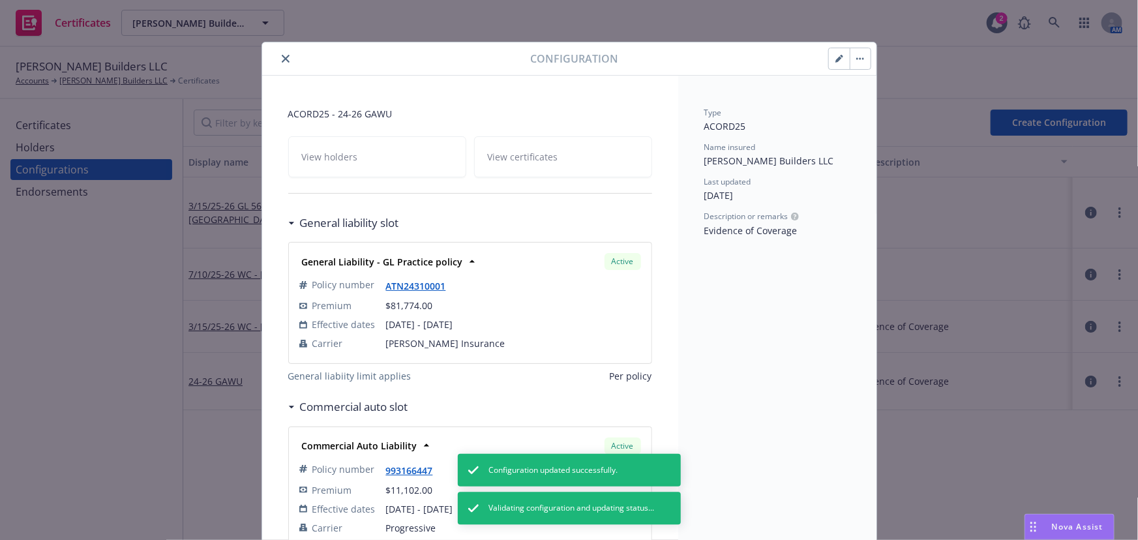
click at [286, 58] on button "close" at bounding box center [286, 59] width 16 height 16
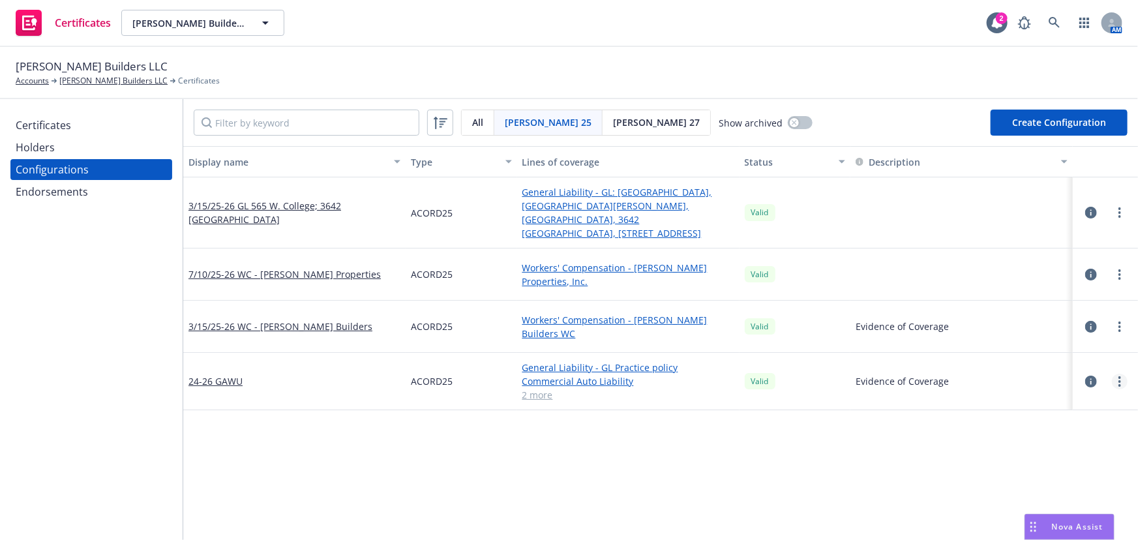
click at [1049, 374] on link "more" at bounding box center [1119, 382] width 16 height 16
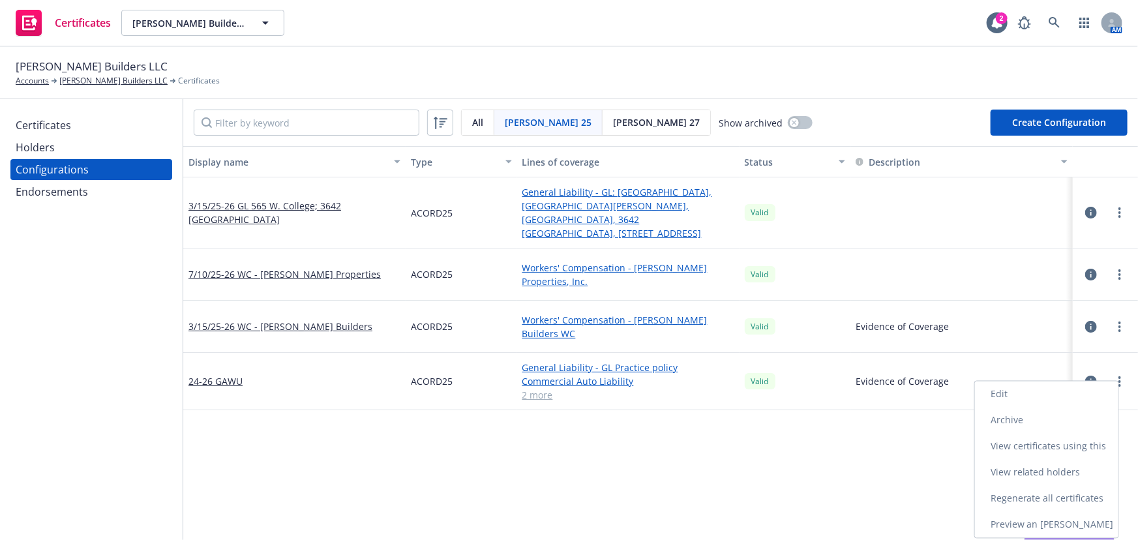
click at [1049, 503] on link "Regenerate all certificates" at bounding box center [1046, 499] width 143 height 26
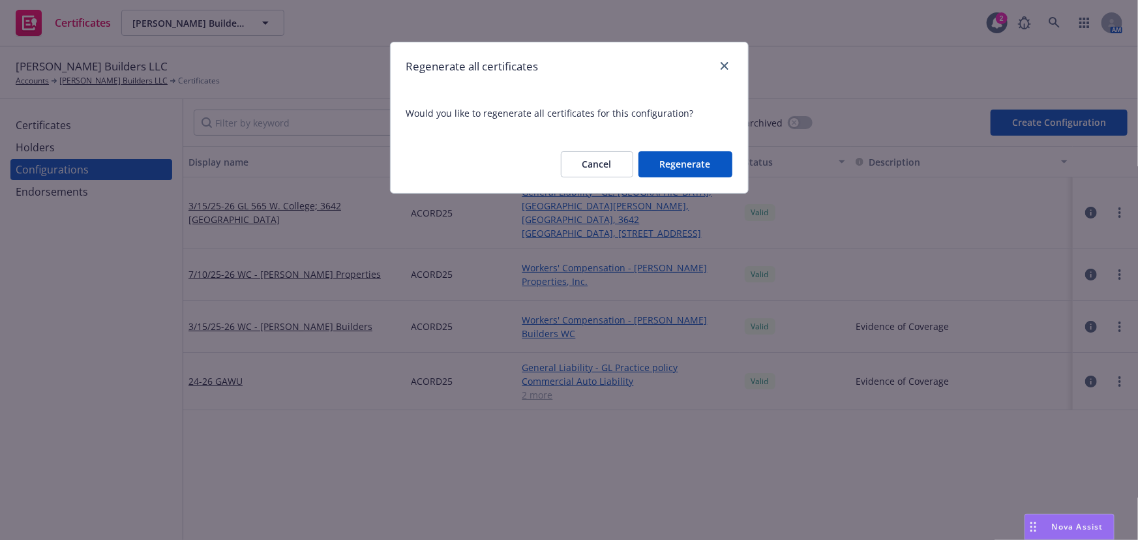
click at [688, 168] on button "Regenerate" at bounding box center [685, 164] width 94 height 26
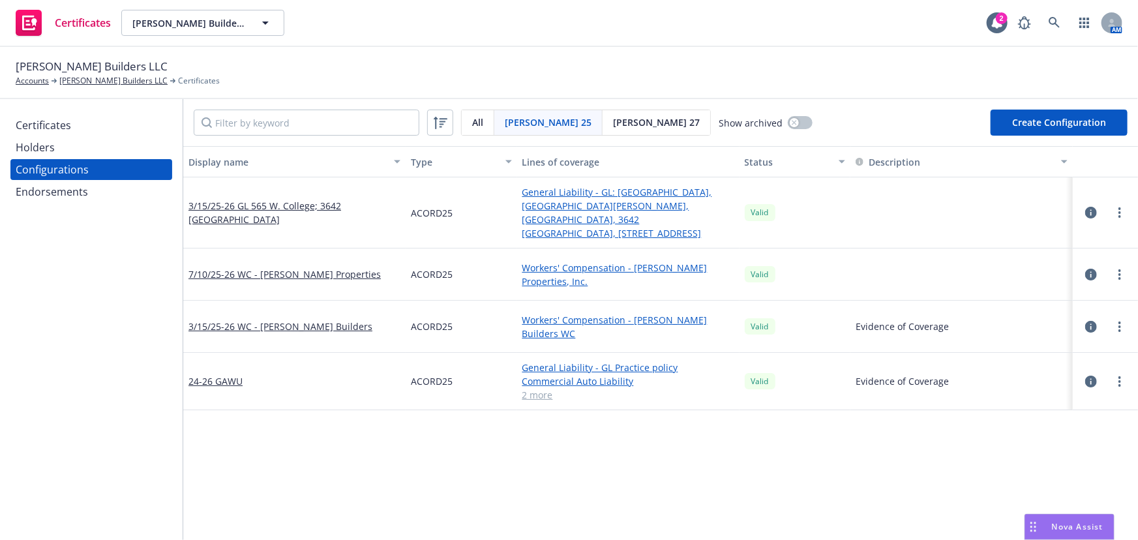
click at [19, 354] on div "Certificates Holders Configurations Endorsements" at bounding box center [91, 319] width 183 height 441
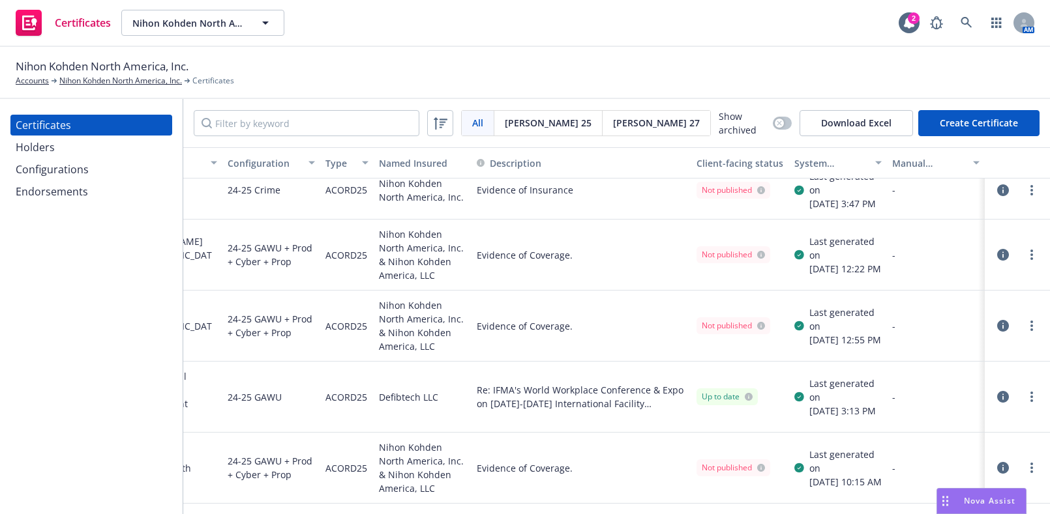
drag, startPoint x: 540, startPoint y: 298, endPoint x: 753, endPoint y: 312, distance: 213.6
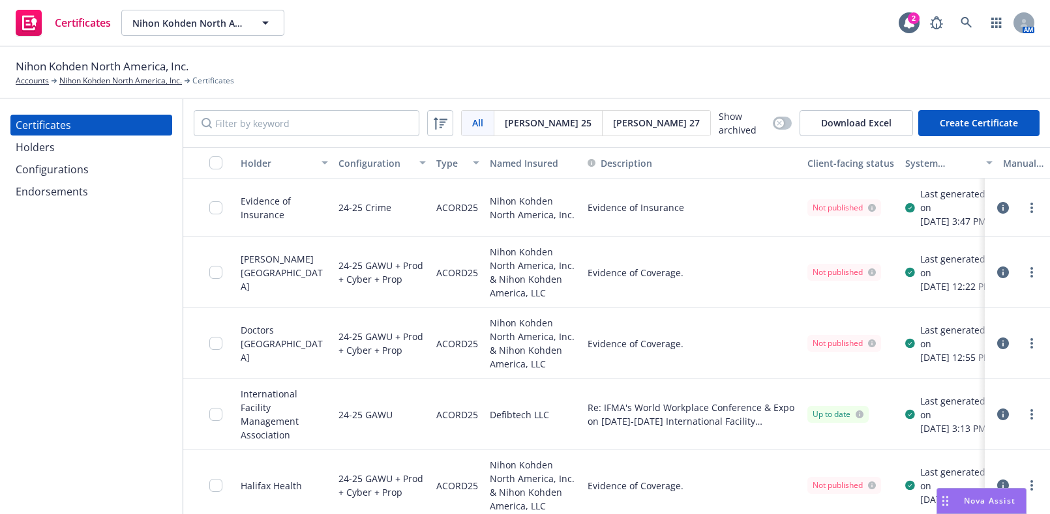
drag, startPoint x: 555, startPoint y: 233, endPoint x: 370, endPoint y: 237, distance: 184.5
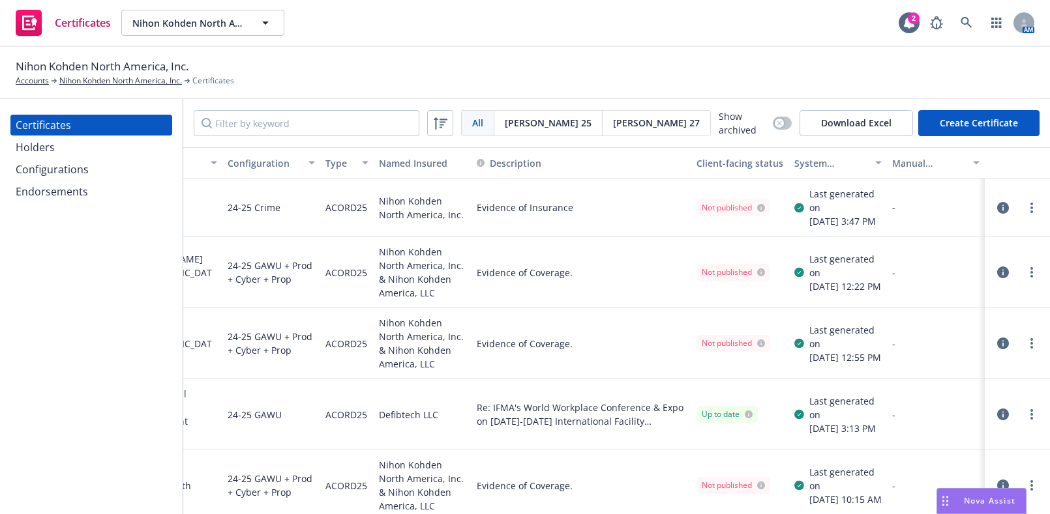
click at [812, 156] on div "System certificate last generated" at bounding box center [830, 163] width 73 height 14
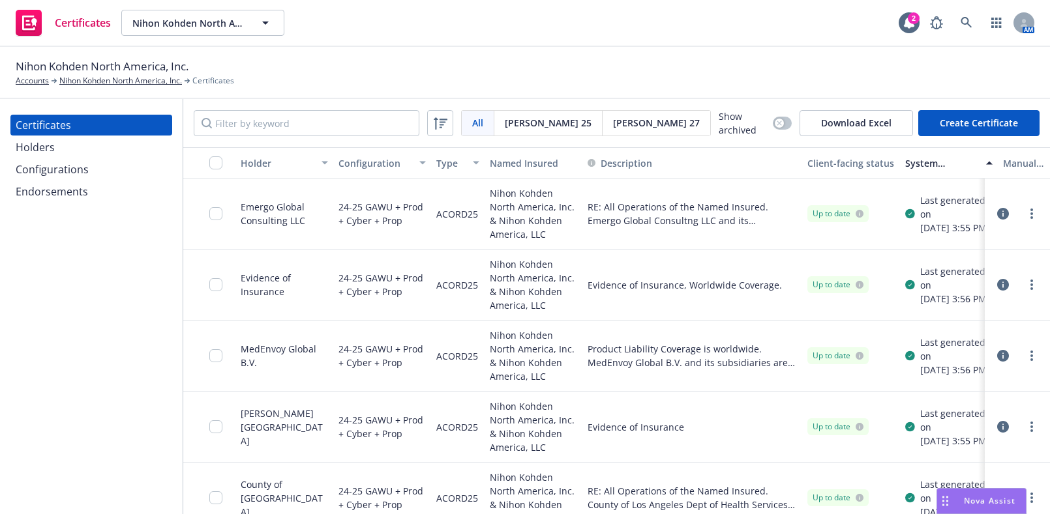
click at [819, 160] on div "Client-facing status" at bounding box center [850, 163] width 87 height 14
click at [821, 160] on div "Client-facing status" at bounding box center [850, 163] width 87 height 14
click at [834, 156] on div "Client-facing status" at bounding box center [850, 163] width 87 height 14
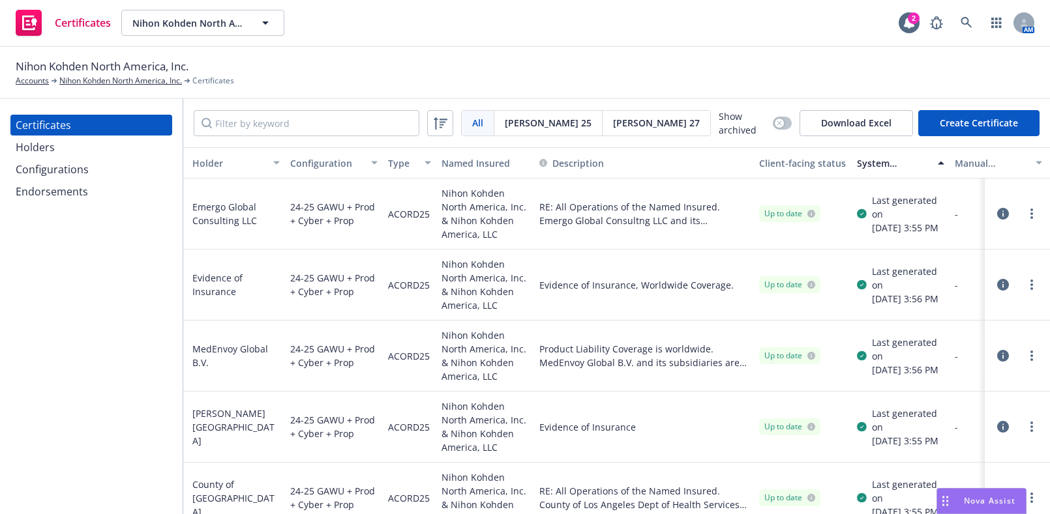
drag, startPoint x: 927, startPoint y: 192, endPoint x: 991, endPoint y: 169, distance: 68.1
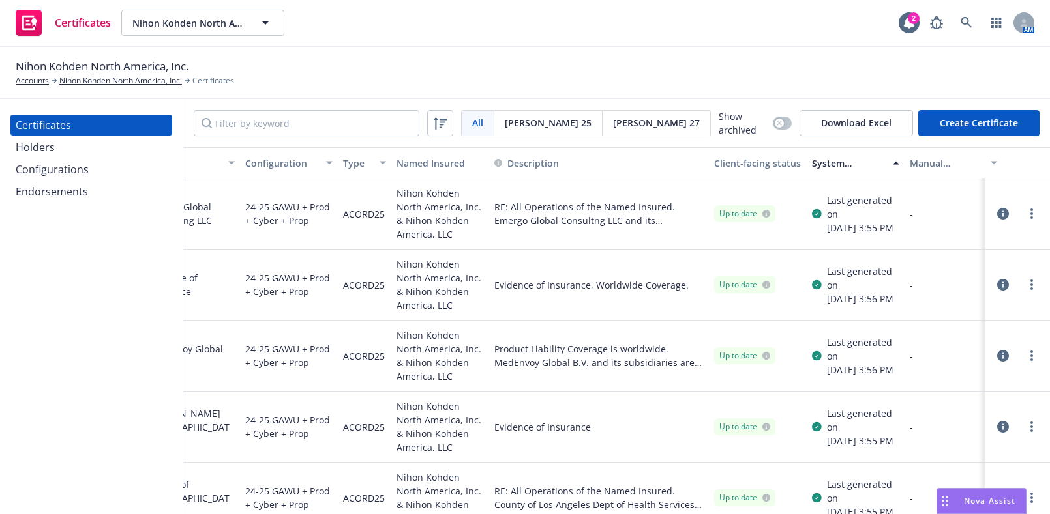
click at [834, 164] on div "System certificate last generated" at bounding box center [848, 163] width 73 height 14
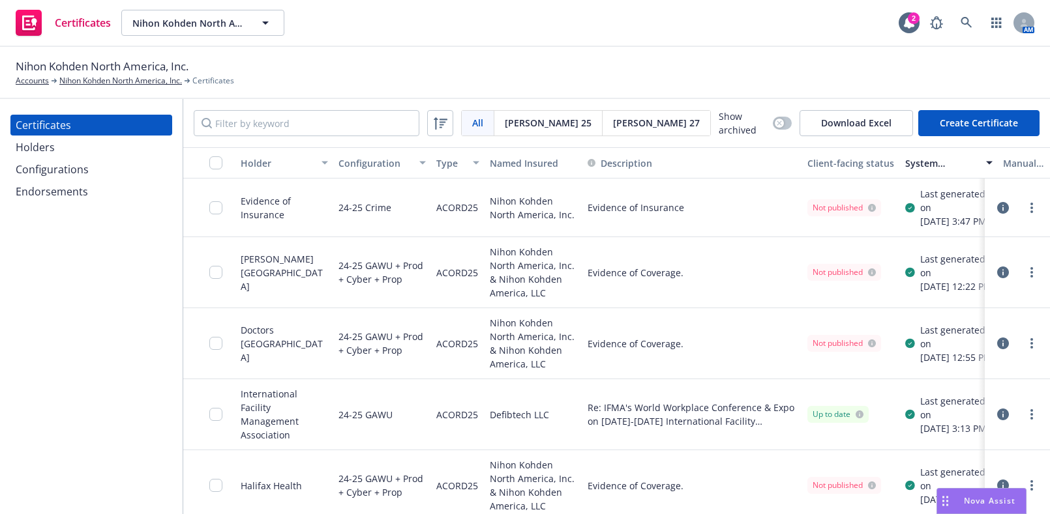
scroll to position [0, 0]
drag, startPoint x: 306, startPoint y: 141, endPoint x: 306, endPoint y: 125, distance: 16.3
click at [306, 130] on div "All All [PERSON_NAME] 25 [PERSON_NAME] 27 Show archived Download Excel Create C…" at bounding box center [616, 123] width 866 height 48
click at [306, 121] on input "Filter by keyword" at bounding box center [307, 123] width 226 height 26
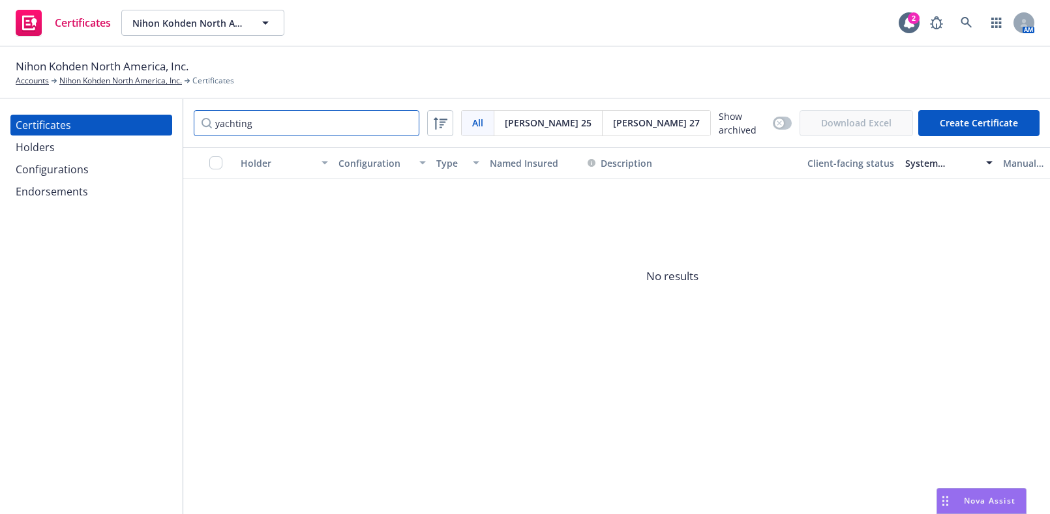
type input "yachting"
click at [963, 115] on button "Create Certificate" at bounding box center [978, 123] width 121 height 26
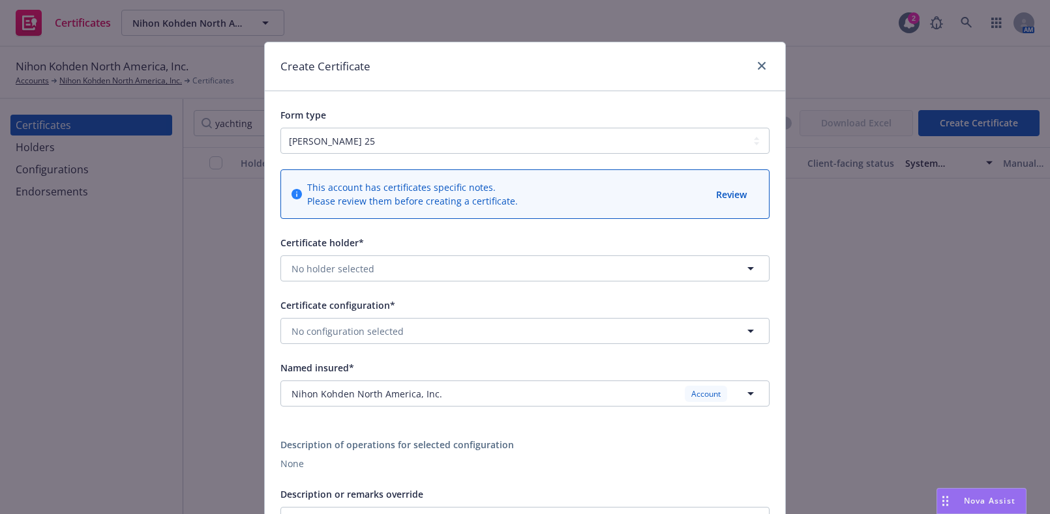
click at [765, 60] on div "Create Certificate" at bounding box center [525, 66] width 520 height 49
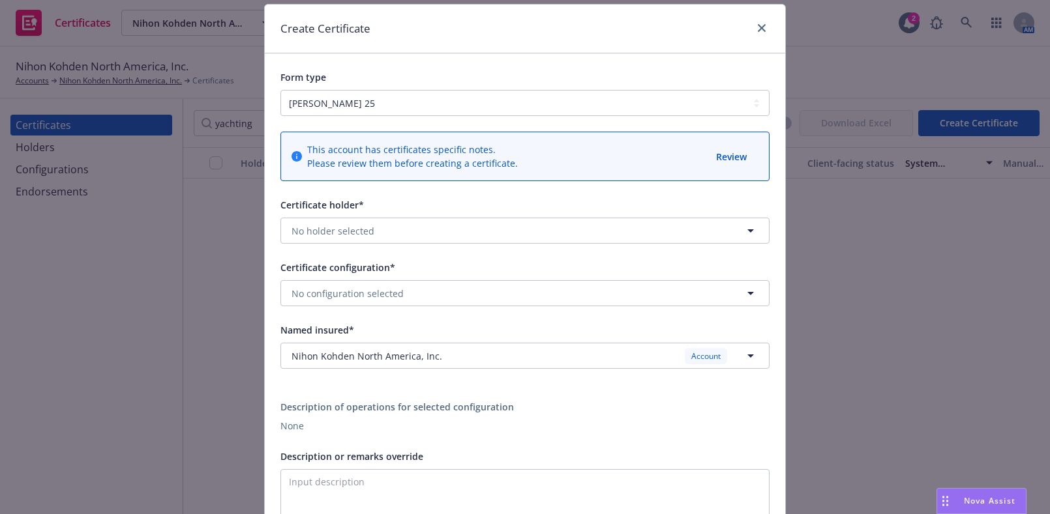
scroll to position [59, 0]
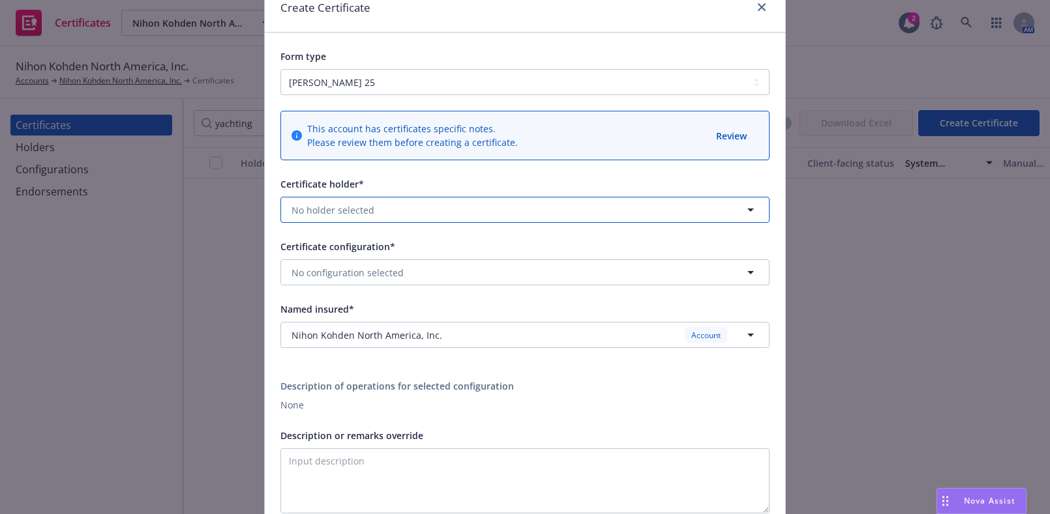
click at [329, 206] on span "No holder selected" at bounding box center [332, 210] width 83 height 14
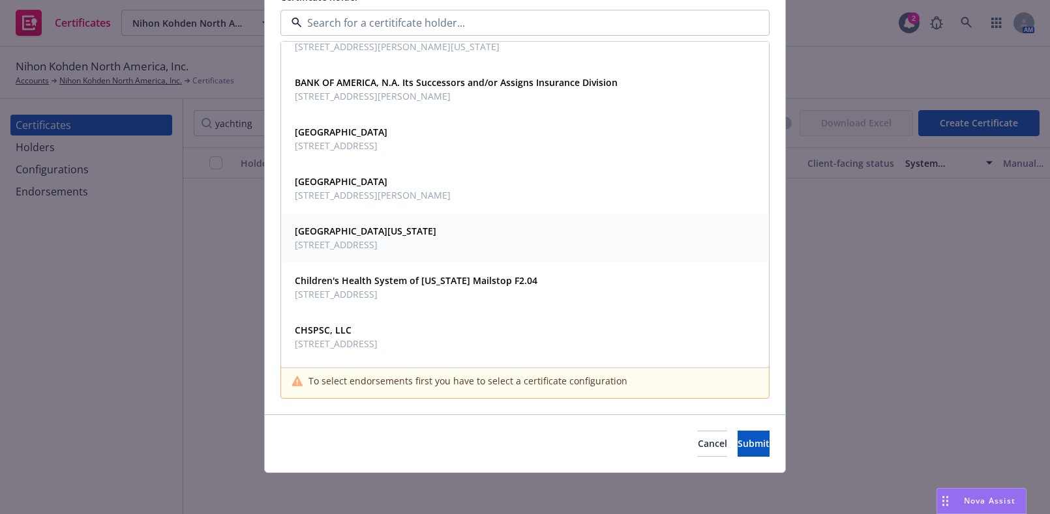
scroll to position [1864, 0]
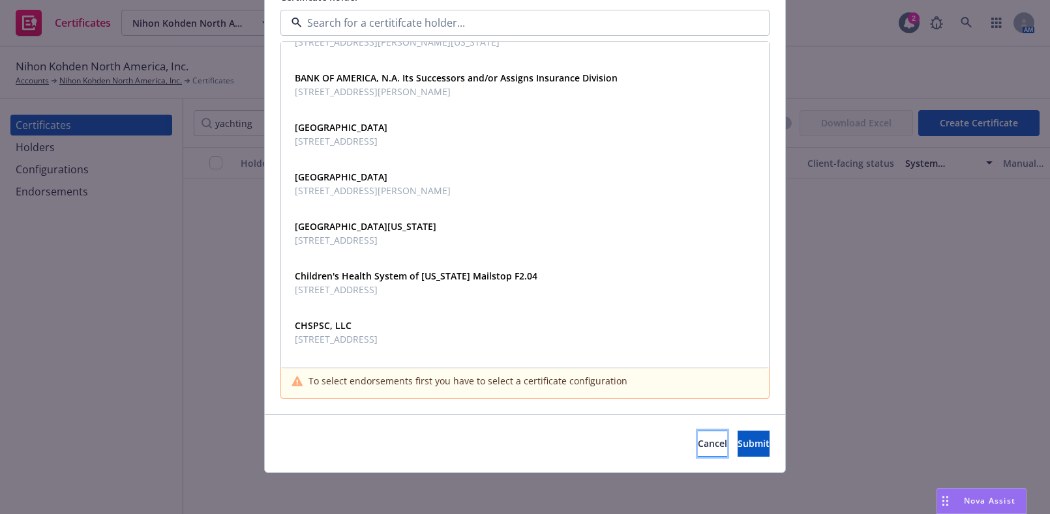
click at [697, 444] on span "Cancel" at bounding box center [711, 443] width 29 height 12
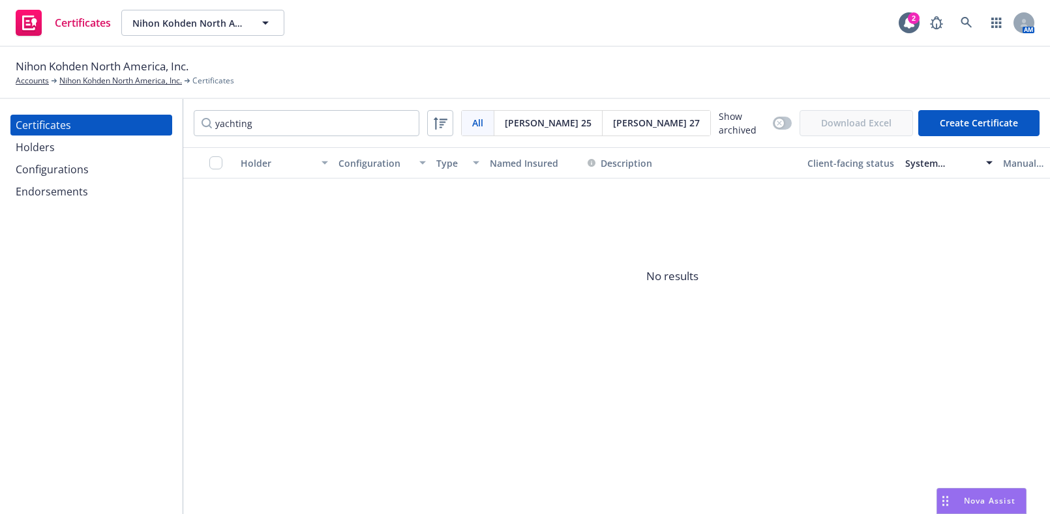
click at [53, 143] on div "Holders" at bounding box center [91, 147] width 151 height 21
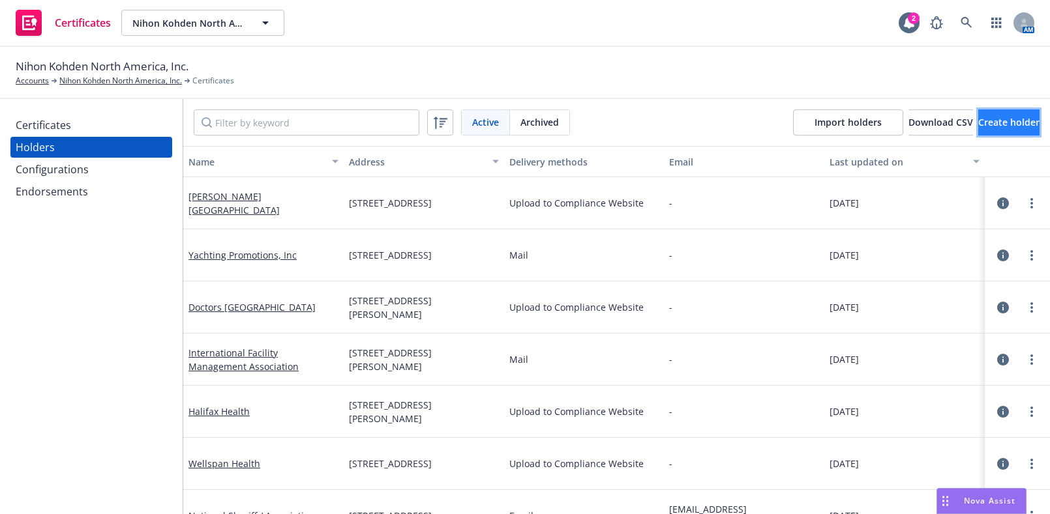
click at [978, 111] on button "Create holder" at bounding box center [1008, 123] width 61 height 26
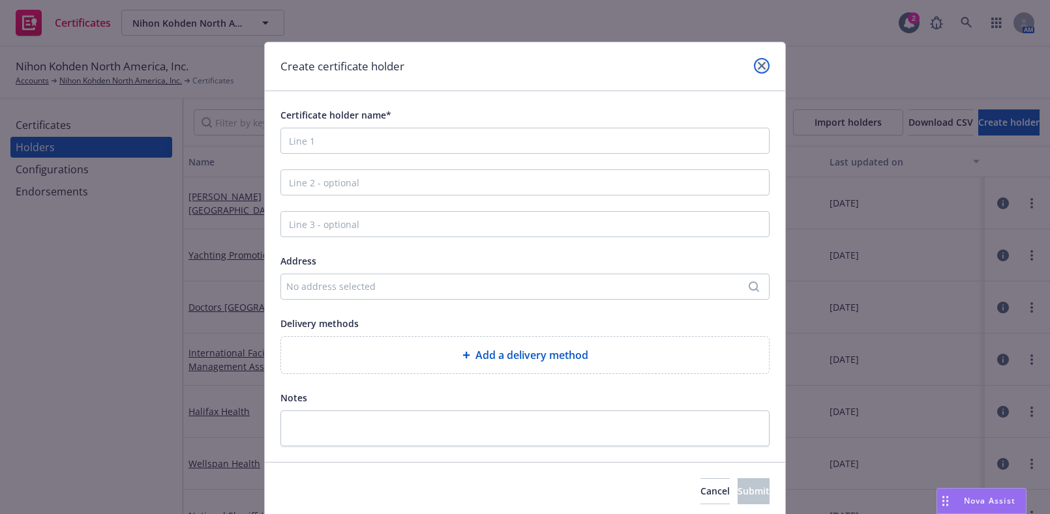
click at [757, 72] on link "close" at bounding box center [762, 66] width 16 height 16
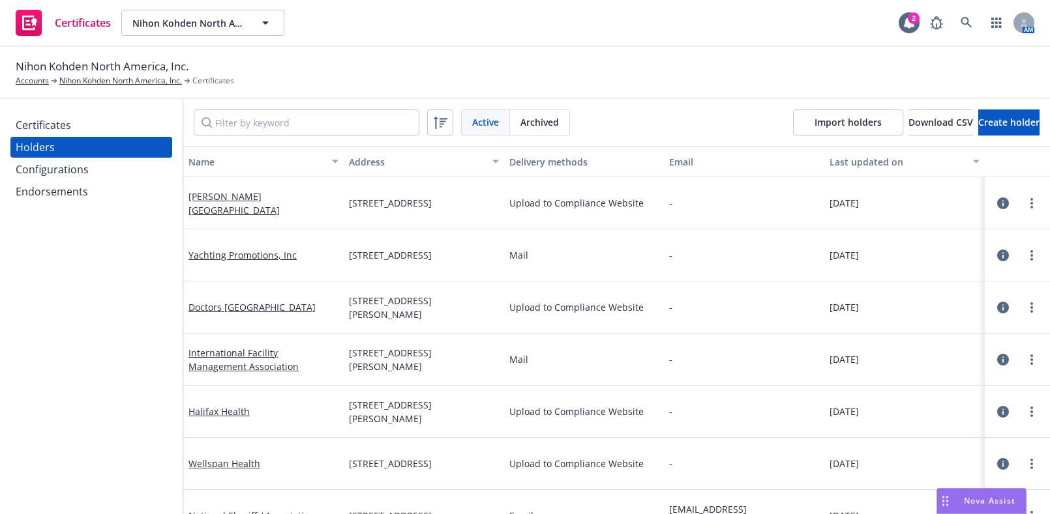
click at [97, 137] on div "Holders" at bounding box center [91, 147] width 151 height 21
click at [90, 132] on div "Certificates" at bounding box center [91, 125] width 151 height 21
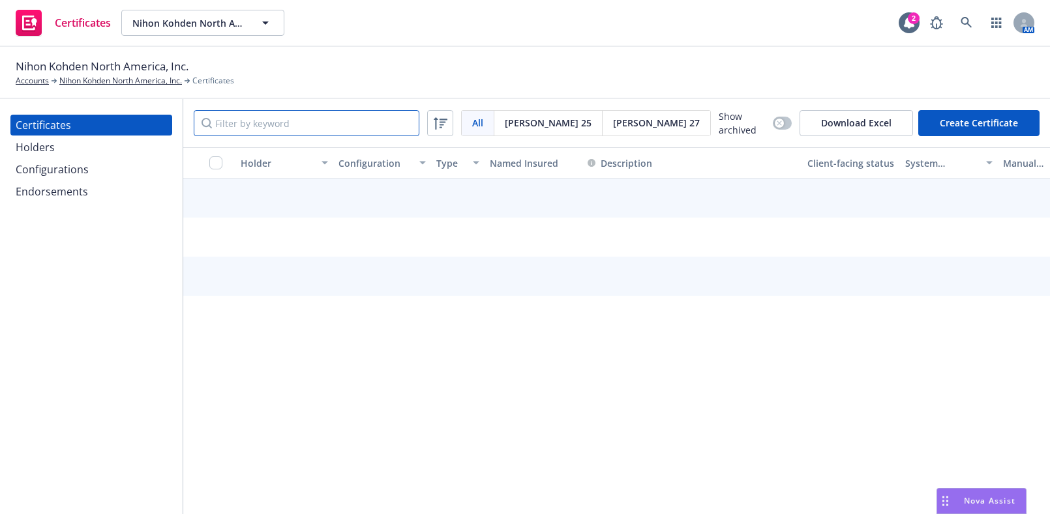
click at [209, 111] on input "Filter by keyword" at bounding box center [307, 123] width 226 height 26
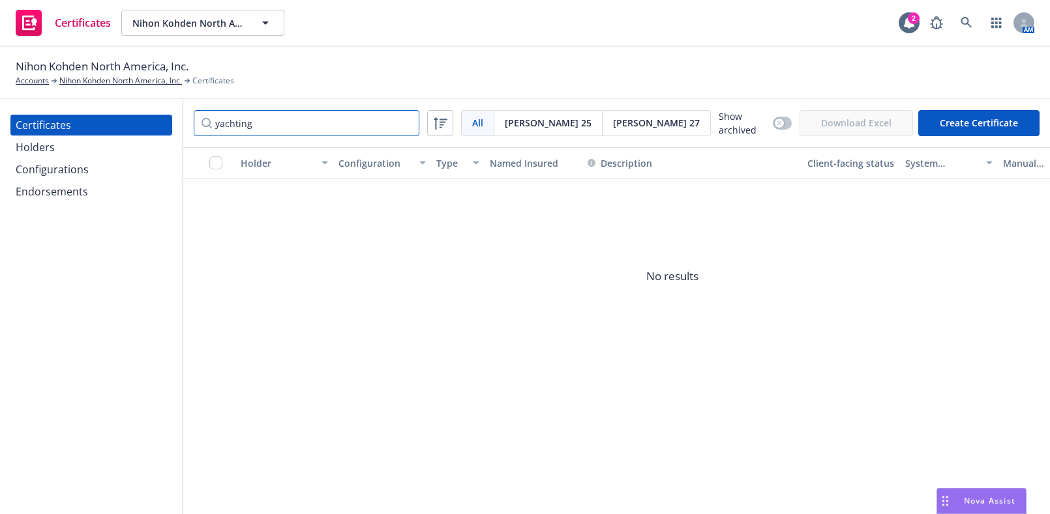
type input "yachting"
click at [1000, 125] on button "Create Certificate" at bounding box center [978, 123] width 121 height 26
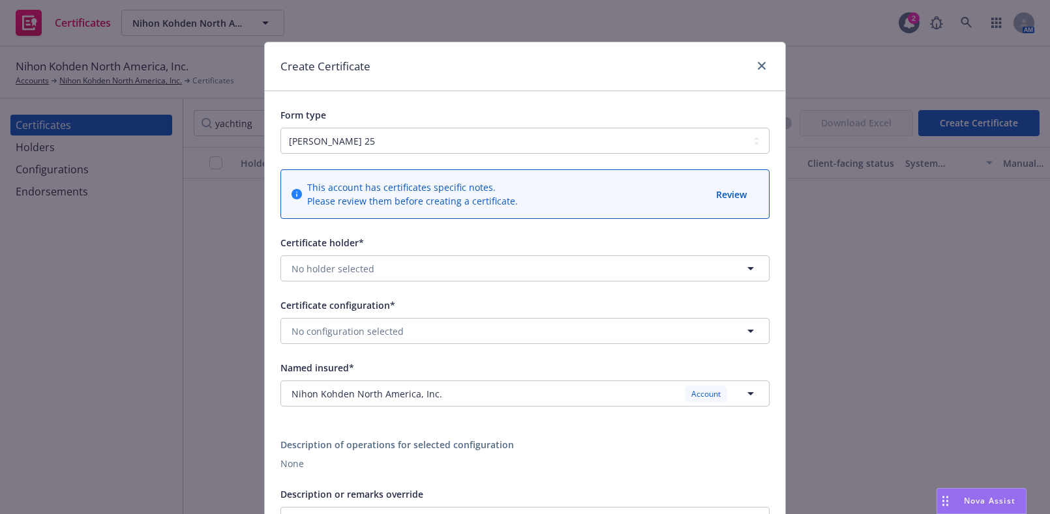
click at [760, 53] on div "Create Certificate" at bounding box center [525, 66] width 520 height 49
click at [758, 59] on link "close" at bounding box center [762, 66] width 16 height 16
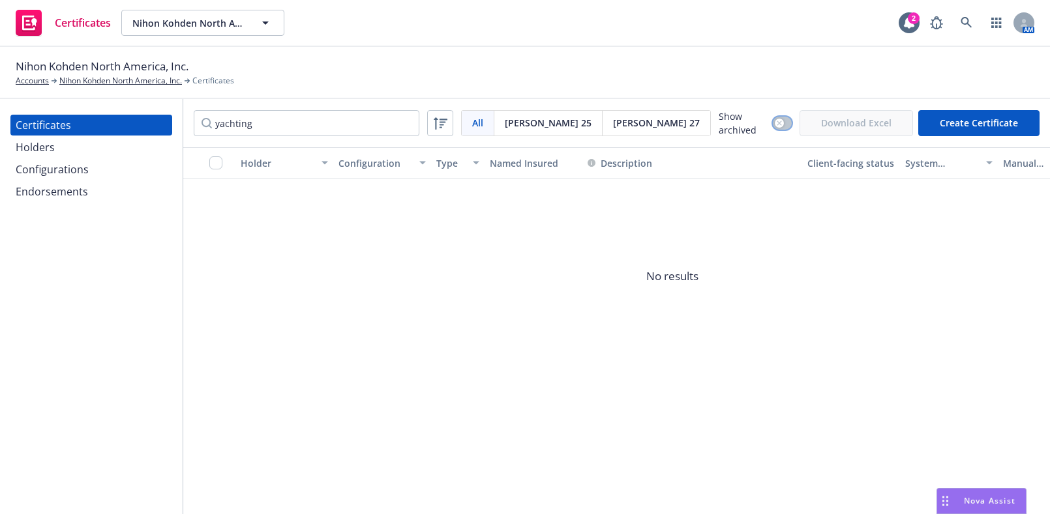
click at [772, 123] on button "button" at bounding box center [781, 123] width 19 height 13
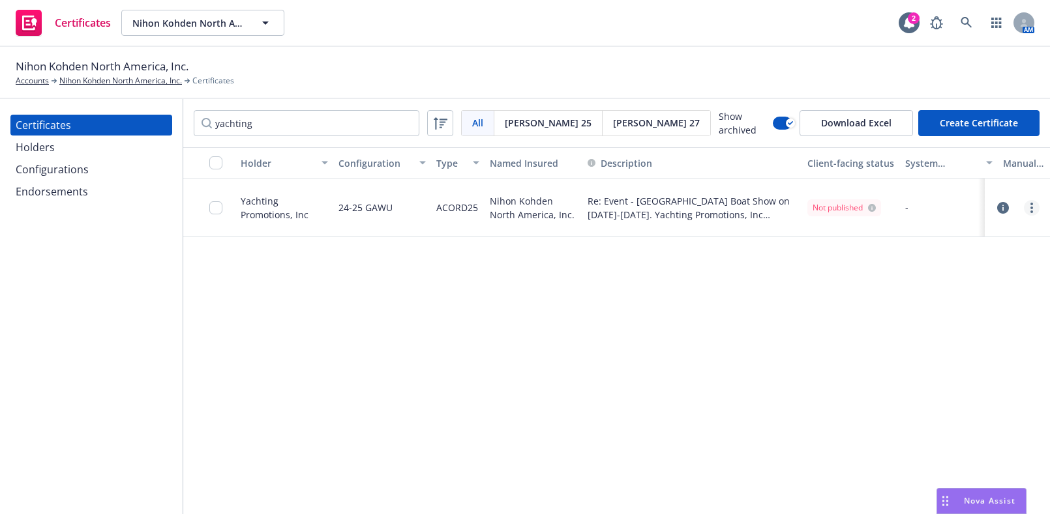
click at [1029, 211] on link "more" at bounding box center [1031, 208] width 16 height 16
click at [855, 249] on link "Unarchive" at bounding box center [934, 259] width 209 height 26
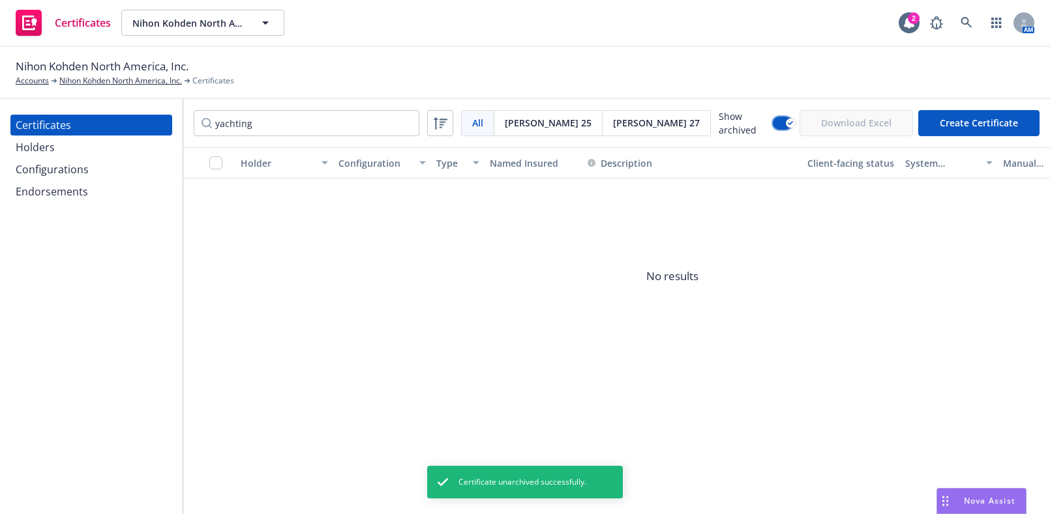
click at [787, 122] on icon "button" at bounding box center [789, 123] width 5 height 4
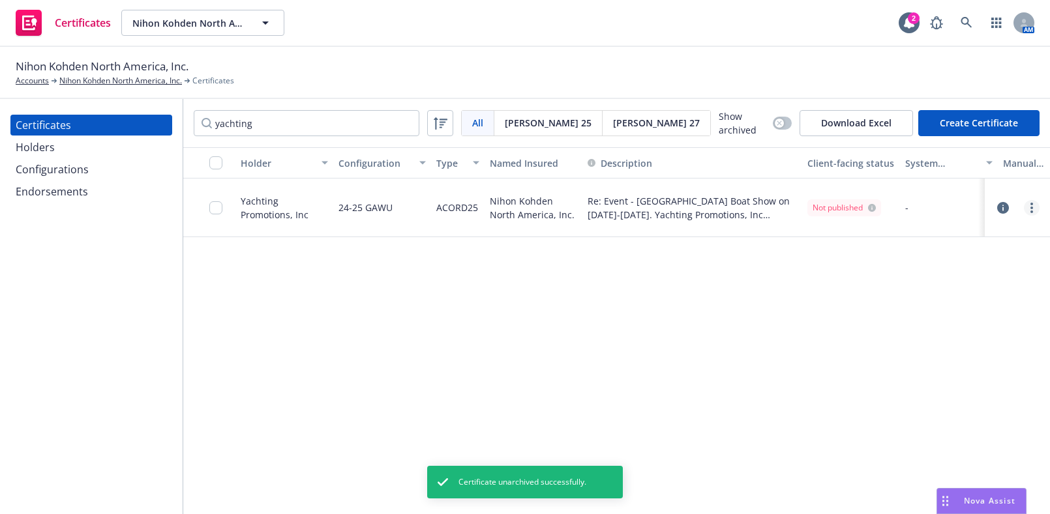
click at [1026, 205] on link "more" at bounding box center [1031, 208] width 16 height 16
click at [885, 279] on link "Regenerate" at bounding box center [934, 285] width 209 height 26
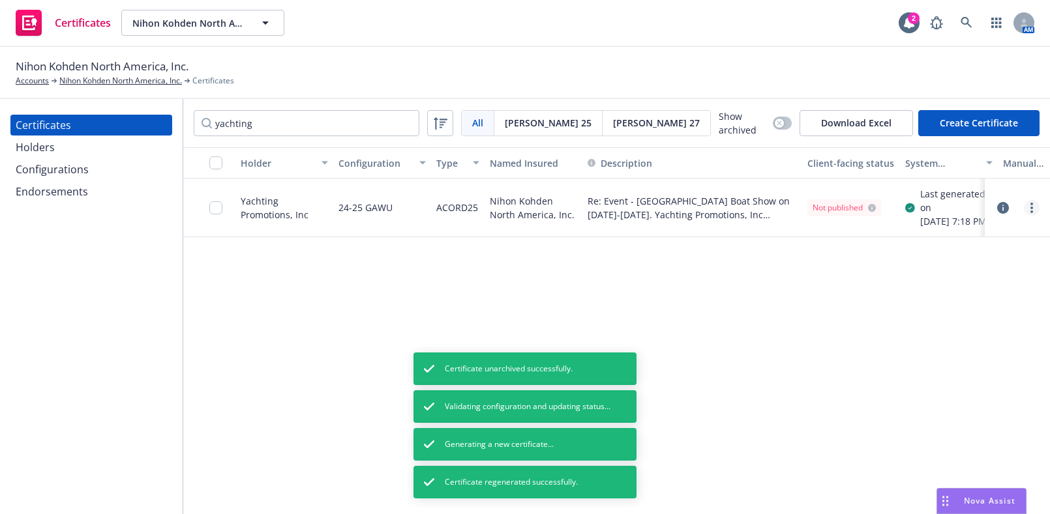
click at [1027, 215] on link "more" at bounding box center [1031, 208] width 16 height 16
click at [879, 263] on link "Archive" at bounding box center [934, 265] width 209 height 26
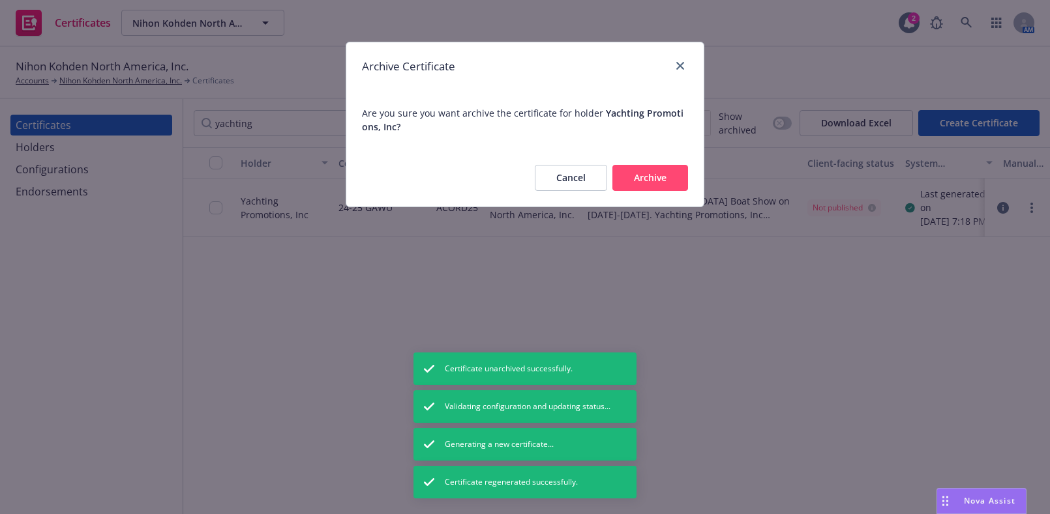
click at [550, 162] on div "Cancel Archive" at bounding box center [524, 177] width 357 height 57
click at [566, 179] on button "Cancel" at bounding box center [571, 178] width 72 height 26
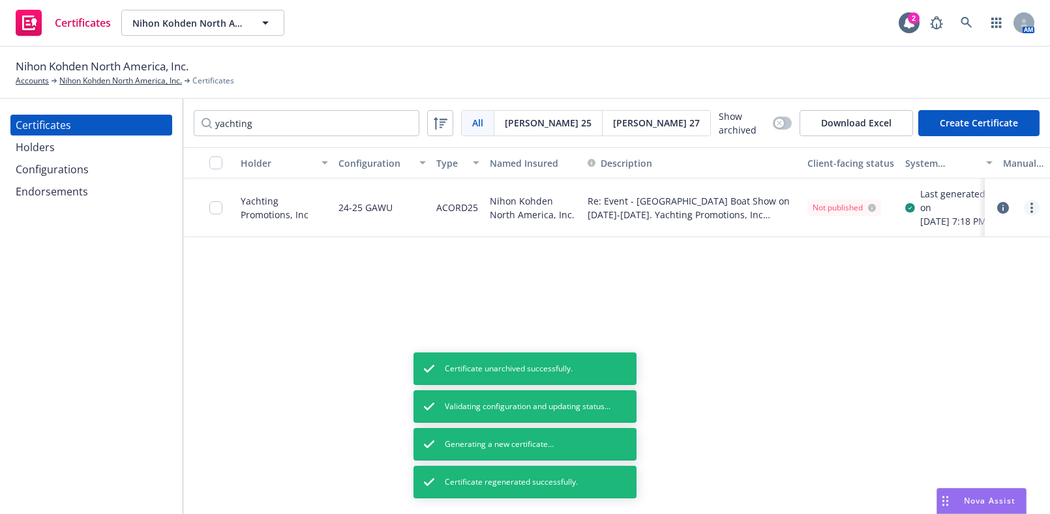
click at [1035, 213] on link "more" at bounding box center [1031, 208] width 16 height 16
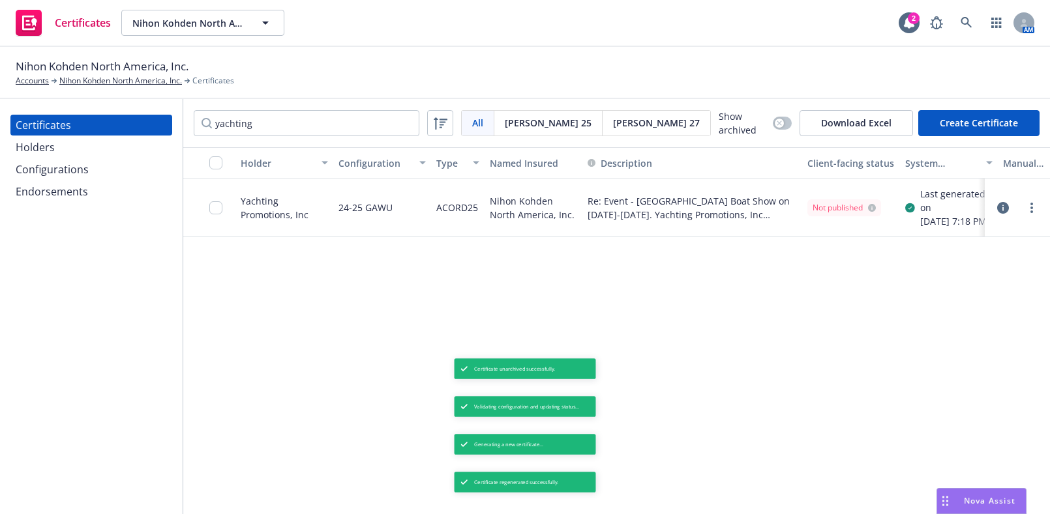
click at [909, 229] on div "Last generated on [DATE] 7:18 PM" at bounding box center [948, 207] width 87 height 42
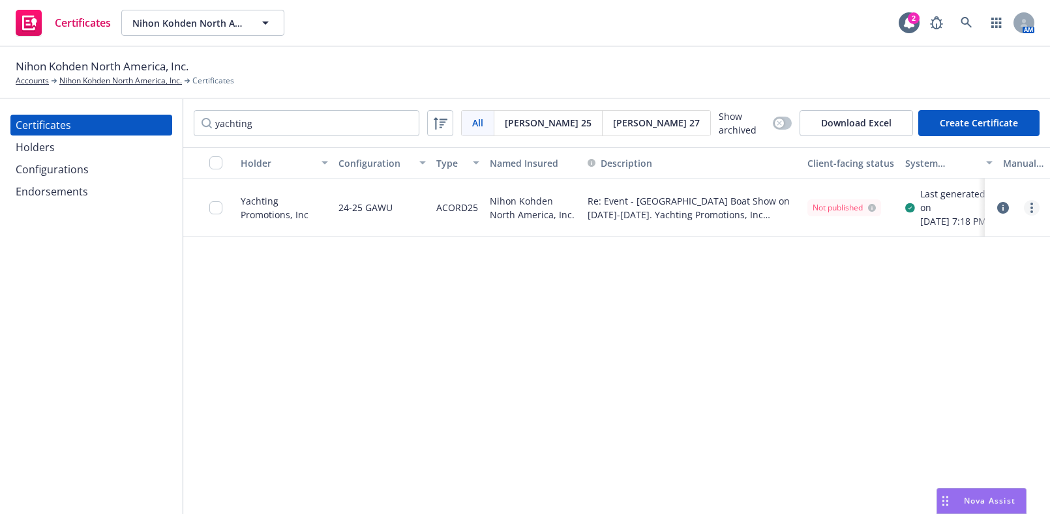
click at [1030, 210] on icon "more" at bounding box center [1031, 208] width 3 height 10
click at [903, 235] on link "Edit" at bounding box center [934, 240] width 209 height 26
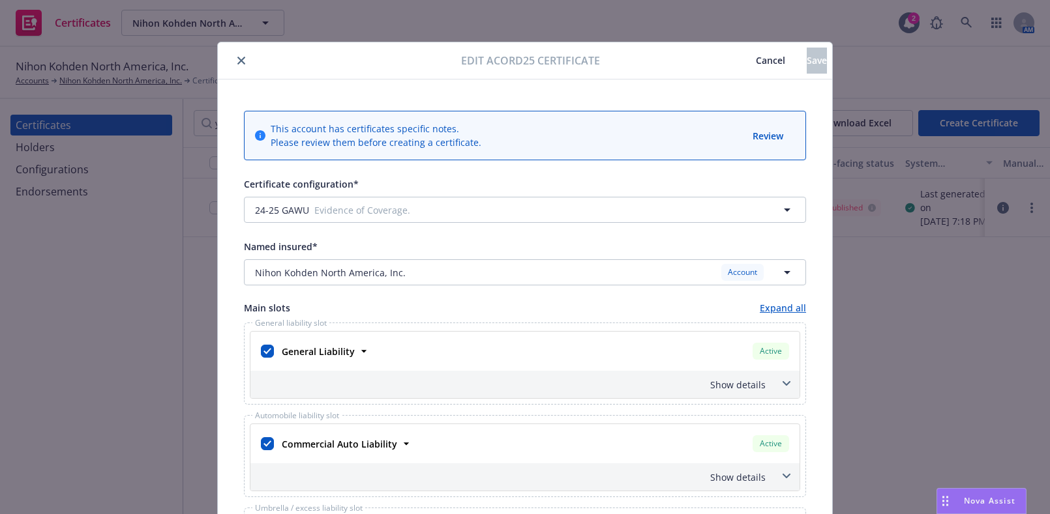
click at [237, 57] on icon "close" at bounding box center [241, 61] width 8 height 8
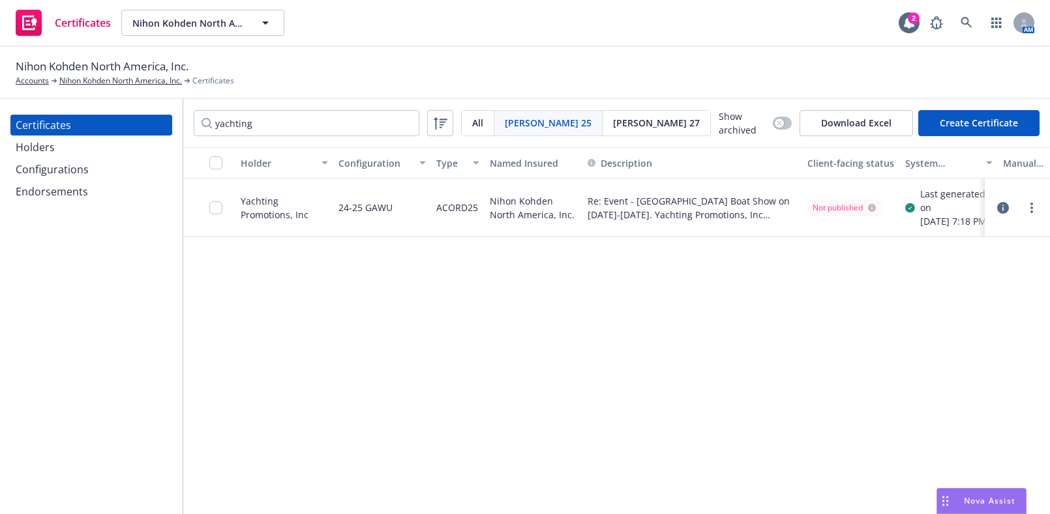
drag, startPoint x: 199, startPoint y: 208, endPoint x: 222, endPoint y: 213, distance: 24.0
click at [208, 209] on div at bounding box center [209, 208] width 52 height 59
click at [222, 213] on div at bounding box center [219, 207] width 21 height 42
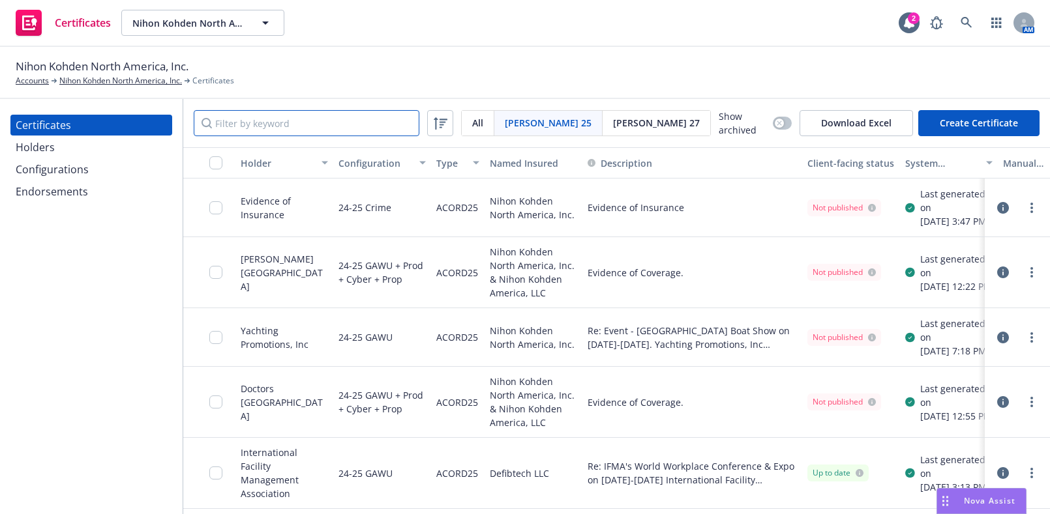
click at [297, 111] on input "Filter by keyword" at bounding box center [307, 123] width 226 height 26
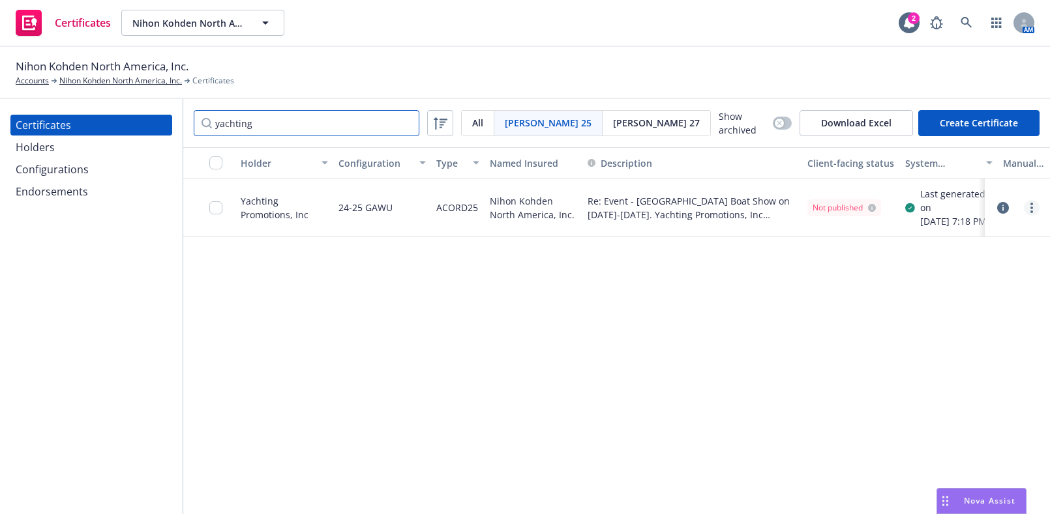
type input "yachting"
click at [1033, 216] on link "more" at bounding box center [1031, 208] width 16 height 16
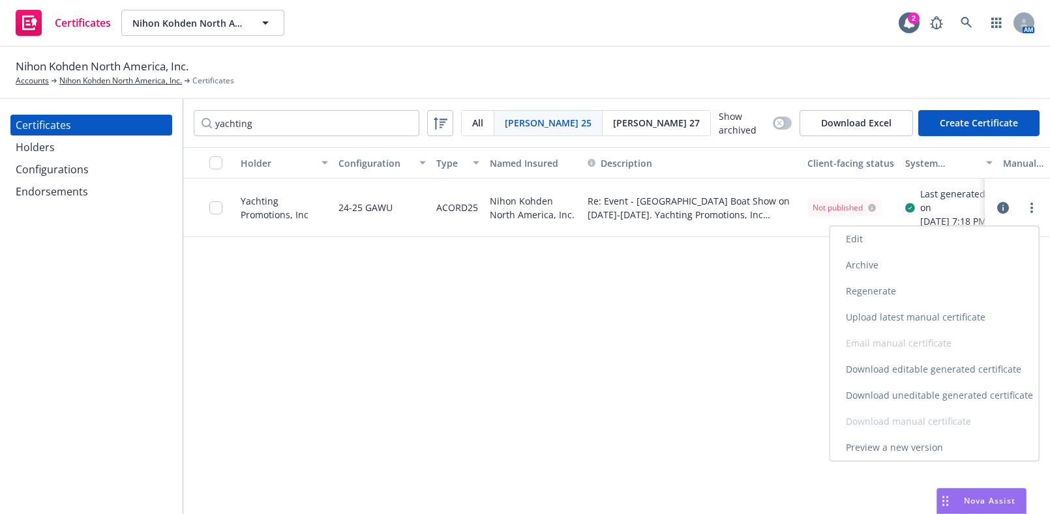
click at [900, 392] on link "Download uneditable generated certificate" at bounding box center [934, 396] width 209 height 26
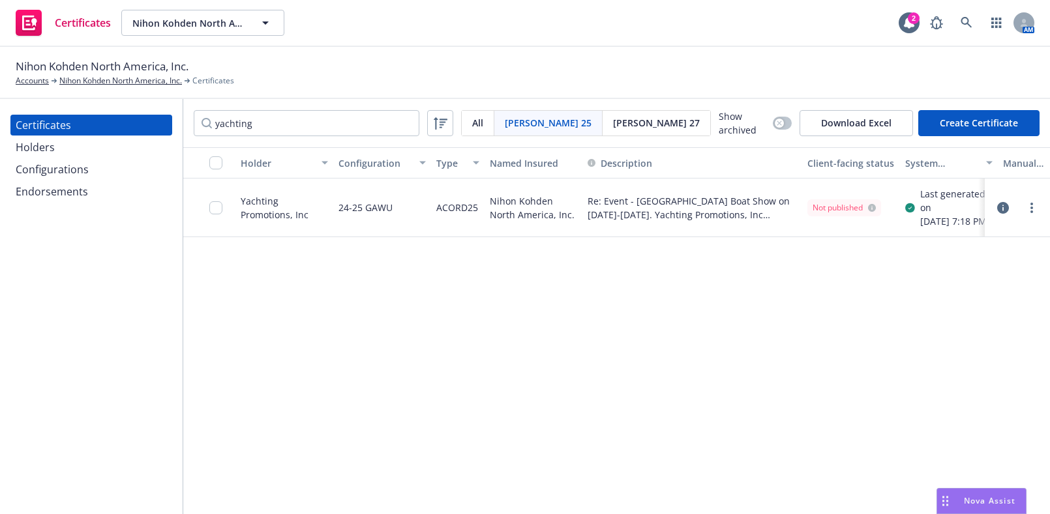
click at [1033, 197] on div at bounding box center [1016, 208] width 65 height 59
click at [1036, 205] on link "more" at bounding box center [1031, 208] width 16 height 16
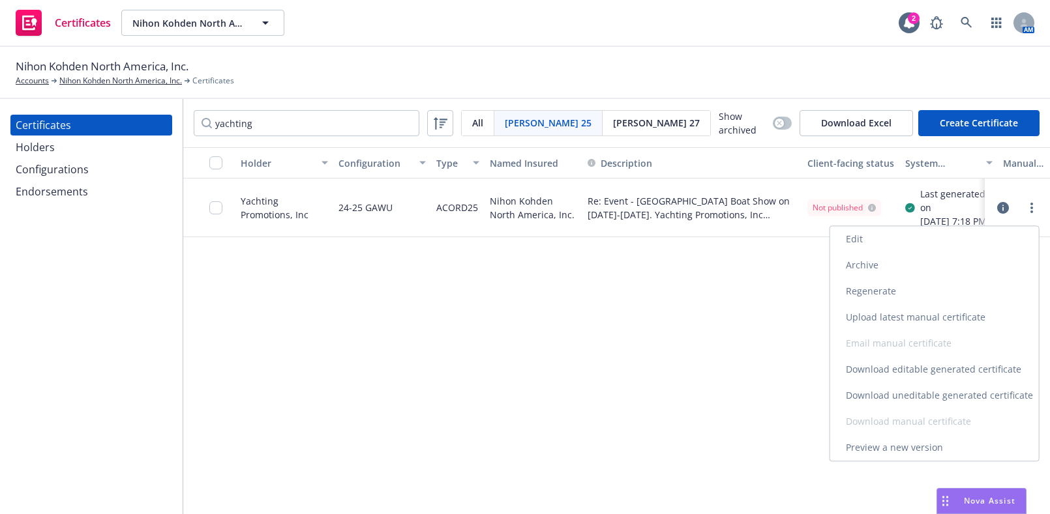
click at [909, 269] on link "Archive" at bounding box center [934, 265] width 209 height 26
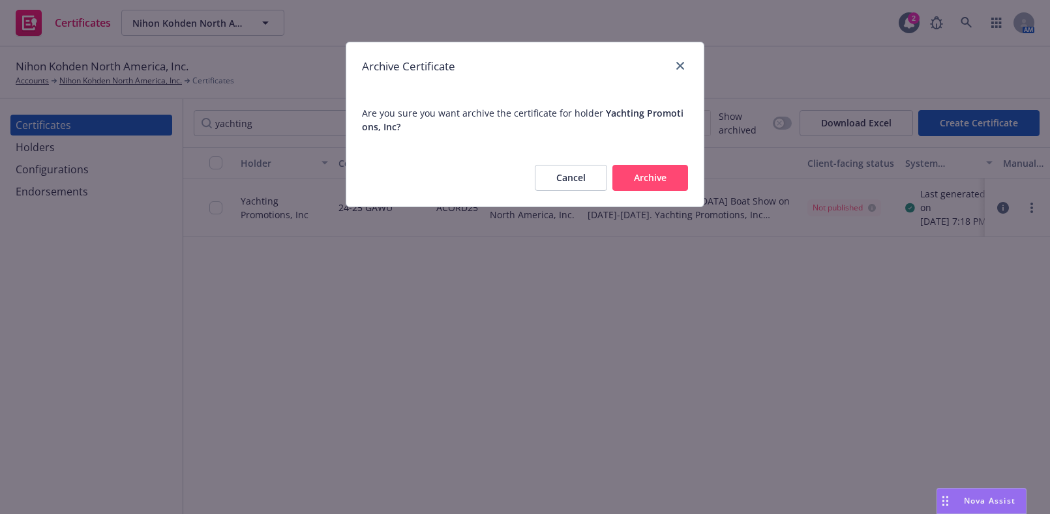
click at [638, 183] on button "Archive" at bounding box center [650, 178] width 76 height 26
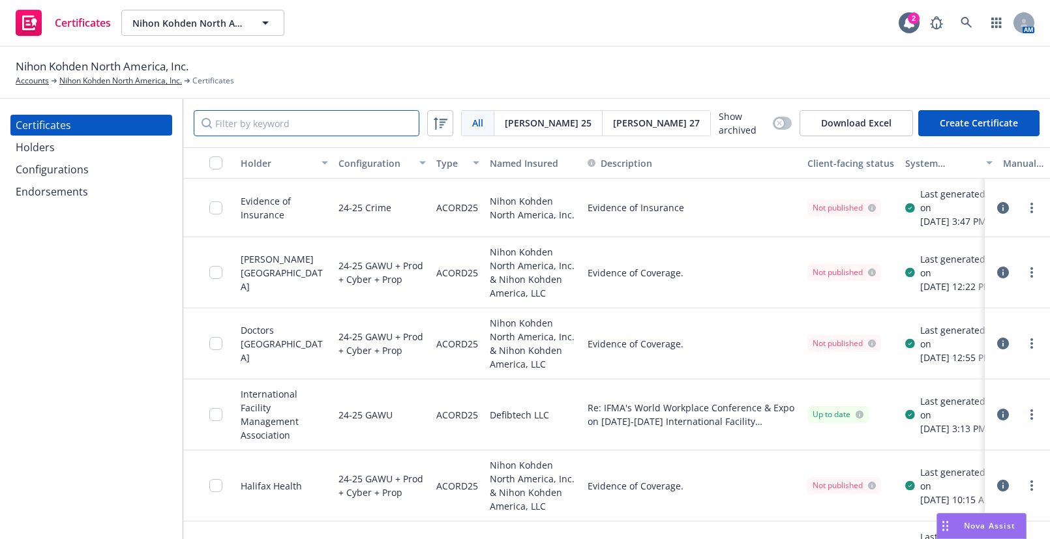
click at [333, 121] on input "Filter by keyword" at bounding box center [307, 123] width 226 height 26
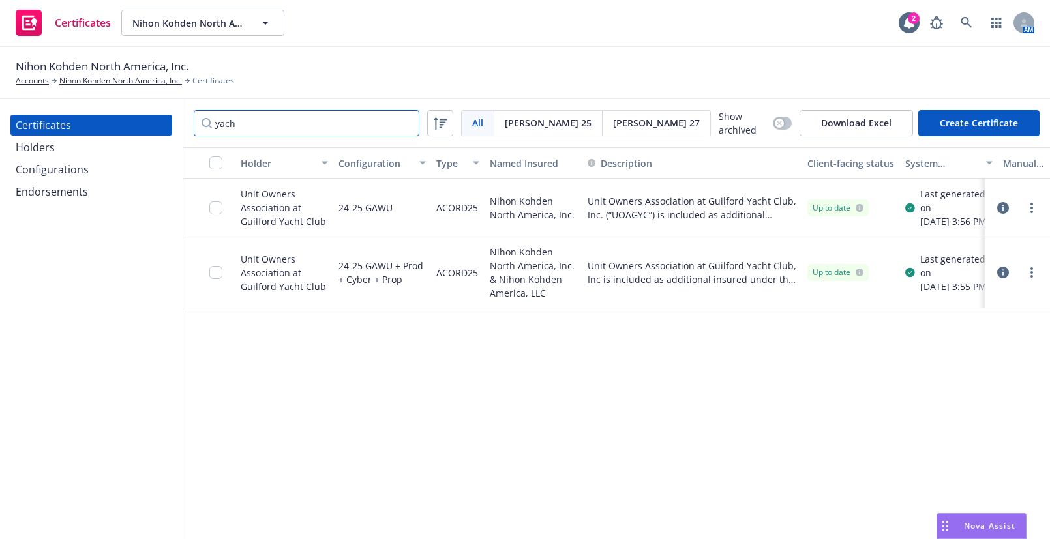
type input "yach"
click at [772, 123] on button "button" at bounding box center [781, 123] width 19 height 13
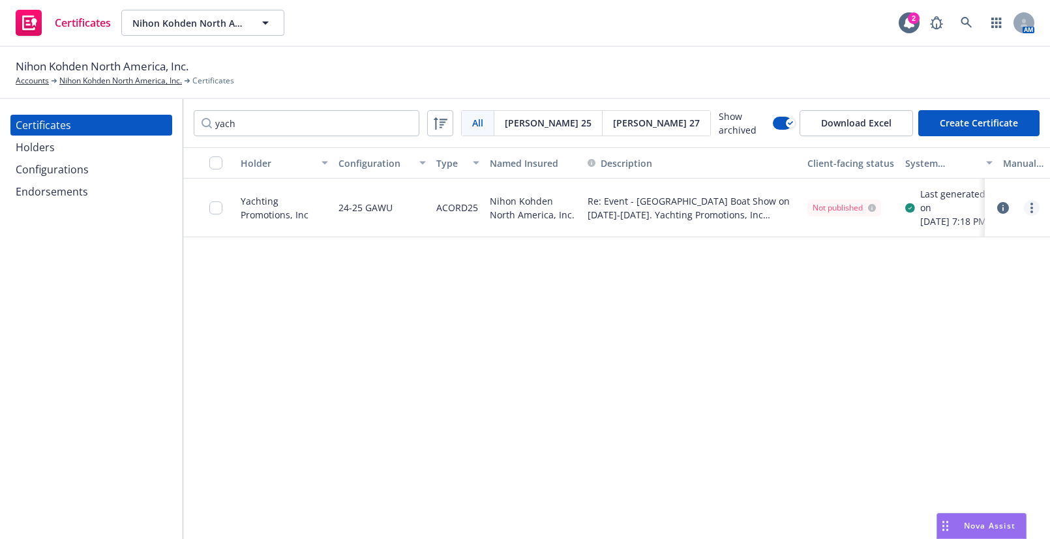
click at [1033, 212] on link "more" at bounding box center [1031, 208] width 16 height 16
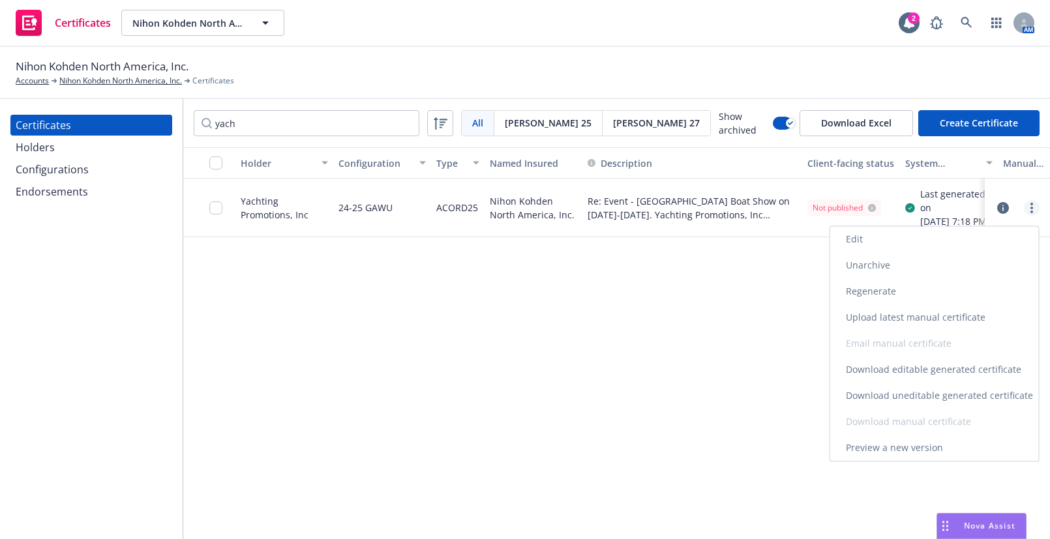
click at [893, 246] on link "Edit" at bounding box center [934, 239] width 209 height 26
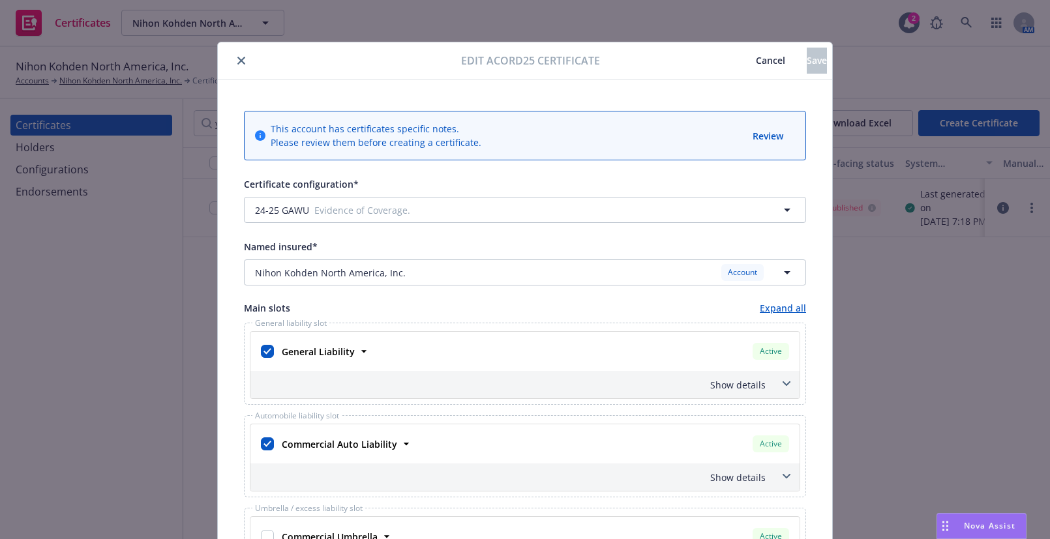
click at [345, 281] on button "Nihon Kohden North America, Inc. Account" at bounding box center [525, 272] width 562 height 26
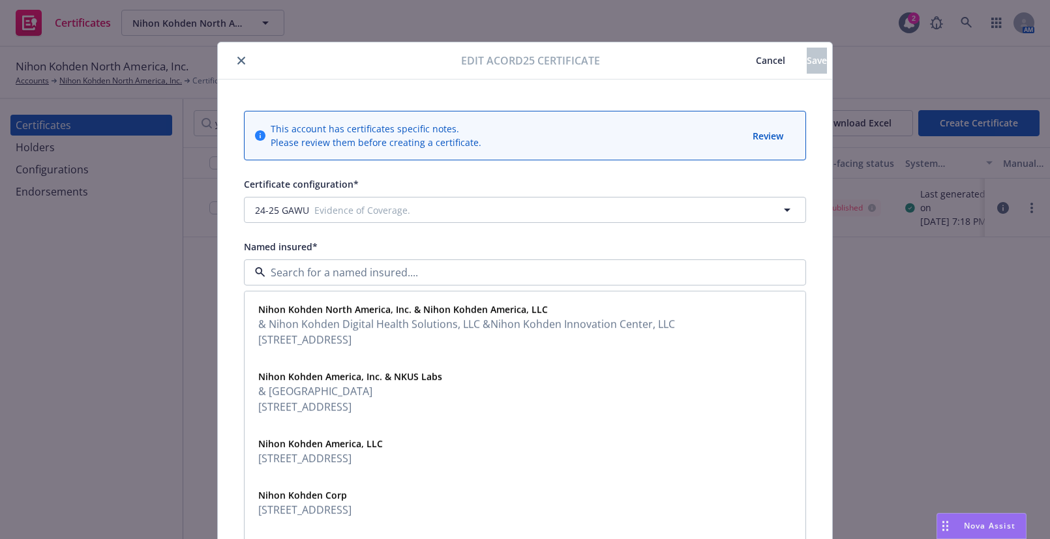
type input "[object Object]"
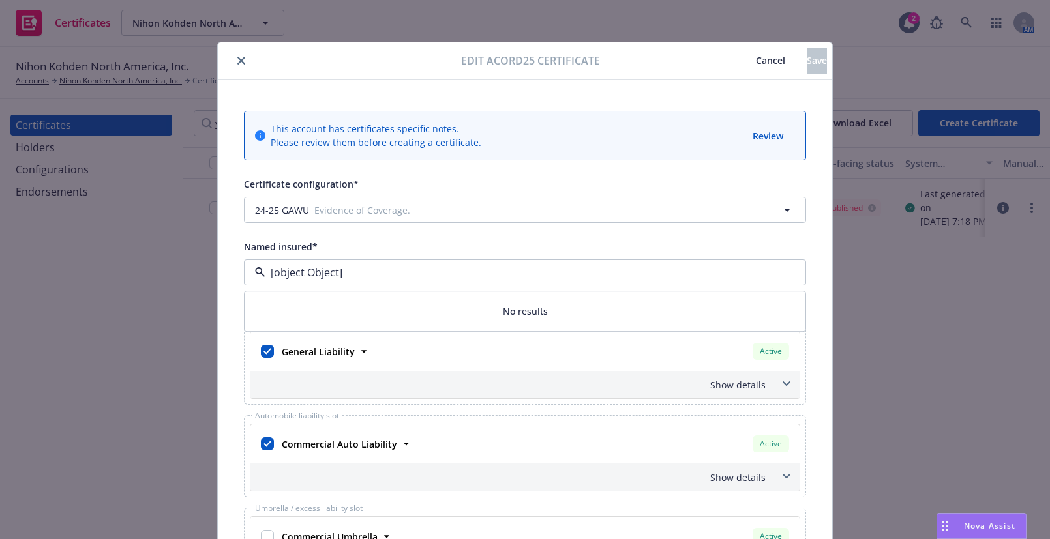
click at [379, 254] on div "Named insured*" at bounding box center [525, 247] width 562 height 16
drag, startPoint x: 391, startPoint y: 256, endPoint x: 392, endPoint y: 264, distance: 8.6
click at [392, 257] on div "Named insured* [object Object] Nihon Kohden North America, Inc. Account" at bounding box center [525, 262] width 562 height 47
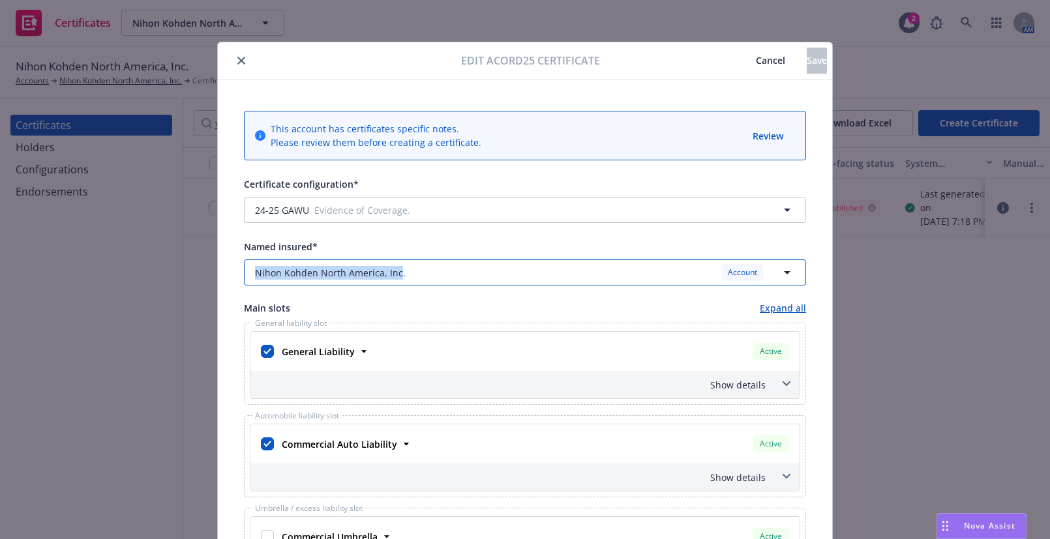
click at [392, 264] on div "Nihon Kohden North America, Inc. Account" at bounding box center [517, 272] width 524 height 16
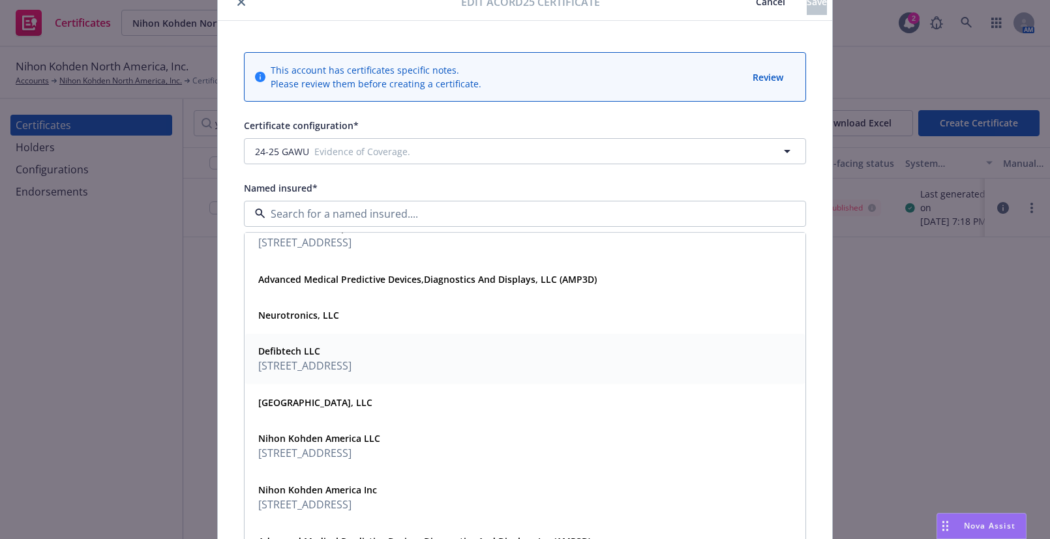
scroll to position [237, 0]
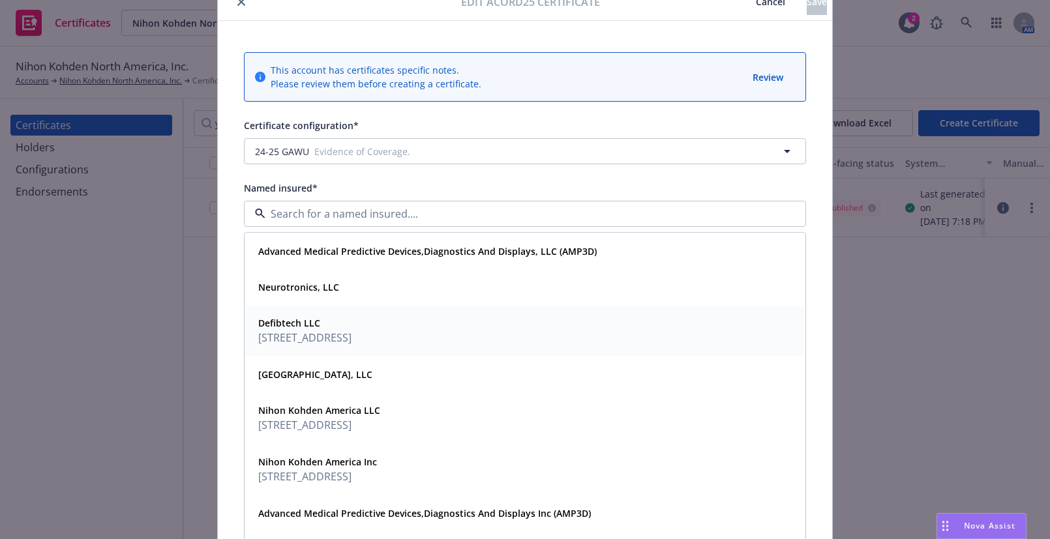
click at [351, 327] on span "Defibtech LLC" at bounding box center [304, 323] width 93 height 14
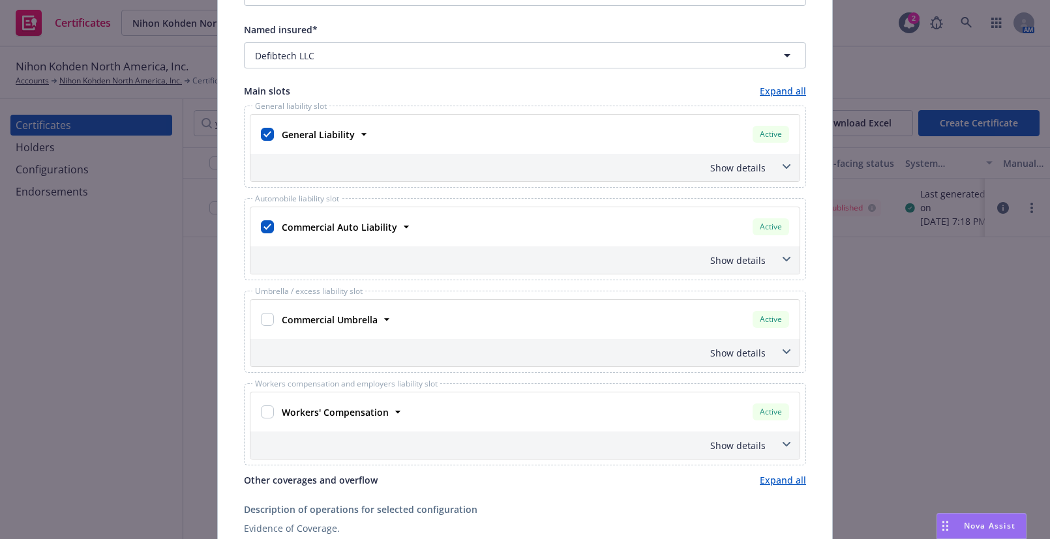
scroll to position [0, 0]
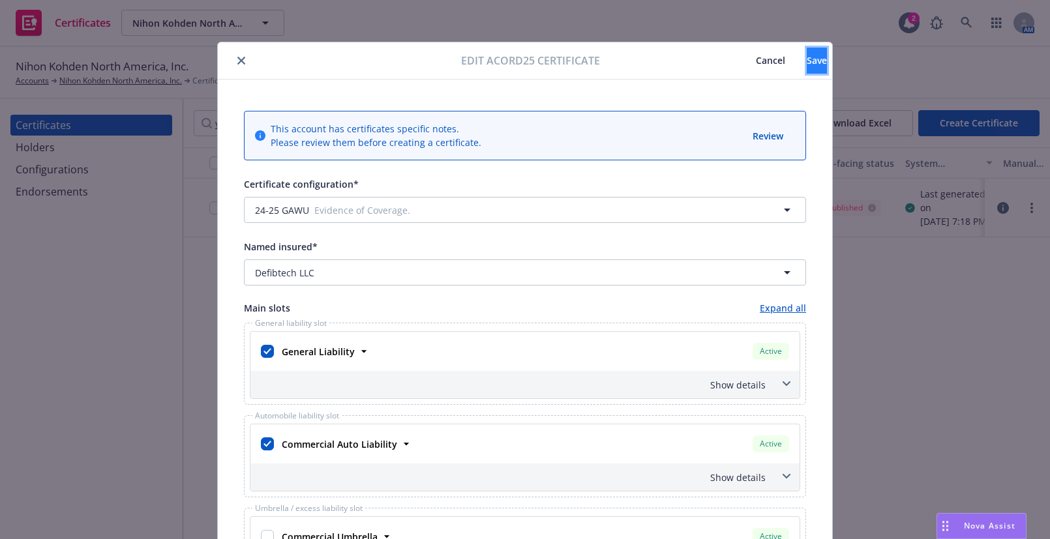
click at [806, 59] on span "Save" at bounding box center [816, 60] width 20 height 12
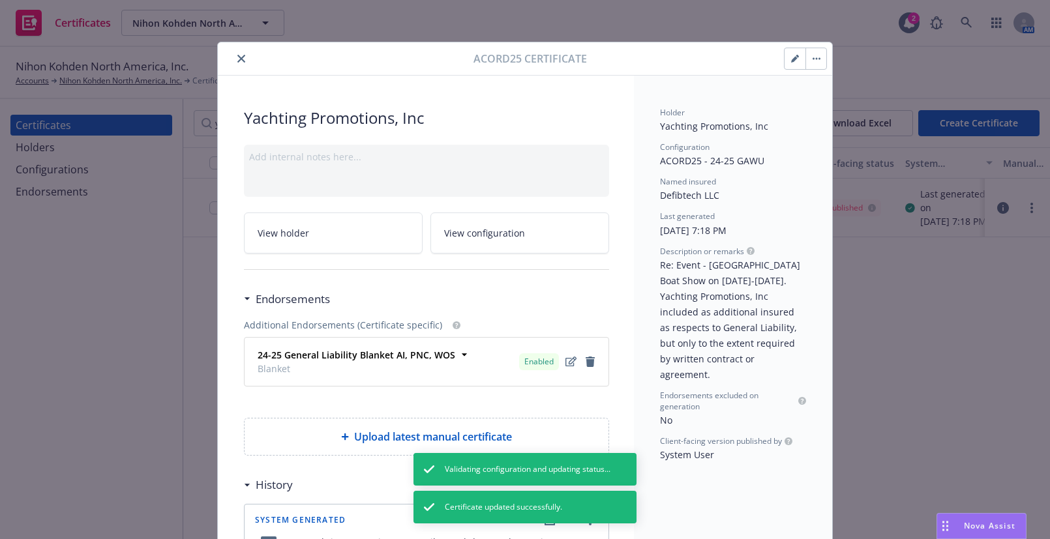
click at [233, 61] on button "close" at bounding box center [241, 59] width 16 height 16
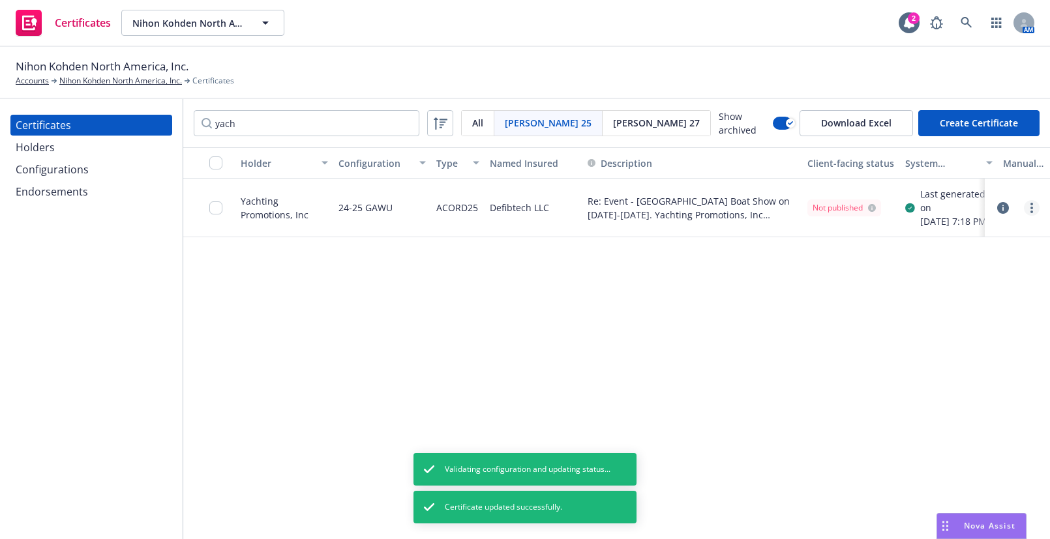
click circle "more"
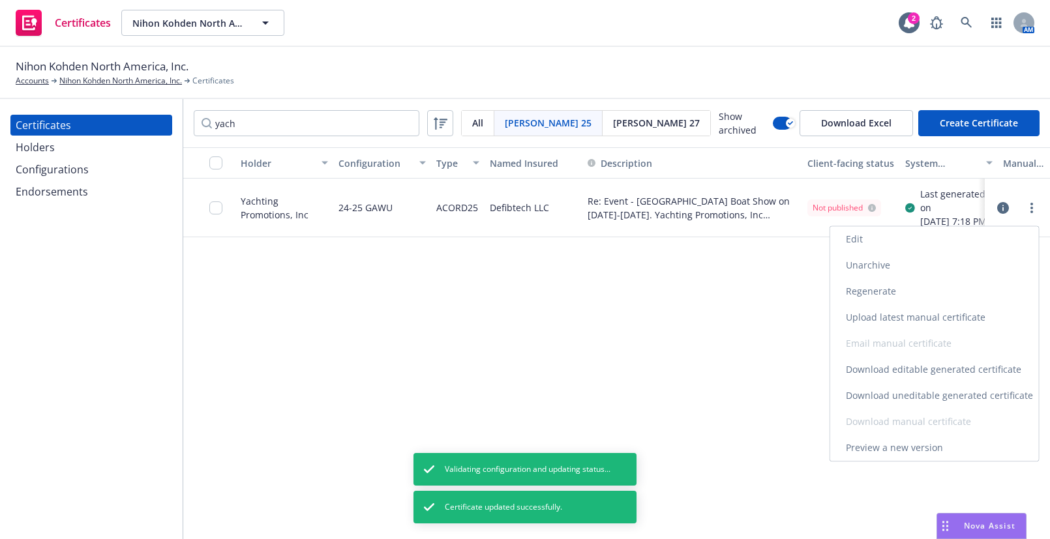
click link "Regenerate"
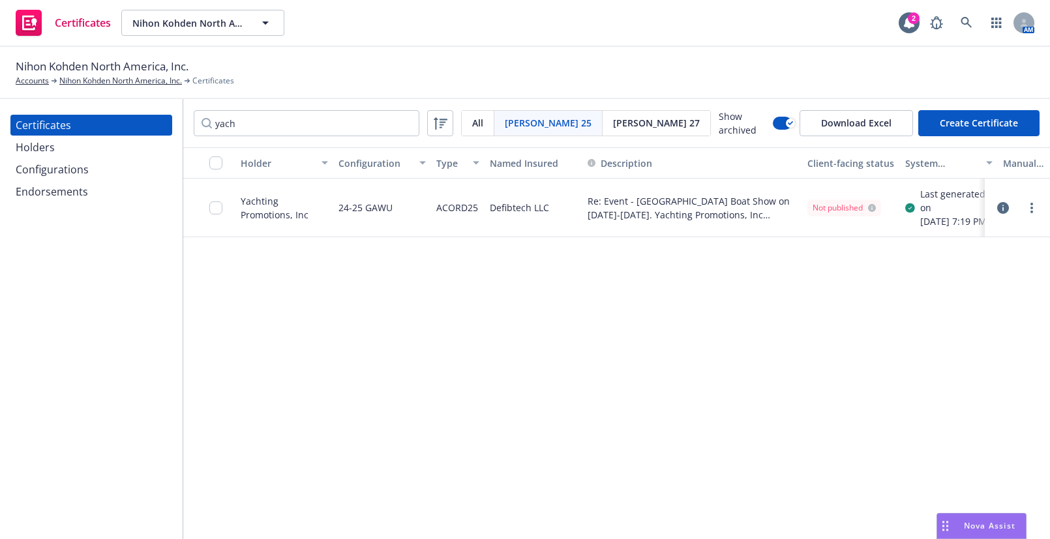
click div "Holder Configuration Type Named Insured Description Client-facing status System…"
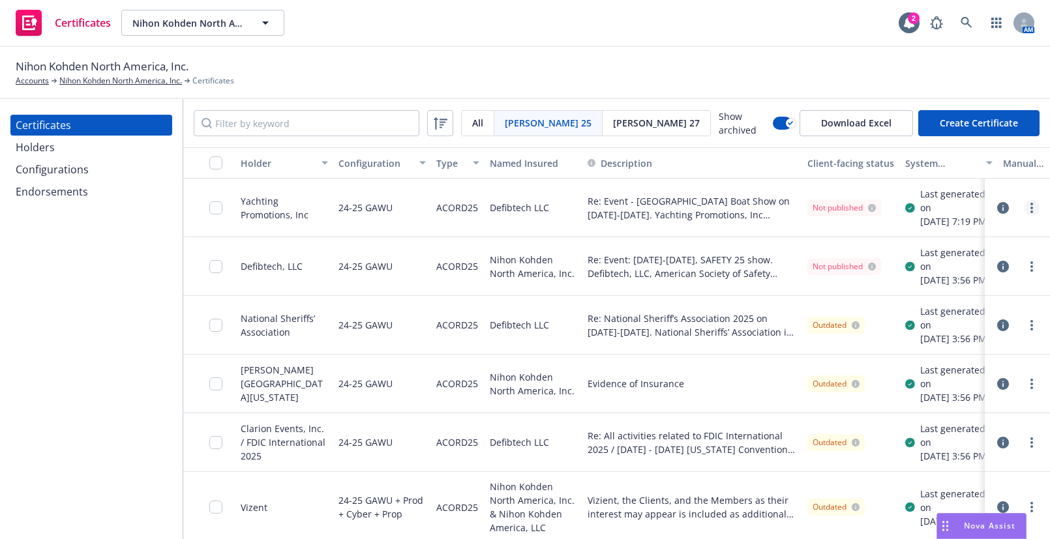
click at [1030, 209] on circle "more" at bounding box center [1031, 208] width 3 height 3
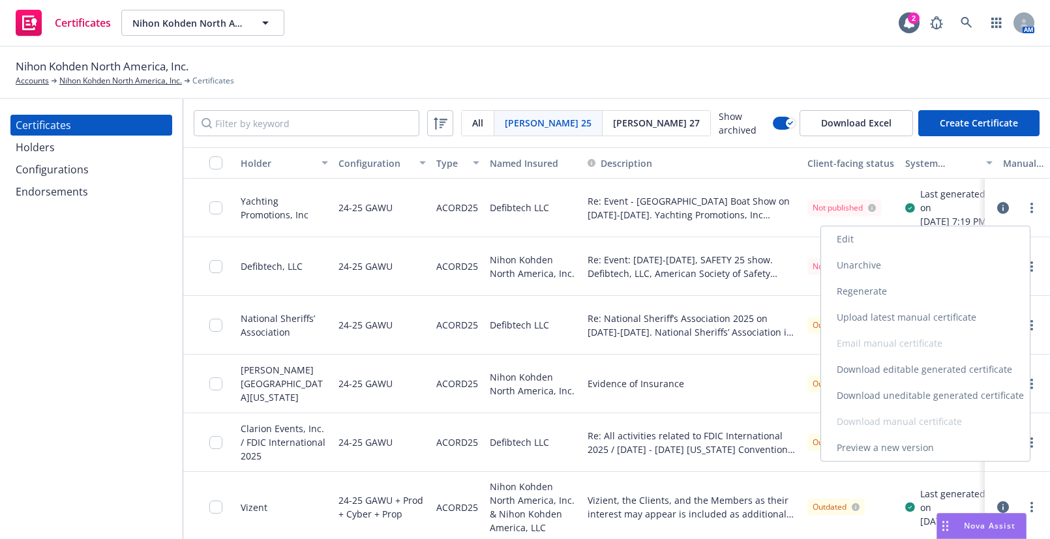
click at [899, 393] on link "Download uneditable generated certificate" at bounding box center [925, 396] width 209 height 26
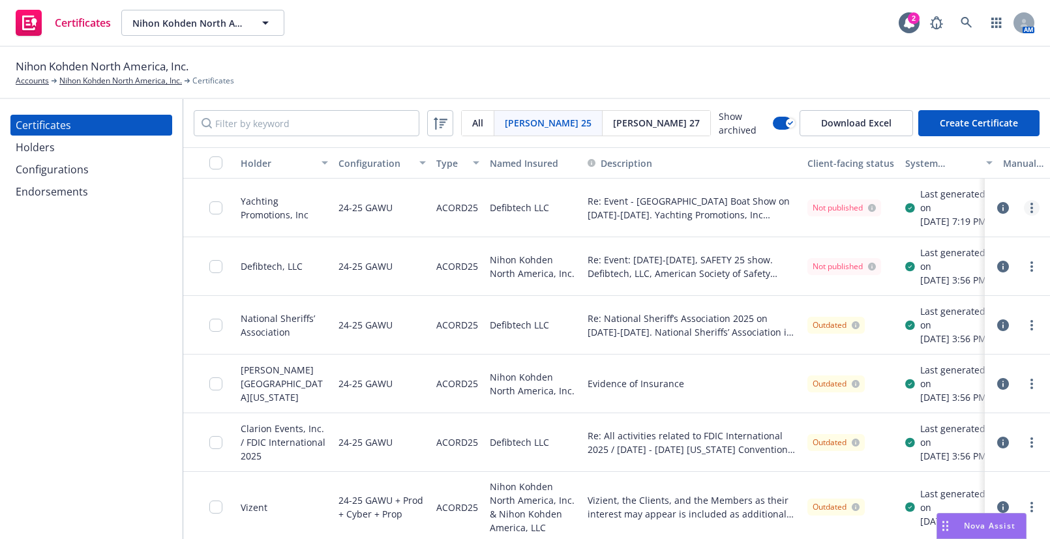
click at [1024, 207] on link "more" at bounding box center [1031, 208] width 16 height 16
